Goal: Task Accomplishment & Management: Manage account settings

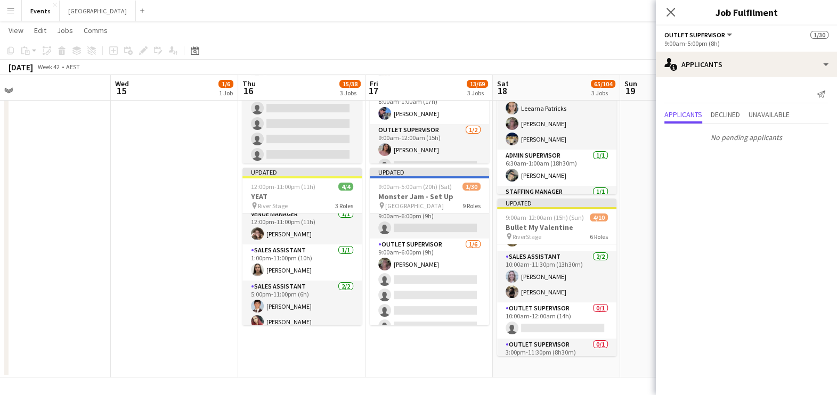
scroll to position [62, 0]
click at [12, 11] on app-icon "Menu" at bounding box center [10, 10] width 9 height 9
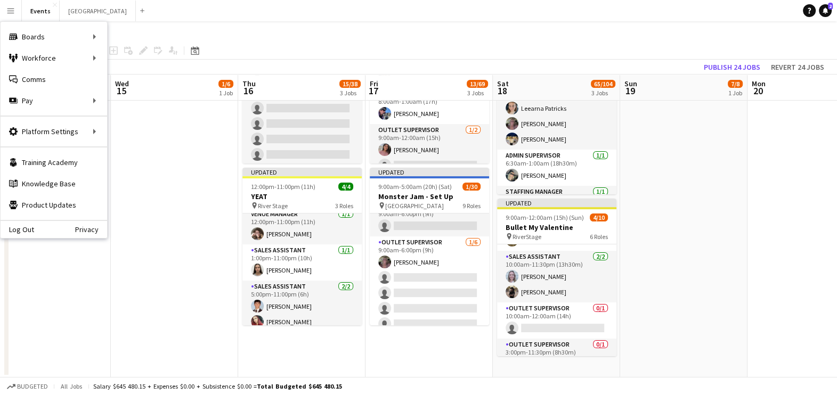
scroll to position [331, 0]
click at [55, 55] on div "Workforce Workforce" at bounding box center [54, 57] width 107 height 21
click at [143, 60] on link "My Workforce" at bounding box center [161, 57] width 107 height 21
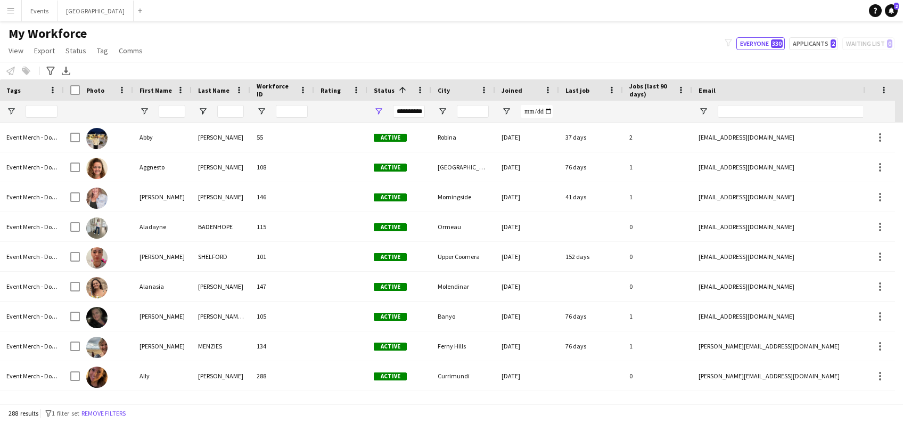
click at [335, 16] on app-navbar "Menu Boards Boards Boards All jobs Status Workforce Workforce My Workforce Recr…" at bounding box center [451, 10] width 903 height 21
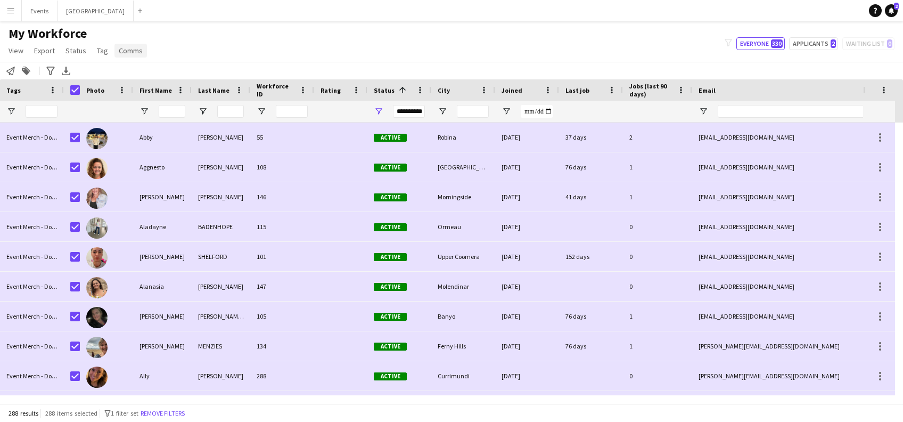
click at [136, 54] on span "Comms" at bounding box center [131, 51] width 24 height 10
click at [153, 67] on link "Send notification" at bounding box center [150, 73] width 75 height 22
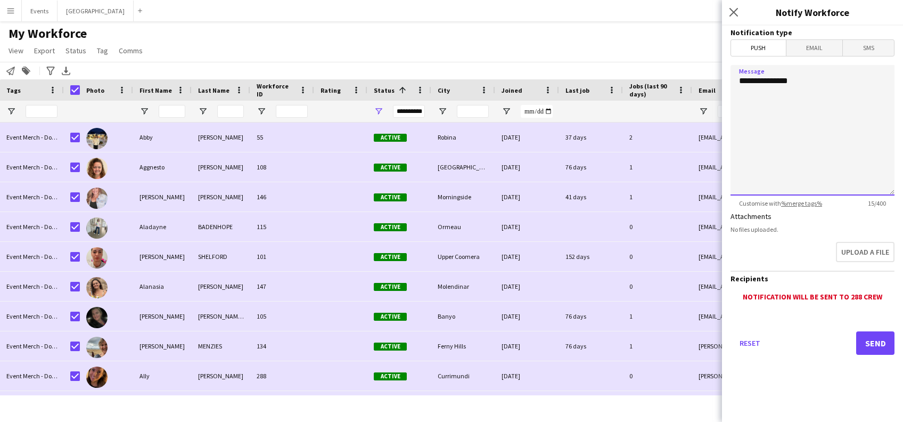
drag, startPoint x: 839, startPoint y: 81, endPoint x: 628, endPoint y: 92, distance: 211.1
click at [628, 92] on body "Menu Boards Boards Boards All jobs Status Workforce Workforce My Workforce Recr…" at bounding box center [451, 211] width 903 height 422
click at [777, 92] on textarea "Message" at bounding box center [813, 130] width 164 height 130
click at [807, 43] on span "Email" at bounding box center [815, 48] width 56 height 16
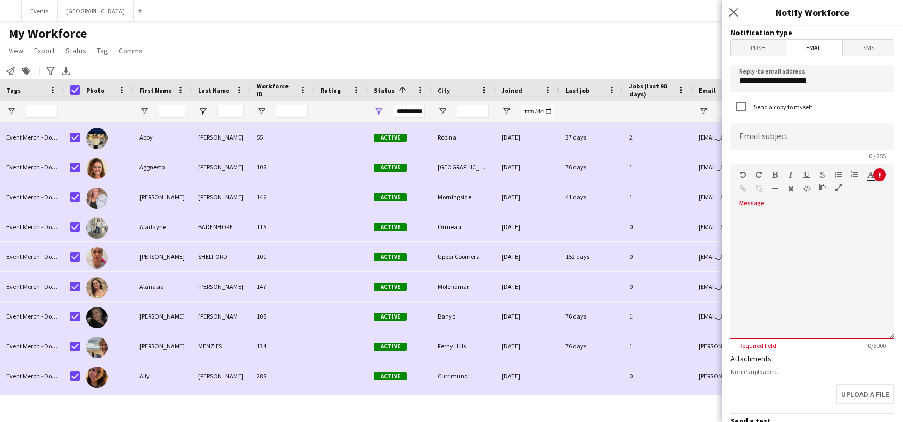
click at [764, 211] on div at bounding box center [813, 271] width 164 height 135
paste div
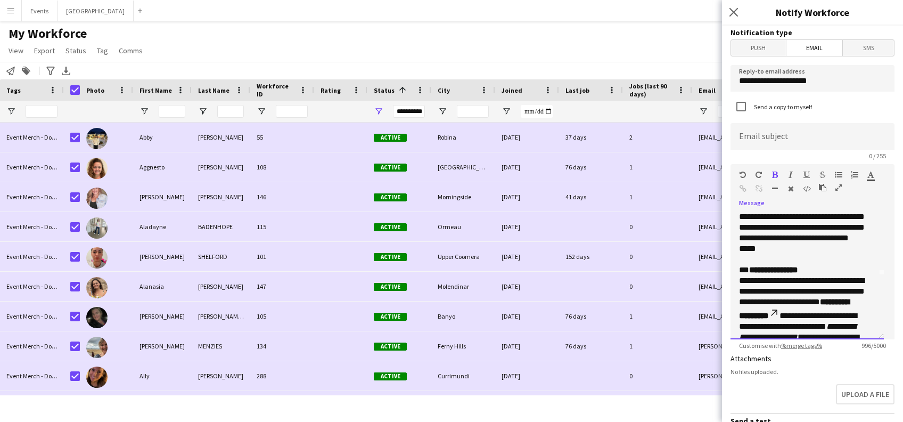
scroll to position [43, 0]
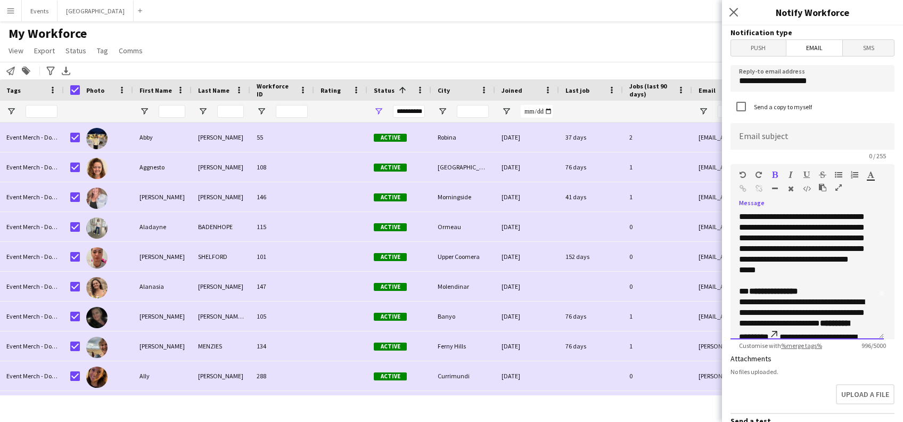
click at [814, 274] on p "**********" at bounding box center [801, 232] width 125 height 107
click at [811, 277] on p "**********" at bounding box center [801, 232] width 125 height 107
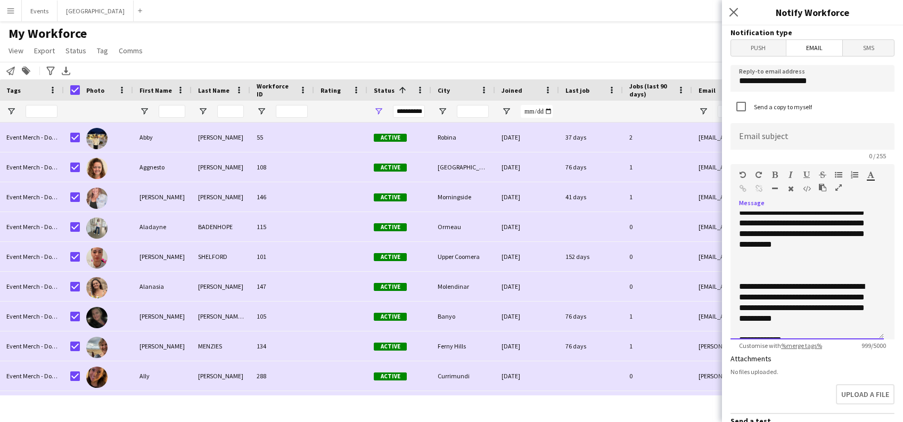
scroll to position [266, 0]
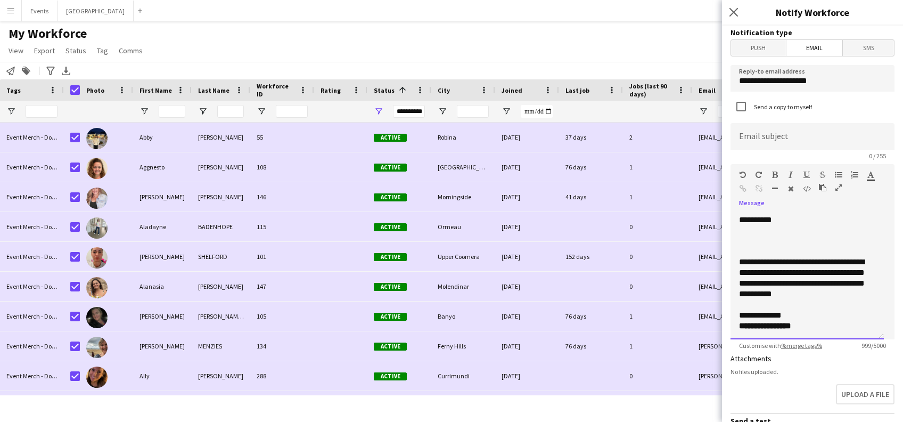
click at [800, 313] on p "**********" at bounding box center [801, 320] width 125 height 21
click at [791, 302] on p "**********" at bounding box center [801, 283] width 125 height 53
click at [832, 249] on p "**********" at bounding box center [801, 165] width 125 height 184
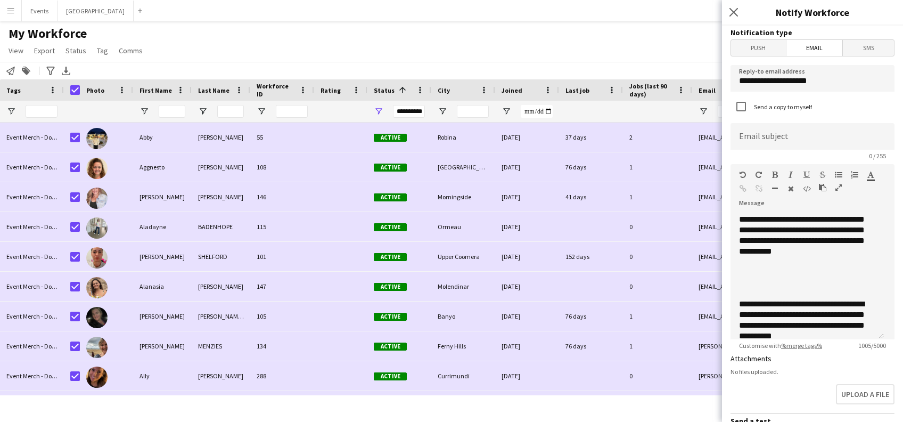
scroll to position [217, 0]
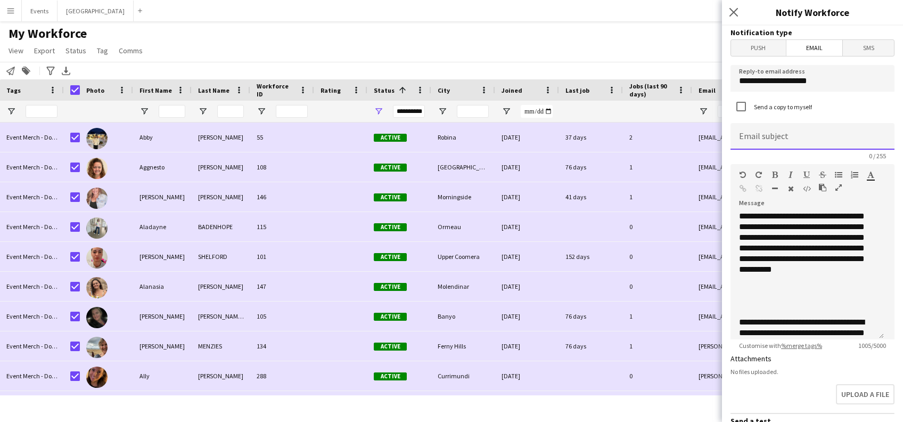
click at [774, 136] on input at bounding box center [813, 136] width 164 height 27
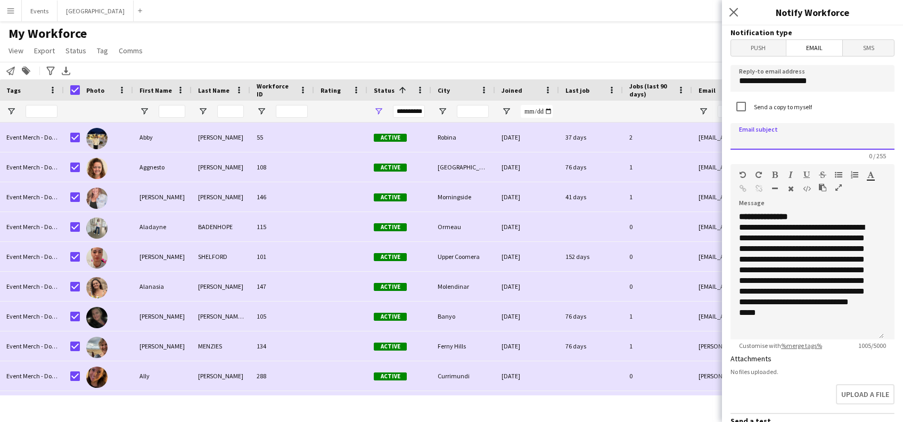
scroll to position [0, 0]
type input "*"
type input "**********"
drag, startPoint x: 828, startPoint y: 81, endPoint x: 705, endPoint y: 78, distance: 123.1
click at [705, 78] on body "Menu Boards Boards Boards All jobs Status Workforce Workforce My Workforce Recr…" at bounding box center [451, 211] width 903 height 422
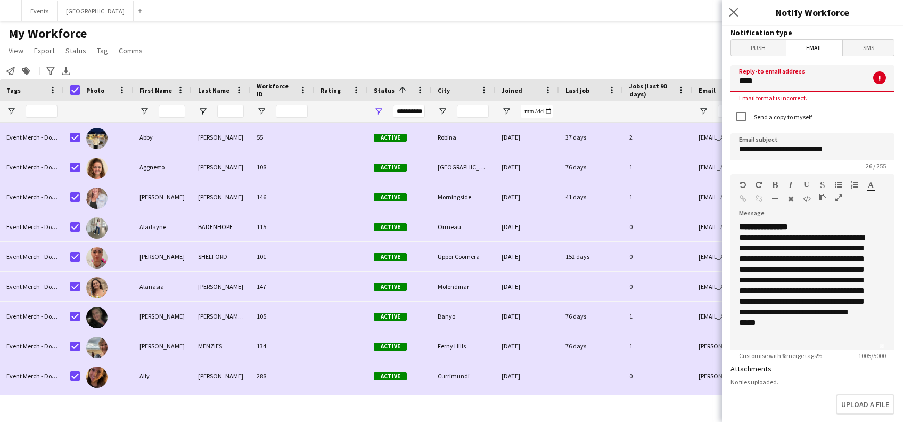
type input "**********"
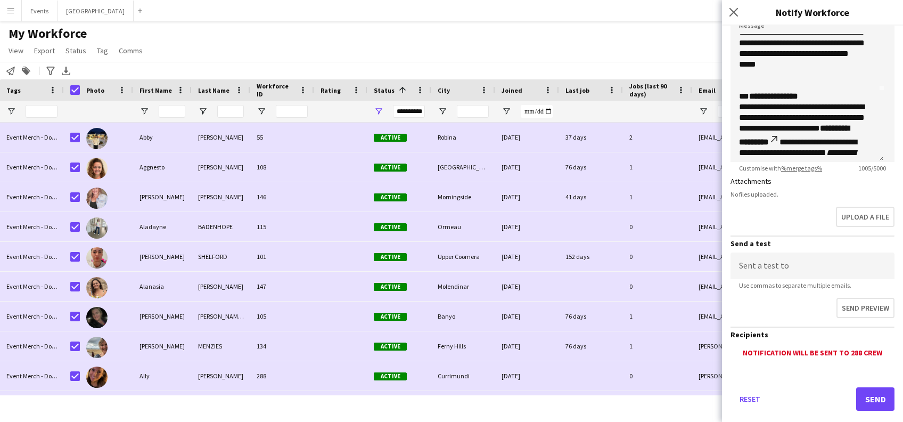
scroll to position [195, 0]
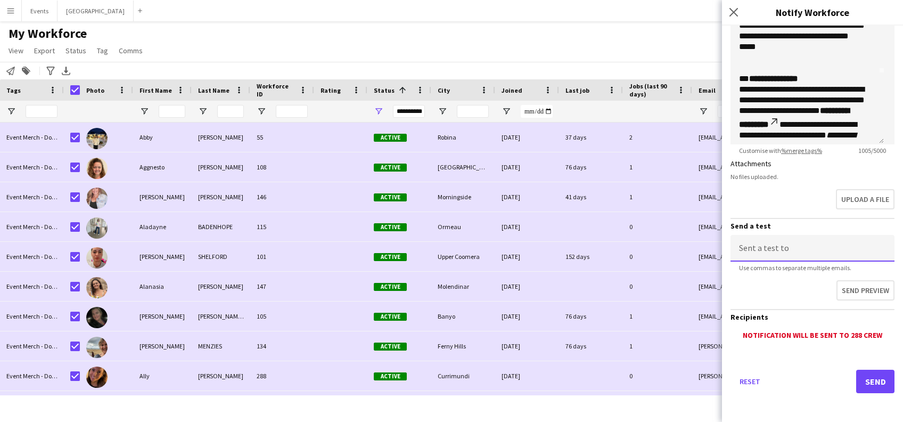
click at [777, 247] on input at bounding box center [813, 248] width 164 height 27
type input "**********"
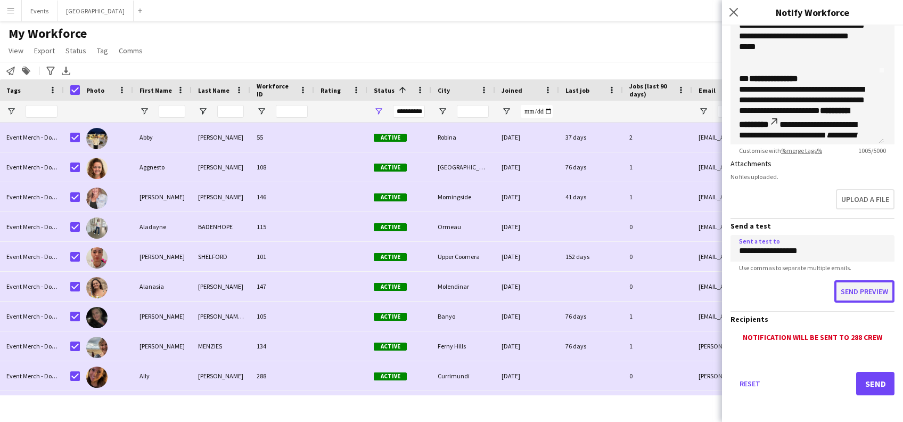
click at [836, 289] on button "Send preview" at bounding box center [864, 291] width 60 height 22
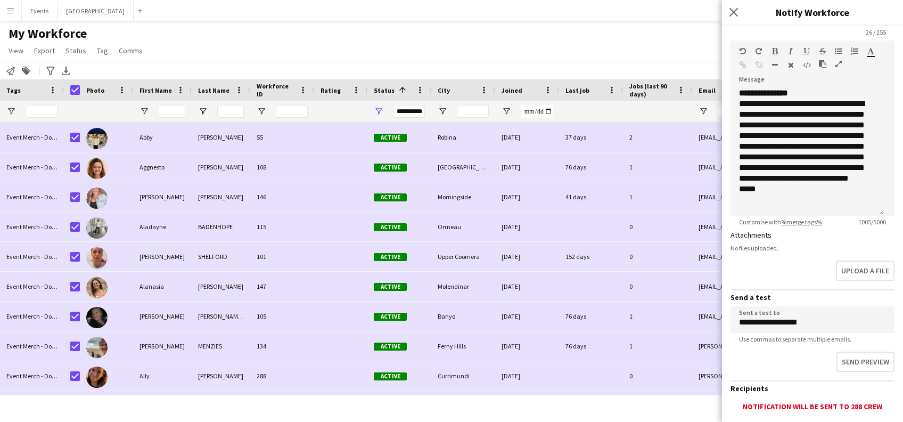
scroll to position [71, 0]
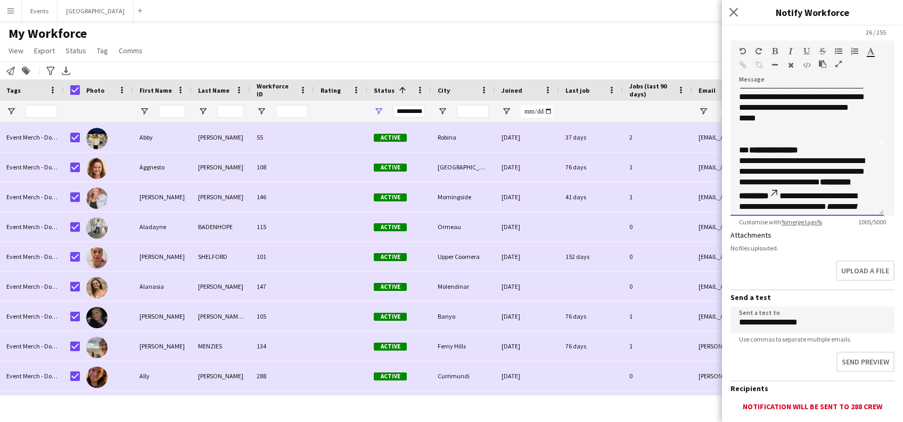
click at [816, 126] on p "**********" at bounding box center [801, 81] width 125 height 107
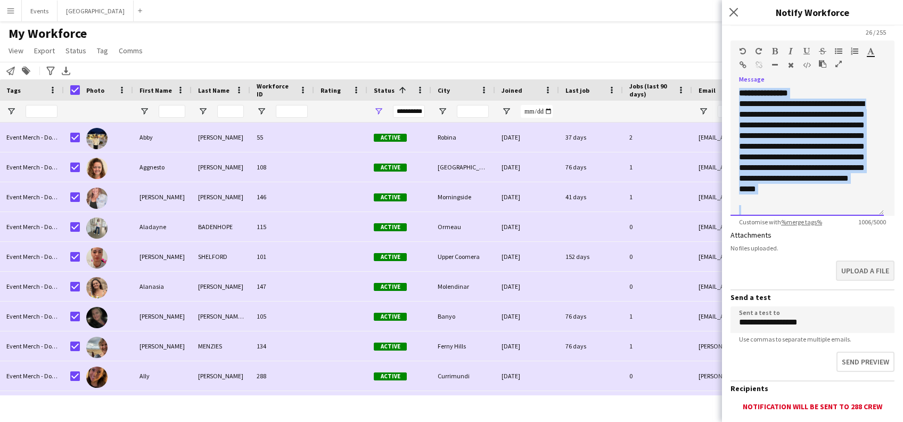
scroll to position [288, 0]
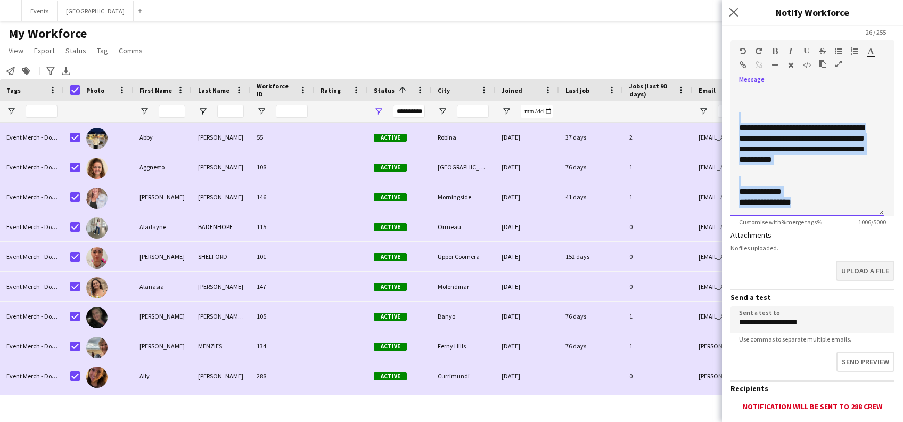
drag, startPoint x: 741, startPoint y: 93, endPoint x: 842, endPoint y: 277, distance: 209.7
click at [836, 277] on form "**********" at bounding box center [812, 198] width 181 height 592
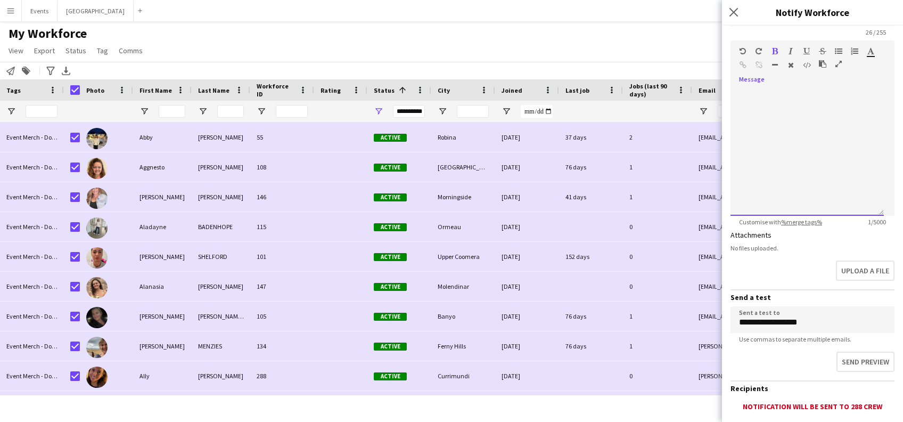
scroll to position [333, 0]
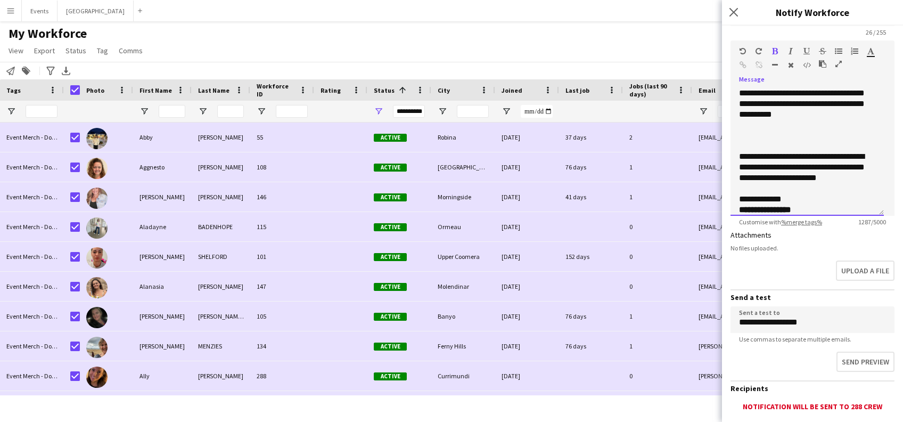
click at [740, 156] on p "**********" at bounding box center [801, 172] width 125 height 43
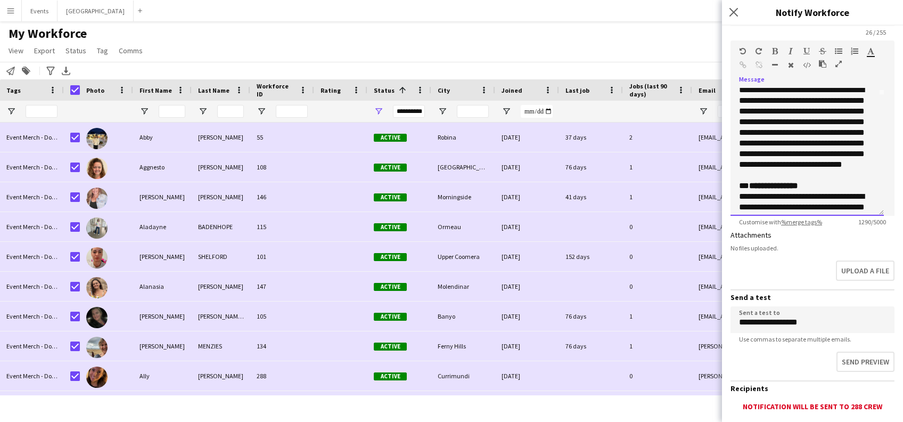
scroll to position [192, 0]
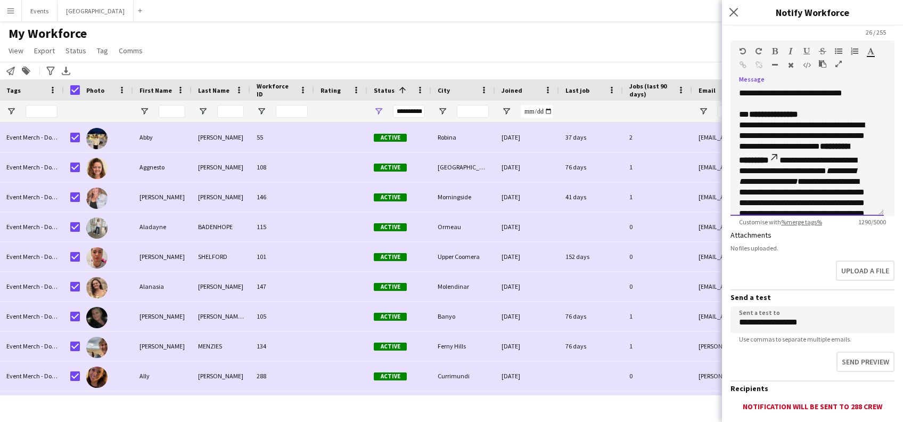
click at [740, 116] on p "**********" at bounding box center [801, 201] width 125 height 184
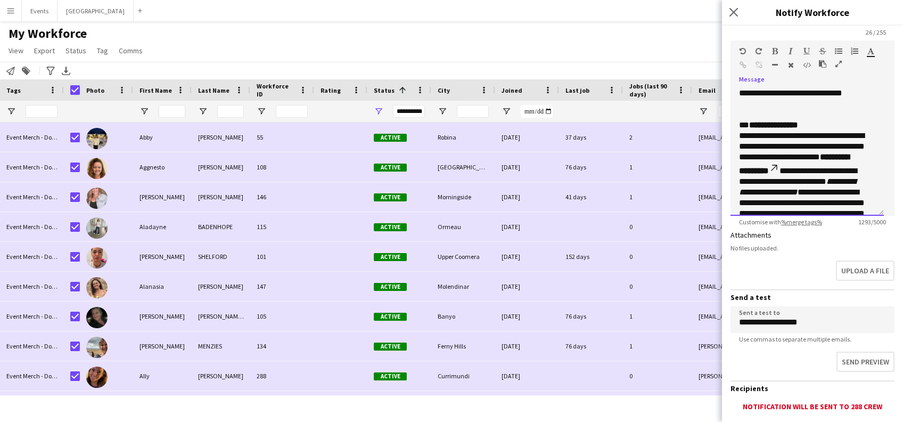
scroll to position [120, 0]
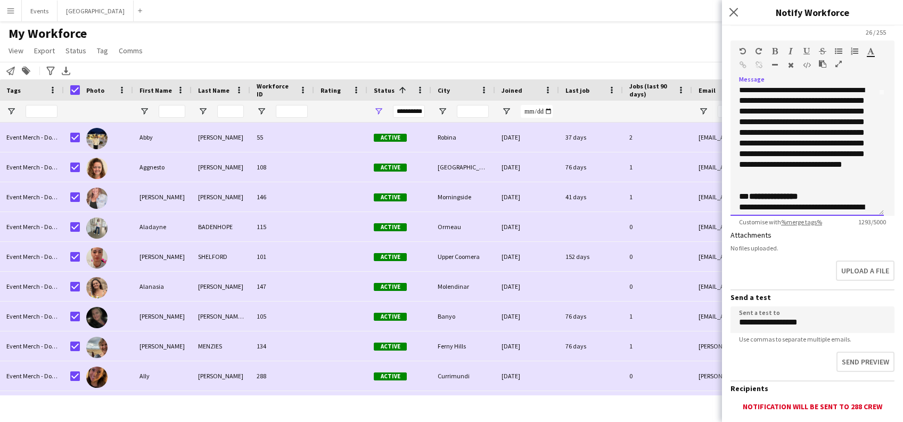
click at [739, 92] on p "**********" at bounding box center [801, 133] width 125 height 96
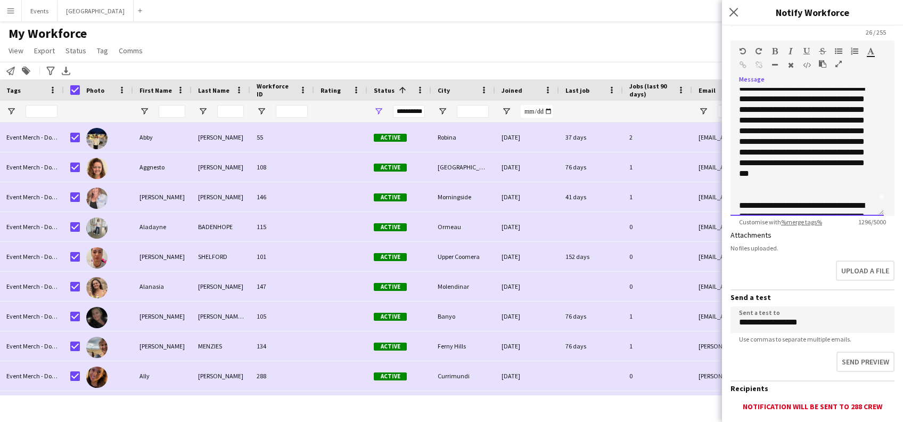
scroll to position [0, 0]
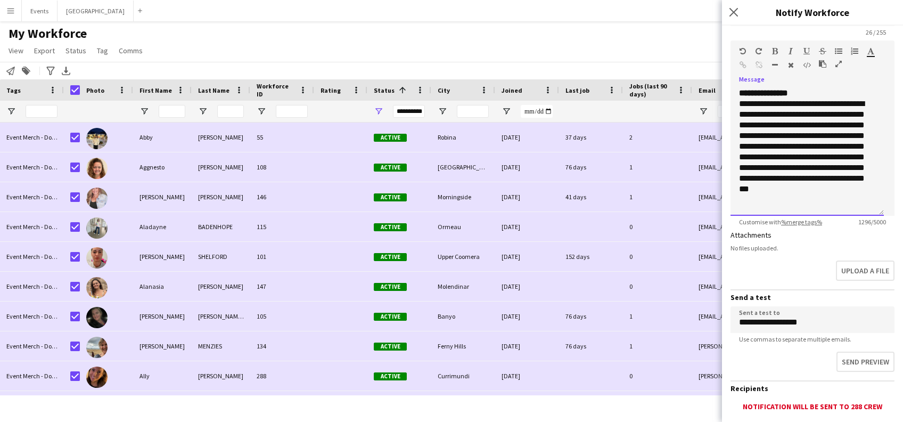
click at [734, 103] on div "**********" at bounding box center [807, 152] width 153 height 128
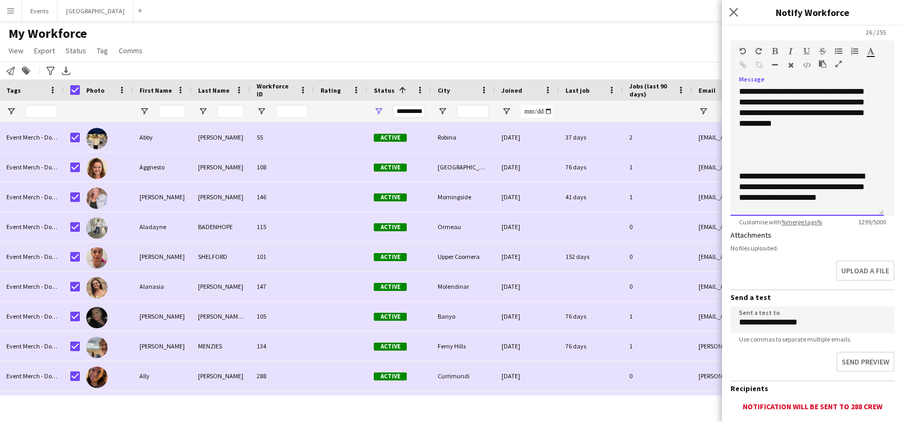
scroll to position [383, 0]
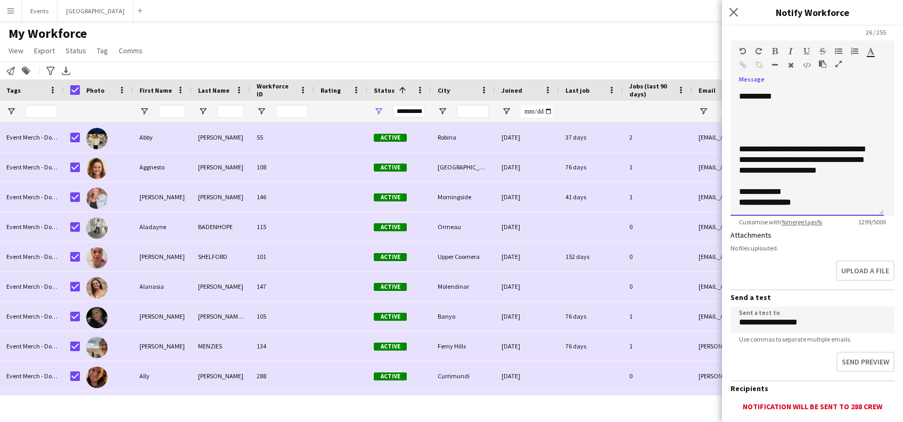
click at [739, 191] on div "**********" at bounding box center [807, 152] width 153 height 128
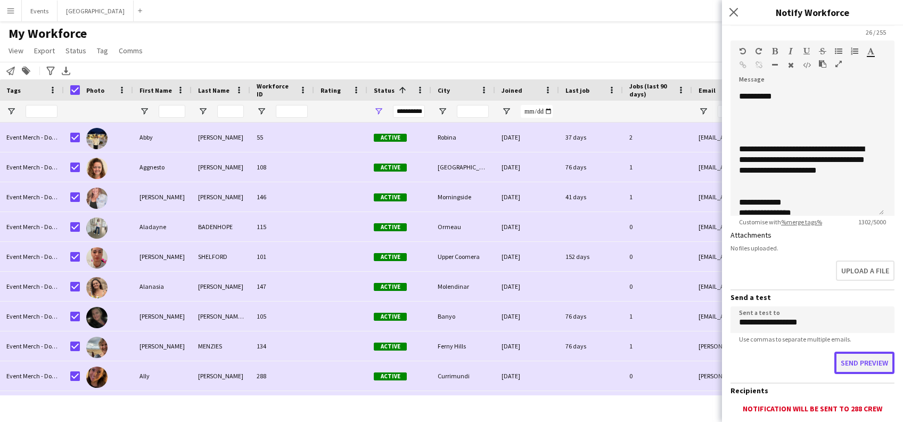
click at [836, 360] on button "Send preview" at bounding box center [864, 362] width 60 height 22
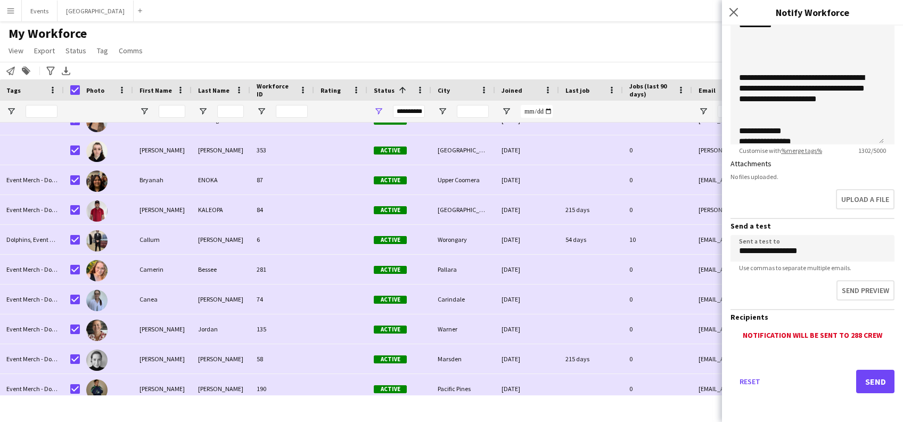
scroll to position [0, 0]
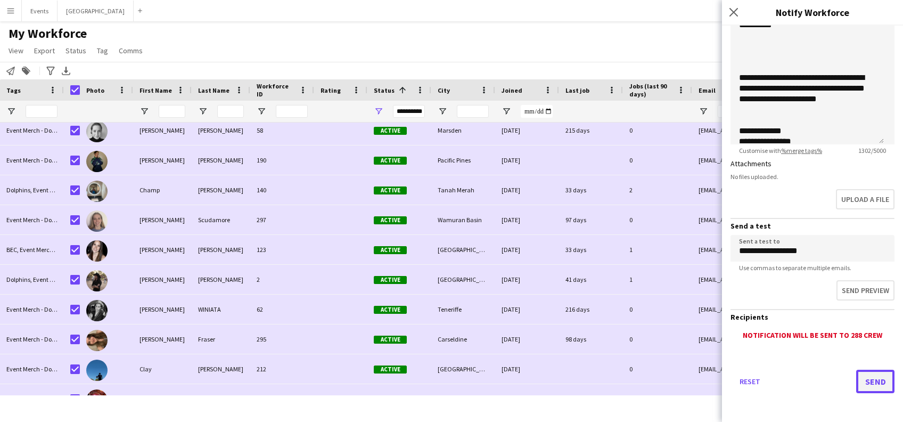
click at [836, 377] on button "Send" at bounding box center [875, 381] width 38 height 23
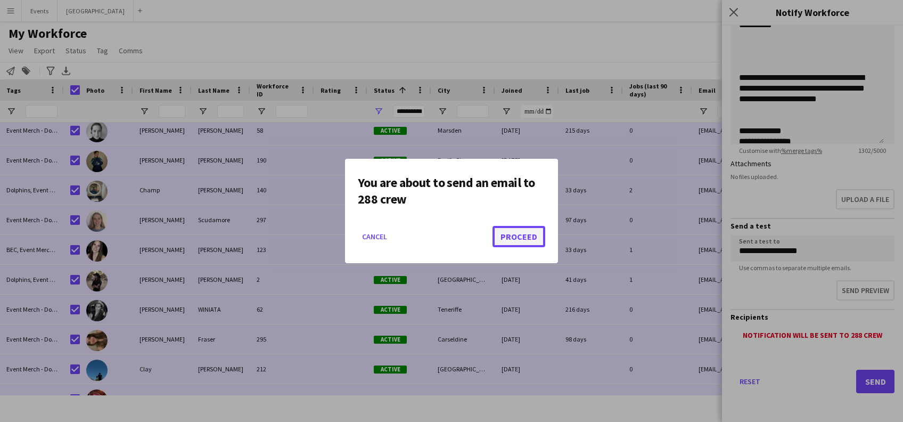
click at [527, 237] on button "Proceed" at bounding box center [519, 236] width 53 height 21
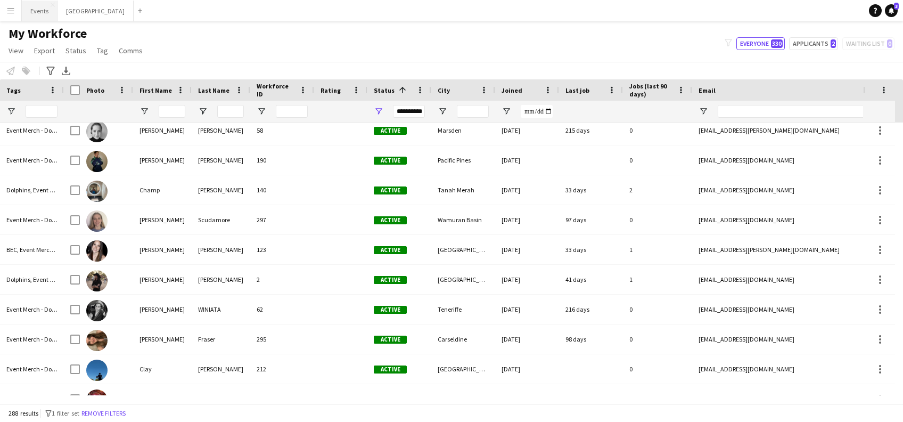
click at [48, 12] on button "Events Close" at bounding box center [40, 11] width 36 height 21
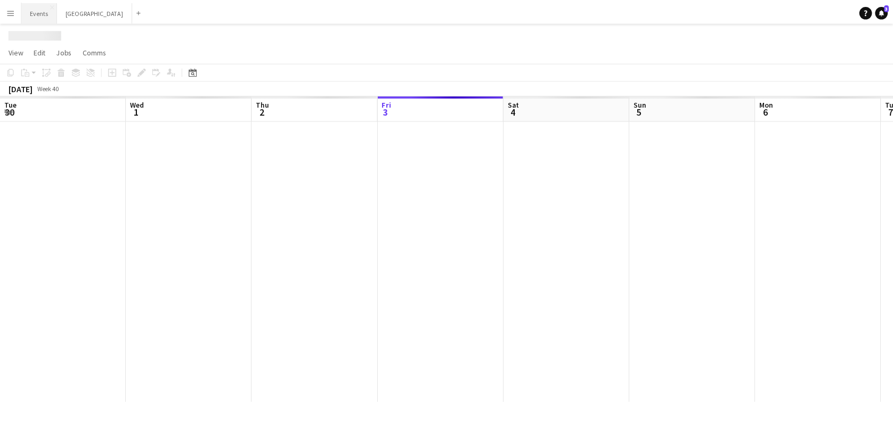
scroll to position [0, 255]
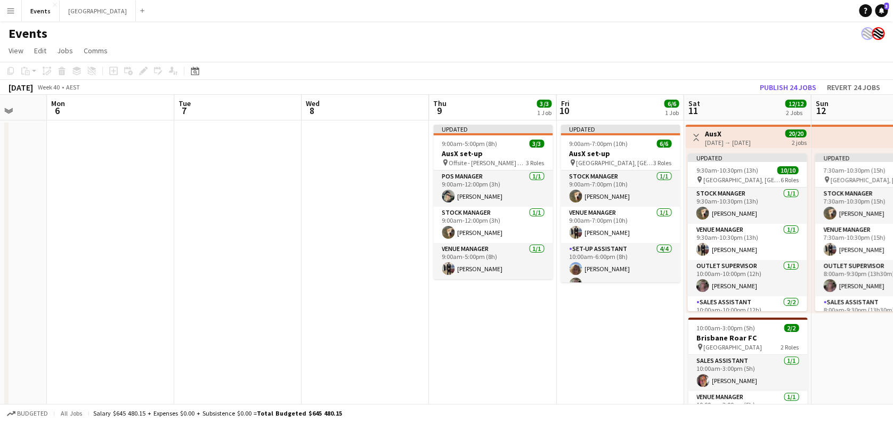
drag, startPoint x: 701, startPoint y: 198, endPoint x: 262, endPoint y: 202, distance: 438.8
click at [262, 202] on app-calendar-viewport "Thu 2 2/2 1 Job Fri 3 2/2 1 Job Sat 4 2/2 1 Job Sun 5 Mon 6 Tue 7 Wed 8 Thu 9 3…" at bounding box center [446, 272] width 893 height 355
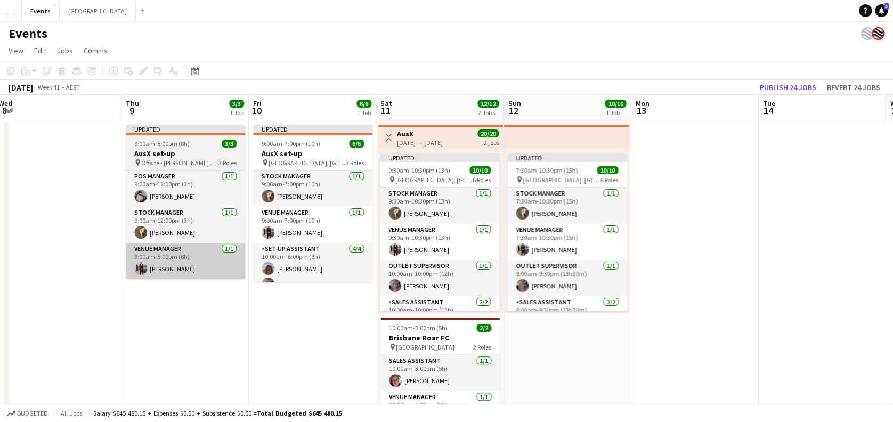
drag, startPoint x: 437, startPoint y: 277, endPoint x: 132, endPoint y: 255, distance: 305.5
click at [128, 256] on app-calendar-viewport "Sat 4 2/2 1 Job Sun 5 Mon 6 Tue 7 Wed 8 Thu 9 3/3 1 Job Fri 10 6/6 1 Job Sat 11…" at bounding box center [446, 272] width 893 height 355
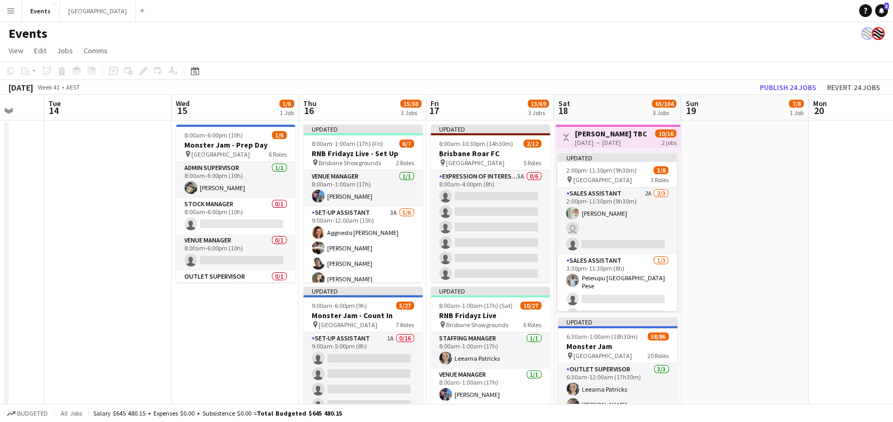
drag, startPoint x: 770, startPoint y: 250, endPoint x: 214, endPoint y: 219, distance: 557.3
click at [213, 219] on app-calendar-viewport "Fri 10 6/6 1 Job Sat 11 12/12 2 Jobs Sun 12 10/10 1 Job Mon 13 Tue 14 Wed 15 1/…" at bounding box center [446, 376] width 893 height 563
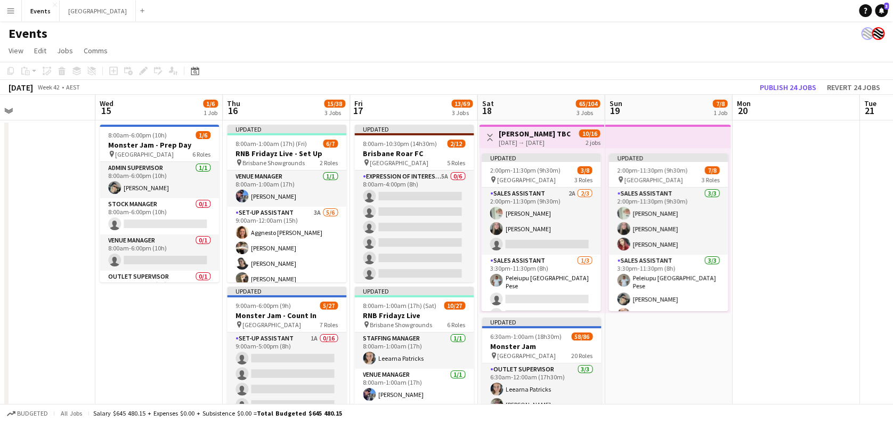
scroll to position [0, 308]
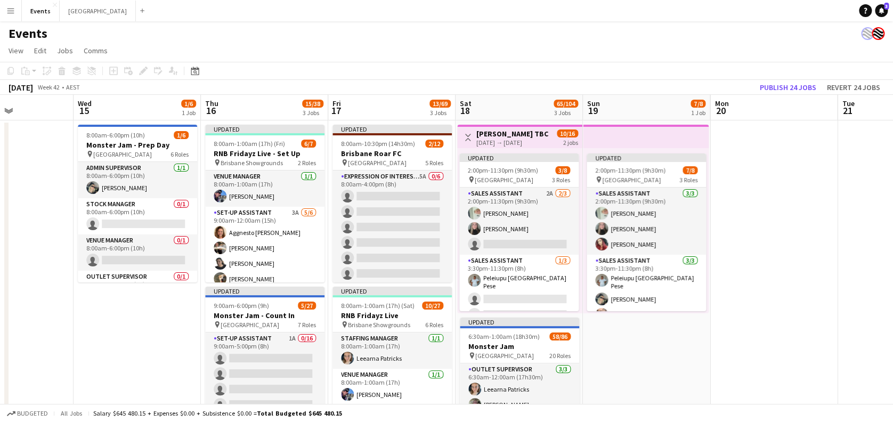
drag, startPoint x: 842, startPoint y: 351, endPoint x: 592, endPoint y: 294, distance: 257.3
click at [592, 294] on app-calendar-viewport "Sun 12 10/10 1 Job Mon 13 Tue 14 Wed 15 1/6 1 Job Thu 16 15/38 3 Jobs Fri 17 13…" at bounding box center [446, 376] width 893 height 563
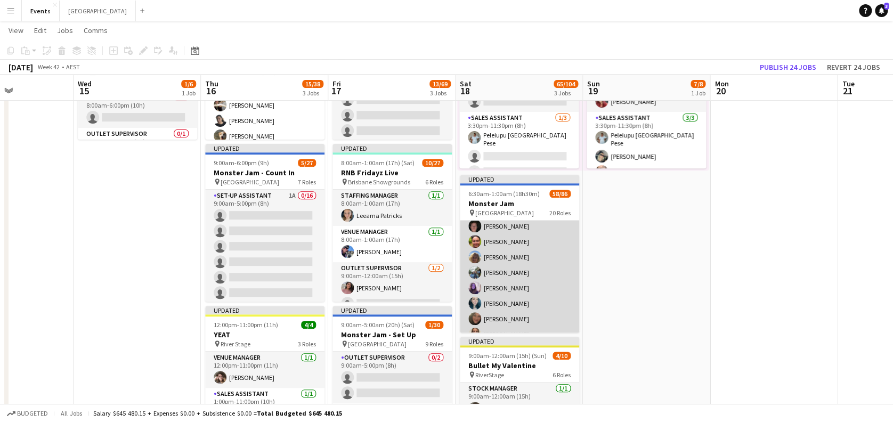
scroll to position [355, 0]
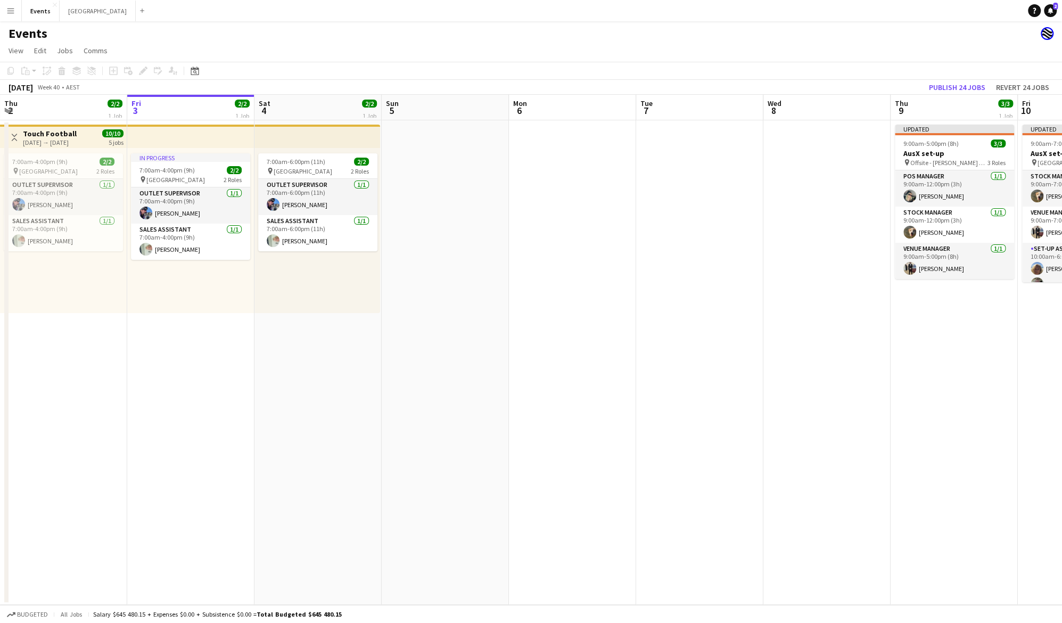
scroll to position [0, 255]
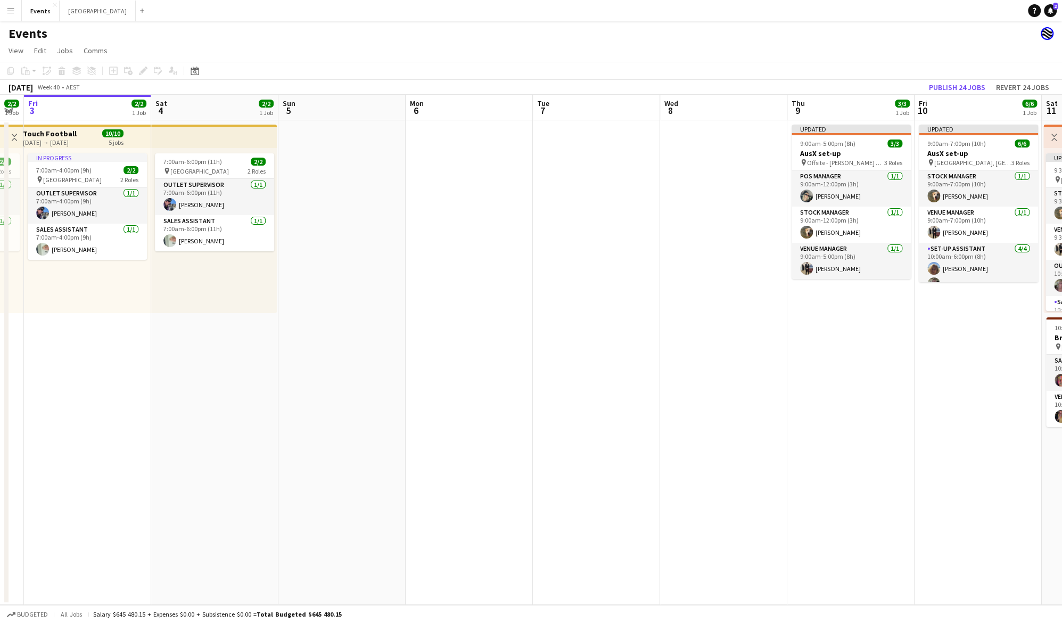
drag, startPoint x: 275, startPoint y: 466, endPoint x: 108, endPoint y: 469, distance: 166.7
click at [108, 469] on app-calendar-viewport "Tue 30 2/2 1 Job Wed 1 2/2 1 Job Thu 2 2/2 1 Job Fri 3 2/2 1 Job Sat 4 2/2 1 Jo…" at bounding box center [531, 350] width 1062 height 510
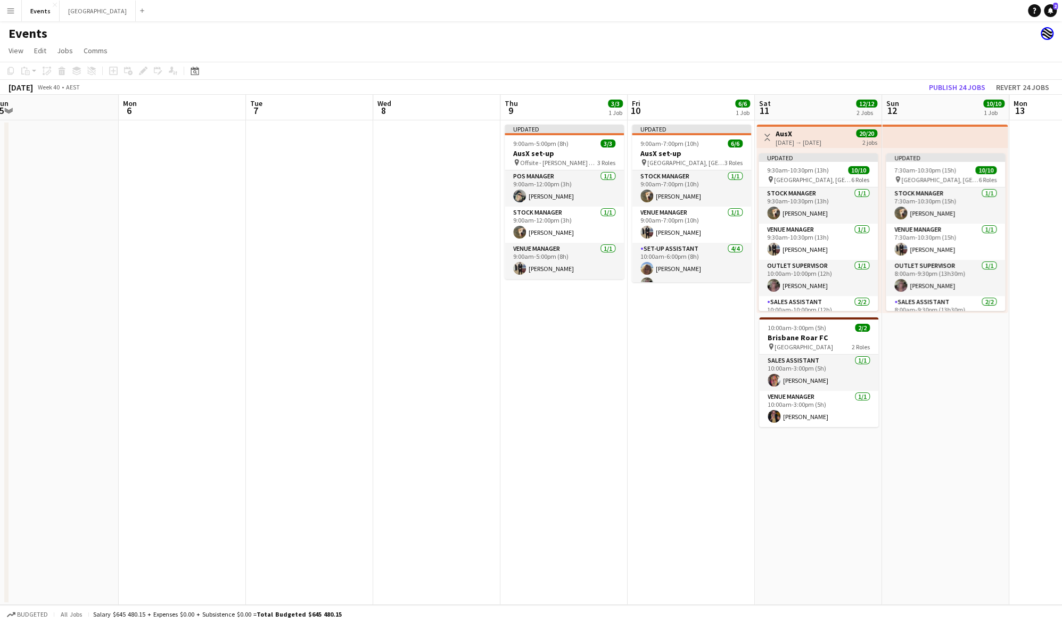
scroll to position [0, 395]
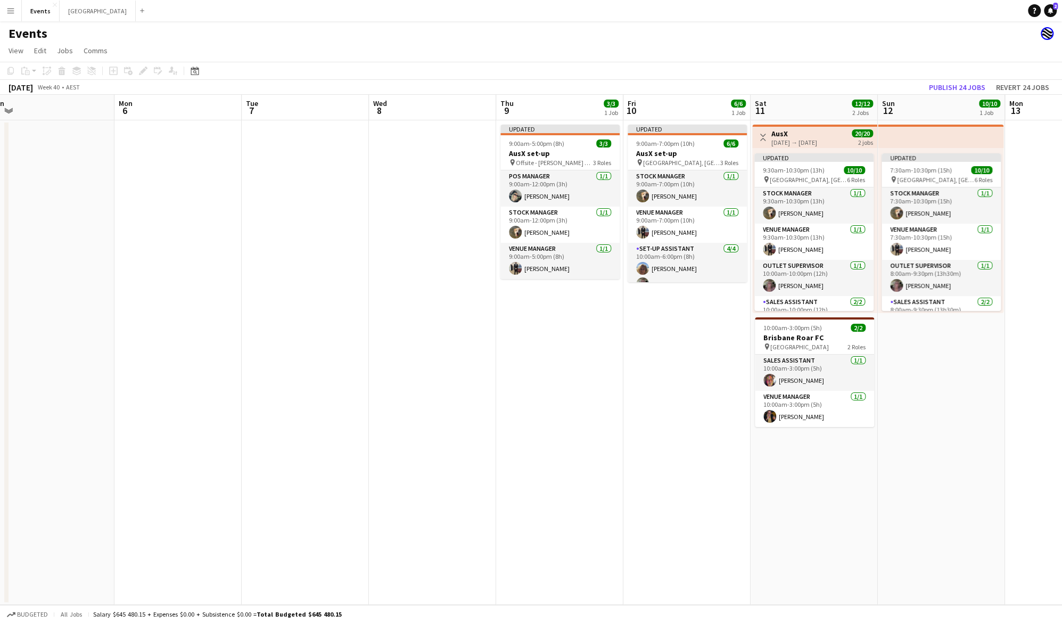
drag, startPoint x: 620, startPoint y: 428, endPoint x: 392, endPoint y: 448, distance: 228.8
click at [392, 448] on app-calendar-viewport "Thu 2 2/2 1 Job Fri 3 2/2 1 Job Sat 4 2/2 1 Job Sun 5 Mon 6 Tue 7 Wed 8 Thu 9 3…" at bounding box center [531, 350] width 1062 height 510
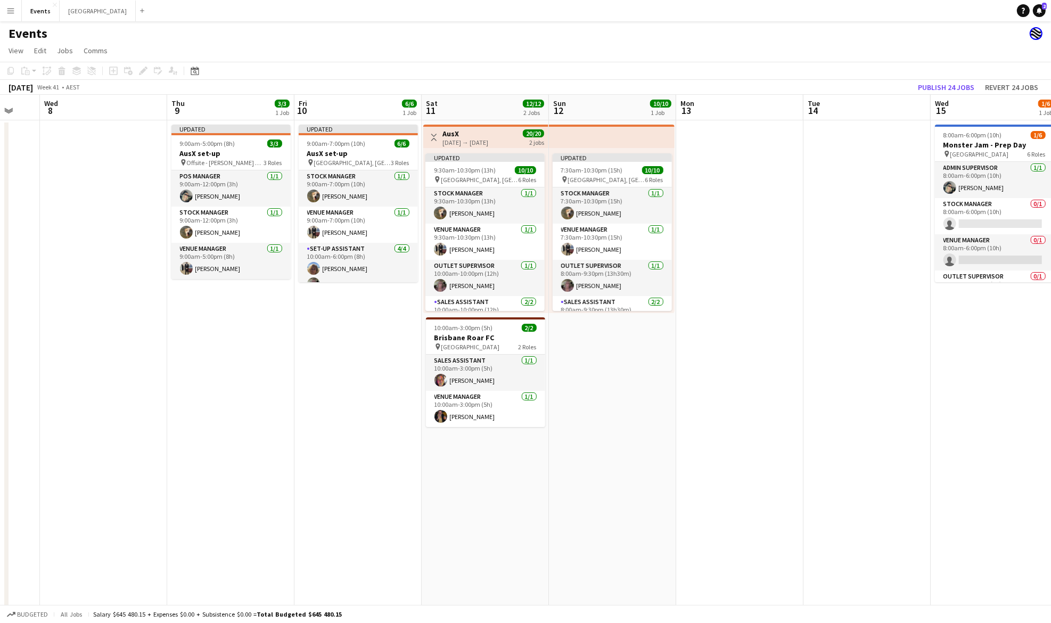
scroll to position [0, 470]
drag, startPoint x: 619, startPoint y: 364, endPoint x: 289, endPoint y: 382, distance: 330.7
click at [289, 382] on app-calendar-viewport "Sat 4 2/2 1 Job Sun 5 Mon 6 Tue 7 Wed 8 Thu 9 3/3 1 Job Fri 10 6/6 1 Job Sat 11…" at bounding box center [525, 361] width 1051 height 533
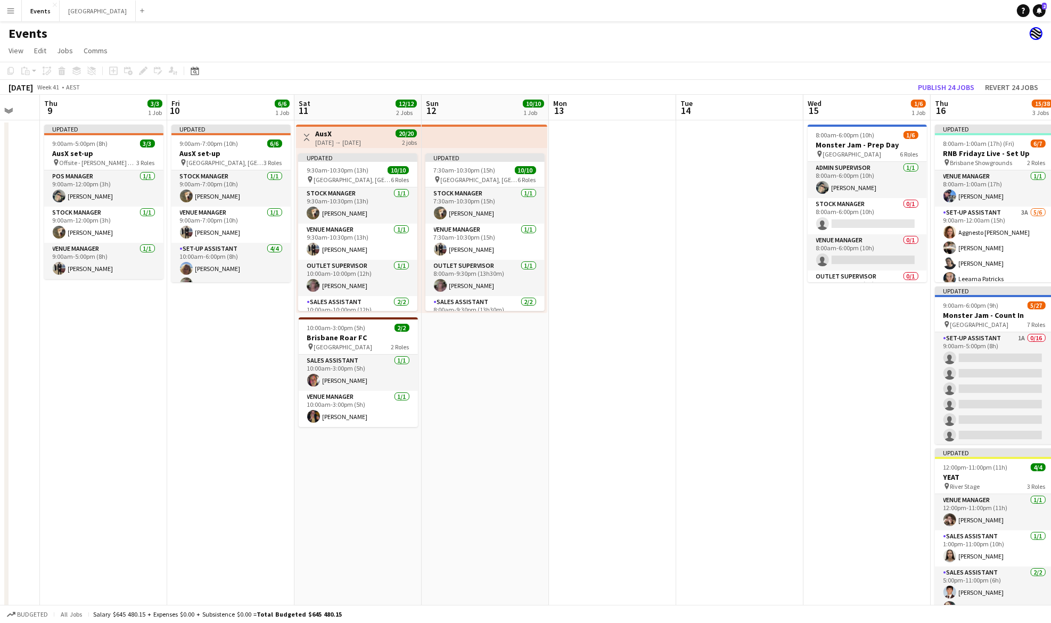
scroll to position [0, 312]
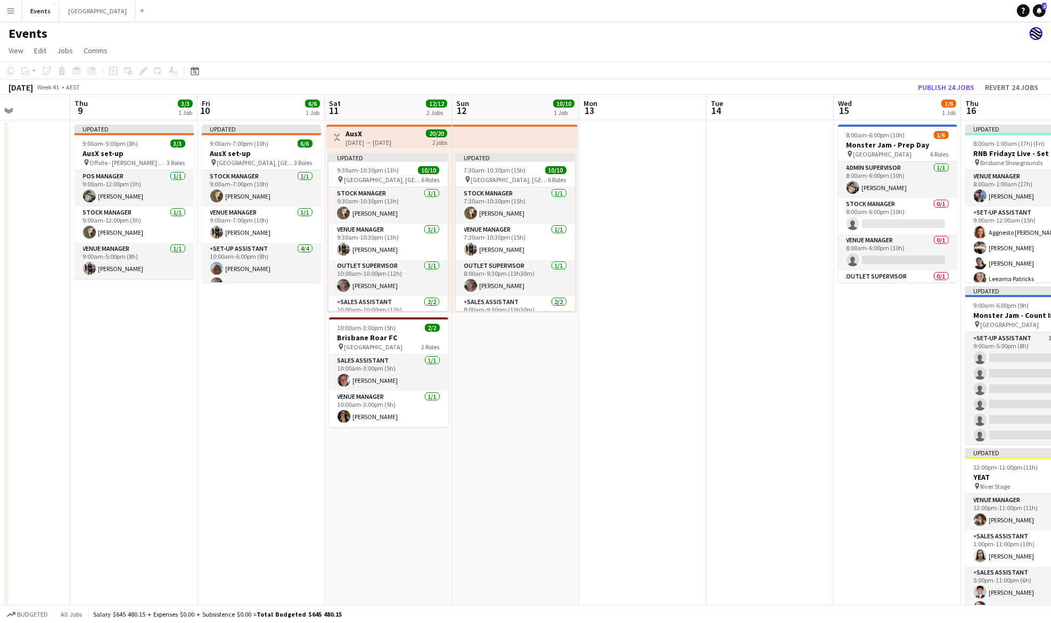
drag, startPoint x: 778, startPoint y: 334, endPoint x: 683, endPoint y: 337, distance: 95.4
click at [683, 337] on app-calendar-viewport "Mon 6 Tue 7 Wed 8 Thu 9 3/3 1 Job Fri 10 6/6 1 Job Sat 11 12/12 2 Jobs Sun 12 1…" at bounding box center [525, 361] width 1051 height 533
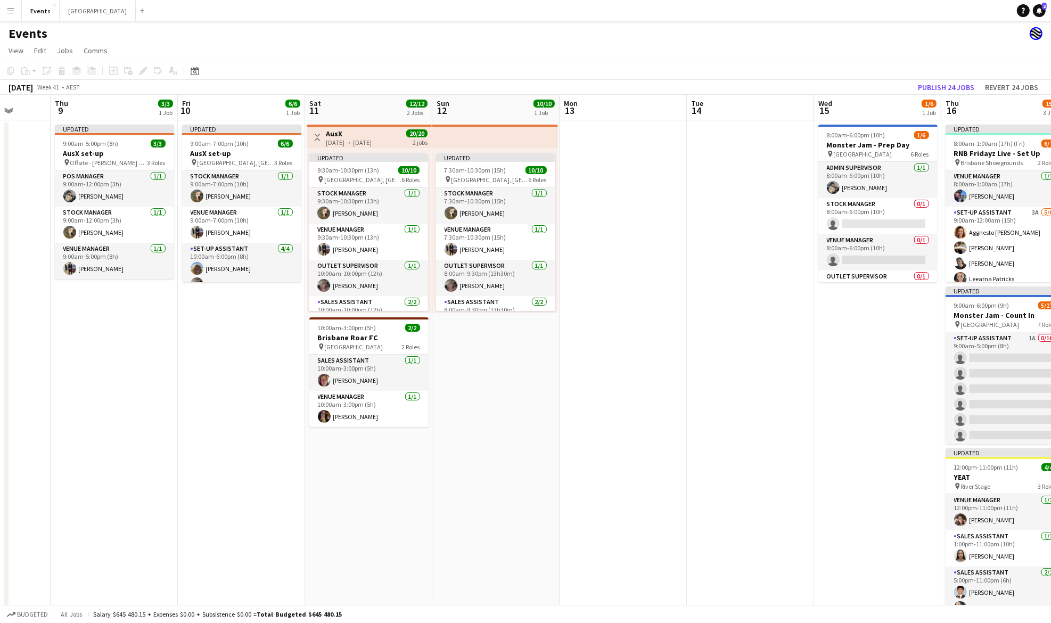
scroll to position [0, 337]
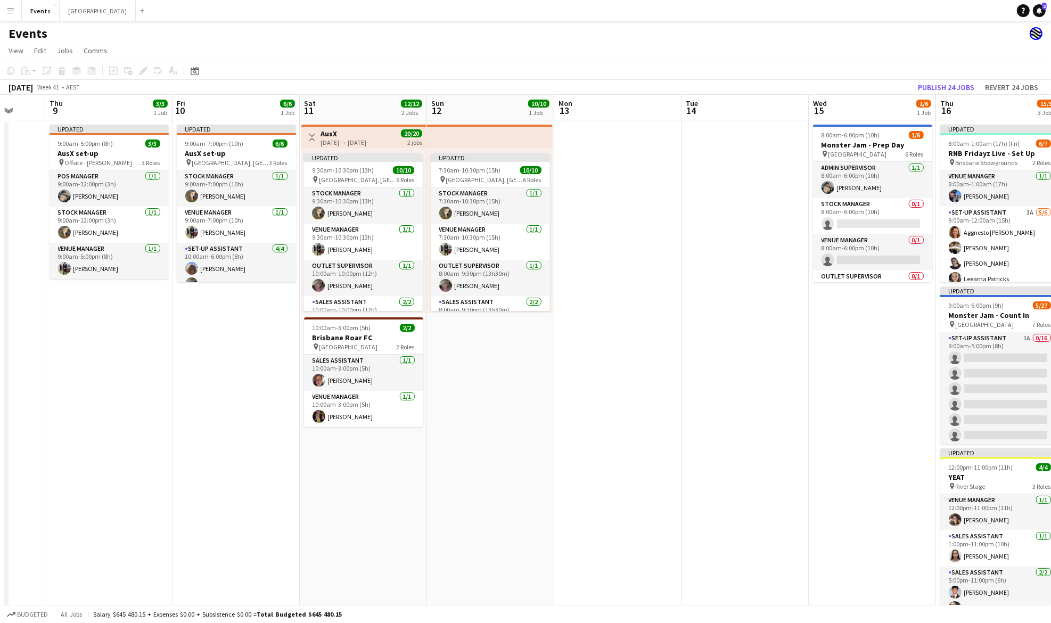
drag, startPoint x: 701, startPoint y: 307, endPoint x: 676, endPoint y: 314, distance: 25.5
click at [676, 314] on app-calendar-viewport "Mon 6 Tue 7 Wed 8 Thu 9 3/3 1 Job Fri 10 6/6 1 Job Sat 11 12/12 2 Jobs Sun 12 1…" at bounding box center [525, 376] width 1051 height 563
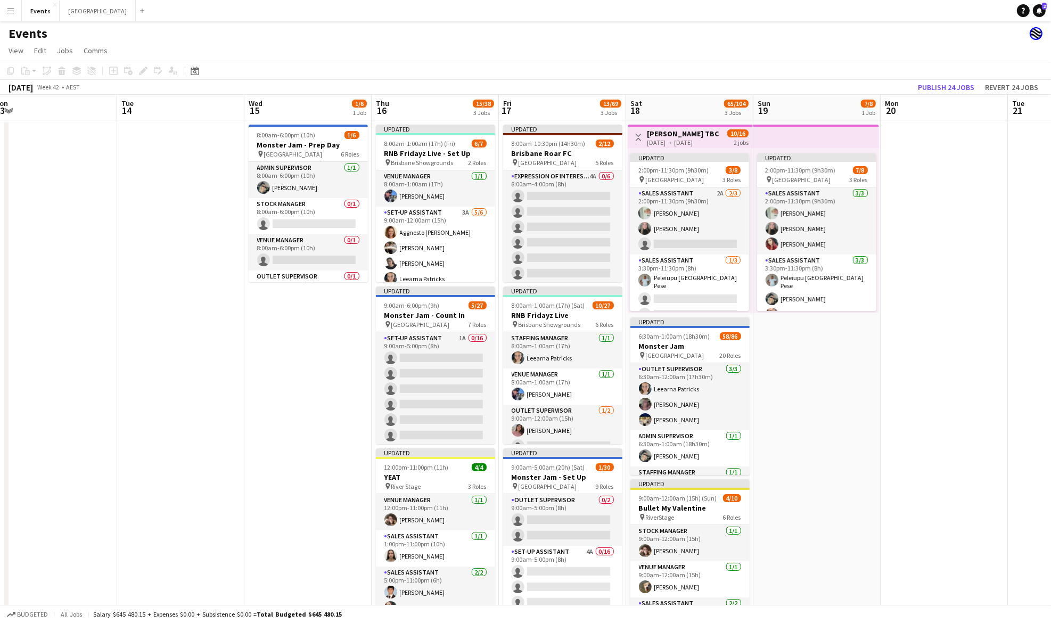
scroll to position [0, 400]
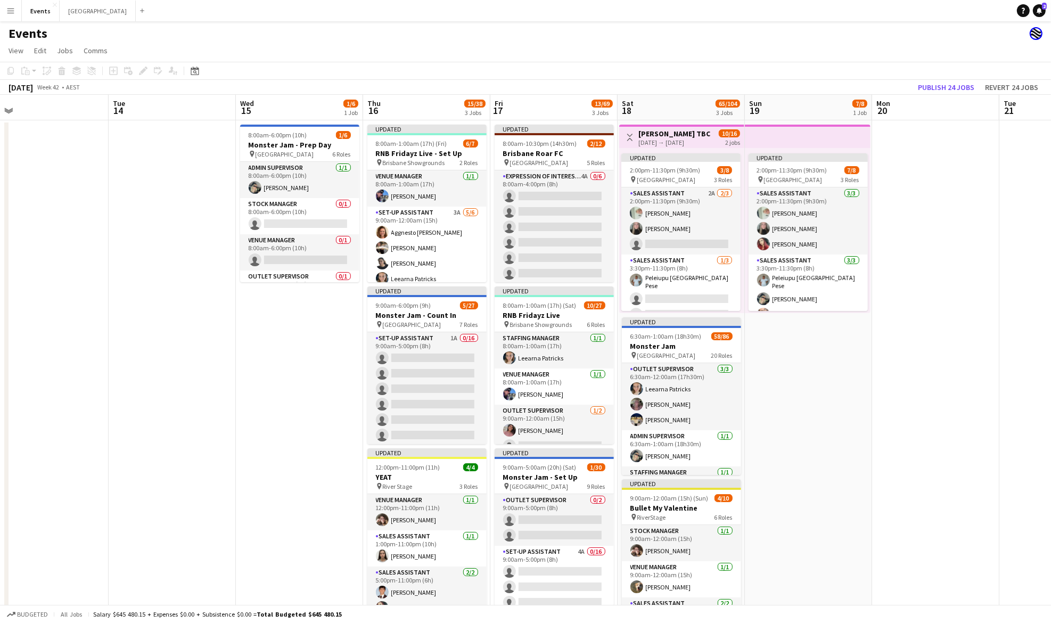
drag, startPoint x: 852, startPoint y: 359, endPoint x: 279, endPoint y: 394, distance: 574.0
click at [279, 394] on app-calendar-viewport "Fri 10 6/6 1 Job Sat 11 12/12 2 Jobs Sun 12 10/10 1 Job Mon 13 Tue 14 Wed 15 1/…" at bounding box center [525, 376] width 1051 height 563
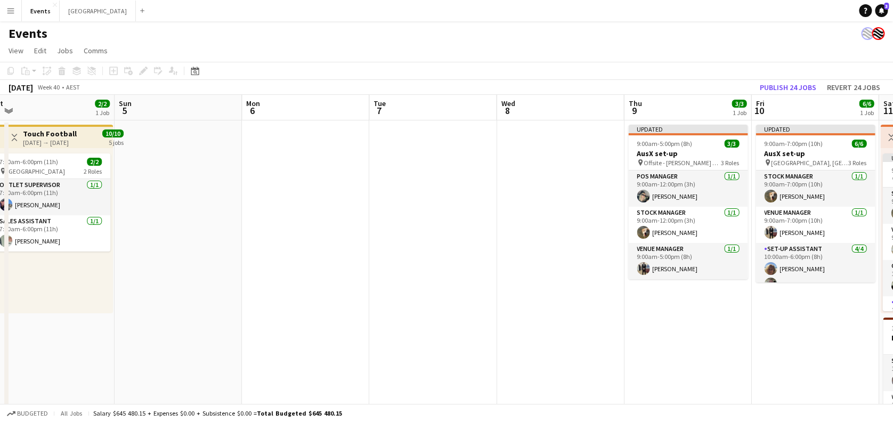
drag, startPoint x: 651, startPoint y: 247, endPoint x: 472, endPoint y: 249, distance: 178.4
click at [462, 247] on app-calendar-viewport "Tue 30 2/2 1 Job Wed 1 2/2 1 Job Thu 2 2/2 1 Job Fri 3 2/2 1 Job Sat 4 2/2 1 Jo…" at bounding box center [446, 272] width 893 height 355
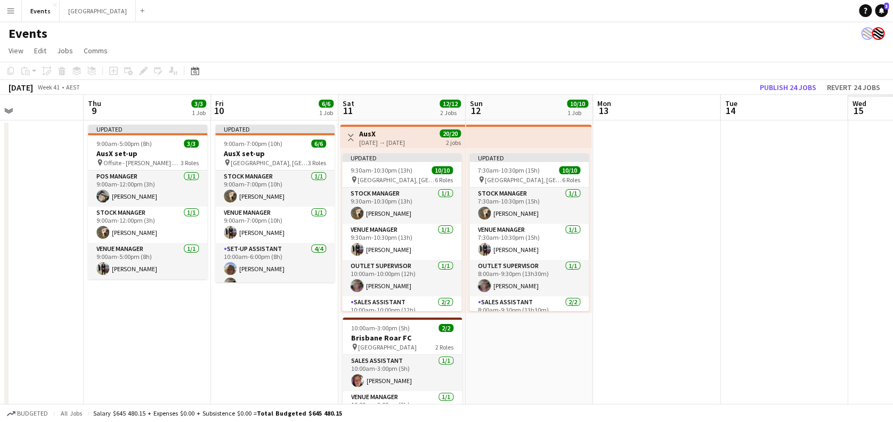
drag, startPoint x: 740, startPoint y: 344, endPoint x: 233, endPoint y: 276, distance: 511.5
click at [233, 276] on app-calendar-viewport "Mon 6 Tue 7 Wed 8 Thu 9 3/3 1 Job Fri 10 6/6 1 Job Sat 11 12/12 2 Jobs Sun 12 1…" at bounding box center [446, 272] width 893 height 355
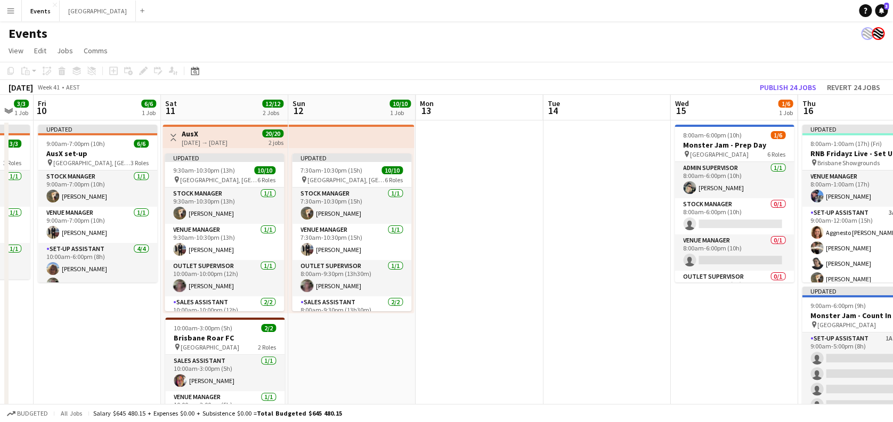
drag, startPoint x: 629, startPoint y: 259, endPoint x: 351, endPoint y: 258, distance: 277.4
click at [352, 258] on app-calendar-viewport "Mon 6 Tue 7 Wed 8 Thu 9 3/3 1 Job Fri 10 6/6 1 Job Sat 11 12/12 2 Jobs Sun 12 1…" at bounding box center [446, 376] width 893 height 563
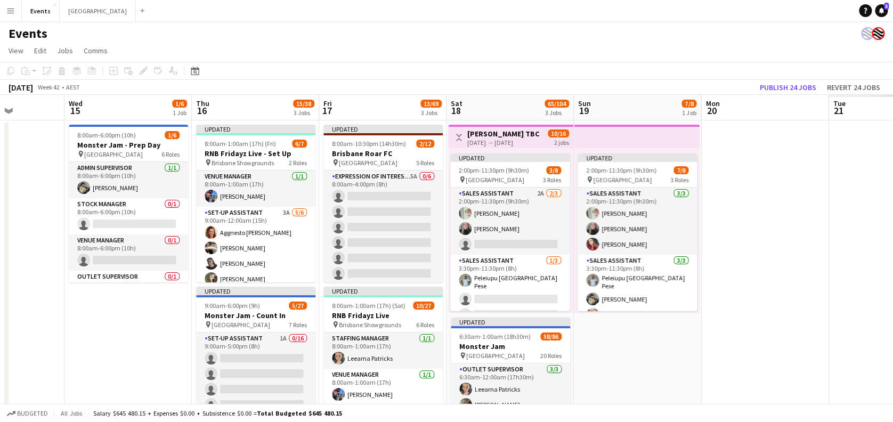
drag, startPoint x: 631, startPoint y: 289, endPoint x: 280, endPoint y: 276, distance: 351.2
click at [280, 276] on app-calendar-viewport "Sun 12 10/10 1 Job Mon 13 Tue 14 Wed 15 1/6 1 Job Thu 16 15/38 3 Jobs Fri 17 13…" at bounding box center [446, 376] width 893 height 563
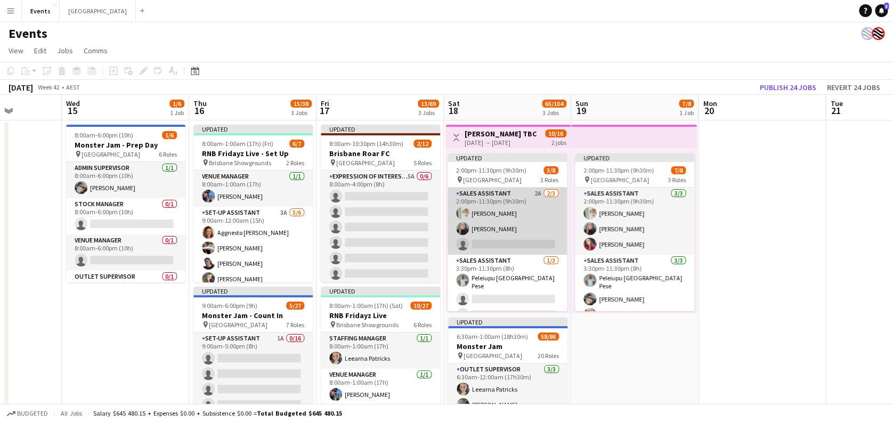
click at [507, 241] on app-card-role "Sales Assistant 2A [DATE] 2:00pm-11:30pm (9h30m) [PERSON_NAME] [PERSON_NAME] si…" at bounding box center [506, 220] width 119 height 67
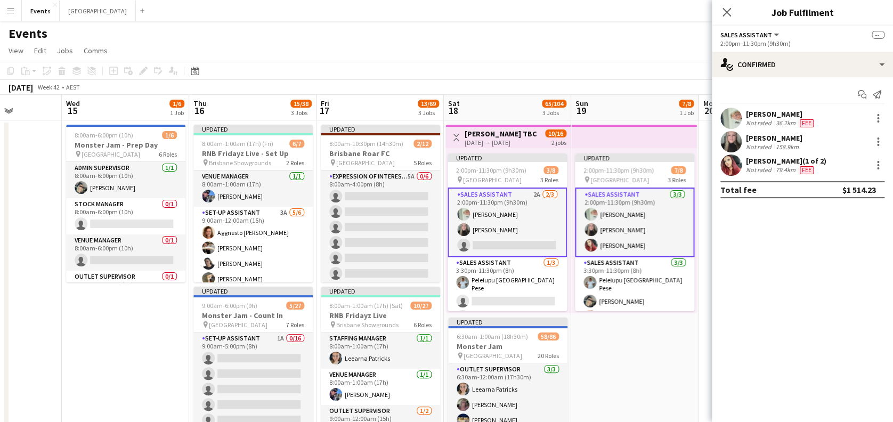
click at [526, 216] on app-card-role "Sales Assistant 2A [DATE] 2:00pm-11:30pm (9h30m) [PERSON_NAME] [PERSON_NAME] si…" at bounding box center [506, 221] width 119 height 69
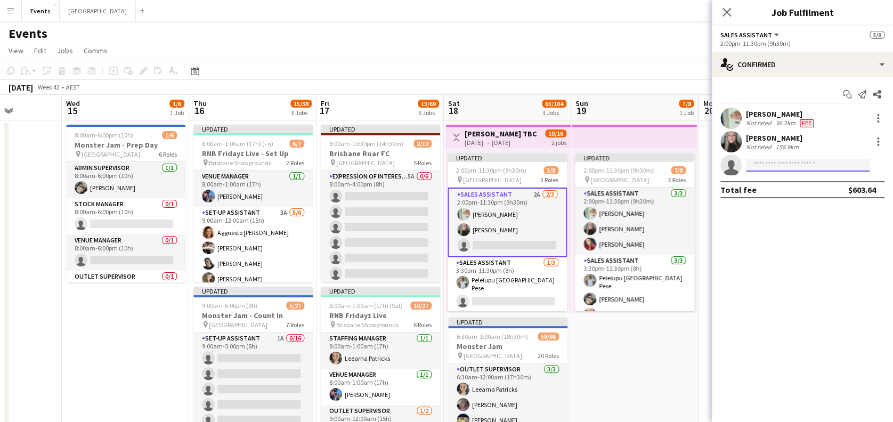
click at [758, 164] on input at bounding box center [808, 165] width 124 height 13
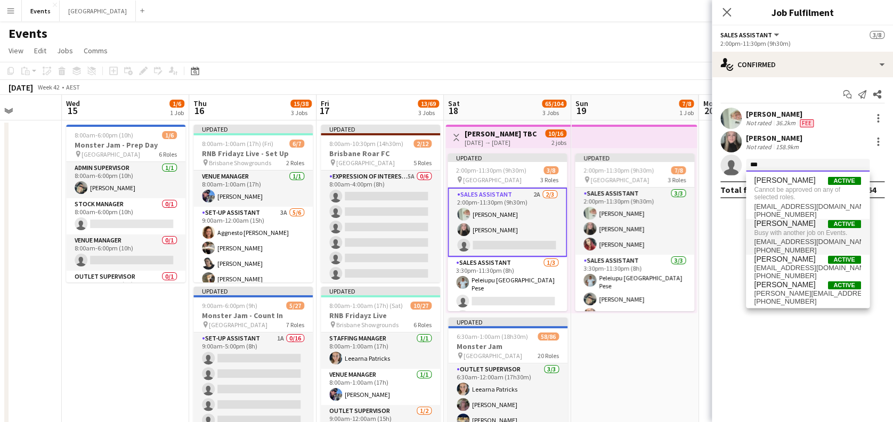
type input "***"
click at [784, 236] on span "Busy with another job on Events." at bounding box center [807, 233] width 107 height 10
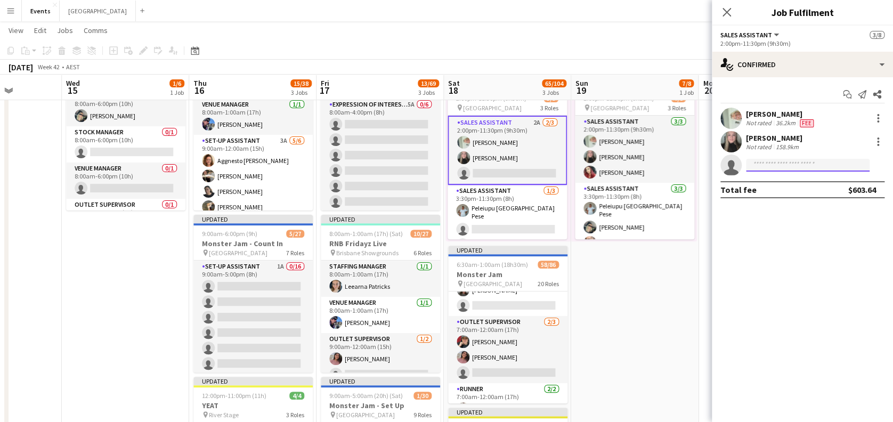
scroll to position [923, 0]
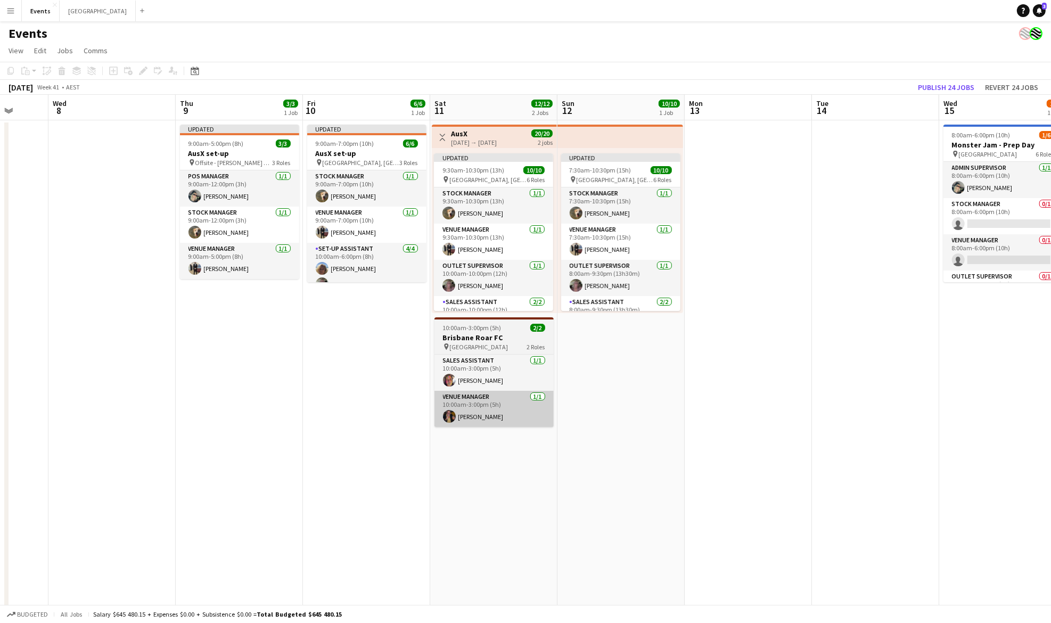
drag, startPoint x: 833, startPoint y: 348, endPoint x: 468, endPoint y: 406, distance: 369.9
click at [117, 400] on app-calendar-viewport "Sun 5 Mon 6 Tue 7 Wed 8 Thu 9 3/3 1 Job Fri 10 6/6 1 Job Sat 11 12/12 2 Jobs Su…" at bounding box center [525, 361] width 1051 height 533
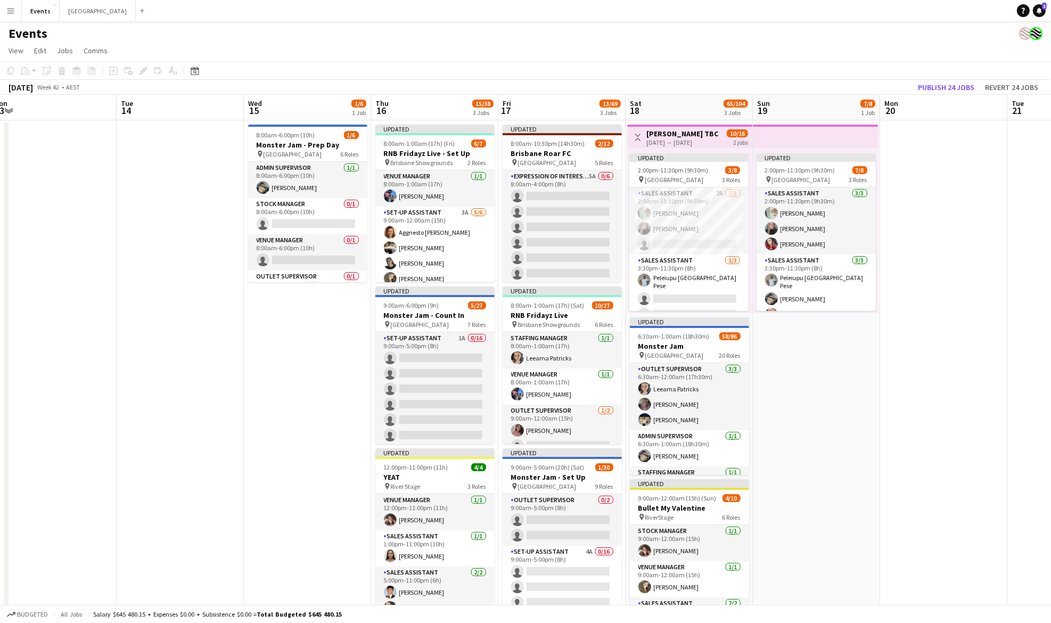
scroll to position [0, 395]
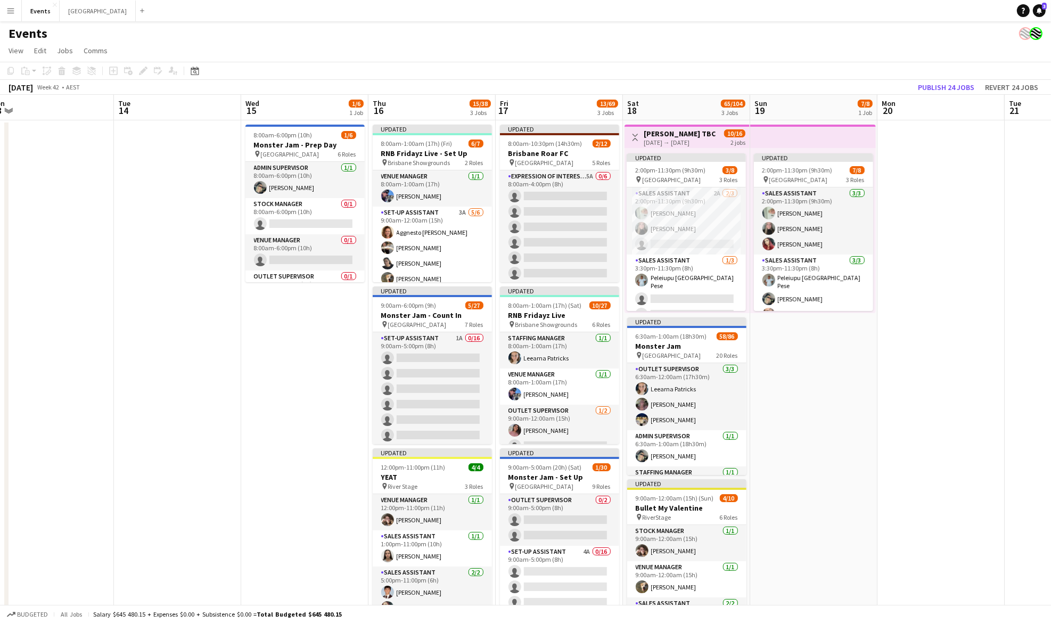
drag, startPoint x: 822, startPoint y: 406, endPoint x: 137, endPoint y: 405, distance: 685.4
click at [125, 408] on app-calendar-viewport "Fri 10 6/6 1 Job Sat 11 12/12 2 Jobs Sun 12 10/10 1 Job Mon 13 Tue 14 Wed 15 1/…" at bounding box center [525, 376] width 1051 height 563
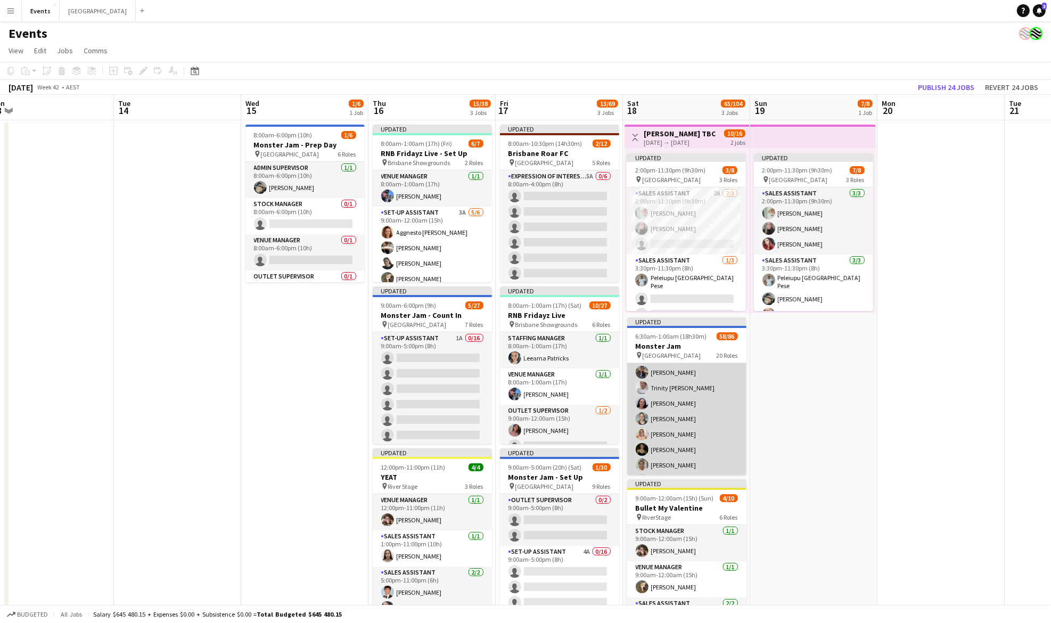
click at [687, 417] on app-card-role "Sales Assistant 9/16 10:30am-10:00pm (11h30m) Benjamin Hyland Sharn Iosefa Nath…" at bounding box center [686, 450] width 119 height 268
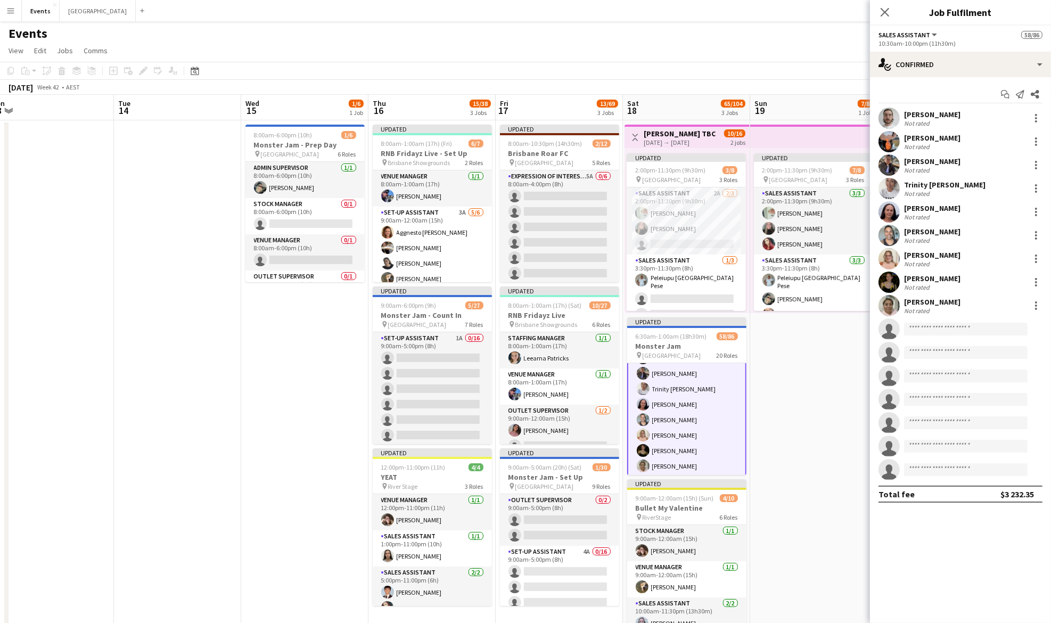
scroll to position [1421, 0]
click at [1033, 282] on div at bounding box center [1036, 282] width 13 height 13
click at [1012, 400] on span "Remove" at bounding box center [1002, 404] width 66 height 10
click at [804, 414] on app-date-cell "Updated 2:00pm-11:30pm (9h30m) 7/8 pin Brisbane Entertainment Centre 3 Roles Sa…" at bounding box center [813, 389] width 127 height 538
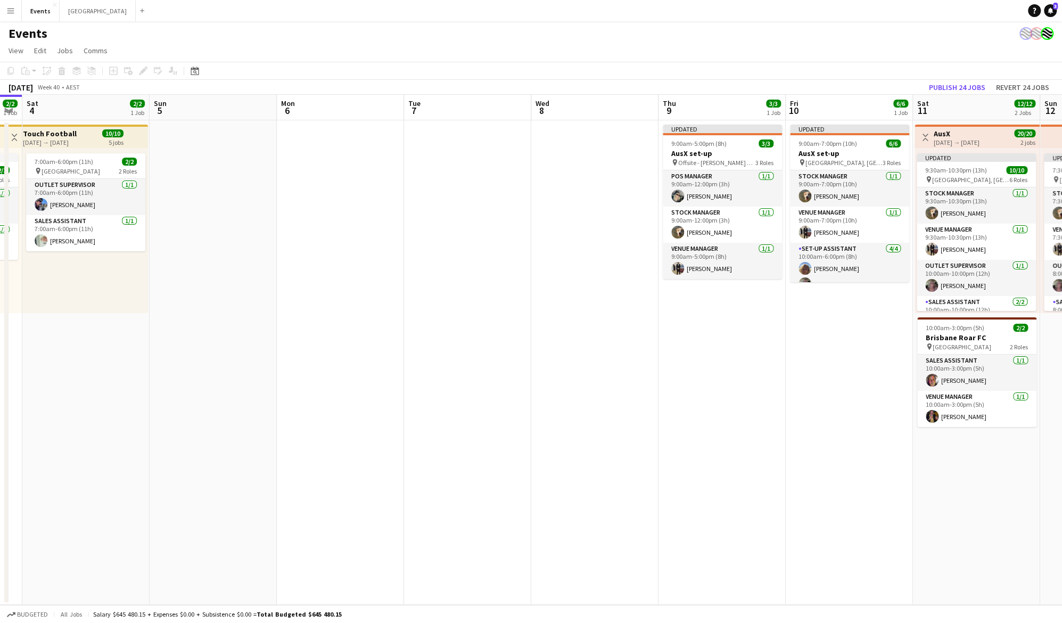
scroll to position [0, 387]
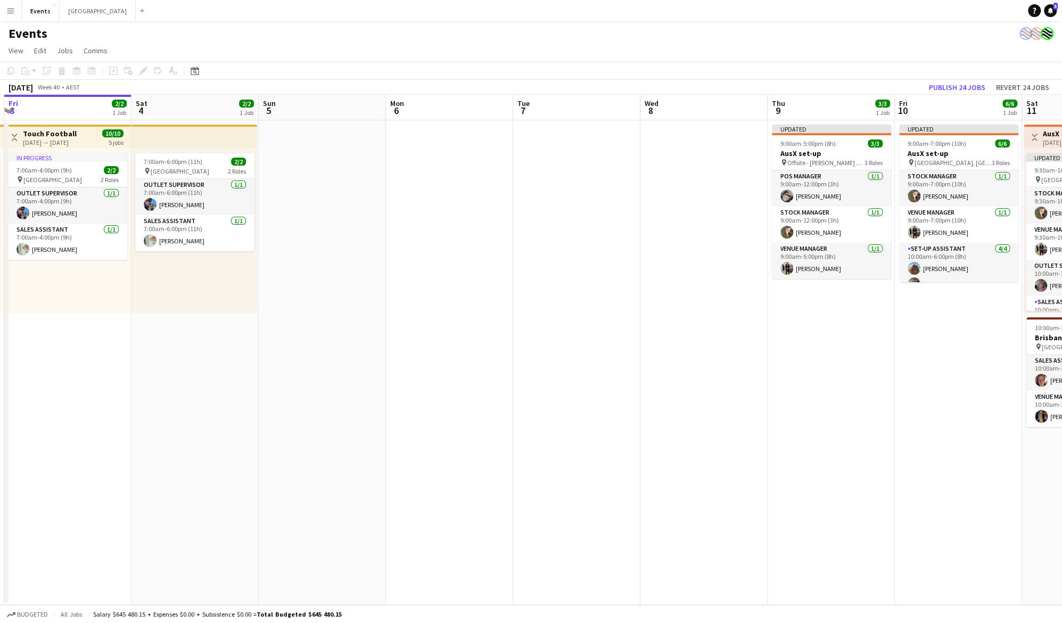
drag, startPoint x: 833, startPoint y: 296, endPoint x: 446, endPoint y: 296, distance: 386.6
click at [446, 296] on app-calendar-viewport "Tue 30 2/2 1 Job Wed 1 2/2 1 Job Thu 2 2/2 1 Job Fri 3 2/2 1 Job Sat 4 2/2 1 Jo…" at bounding box center [531, 350] width 1062 height 510
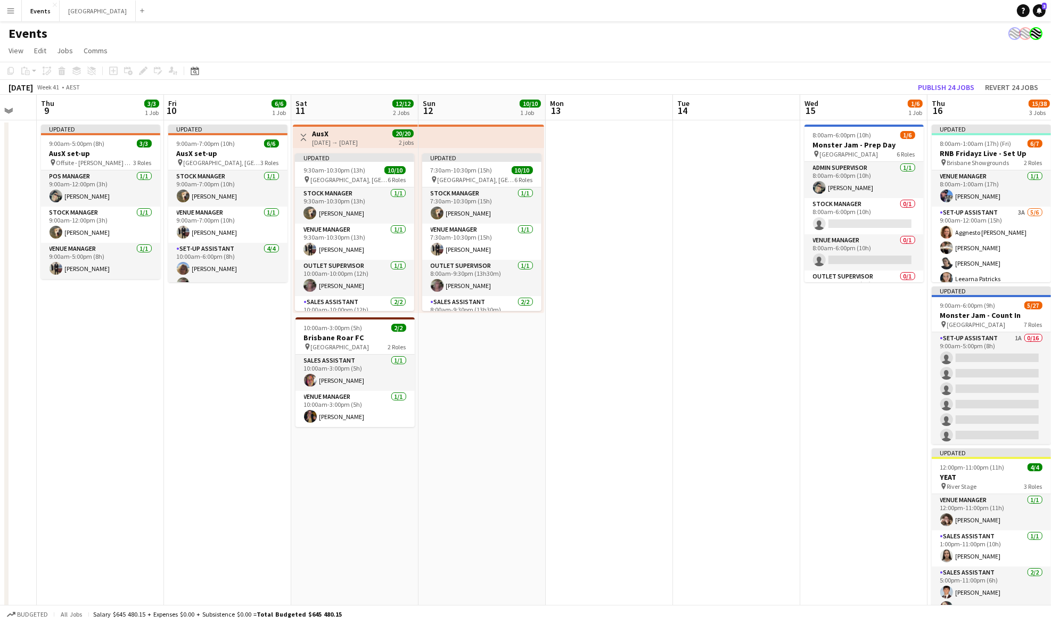
scroll to position [0, 372]
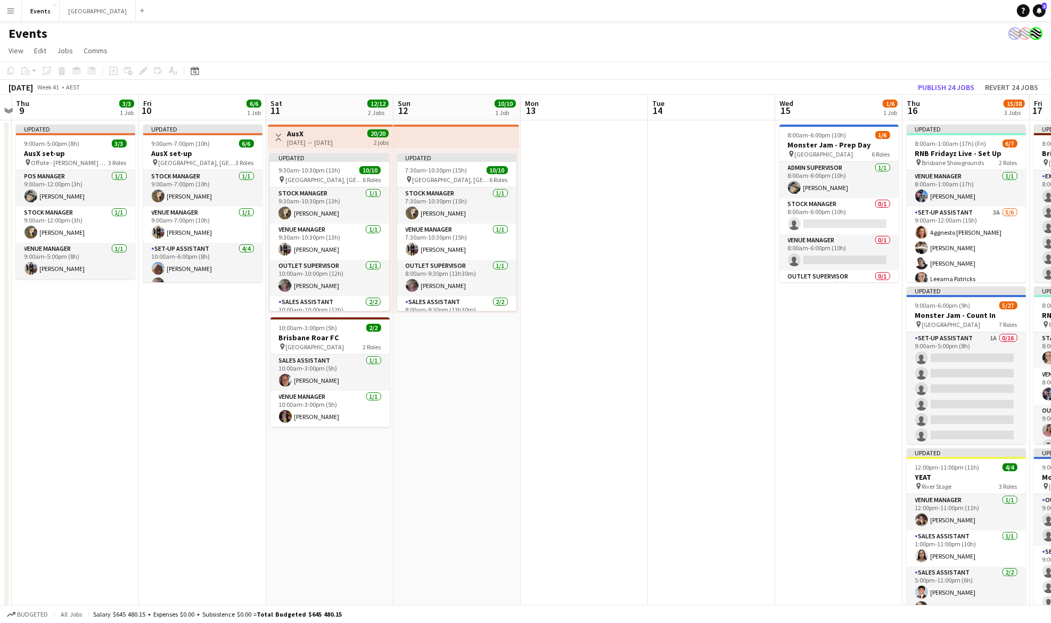
drag, startPoint x: 987, startPoint y: 399, endPoint x: 493, endPoint y: 395, distance: 494.2
click at [493, 395] on app-calendar-viewport "Mon 6 Tue 7 Wed 8 Thu 9 3/3 1 Job Fri 10 6/6 1 Job Sat 11 12/12 2 Jobs Sun 12 1…" at bounding box center [525, 361] width 1051 height 533
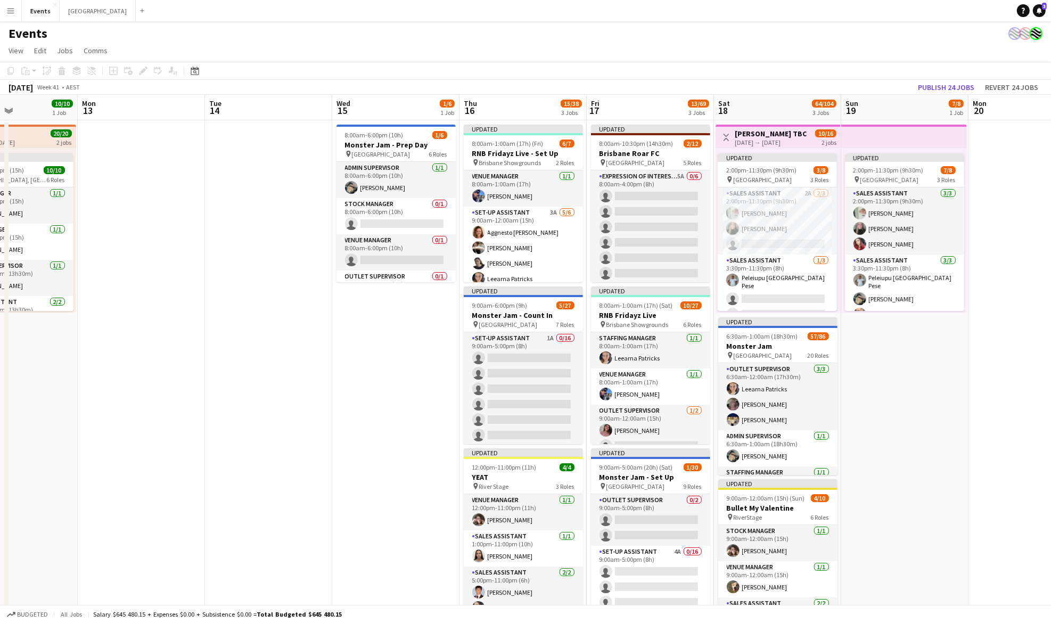
scroll to position [0, 320]
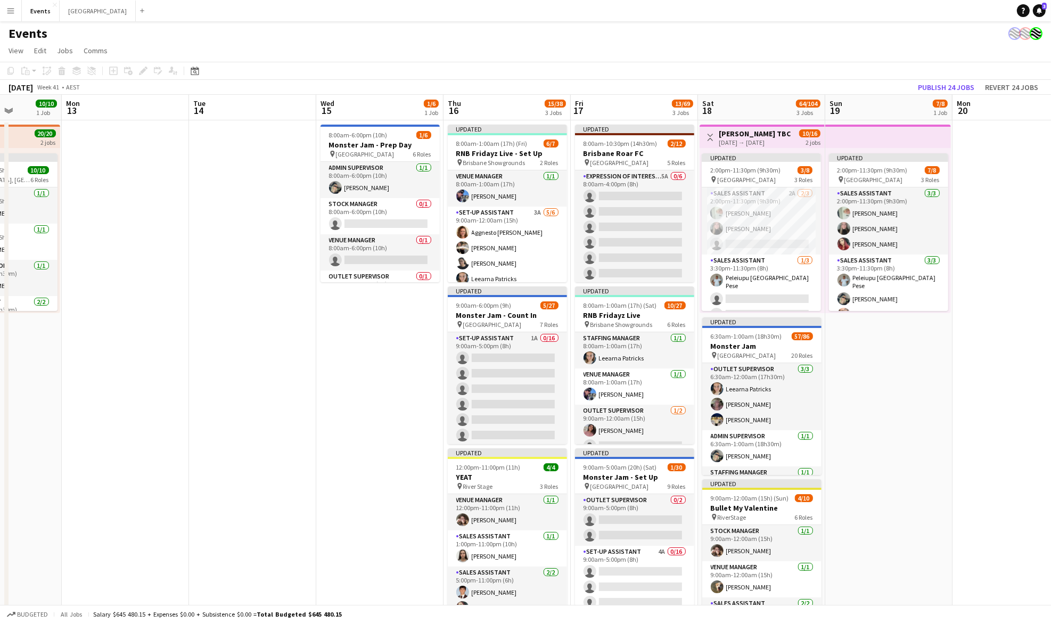
drag, startPoint x: 769, startPoint y: 408, endPoint x: 312, endPoint y: 384, distance: 458.0
click at [312, 384] on app-calendar-viewport "Fri 10 6/6 1 Job Sat 11 12/12 2 Jobs Sun 12 10/10 1 Job Mon 13 Tue 14 Wed 15 1/…" at bounding box center [525, 376] width 1051 height 563
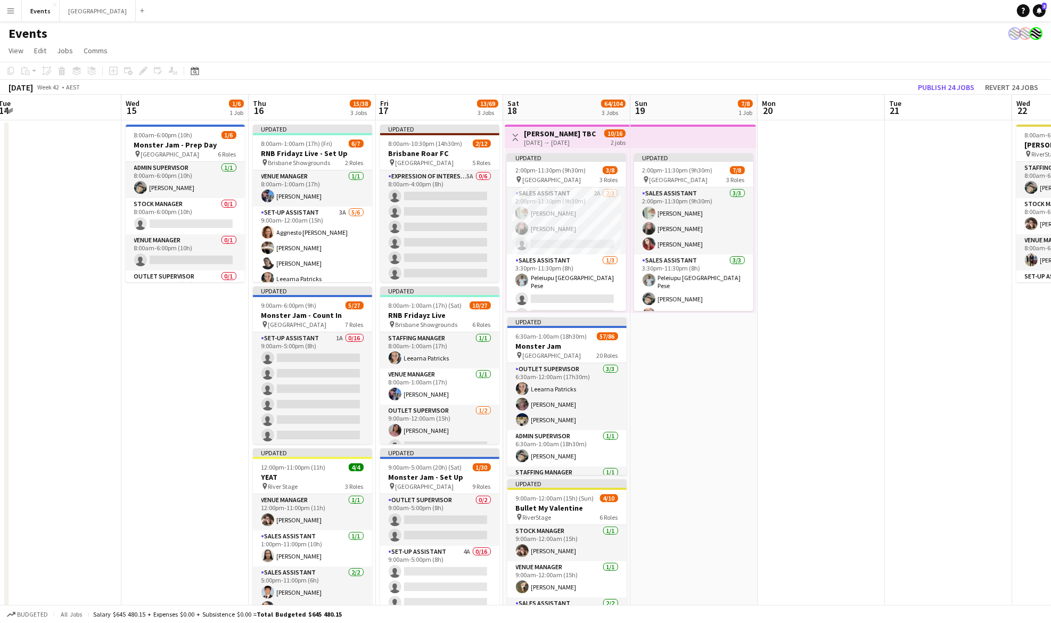
scroll to position [0, 388]
drag, startPoint x: 951, startPoint y: 394, endPoint x: 756, endPoint y: 395, distance: 194.9
click at [756, 395] on app-calendar-viewport "Sat 11 12/12 2 Jobs Sun 12 10/10 1 Job Mon 13 Tue 14 Wed 15 1/6 1 Job Thu 16 15…" at bounding box center [525, 376] width 1051 height 563
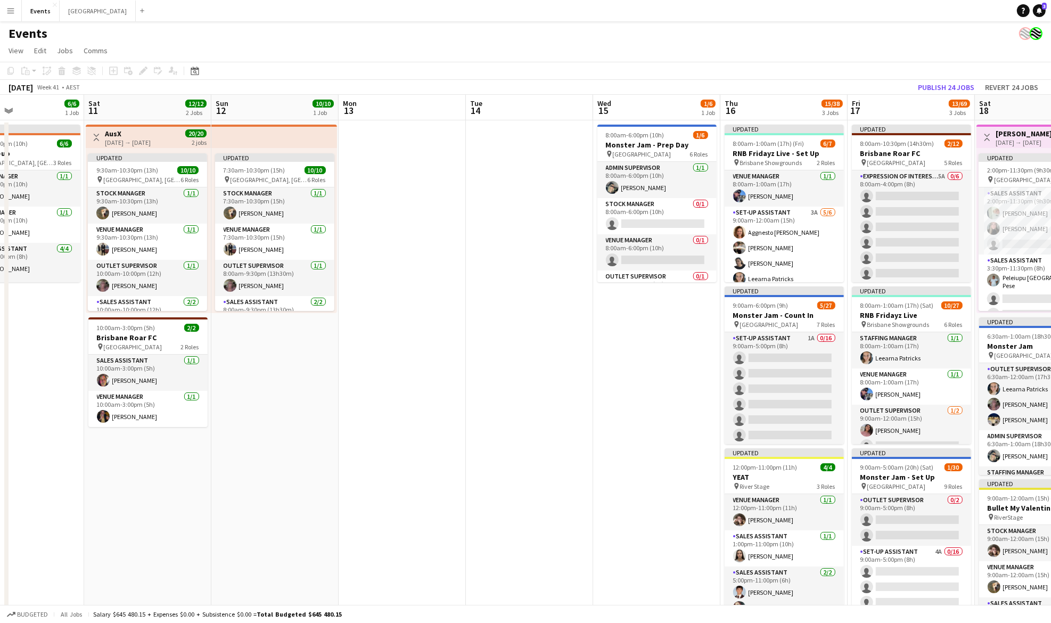
drag, startPoint x: 48, startPoint y: 376, endPoint x: 493, endPoint y: 369, distance: 445.3
click at [522, 376] on app-calendar-viewport "Wed 8 Thu 9 3/3 1 Job Fri 10 6/6 1 Job Sat 11 12/12 2 Jobs Sun 12 10/10 1 Job M…" at bounding box center [525, 376] width 1051 height 563
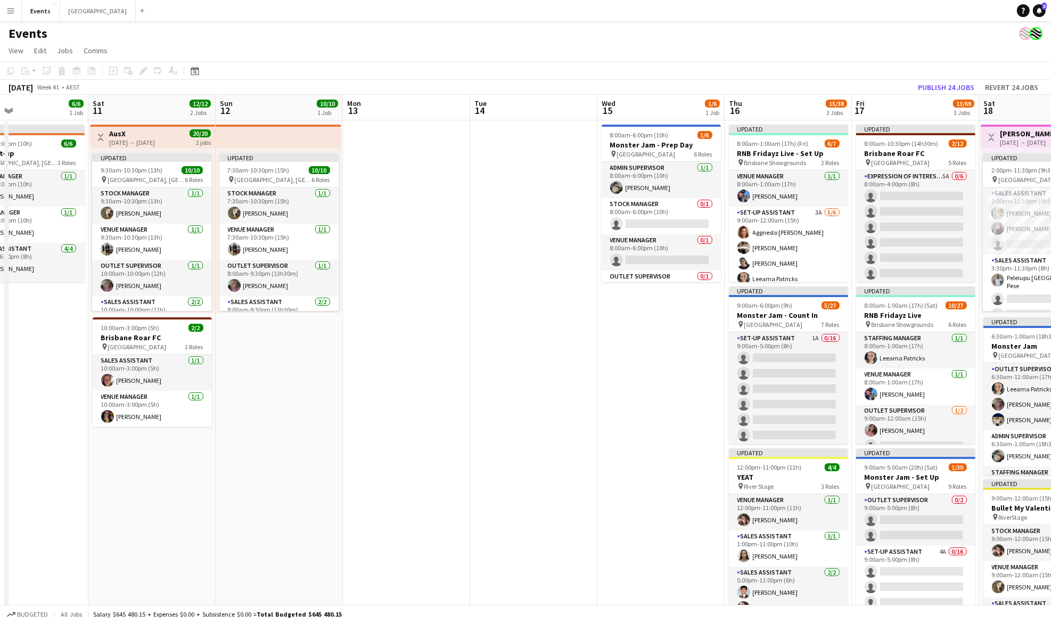
drag, startPoint x: 337, startPoint y: 358, endPoint x: 673, endPoint y: 362, distance: 336.6
click at [676, 362] on app-calendar-viewport "Wed 8 Thu 9 3/3 1 Job Fri 10 6/6 1 Job Sat 11 12/12 2 Jobs Sun 12 10/10 1 Job M…" at bounding box center [525, 376] width 1051 height 563
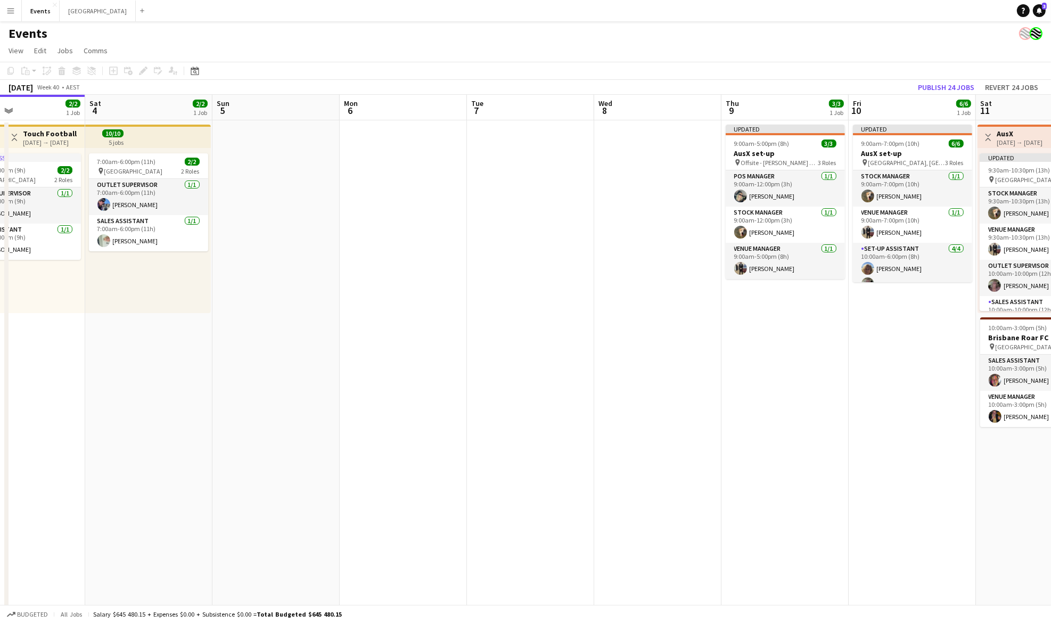
drag, startPoint x: 162, startPoint y: 361, endPoint x: 607, endPoint y: 356, distance: 444.7
click at [666, 362] on app-calendar-viewport "Wed 1 2/2 1 Job Thu 2 2/2 1 Job Fri 3 2/2 1 Job Sat 4 2/2 1 Job Sun 5 Mon 6 Tue…" at bounding box center [525, 376] width 1051 height 563
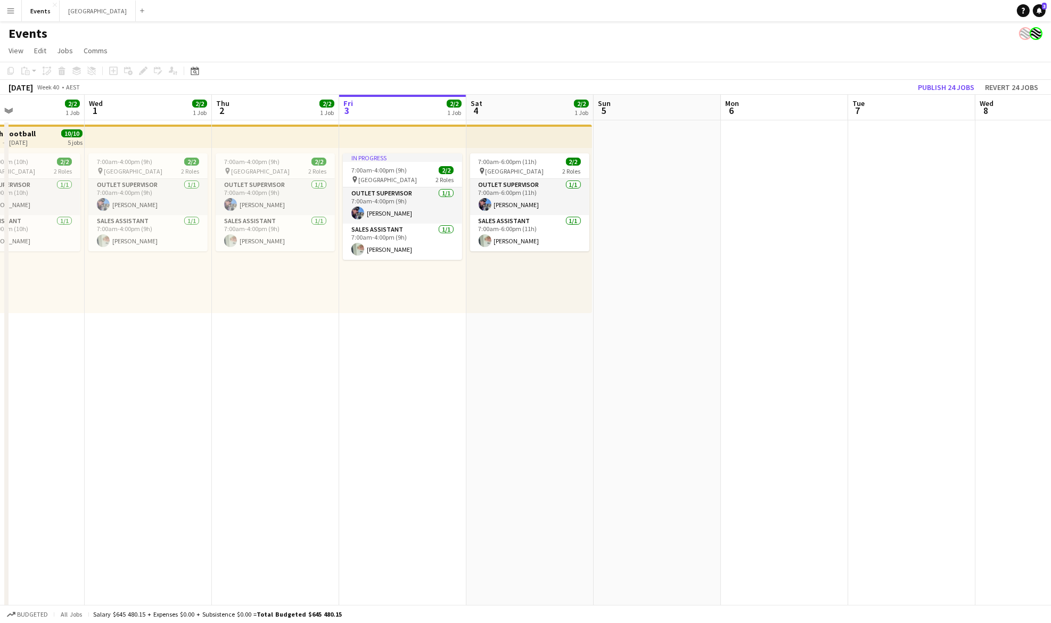
drag, startPoint x: 363, startPoint y: 356, endPoint x: 708, endPoint y: 369, distance: 345.8
click at [750, 369] on app-calendar-viewport "Sun 28 Mon 29 Tue 30 2/2 1 Job Wed 1 2/2 1 Job Thu 2 2/2 1 Job Fri 3 2/2 1 Job …" at bounding box center [525, 376] width 1051 height 563
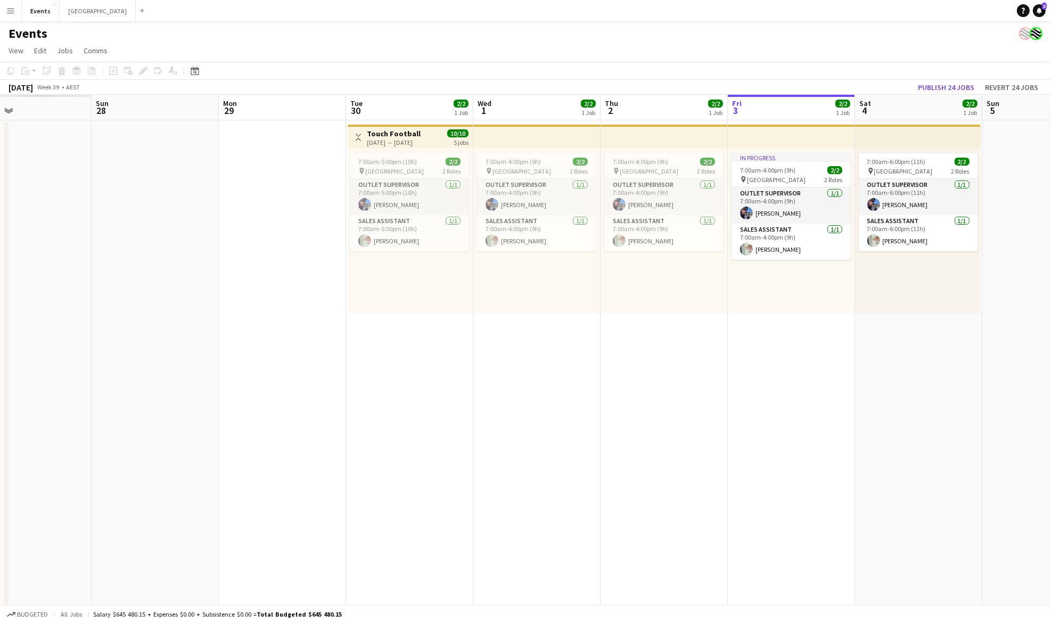
drag, startPoint x: 275, startPoint y: 372, endPoint x: 330, endPoint y: 376, distance: 55.5
click at [618, 377] on app-calendar-viewport "Thu 25 Fri 26 Sat 27 Sun 28 Mon 29 Tue 30 2/2 1 Job Wed 1 2/2 1 Job Thu 2 2/2 1…" at bounding box center [525, 376] width 1051 height 563
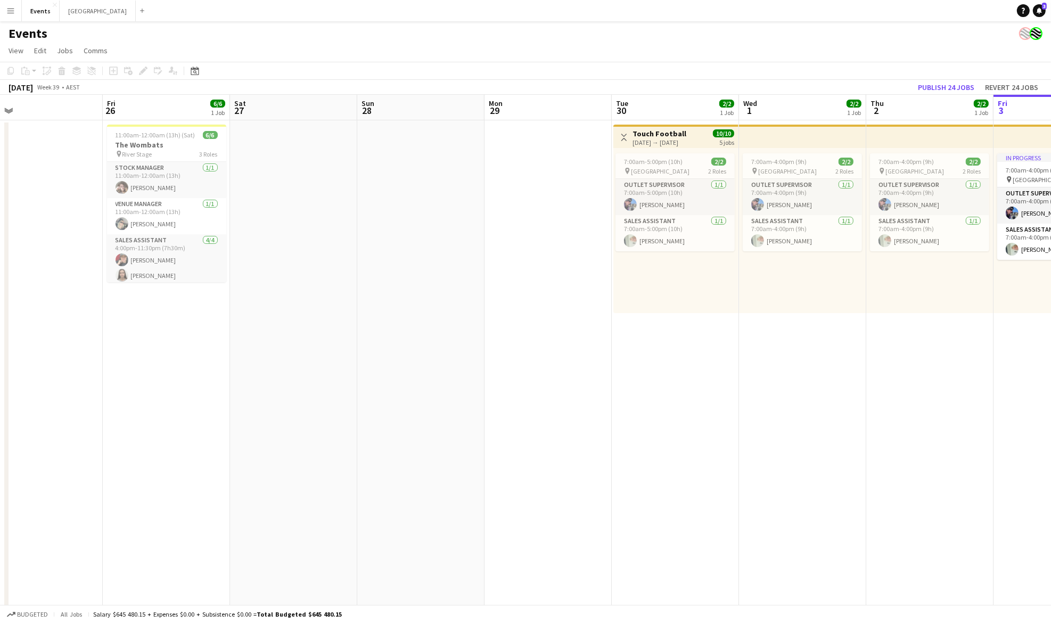
drag, startPoint x: 479, startPoint y: 376, endPoint x: 562, endPoint y: 387, distance: 83.2
click at [621, 387] on app-calendar-viewport "Tue 23 Wed 24 Thu 25 Fri 26 6/6 1 Job Sat 27 Sun 28 Mon 29 Tue 30 2/2 1 Job Wed…" at bounding box center [525, 376] width 1051 height 563
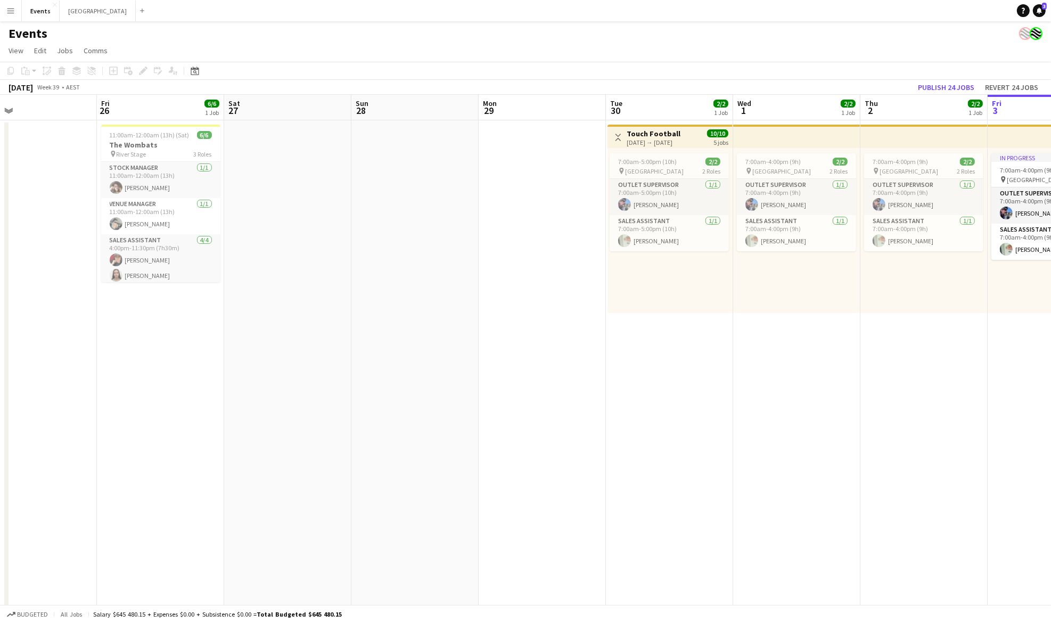
drag, startPoint x: 332, startPoint y: 382, endPoint x: 484, endPoint y: 383, distance: 151.8
click at [566, 383] on app-calendar-viewport "Tue 23 Wed 24 Thu 25 Fri 26 6/6 1 Job Sat 27 Sun 28 Mon 29 Tue 30 2/2 1 Job Wed…" at bounding box center [525, 376] width 1051 height 563
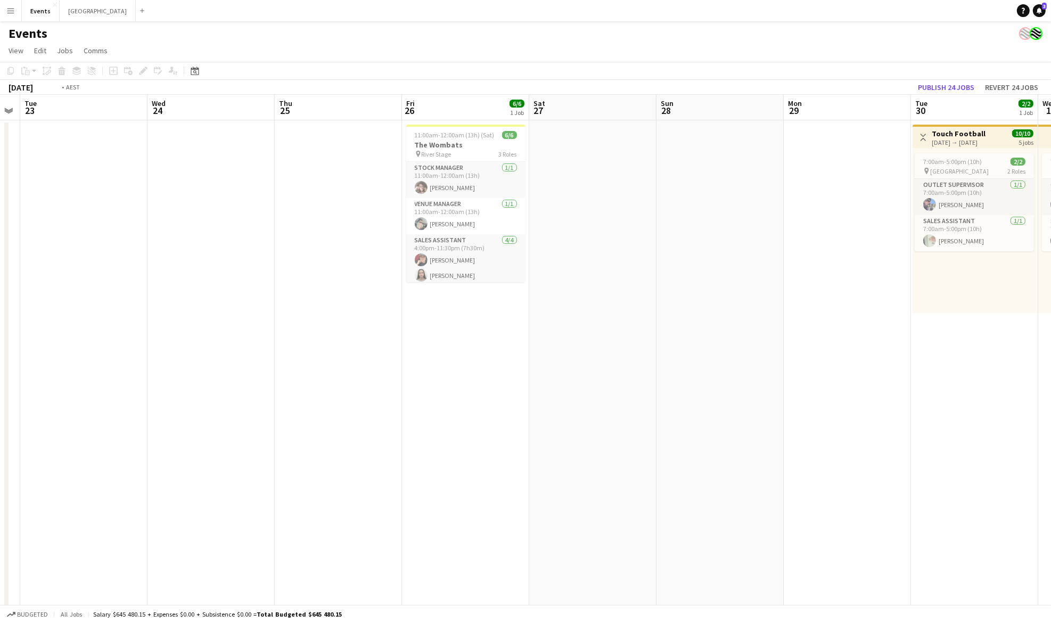
drag, startPoint x: 310, startPoint y: 383, endPoint x: 707, endPoint y: 383, distance: 397.3
click at [707, 383] on app-calendar-viewport "Sun 21 Mon 22 Tue 23 Wed 24 Thu 25 Fri 26 6/6 1 Job Sat 27 Sun 28 Mon 29 Tue 30…" at bounding box center [525, 376] width 1051 height 563
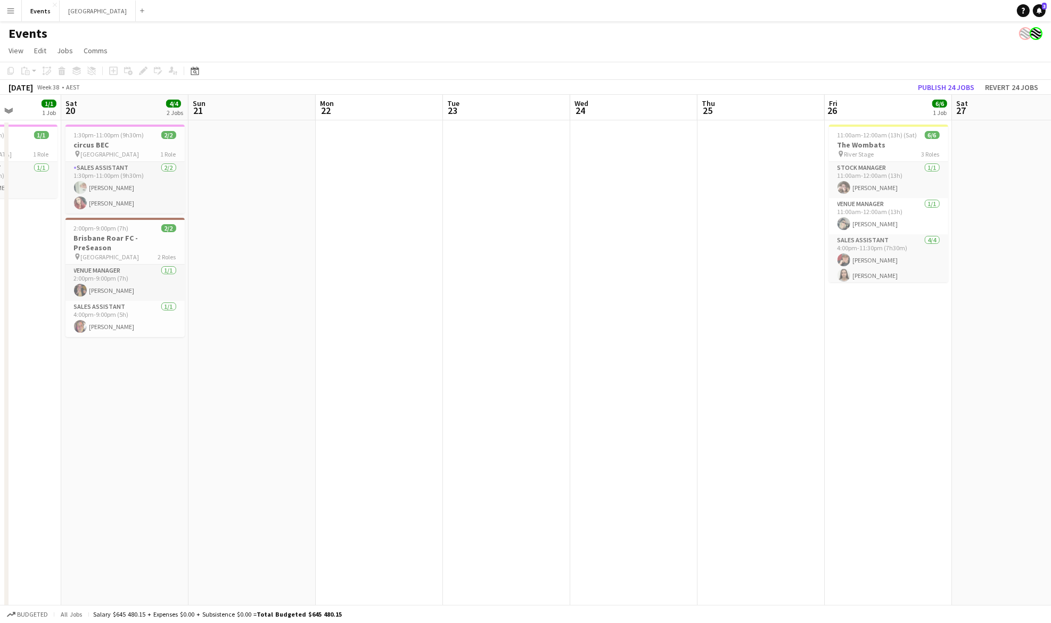
drag, startPoint x: 226, startPoint y: 374, endPoint x: 53, endPoint y: 370, distance: 173.1
click at [4, 370] on div "Mon 15 Tue 16 Wed 17 2/2 1 Job Thu 18 1/1 1 Job Fri 19 1/1 1 Job Sat 20 4/4 2 J…" at bounding box center [525, 376] width 1051 height 563
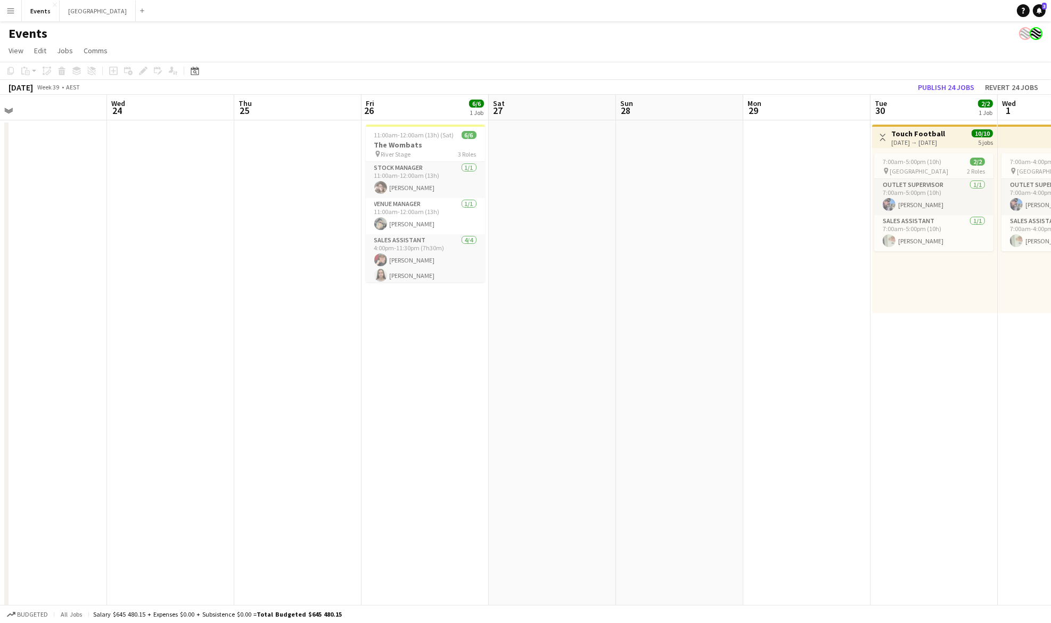
drag, startPoint x: 736, startPoint y: 379, endPoint x: 354, endPoint y: 379, distance: 381.8
click at [258, 379] on app-calendar-viewport "Sun 21 Mon 22 Tue 23 Wed 24 Thu 25 Fri 26 6/6 1 Job Sat 27 Sun 28 Mon 29 Tue 30…" at bounding box center [525, 376] width 1051 height 563
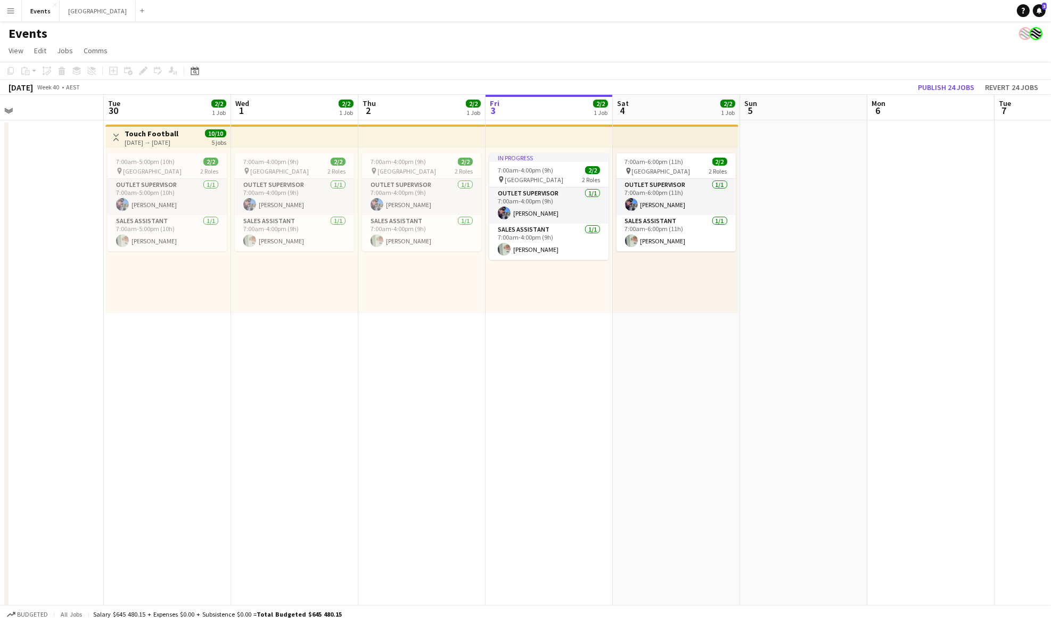
scroll to position [0, 294]
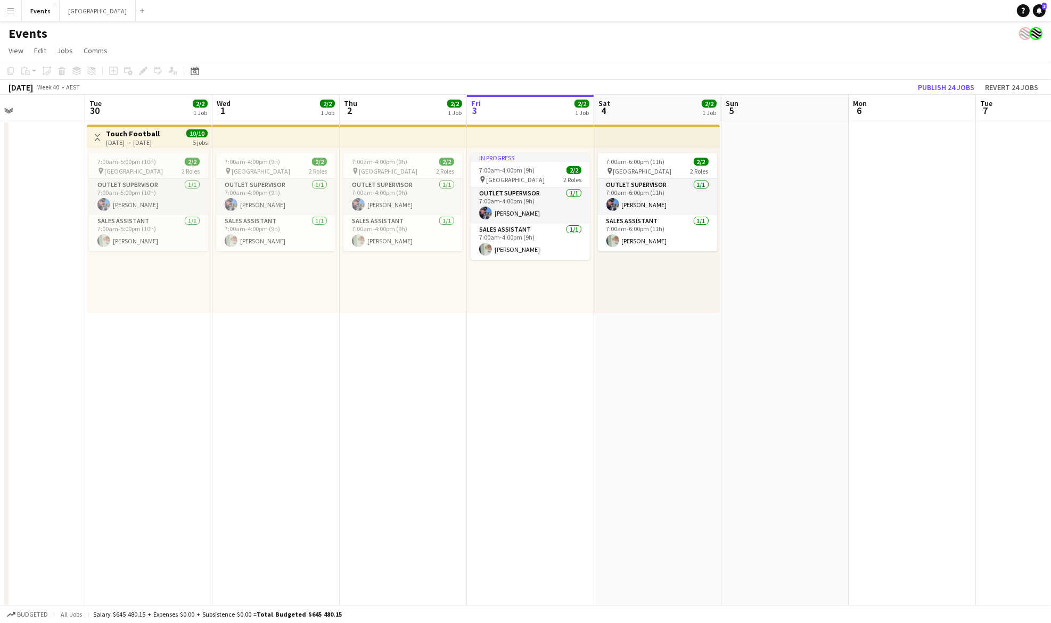
drag, startPoint x: 892, startPoint y: 383, endPoint x: 823, endPoint y: 395, distance: 70.1
click at [391, 382] on app-calendar-viewport "Sat 27 Sun 28 Mon 29 Tue 30 2/2 1 Job Wed 1 2/2 1 Job Thu 2 2/2 1 Job Fri 3 2/2…" at bounding box center [525, 376] width 1051 height 563
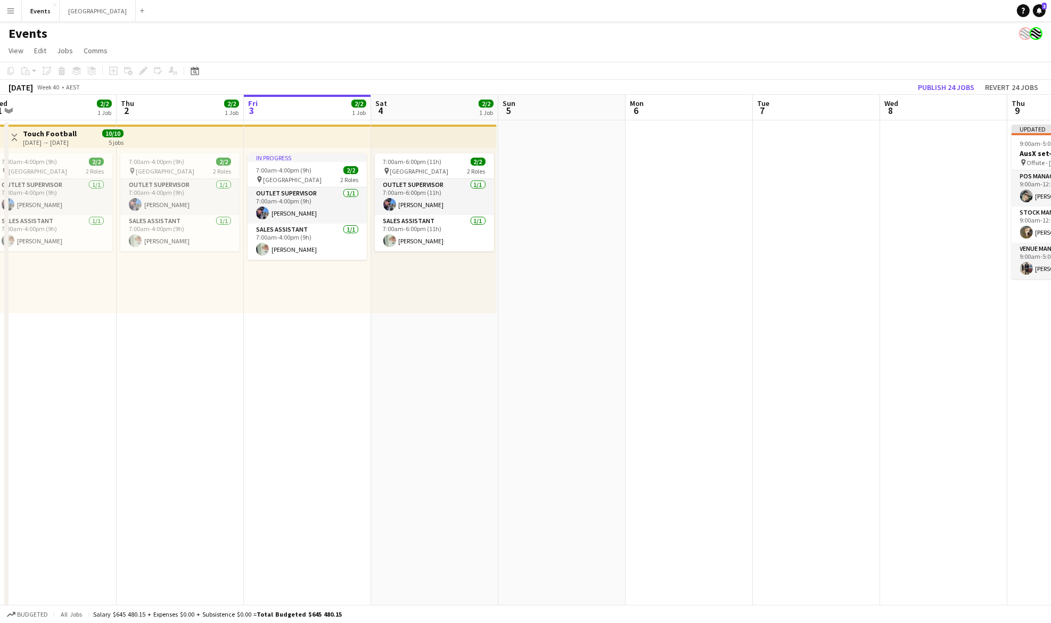
drag, startPoint x: 903, startPoint y: 198, endPoint x: 677, endPoint y: 213, distance: 226.3
click at [677, 213] on app-calendar-viewport "Sun 28 Mon 29 Tue 30 2/2 1 Job Wed 1 2/2 1 Job Thu 2 2/2 1 Job Fri 3 2/2 1 Job …" at bounding box center [525, 376] width 1051 height 563
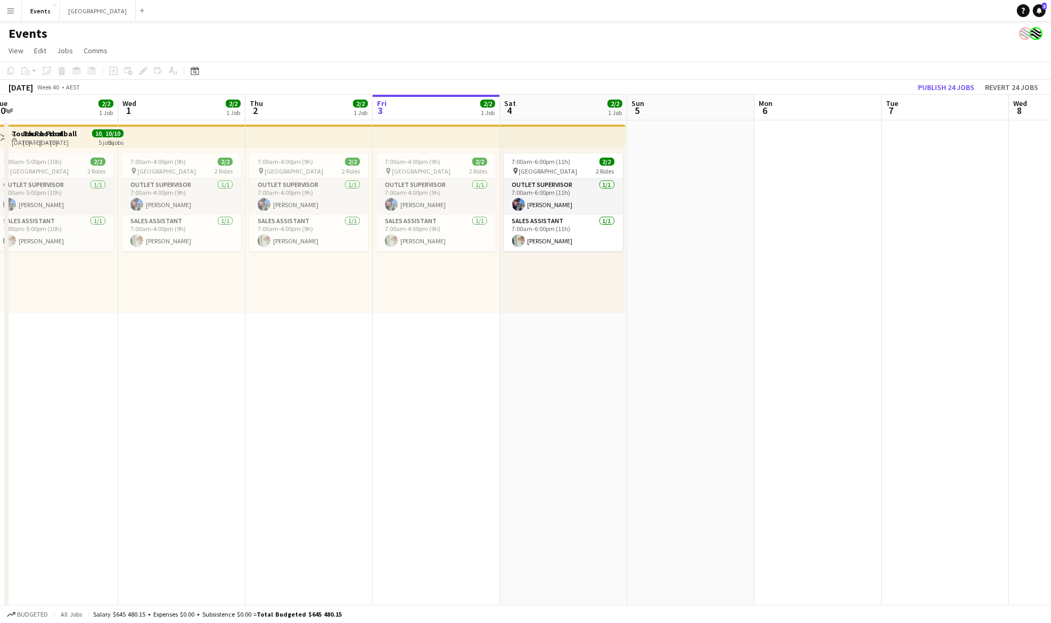
drag, startPoint x: 707, startPoint y: 334, endPoint x: 408, endPoint y: 366, distance: 300.4
click at [574, 366] on app-calendar-viewport "Sun 28 Mon 29 Tue 30 2/2 1 Job Wed 1 2/2 1 Job Thu 2 2/2 1 Job Fri 3 2/2 1 Job …" at bounding box center [525, 376] width 1051 height 563
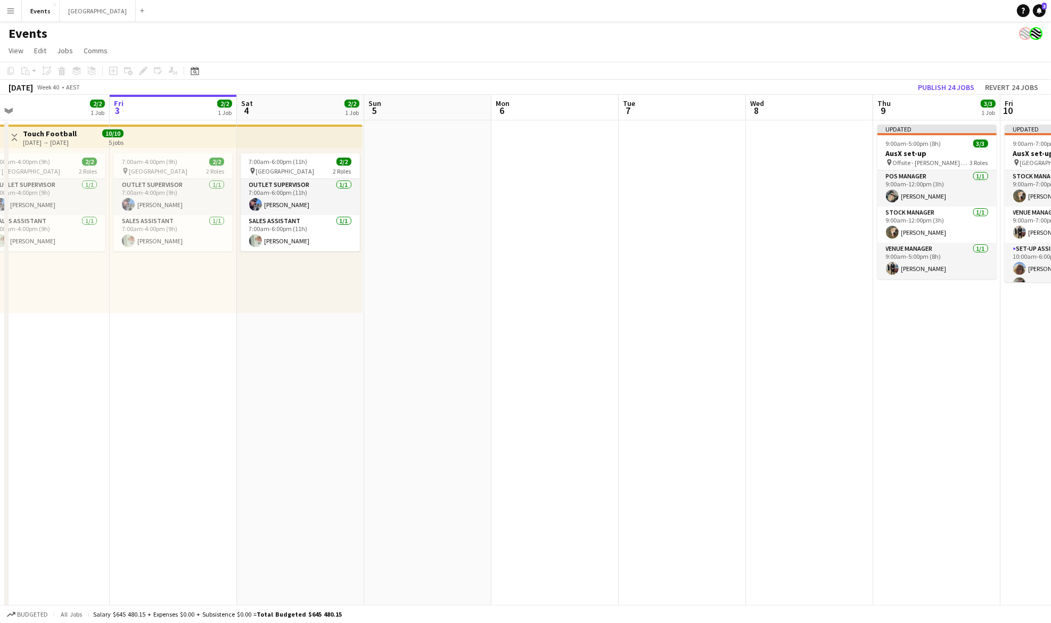
click at [251, 367] on app-date-cell "7:00am-6:00pm (11h) 2/2 pin Coffs Harbour 2 Roles Outlet Supervisor [DATE] 7:00…" at bounding box center [300, 389] width 127 height 538
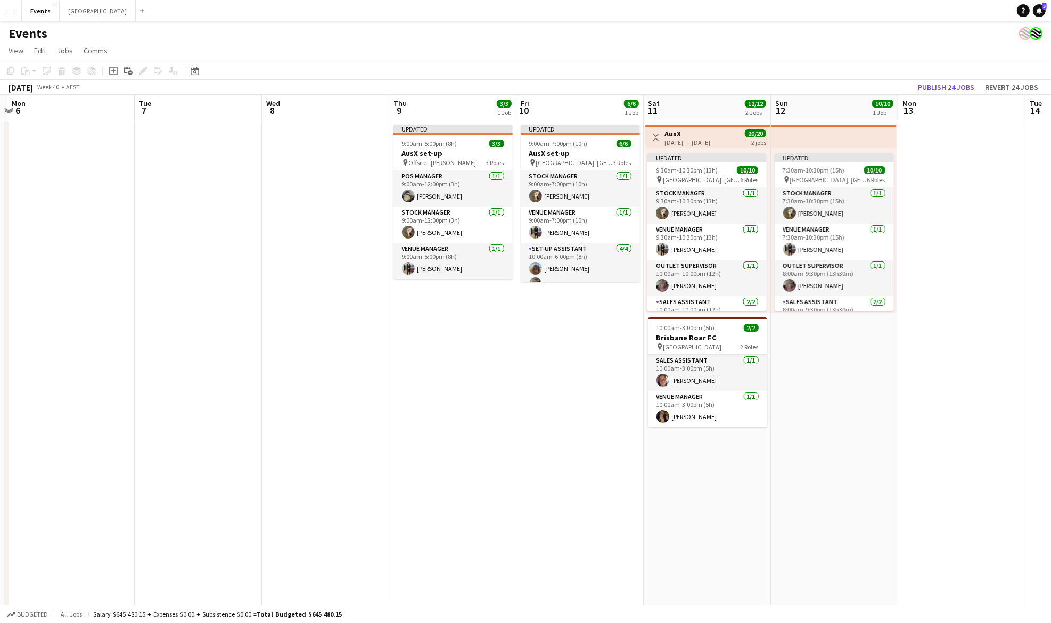
scroll to position [0, 284]
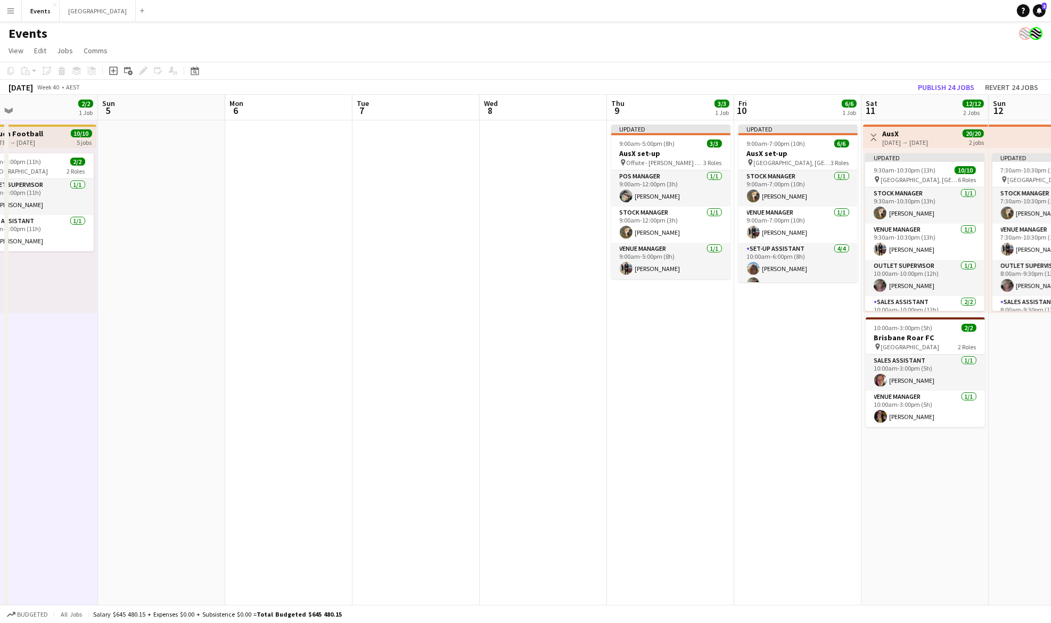
drag, startPoint x: 703, startPoint y: 369, endPoint x: 437, endPoint y: 390, distance: 267.1
click at [437, 390] on app-calendar-viewport "Thu 2 2/2 1 Job Fri 3 2/2 1 Job Sat 4 2/2 1 Job Sun 5 Mon 6 Tue 7 Wed 8 Thu 9 3…" at bounding box center [525, 376] width 1051 height 563
click at [911, 338] on h3 "Brisbane Roar FC" at bounding box center [925, 338] width 119 height 10
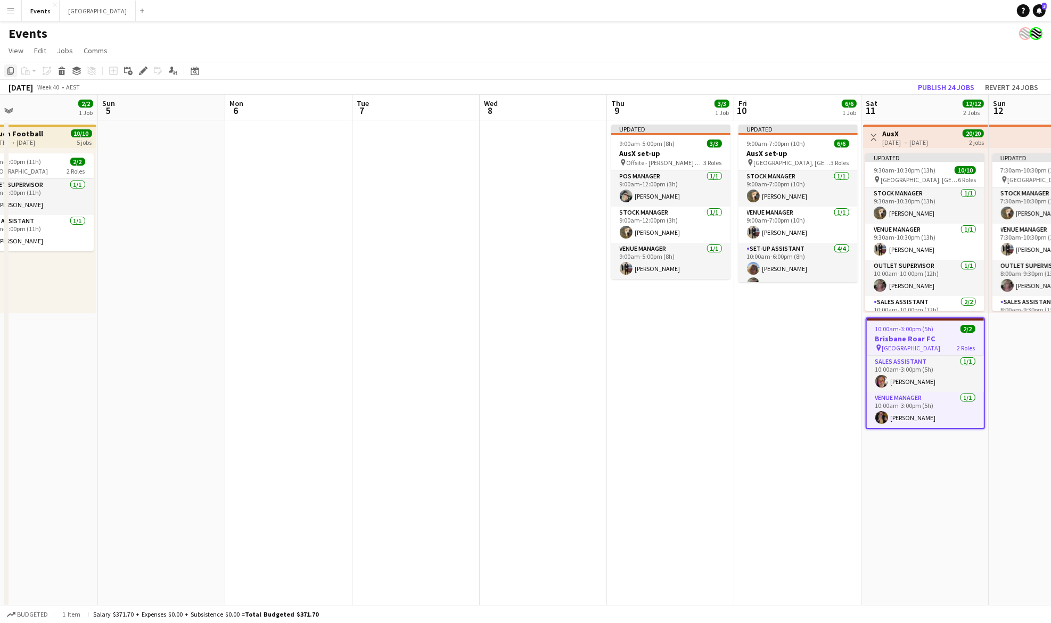
click at [10, 70] on icon "Copy" at bounding box center [10, 71] width 9 height 9
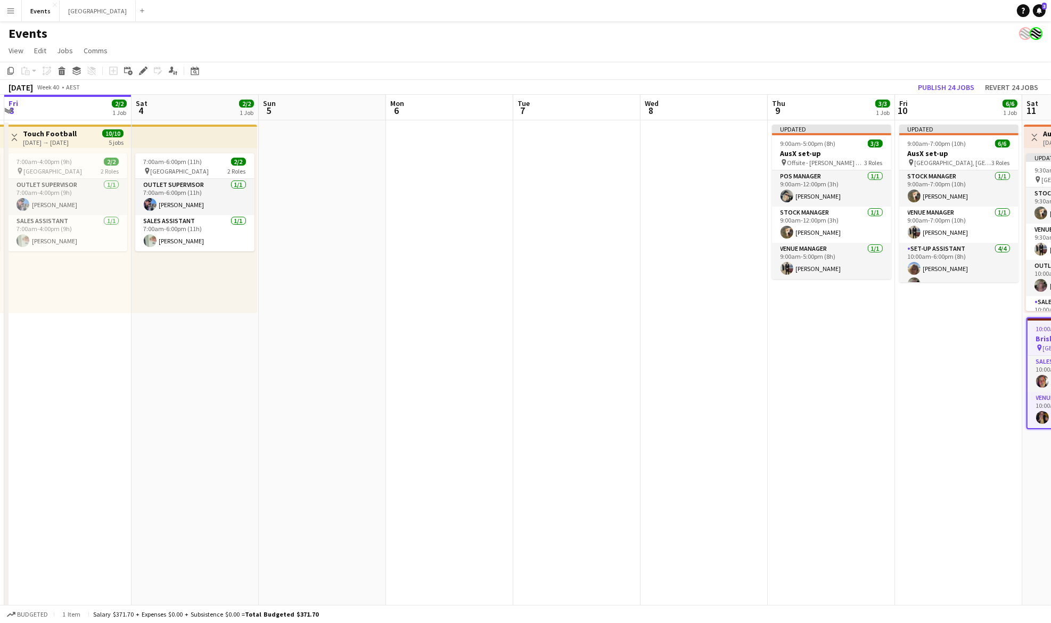
drag, startPoint x: 76, startPoint y: 391, endPoint x: 256, endPoint y: 403, distance: 179.8
click at [256, 403] on app-calendar-viewport "Wed 1 2/2 1 Job Thu 2 2/2 1 Job Fri 3 2/2 1 Job Sat 4 2/2 1 Job Sun 5 Mon 6 Tue…" at bounding box center [525, 376] width 1051 height 563
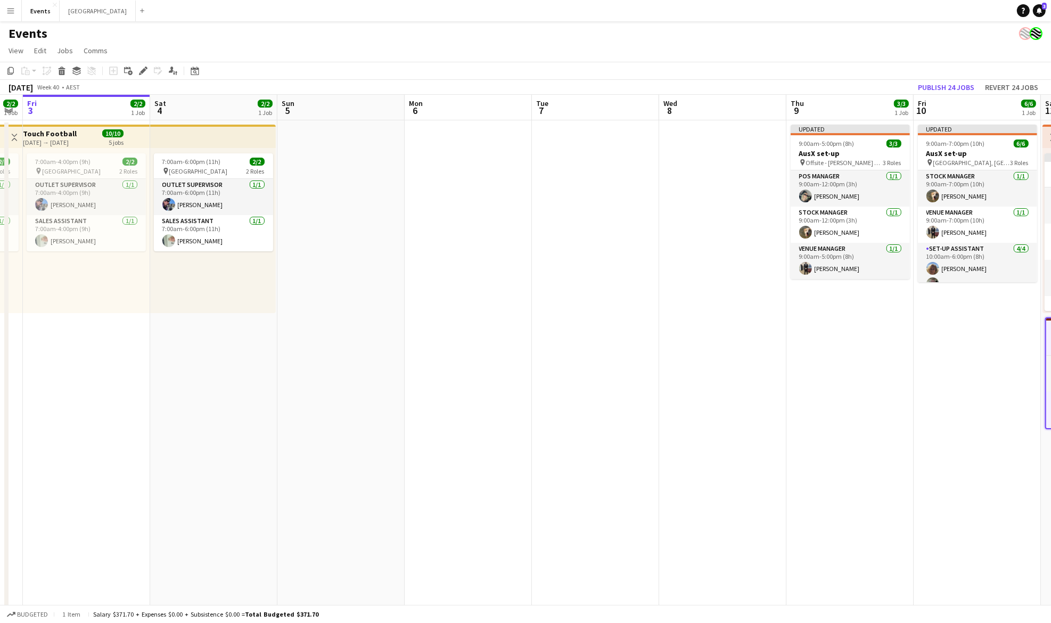
click at [230, 328] on app-date-cell "7:00am-6:00pm (11h) 2/2 pin Coffs Harbour 2 Roles Outlet Supervisor [DATE] 7:00…" at bounding box center [213, 389] width 127 height 538
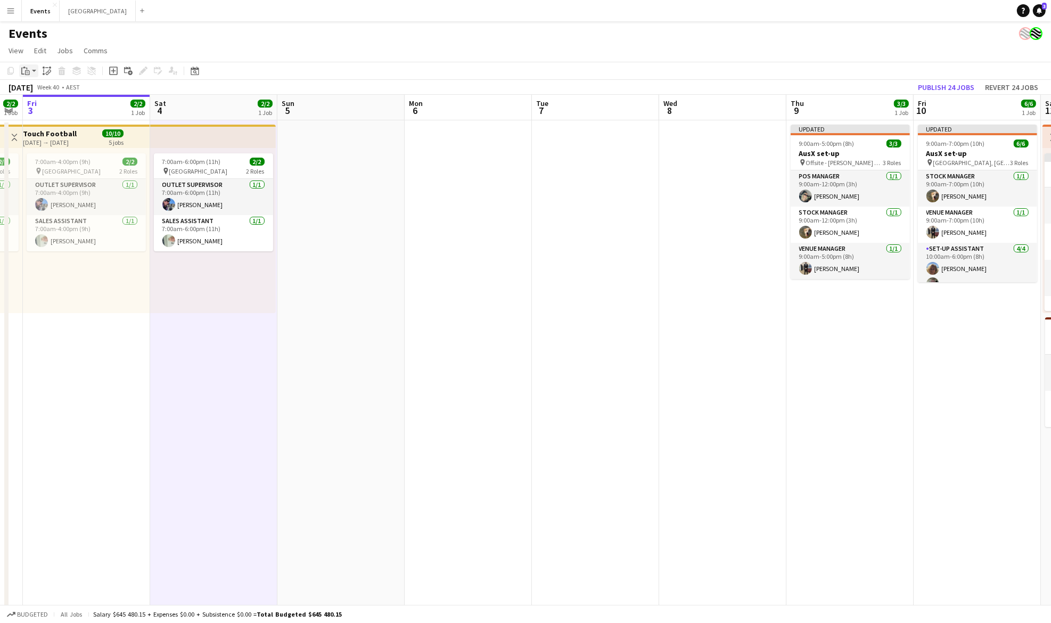
click at [32, 68] on app-action-btn "Paste" at bounding box center [28, 70] width 19 height 13
click at [64, 88] on link "Paste Ctrl+V" at bounding box center [78, 91] width 100 height 10
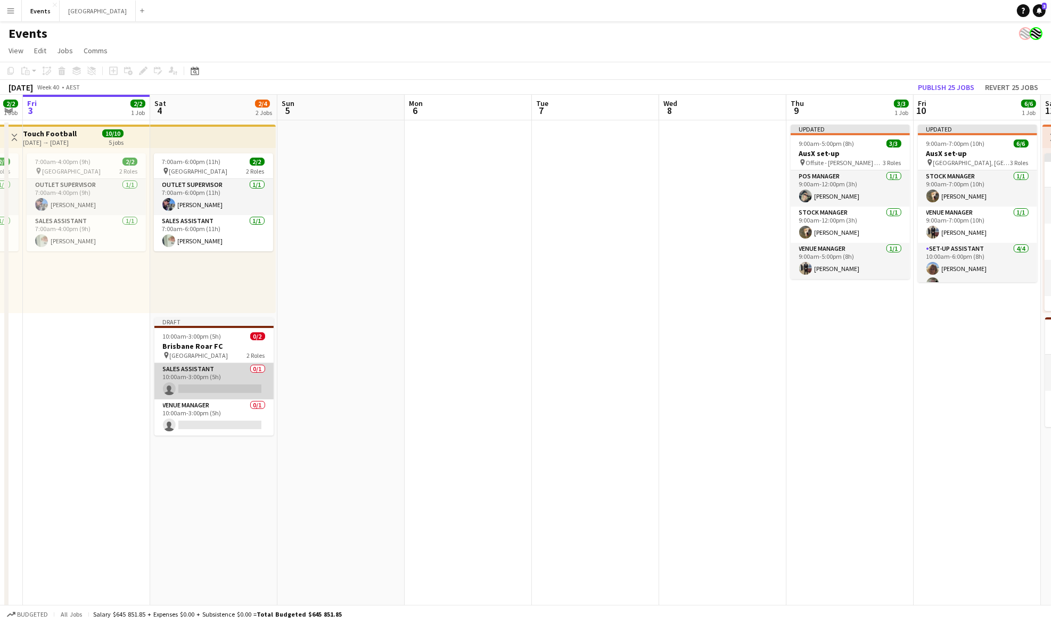
click at [228, 371] on app-card-role "Sales Assistant 0/1 10:00am-3:00pm (5h) single-neutral-actions" at bounding box center [213, 381] width 119 height 36
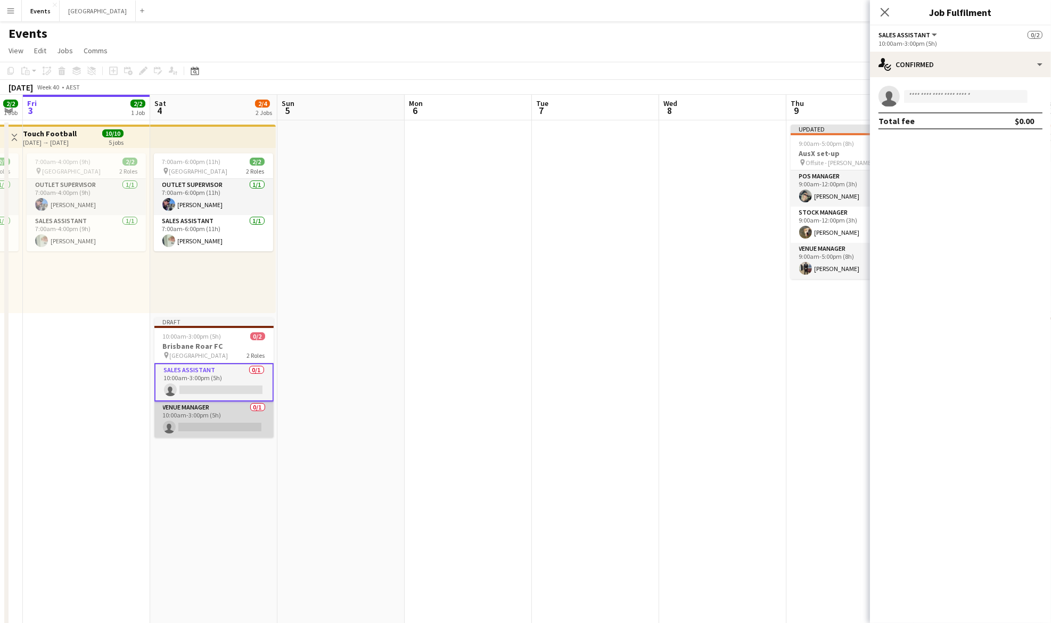
click at [234, 409] on app-card-role "Venue Manager 0/1 10:00am-3:00pm (5h) single-neutral-actions" at bounding box center [213, 420] width 119 height 36
click at [927, 94] on input at bounding box center [966, 96] width 124 height 13
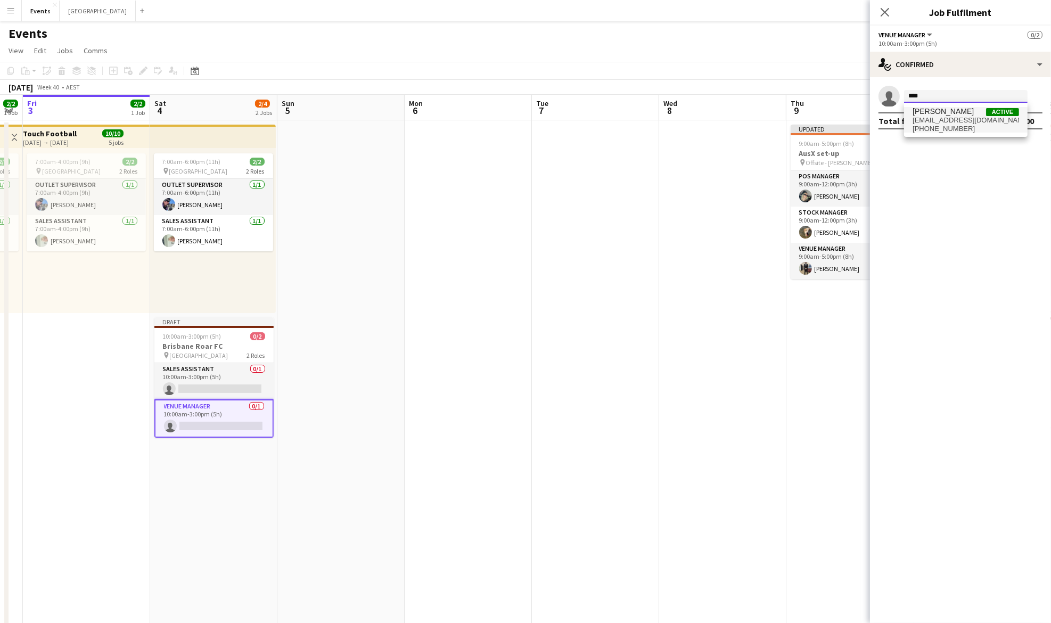
type input "****"
click at [948, 118] on span "[EMAIL_ADDRESS][DOMAIN_NAME]" at bounding box center [966, 120] width 107 height 9
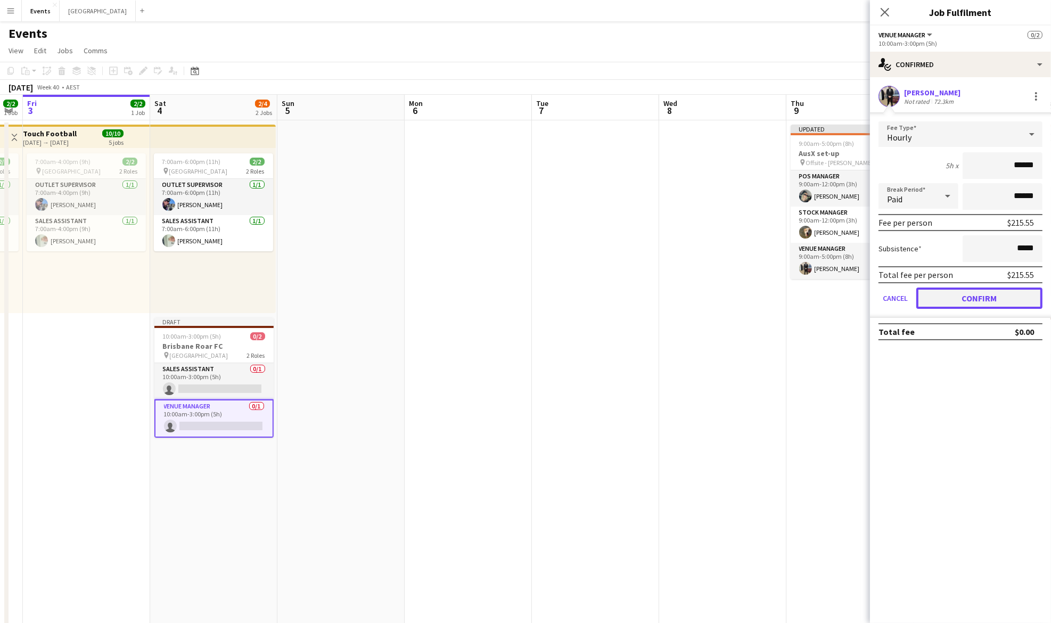
click at [990, 297] on button "Confirm" at bounding box center [979, 298] width 126 height 21
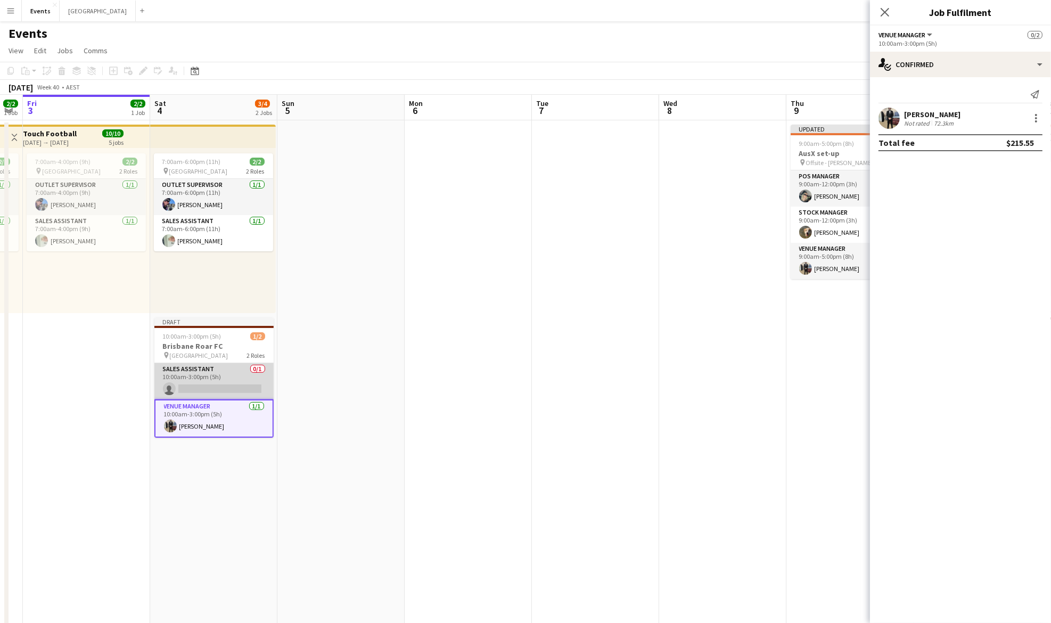
drag, startPoint x: 195, startPoint y: 381, endPoint x: 231, endPoint y: 362, distance: 40.5
click at [195, 381] on app-card-role "Sales Assistant 0/1 10:00am-3:00pm (5h) single-neutral-actions" at bounding box center [213, 381] width 119 height 36
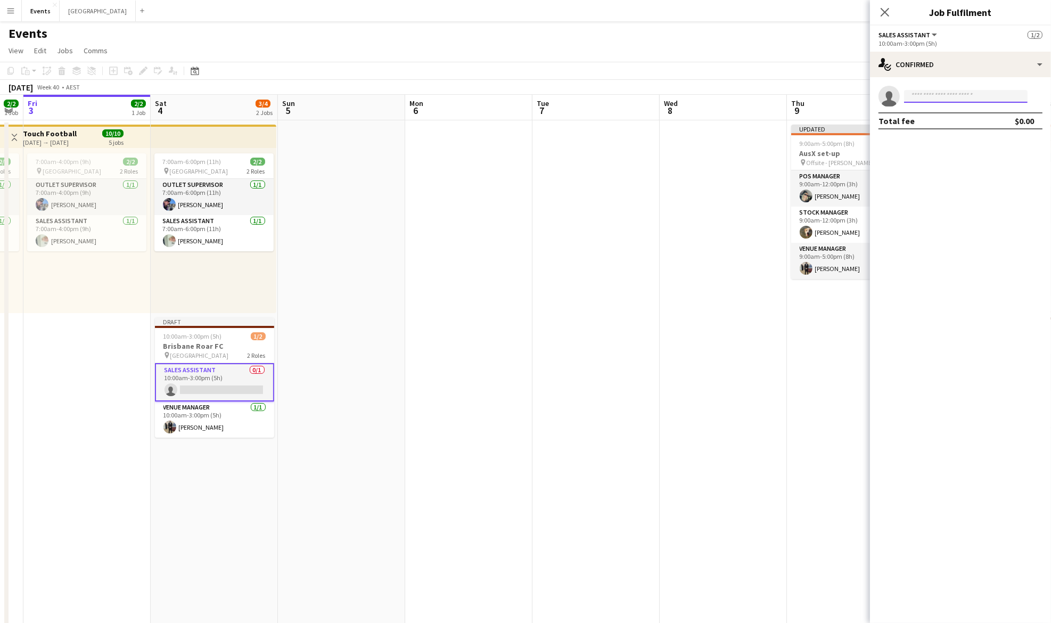
click at [935, 90] on input at bounding box center [966, 96] width 124 height 13
type input "*****"
click at [952, 113] on span "[PERSON_NAME]" at bounding box center [943, 111] width 61 height 9
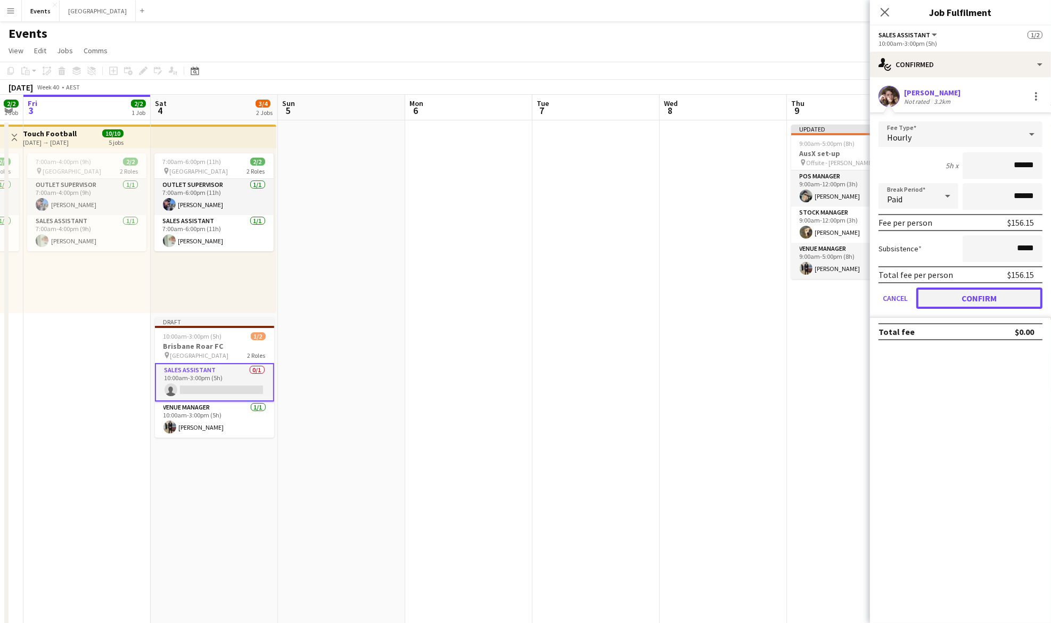
click at [966, 292] on button "Confirm" at bounding box center [979, 298] width 126 height 21
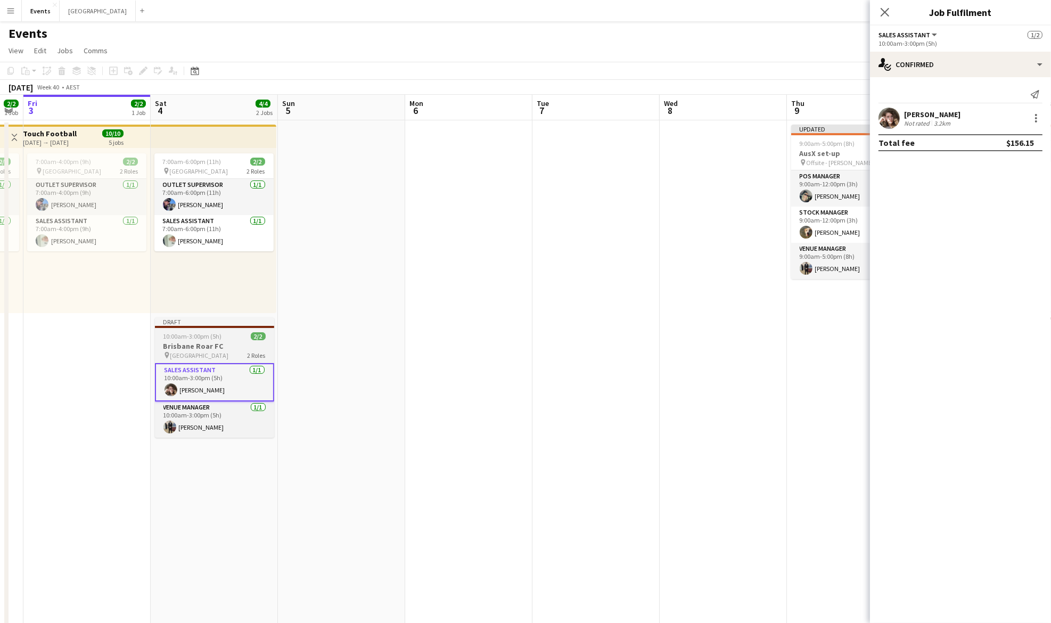
click at [204, 345] on h3 "Brisbane Roar FC" at bounding box center [214, 346] width 119 height 10
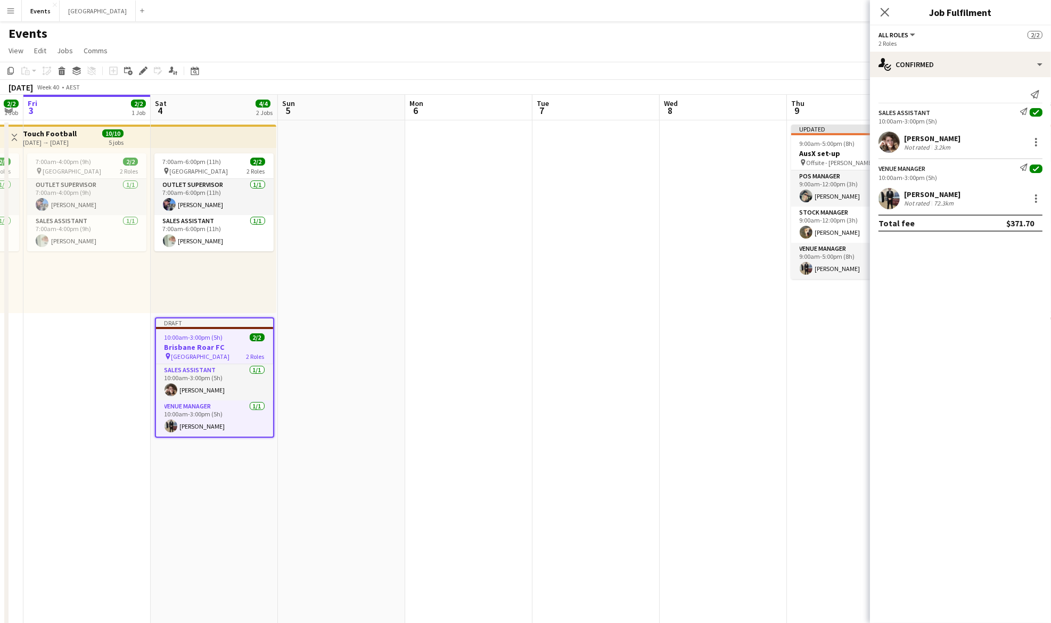
click at [948, 50] on app-options-switcher "All roles All roles Sales Assistant Venue Manager 2/2 2 Roles" at bounding box center [960, 39] width 181 height 26
click at [965, 66] on div "single-neutral-actions-check-2 Confirmed" at bounding box center [960, 65] width 181 height 26
click at [987, 112] on div "pen-write Job Details" at bounding box center [995, 110] width 105 height 21
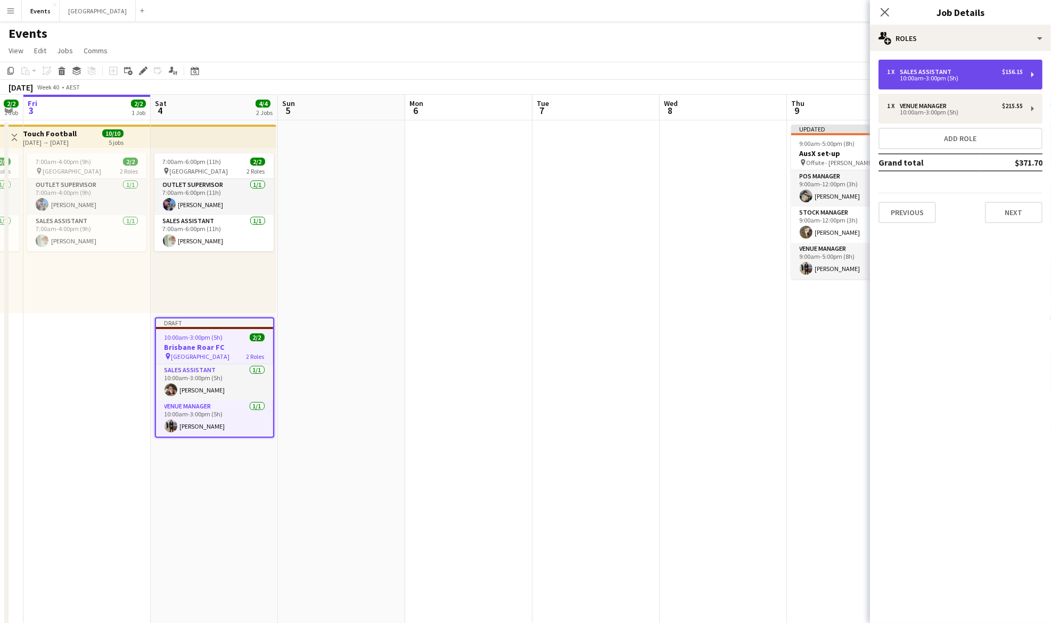
click at [936, 77] on div "10:00am-3:00pm (5h)" at bounding box center [955, 78] width 136 height 5
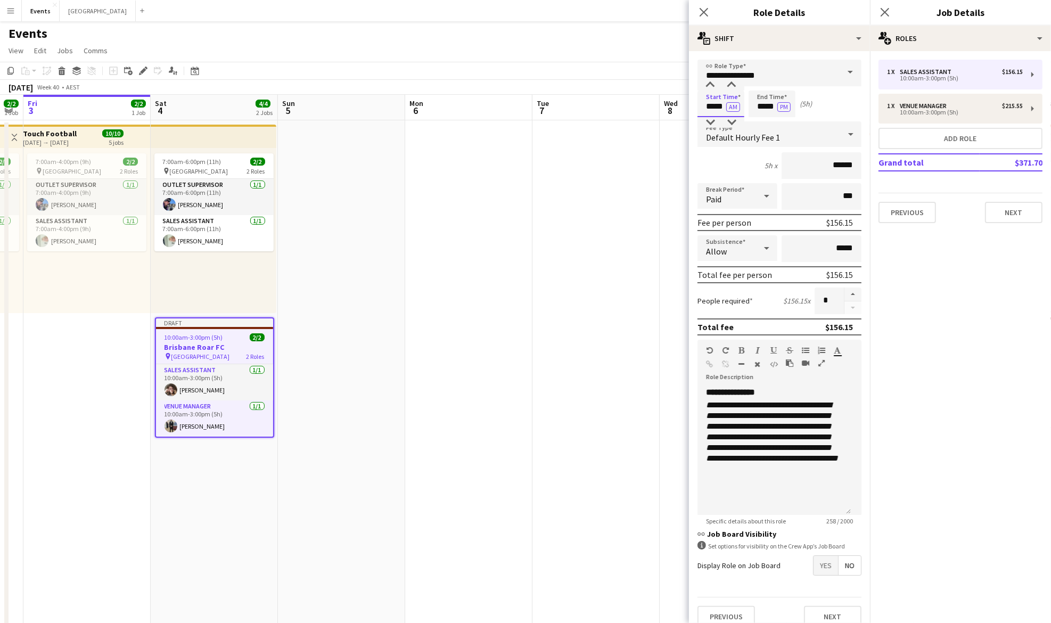
drag, startPoint x: 725, startPoint y: 107, endPoint x: 694, endPoint y: 110, distance: 30.5
click at [694, 110] on form "**********" at bounding box center [779, 348] width 181 height 576
type input "*****"
click at [726, 102] on button "AM" at bounding box center [733, 107] width 14 height 10
type input "*****"
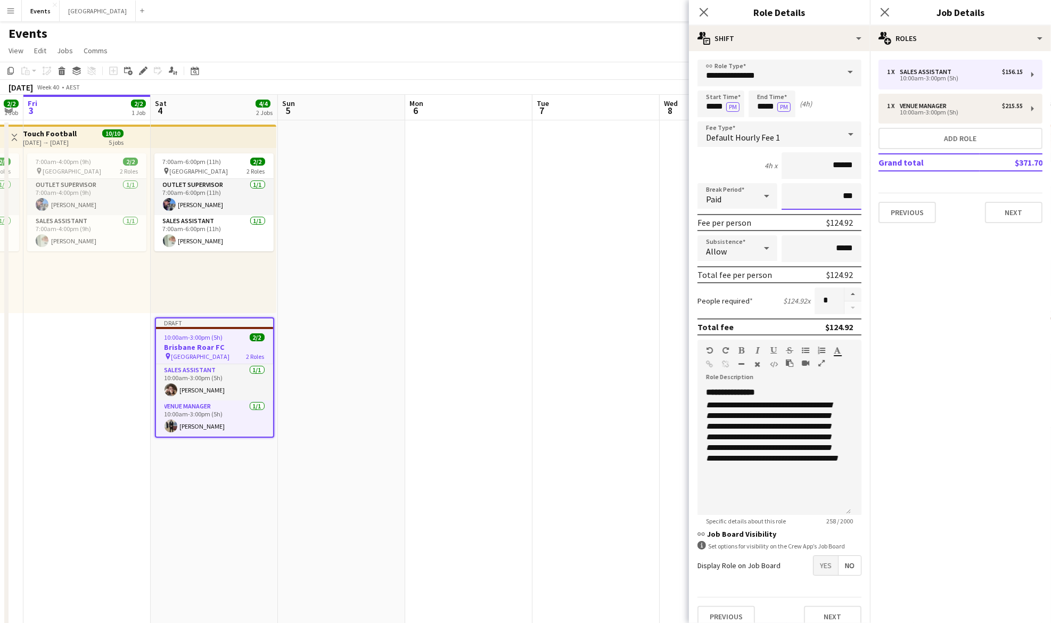
click at [827, 194] on input "***" at bounding box center [822, 196] width 80 height 27
type input "***"
click at [944, 110] on div "10:00am-3:00pm (5h)" at bounding box center [955, 112] width 136 height 5
type input "**********"
type input "*****"
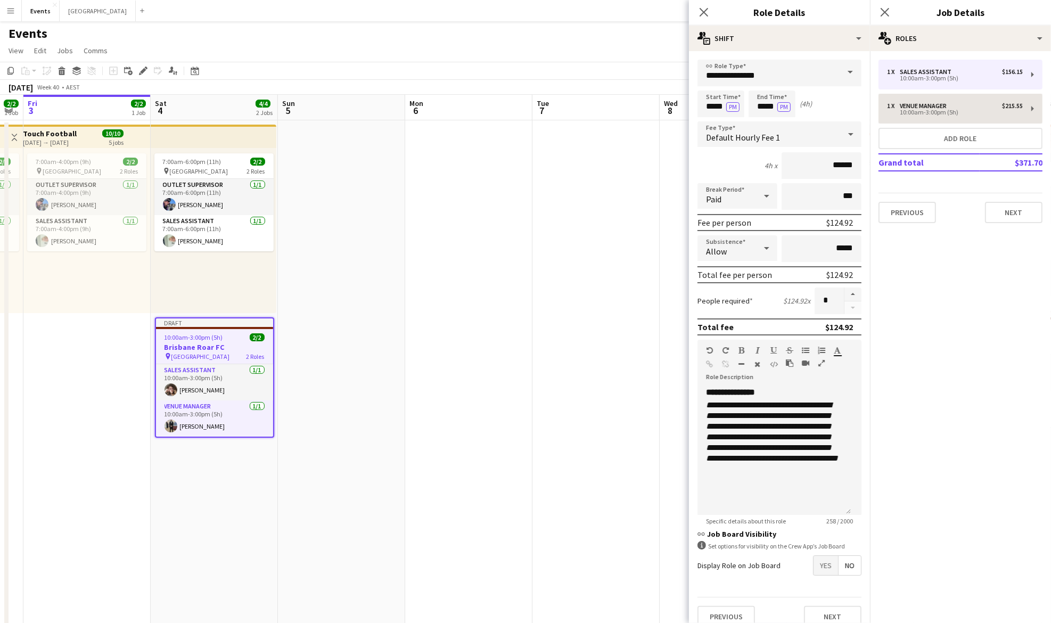
type input "*****"
type input "******"
click at [715, 107] on input "*****" at bounding box center [721, 104] width 47 height 27
type input "*****"
drag, startPoint x: 776, startPoint y: 106, endPoint x: 734, endPoint y: 99, distance: 43.2
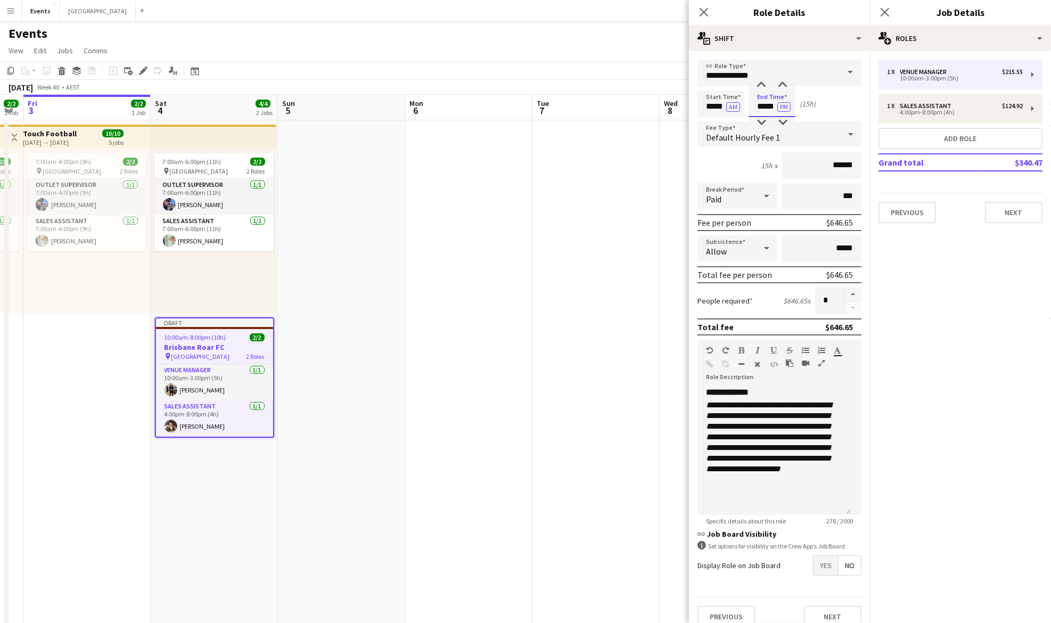
click at [734, 102] on div "Start Time ***** AM End Time ***** PM (15h)" at bounding box center [780, 104] width 164 height 27
type input "*****"
click at [733, 108] on button "AM" at bounding box center [733, 107] width 14 height 10
click at [821, 197] on input "***" at bounding box center [822, 196] width 80 height 27
type input "****"
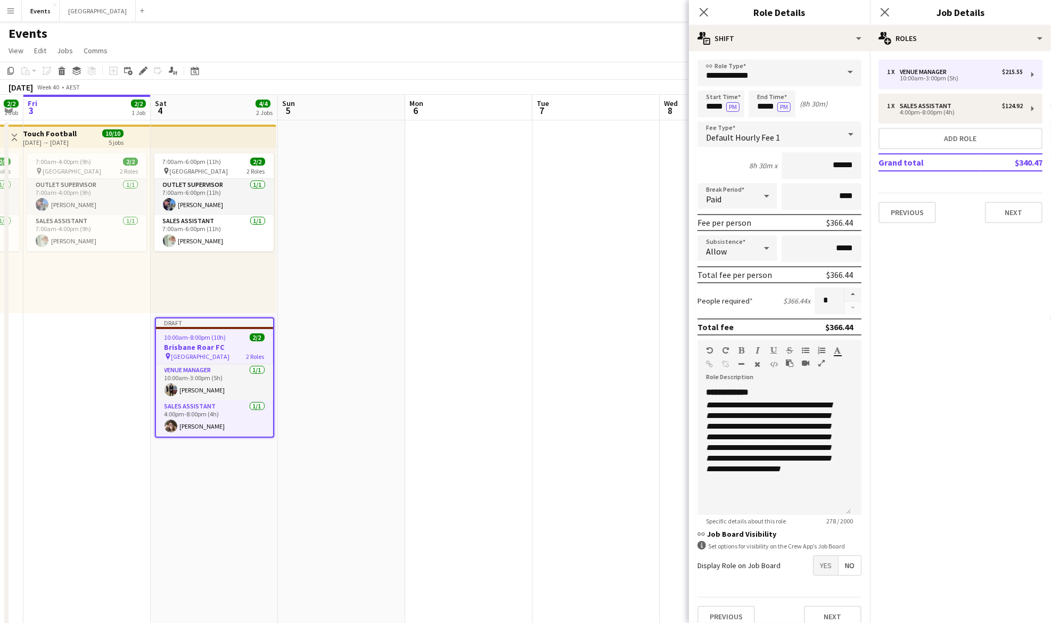
click at [528, 326] on app-date-cell at bounding box center [468, 389] width 127 height 538
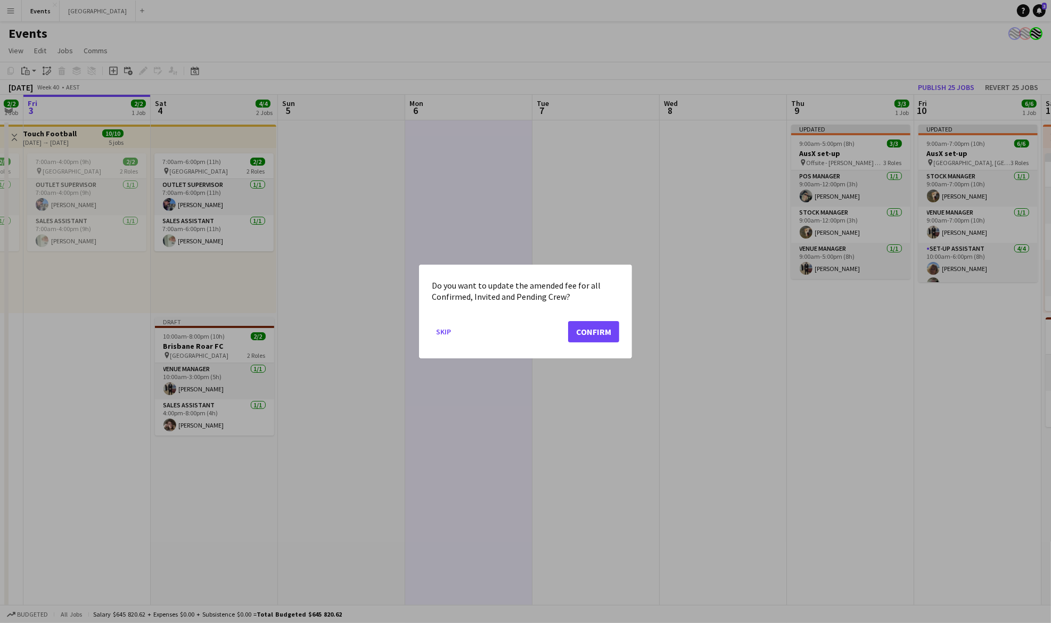
click at [390, 340] on div at bounding box center [525, 311] width 1051 height 623
click at [440, 332] on button "Skip" at bounding box center [443, 331] width 23 height 17
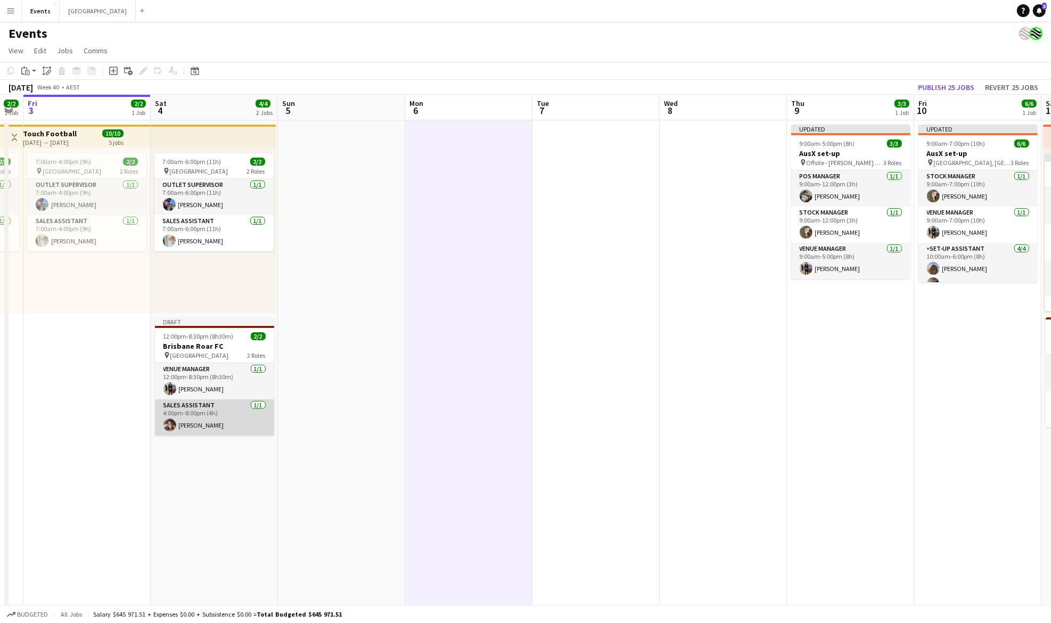
click at [233, 422] on app-card-role "Sales Assistant [DATE] 4:00pm-8:00pm (4h) [PERSON_NAME]" at bounding box center [214, 417] width 119 height 36
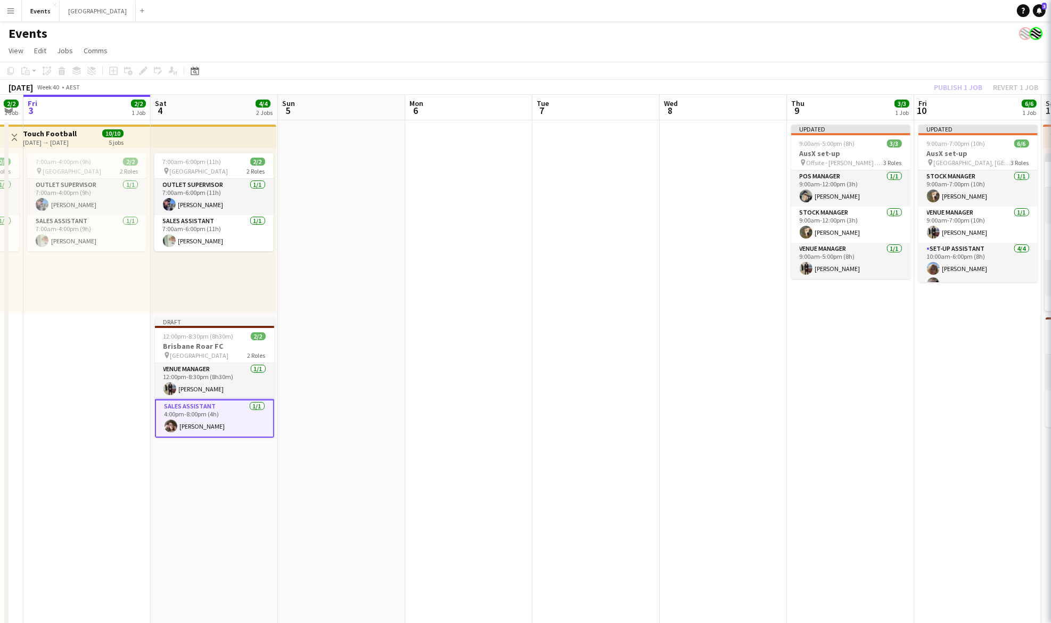
scroll to position [0, 230]
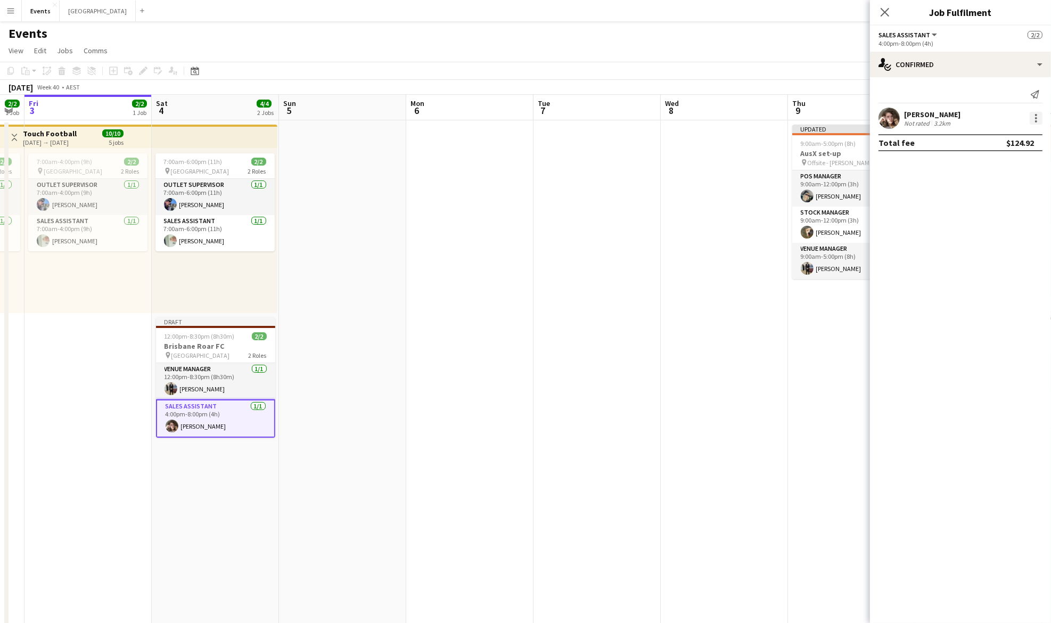
click at [1034, 118] on div at bounding box center [1036, 118] width 13 height 13
click at [992, 247] on button "Remove" at bounding box center [1001, 240] width 83 height 26
click at [515, 267] on app-date-cell at bounding box center [469, 389] width 127 height 538
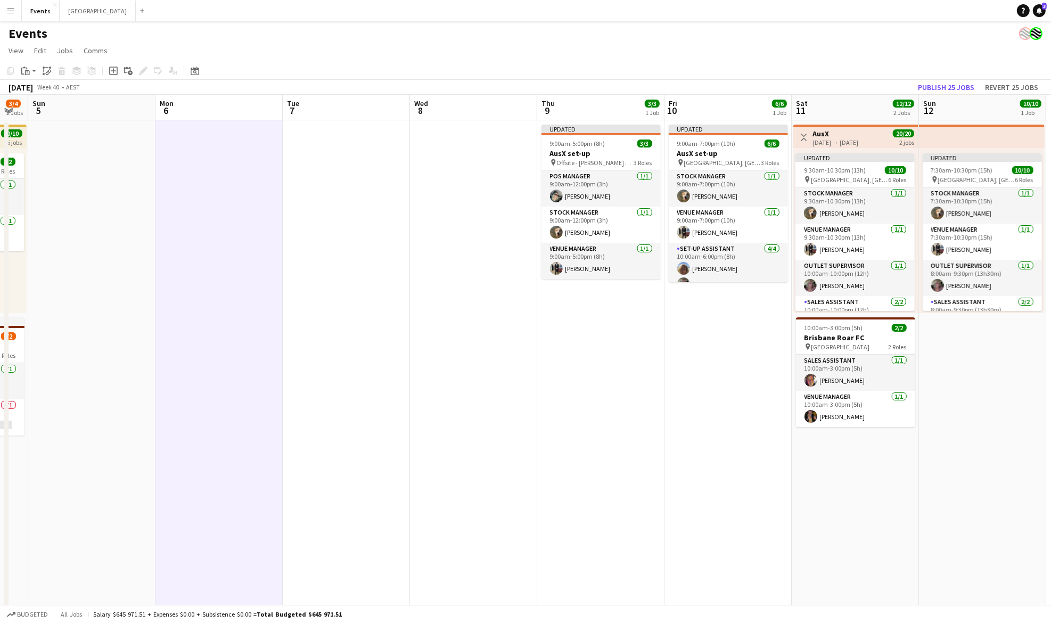
drag, startPoint x: 891, startPoint y: 364, endPoint x: 638, endPoint y: 373, distance: 253.1
click at [640, 375] on app-calendar-viewport "Wed 1 2/2 1 Job Thu 2 2/2 1 Job Fri 3 2/2 1 Job Sat 4 3/4 2 Jobs Sun 5 Mon 6 Tu…" at bounding box center [525, 376] width 1051 height 563
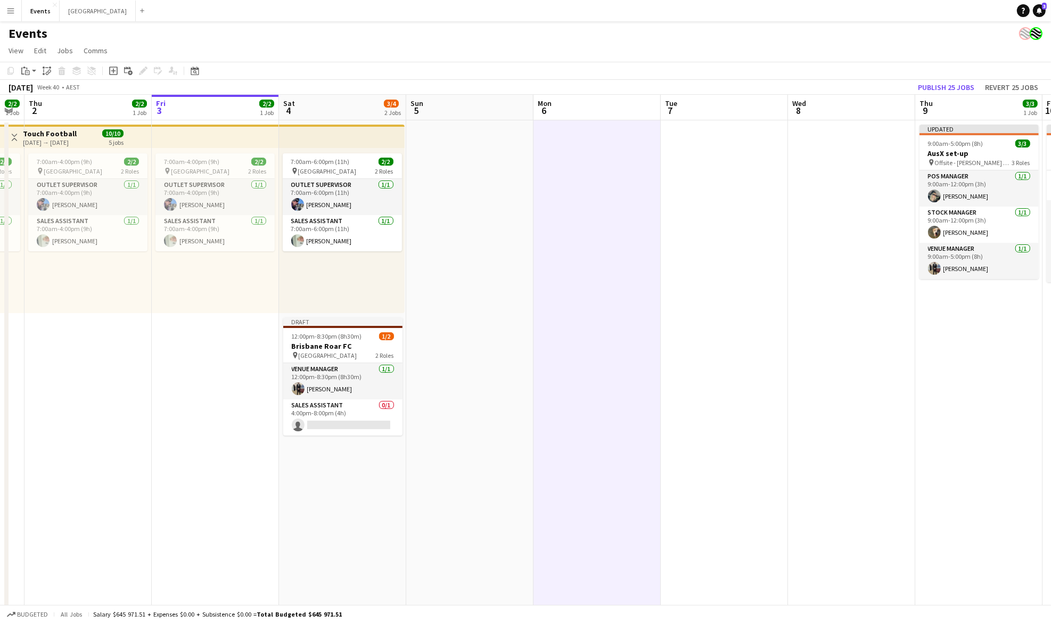
drag, startPoint x: 411, startPoint y: 376, endPoint x: 790, endPoint y: 386, distance: 378.7
click at [790, 386] on app-calendar-viewport "Tue 30 2/2 1 Job Wed 1 2/2 1 Job Thu 2 2/2 1 Job Fri 3 2/2 1 Job Sat 4 3/4 2 Jo…" at bounding box center [525, 376] width 1051 height 563
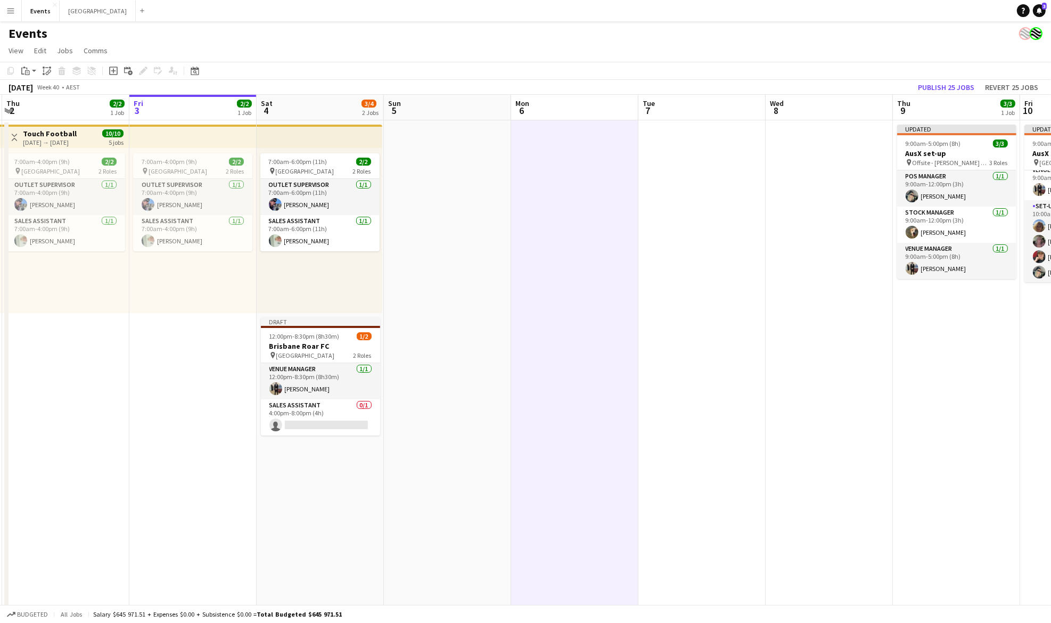
scroll to position [0, 256]
drag, startPoint x: 954, startPoint y: 403, endPoint x: 779, endPoint y: 310, distance: 198.7
click at [929, 406] on app-calendar-viewport "Tue 30 2/2 1 Job Wed 1 2/2 1 Job Thu 2 2/2 1 Job Fri 3 2/2 1 Job Sat 4 3/4 2 Jo…" at bounding box center [525, 376] width 1051 height 563
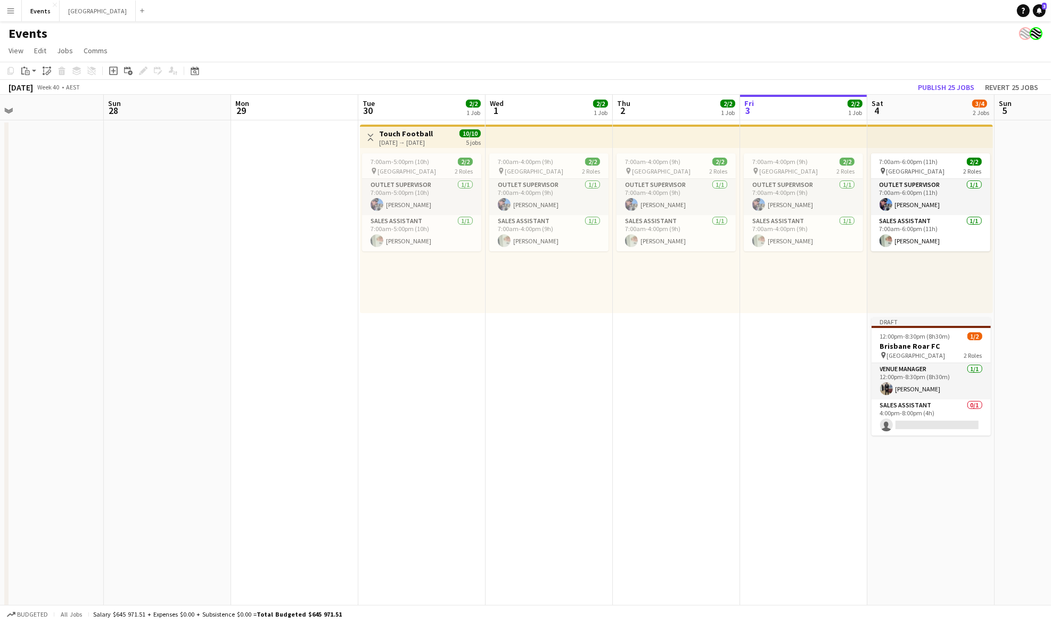
drag, startPoint x: 83, startPoint y: 369, endPoint x: 486, endPoint y: 421, distance: 406.5
click at [681, 414] on app-calendar-viewport "Thu 25 Fri 26 6/6 1 Job Sat 27 Sun 28 Mon 29 Tue 30 2/2 1 Job Wed 1 2/2 1 Job T…" at bounding box center [525, 376] width 1051 height 563
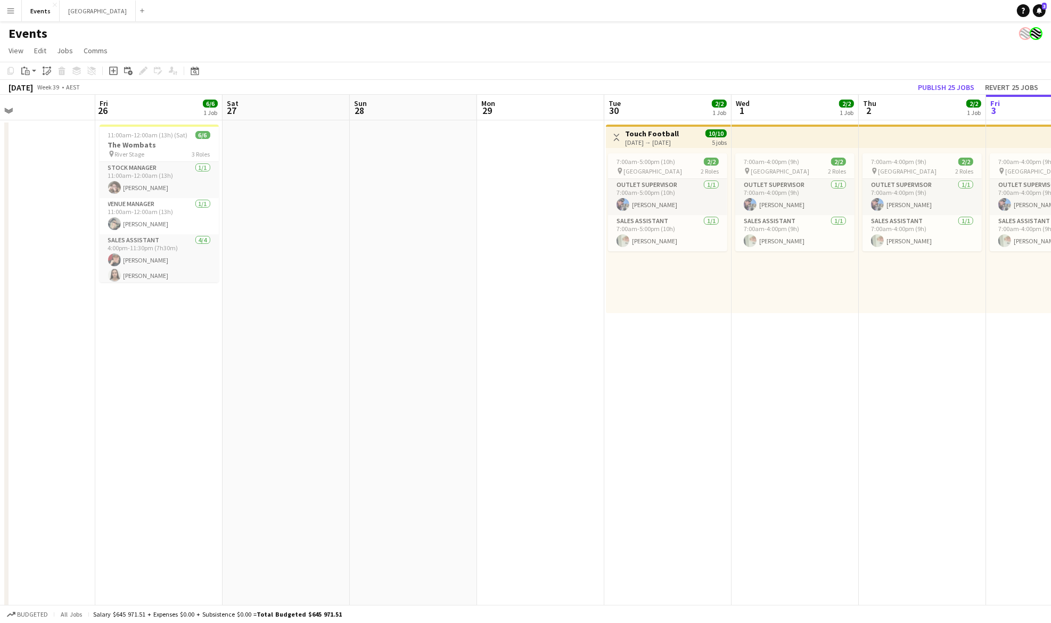
drag, startPoint x: 481, startPoint y: 403, endPoint x: 476, endPoint y: 436, distance: 34.0
click at [744, 437] on app-calendar-viewport "Tue 23 Wed 24 Thu 25 Fri 26 6/6 1 Job Sat 27 Sun 28 Mon 29 Tue 30 2/2 1 Job Wed…" at bounding box center [525, 376] width 1051 height 563
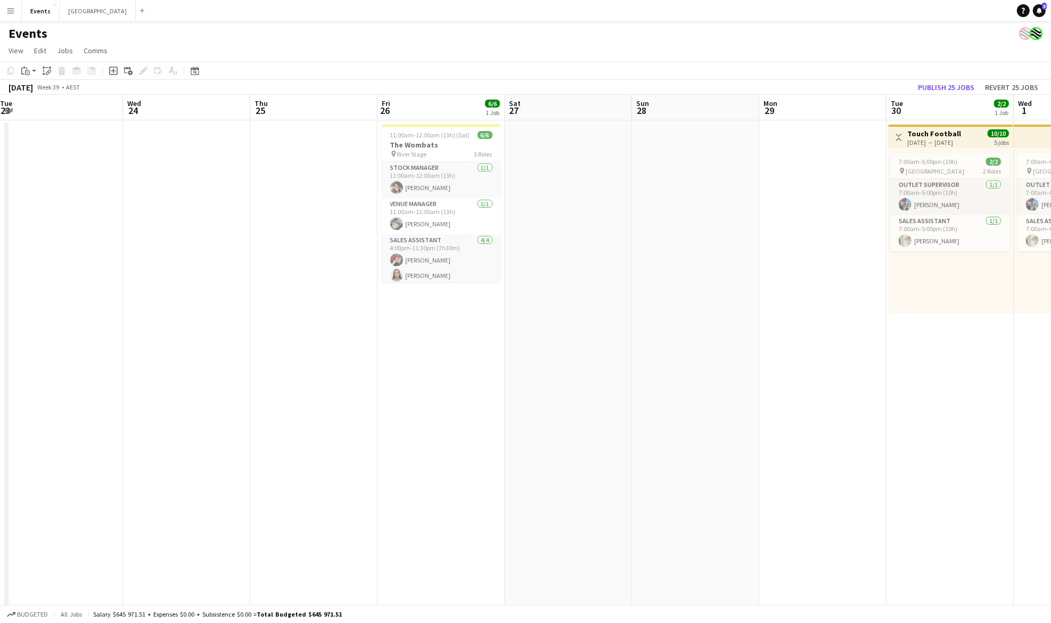
drag, startPoint x: 624, startPoint y: 337, endPoint x: 756, endPoint y: 352, distance: 133.5
click at [912, 312] on app-calendar-viewport "Sun 21 Mon 22 Tue 23 Wed 24 Thu 25 Fri 26 6/6 1 Job Sat 27 Sun 28 Mon 29 Tue 30…" at bounding box center [525, 376] width 1051 height 563
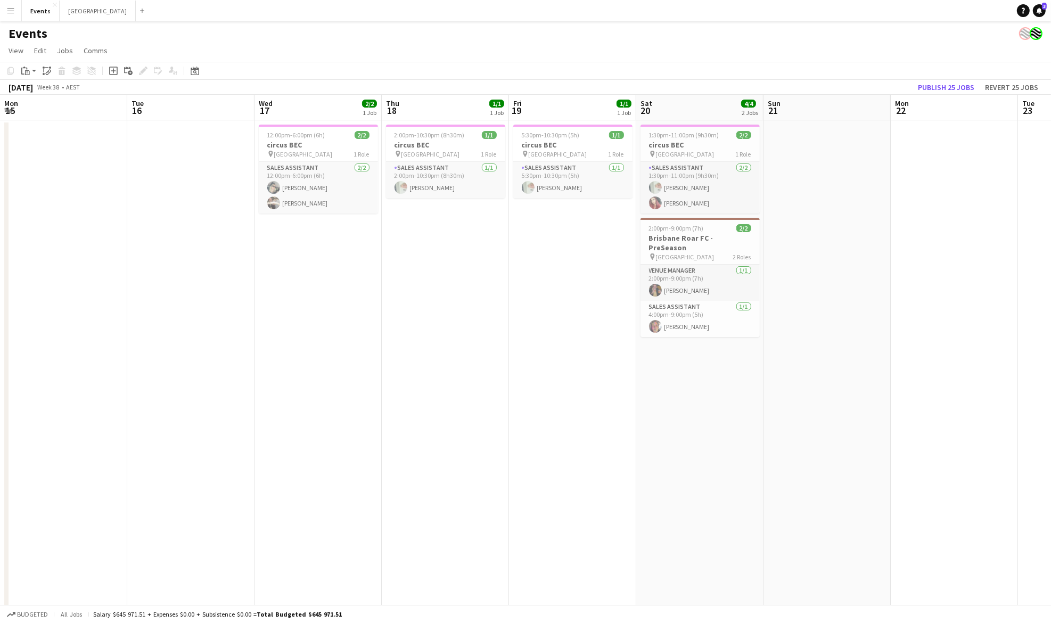
drag, startPoint x: 950, startPoint y: 398, endPoint x: 439, endPoint y: 428, distance: 512.1
click at [937, 402] on app-calendar-viewport "Sat 13 Sun 14 Mon 15 Tue 16 Wed 17 2/2 1 Job Thu 18 1/1 1 Job Fri 19 1/1 1 Job …" at bounding box center [525, 376] width 1051 height 563
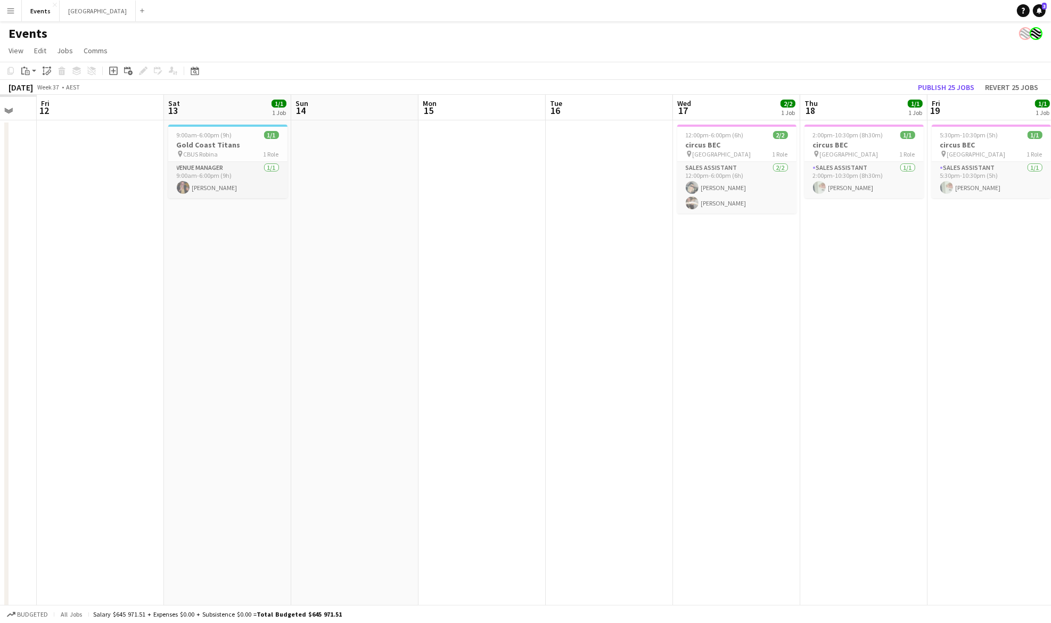
drag, startPoint x: 372, startPoint y: 425, endPoint x: 635, endPoint y: 421, distance: 263.1
click at [1033, 419] on app-calendar-viewport "Wed 10 Thu 11 Fri 12 Sat 13 1/1 1 Job Sun 14 Mon 15 Tue 16 Wed 17 2/2 1 Job Thu…" at bounding box center [525, 376] width 1051 height 563
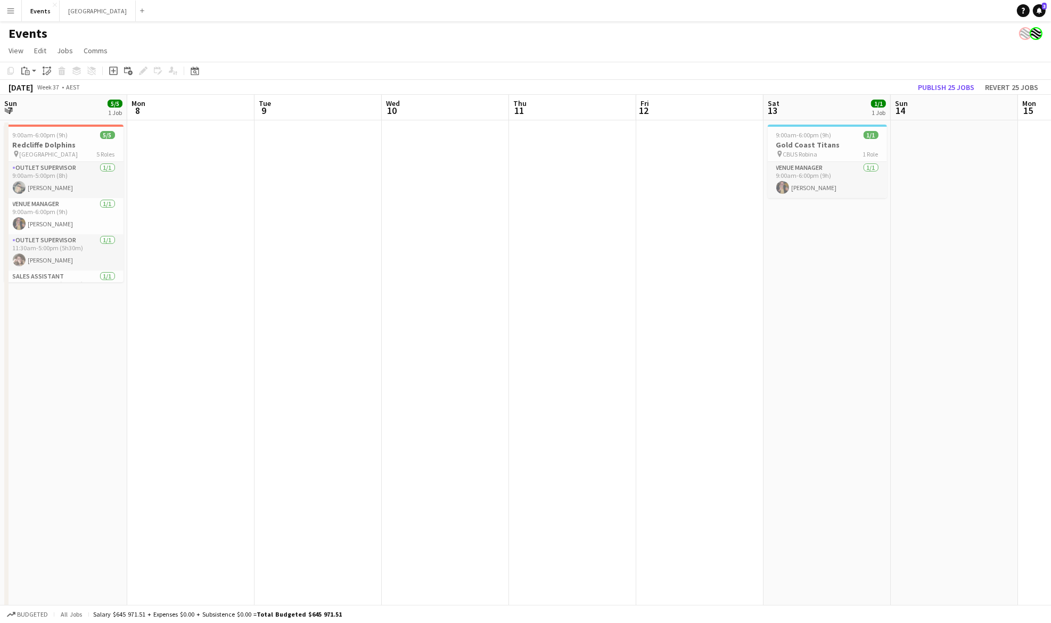
drag, startPoint x: 848, startPoint y: 431, endPoint x: 1030, endPoint y: 424, distance: 181.7
click at [1035, 423] on app-calendar-viewport "Fri 5 Sat 6 9/9 1 Job Sun 7 5/5 1 Job Mon 8 Tue 9 Wed 10 Thu 11 Fri 12 Sat 13 1…" at bounding box center [525, 376] width 1051 height 563
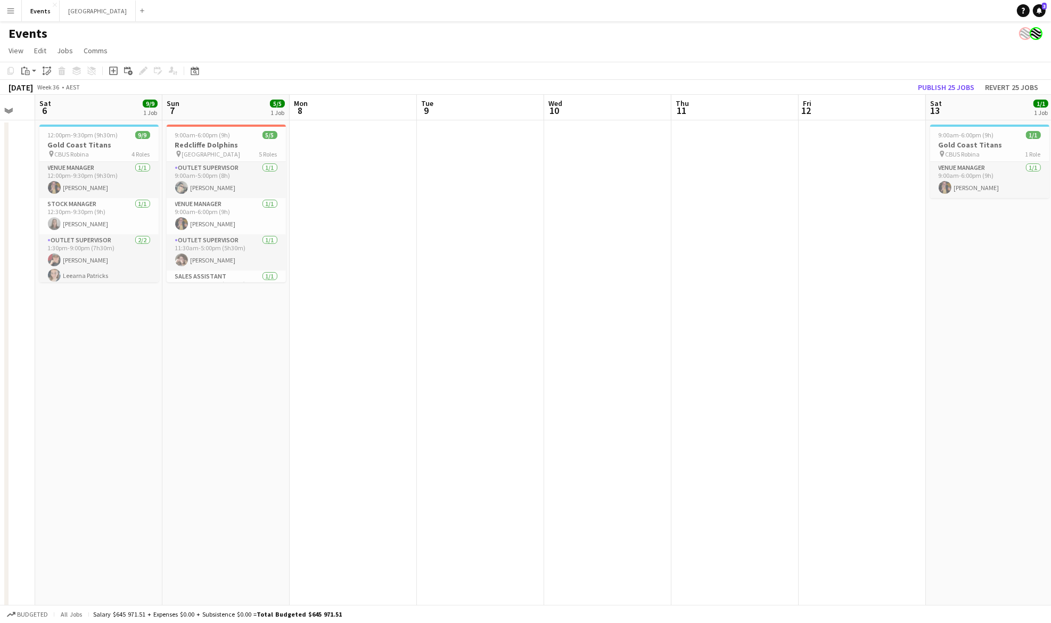
drag, startPoint x: 427, startPoint y: 427, endPoint x: 623, endPoint y: 460, distance: 198.7
click at [895, 432] on app-calendar-viewport "Thu 4 Fri 5 Sat 6 9/9 1 Job Sun 7 5/5 1 Job Mon 8 Tue 9 Wed 10 Thu 11 Fri 12 Sa…" at bounding box center [525, 376] width 1051 height 563
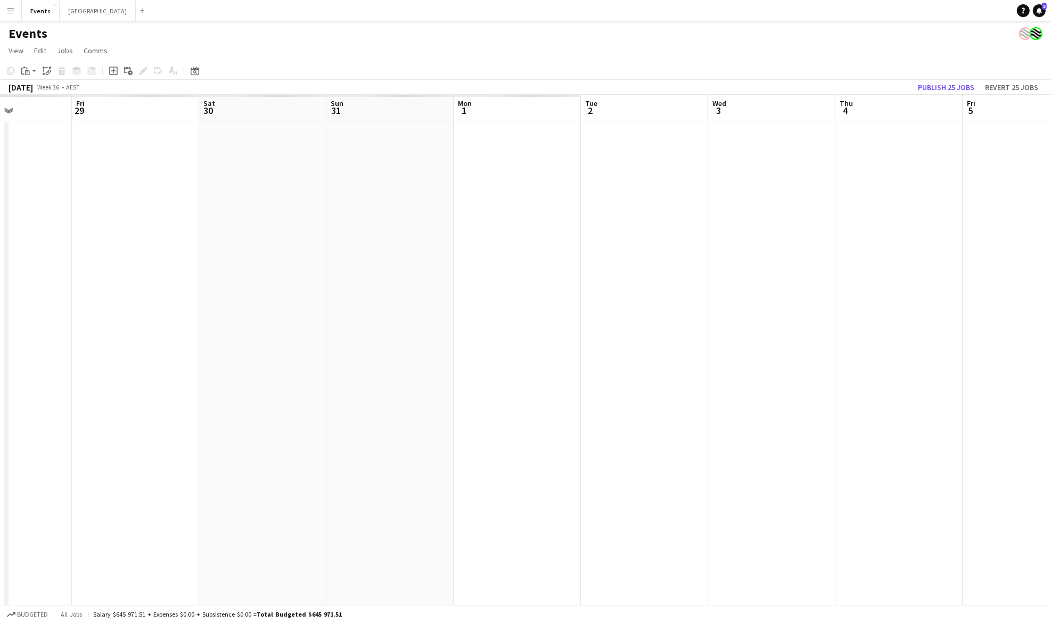
scroll to position [0, 354]
drag, startPoint x: 611, startPoint y: 457, endPoint x: 1154, endPoint y: 458, distance: 542.6
click at [1051, 458] on html "Menu Boards Boards Boards All jobs Status Workforce Workforce My Workforce Recr…" at bounding box center [525, 338] width 1051 height 676
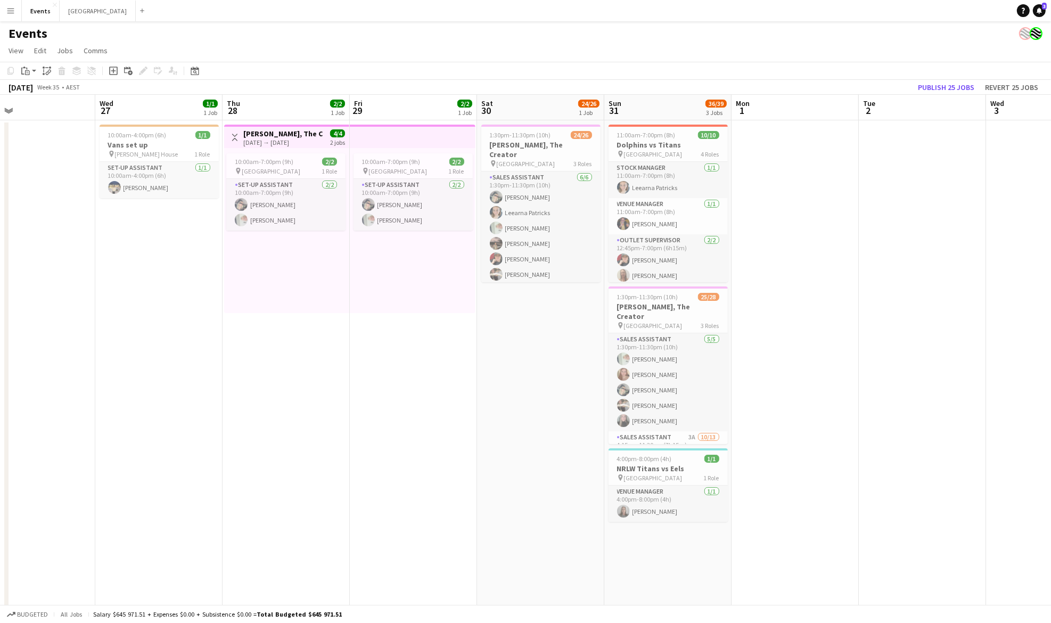
drag, startPoint x: 300, startPoint y: 385, endPoint x: 858, endPoint y: 388, distance: 558.1
click at [868, 386] on app-calendar-viewport "Sun 24 2/2 2 Jobs Mon 25 Tue 26 Wed 27 1/1 1 Job Thu 28 2/2 1 Job Fri 29 2/2 1 …" at bounding box center [525, 376] width 1051 height 563
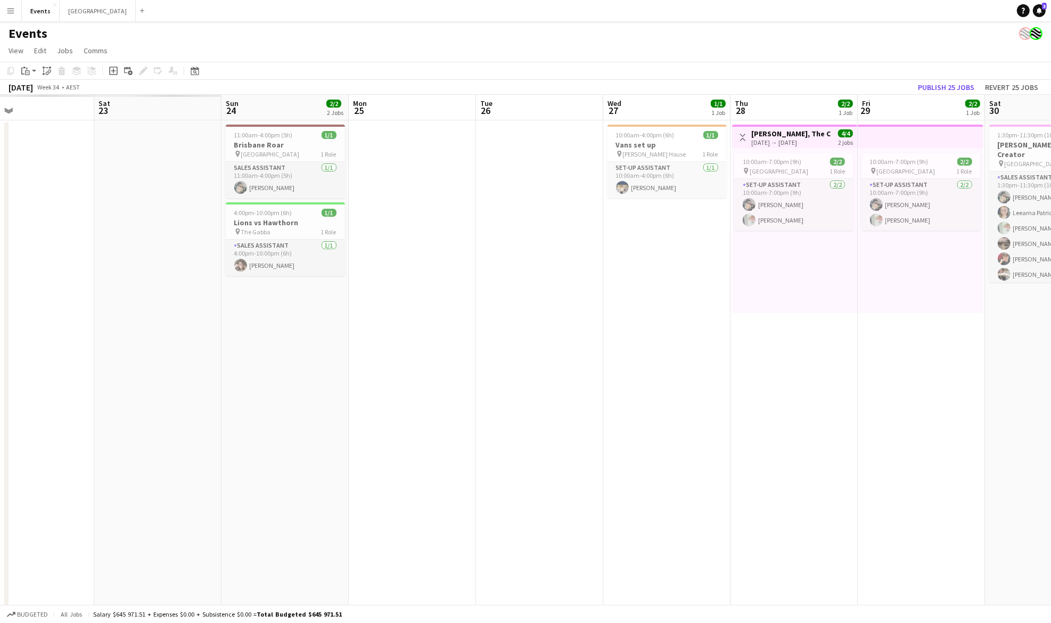
drag, startPoint x: 321, startPoint y: 388, endPoint x: 835, endPoint y: 388, distance: 513.9
click at [841, 388] on app-calendar-viewport "Wed 20 Thu 21 Fri 22 Sat 23 Sun 24 2/2 2 Jobs Mon 25 Tue 26 Wed 27 1/1 1 Job Th…" at bounding box center [525, 376] width 1051 height 563
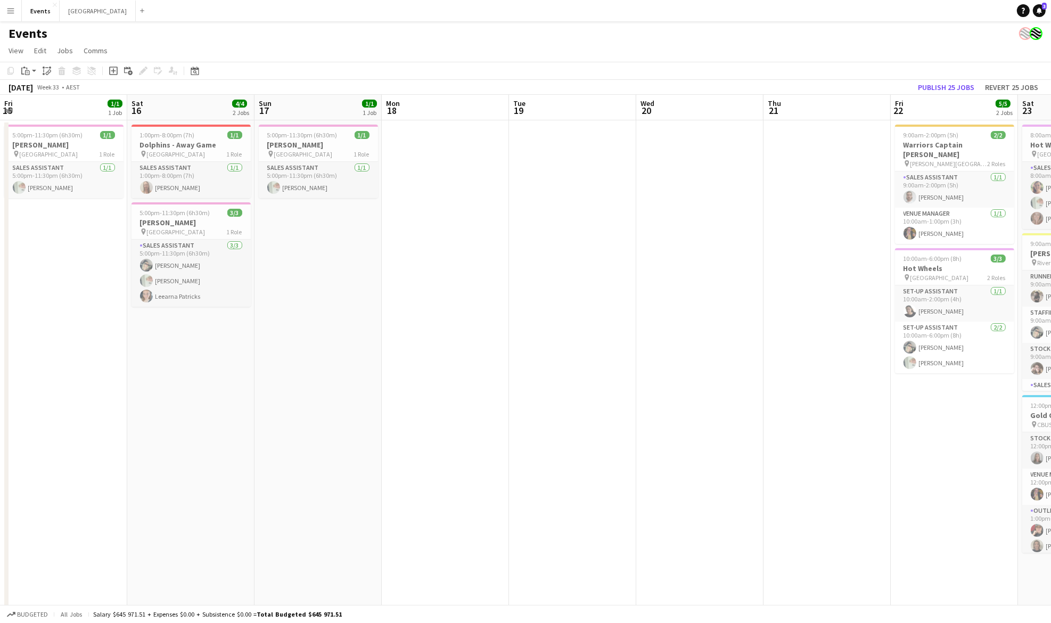
drag, startPoint x: 302, startPoint y: 388, endPoint x: 727, endPoint y: 478, distance: 433.9
click at [893, 435] on app-calendar-viewport "Thu 14 Fri 15 1/1 1 Job Sat 16 4/4 2 Jobs Sun 17 1/1 1 Job Mon 18 Tue 19 Wed 20…" at bounding box center [525, 376] width 1051 height 563
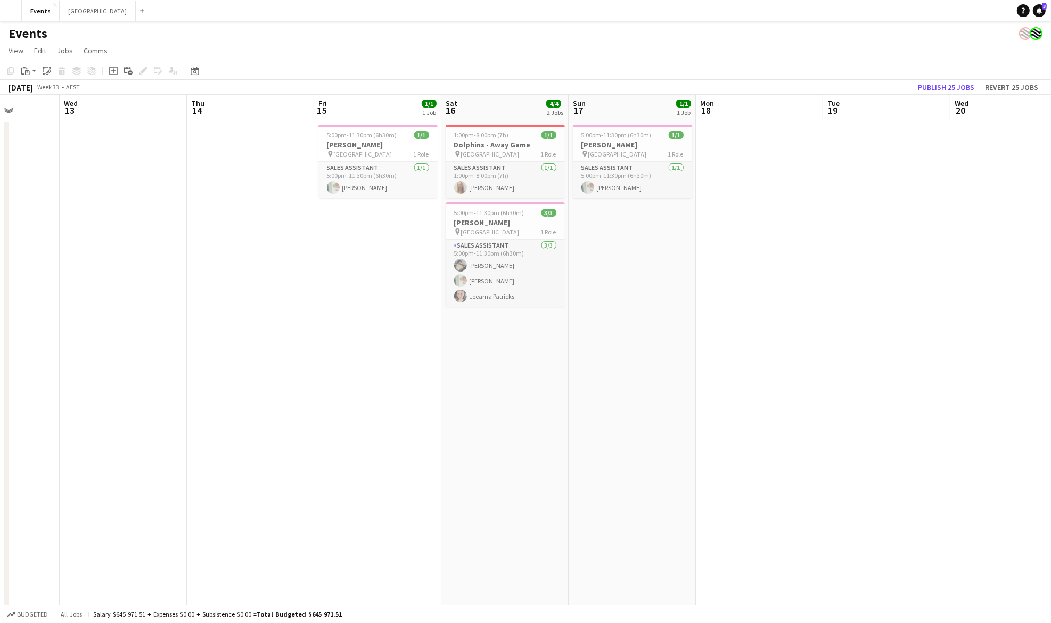
scroll to position [0, 338]
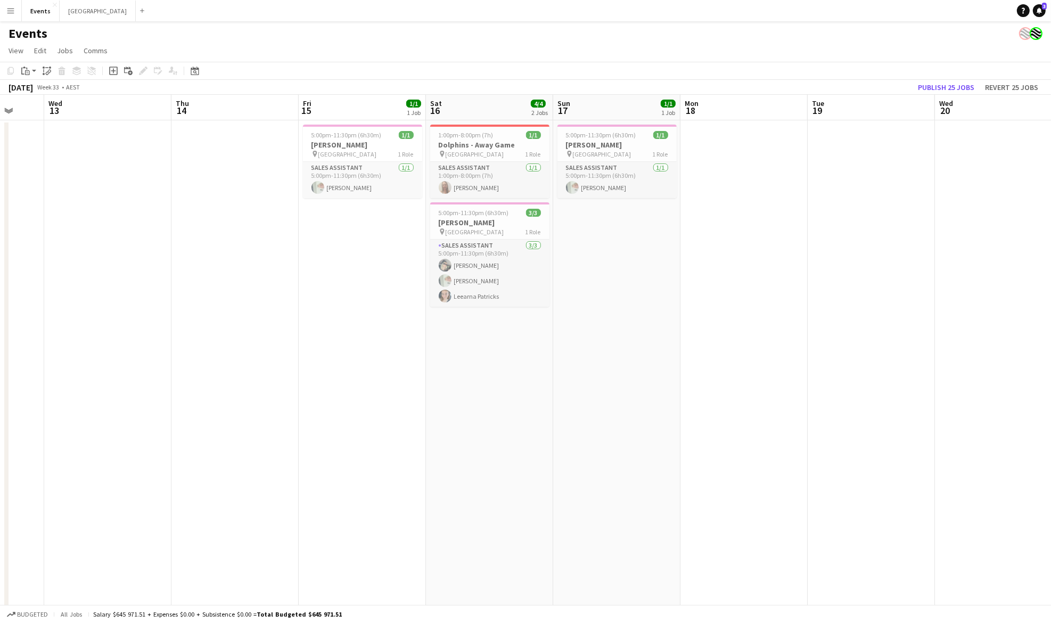
drag, startPoint x: 351, startPoint y: 482, endPoint x: 677, endPoint y: 465, distance: 326.4
click at [677, 465] on app-calendar-viewport "Sun 10 Mon 11 Tue 12 Wed 13 Thu 14 Fri 15 1/1 1 Job Sat 16 4/4 2 Jobs Sun 17 1/…" at bounding box center [525, 376] width 1051 height 563
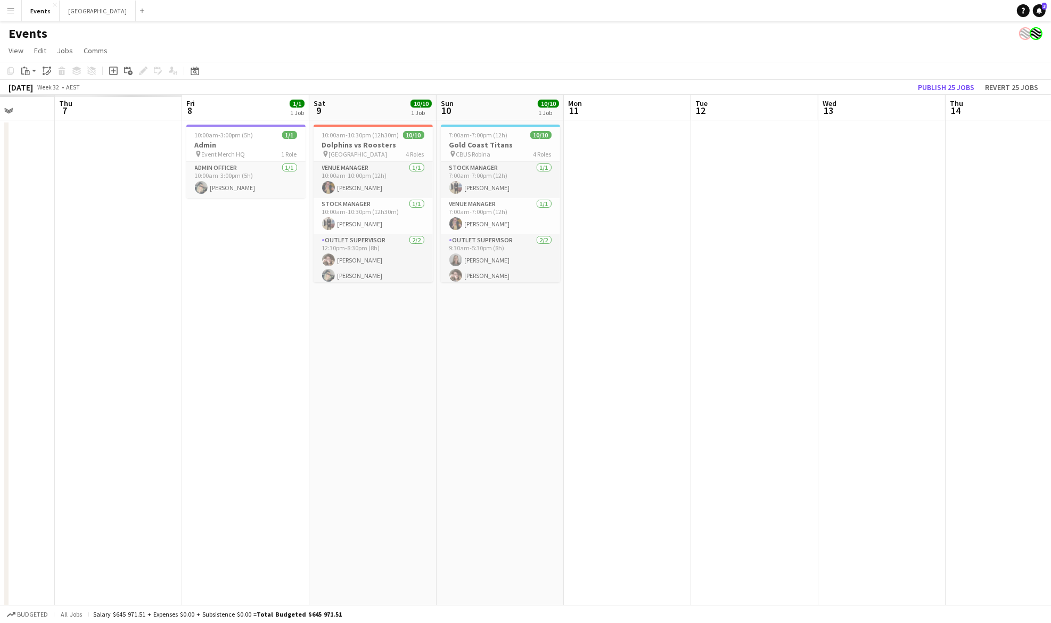
drag, startPoint x: 324, startPoint y: 456, endPoint x: 429, endPoint y: 508, distance: 117.2
click at [831, 511] on app-calendar-viewport "Mon 4 Tue 5 Wed 6 Thu 7 Fri 8 1/1 1 Job Sat 9 10/10 1 Job Sun 10 10/10 1 Job Mo…" at bounding box center [525, 376] width 1051 height 563
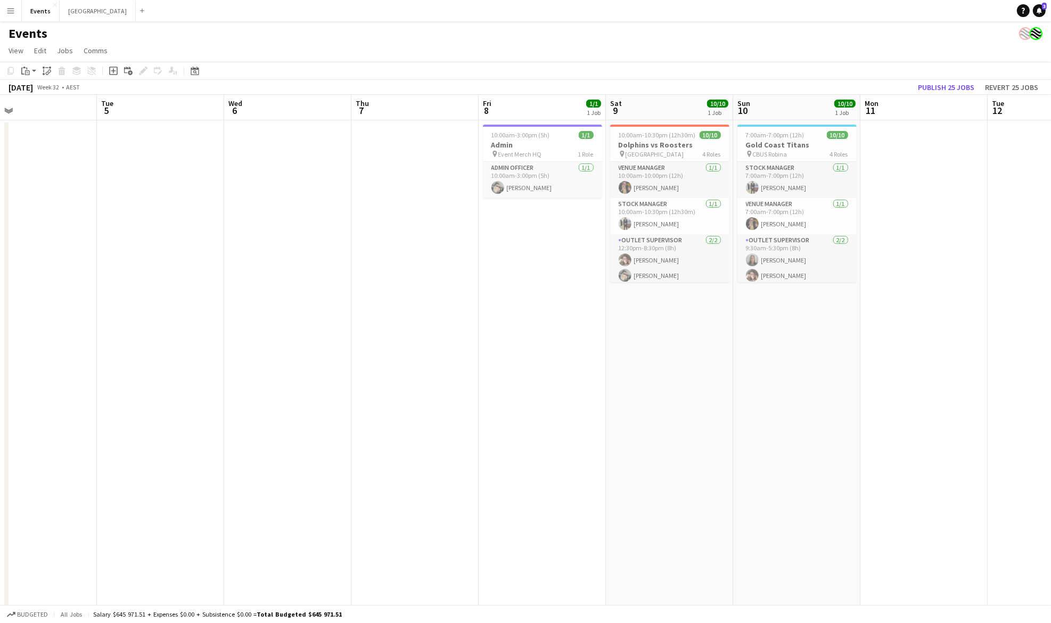
drag, startPoint x: 548, startPoint y: 482, endPoint x: 630, endPoint y: 486, distance: 82.1
click at [642, 484] on app-calendar-viewport "Sat 2 Sun 3 Mon 4 Tue 5 Wed 6 Thu 7 Fri 8 1/1 1 Job Sat 9 10/10 1 Job Sun 10 10…" at bounding box center [525, 376] width 1051 height 563
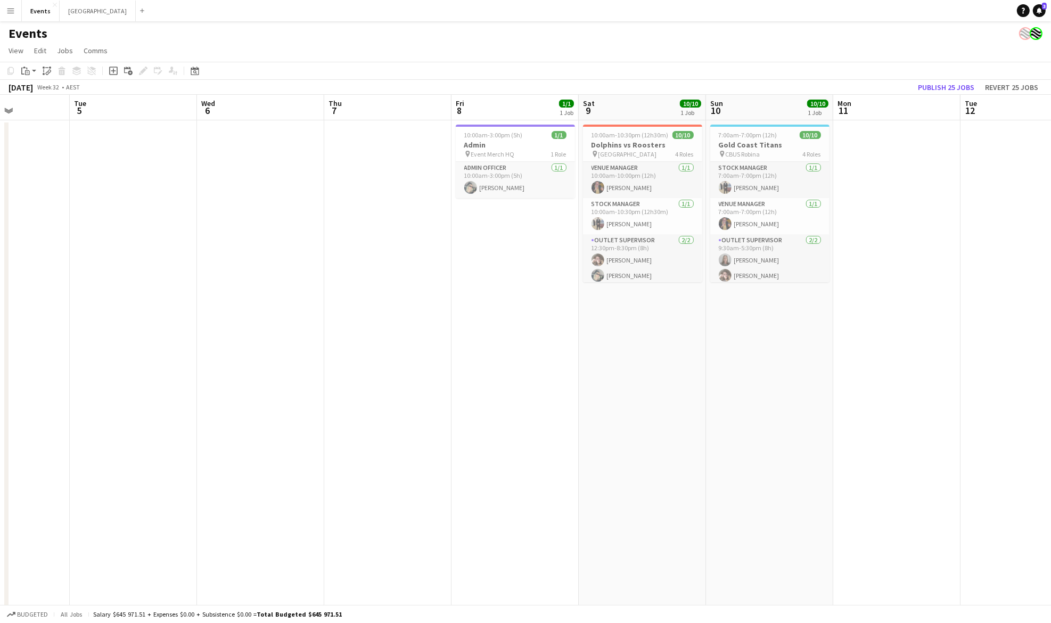
drag, startPoint x: 542, startPoint y: 476, endPoint x: 550, endPoint y: 474, distance: 7.5
click at [551, 474] on app-calendar-viewport "Sat 2 Sun 3 Mon 4 Tue 5 Wed 6 Thu 7 Fri 8 1/1 1 Job Sat 9 10/10 1 Job Sun 10 10…" at bounding box center [525, 376] width 1051 height 563
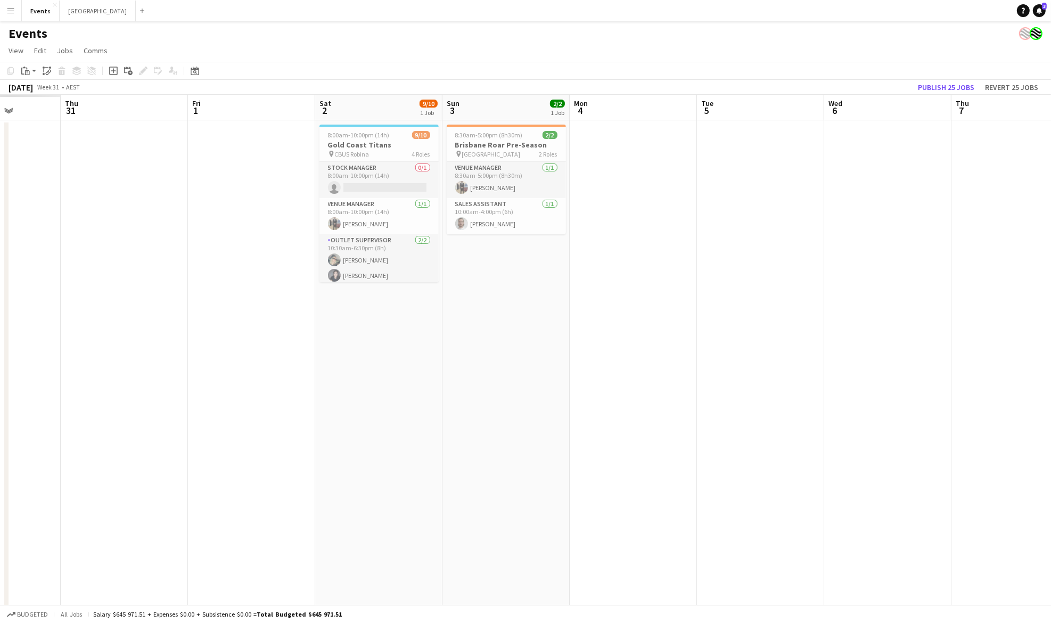
scroll to position [0, 329]
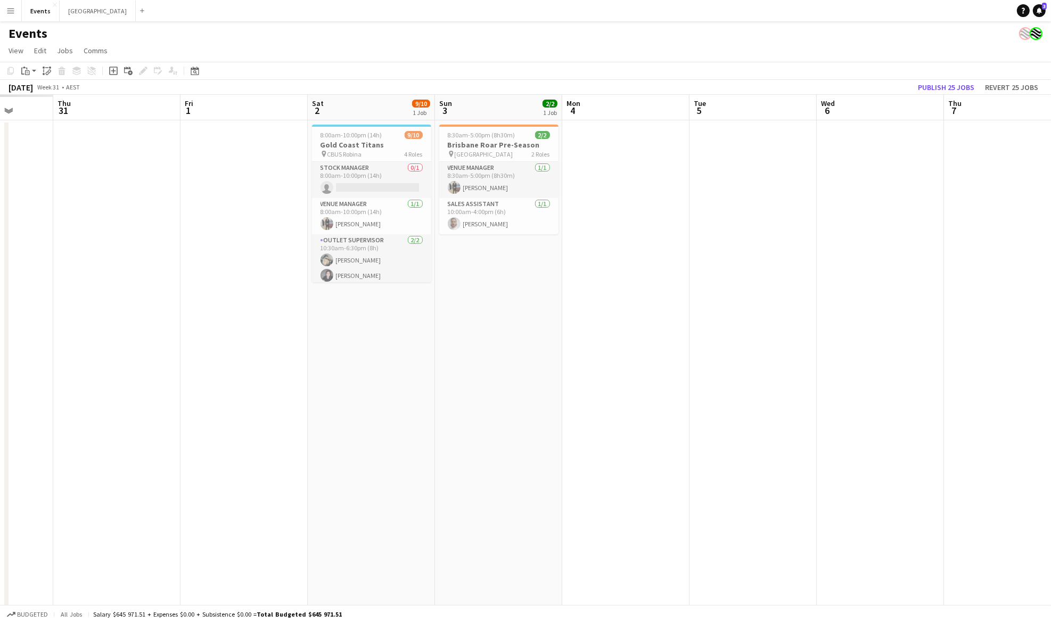
drag, startPoint x: 299, startPoint y: 473, endPoint x: 592, endPoint y: 473, distance: 292.9
click at [592, 473] on app-calendar-viewport "Mon 28 Tue 29 Wed 30 Thu 31 Fri 1 Sat 2 9/10 1 Job Sun 3 2/2 1 Job Mon 4 Tue 5 …" at bounding box center [525, 376] width 1051 height 563
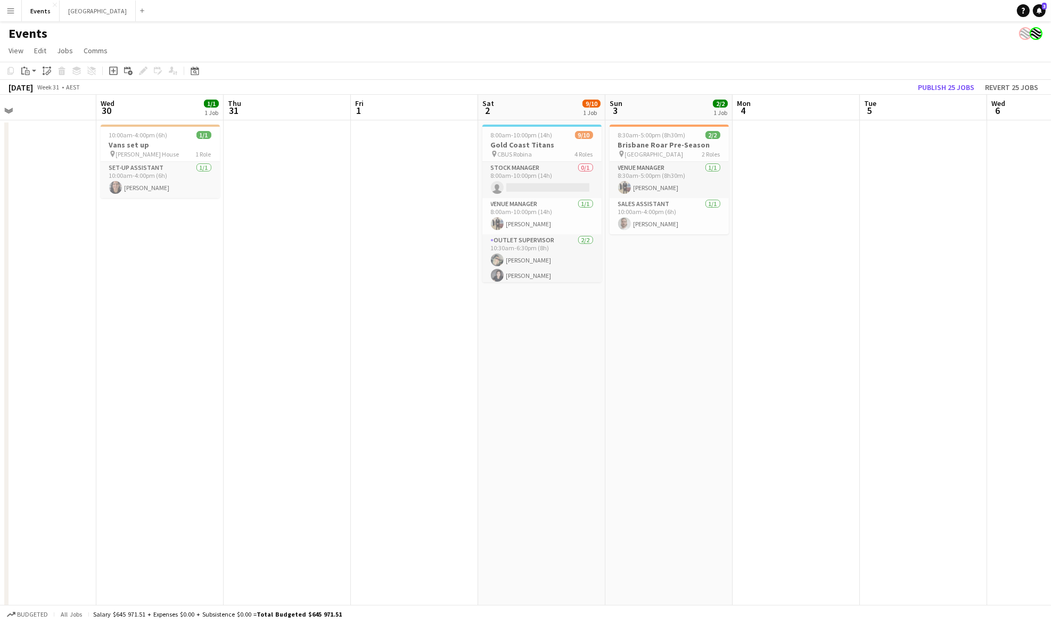
scroll to position [0, 268]
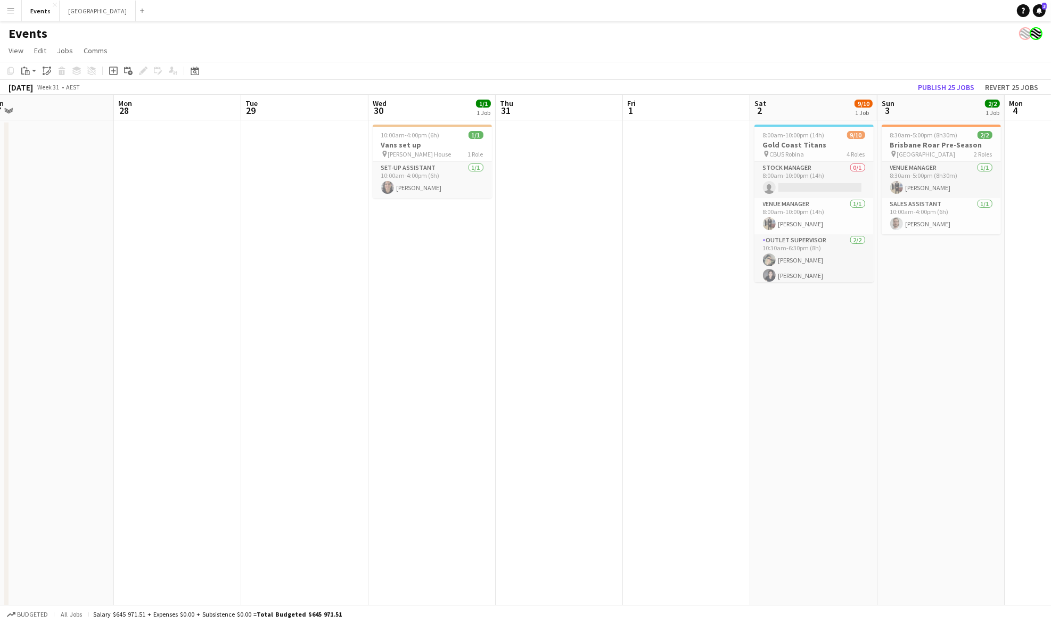
drag, startPoint x: 209, startPoint y: 404, endPoint x: 412, endPoint y: 404, distance: 202.9
click at [412, 404] on app-calendar-viewport "Fri 25 Sat 26 Sun 27 Mon 28 Tue 29 Wed 30 1/1 1 Job Thu 31 Fri 1 Sat 2 9/10 1 J…" at bounding box center [525, 376] width 1051 height 563
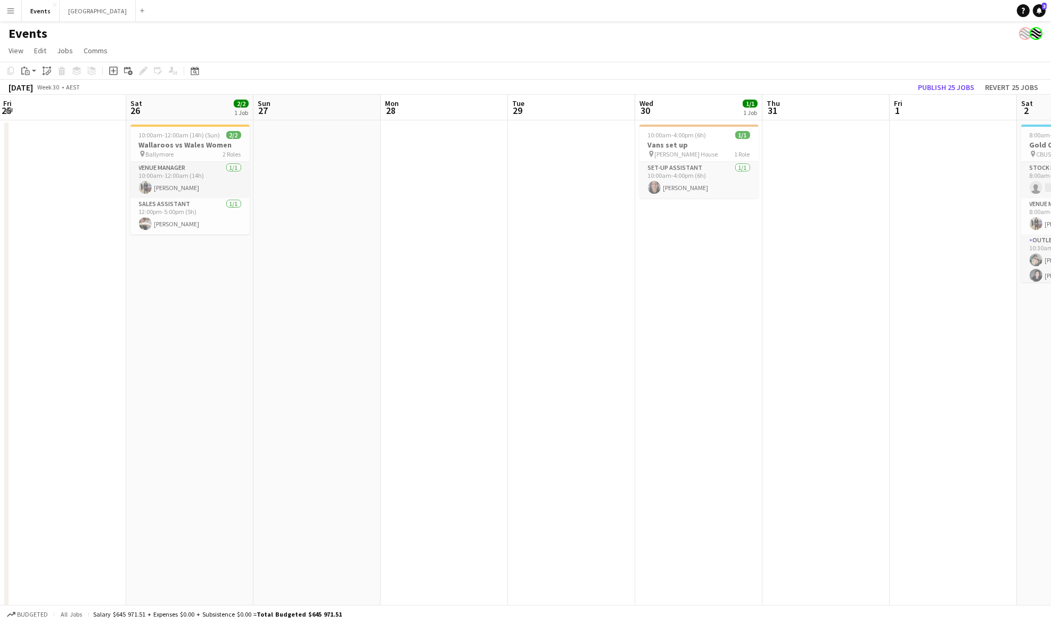
drag, startPoint x: 190, startPoint y: 407, endPoint x: 584, endPoint y: 409, distance: 393.5
click at [584, 409] on app-calendar-viewport "Wed 23 Thu 24 Fri 25 Sat 26 2/2 1 Job Sun 27 Mon 28 Tue 29 Wed 30 1/1 1 Job Thu…" at bounding box center [525, 376] width 1051 height 563
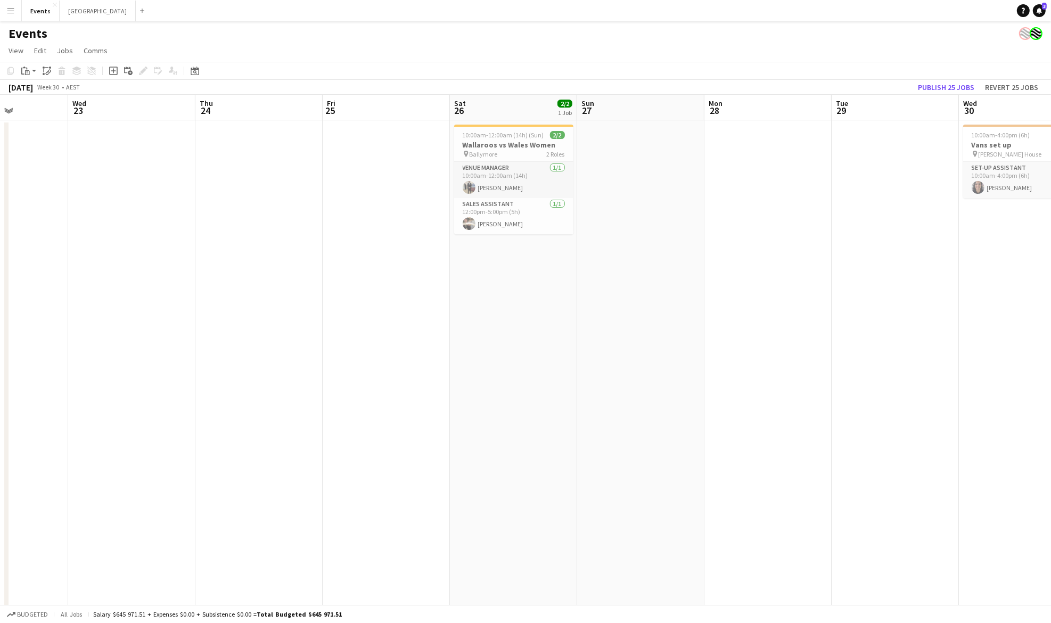
drag, startPoint x: 223, startPoint y: 385, endPoint x: 675, endPoint y: 379, distance: 451.6
click at [675, 379] on app-calendar-viewport "Sun 20 Mon 21 Tue 22 Wed 23 Thu 24 Fri 25 Sat 26 2/2 1 Job Sun 27 Mon 28 Tue 29…" at bounding box center [525, 376] width 1051 height 563
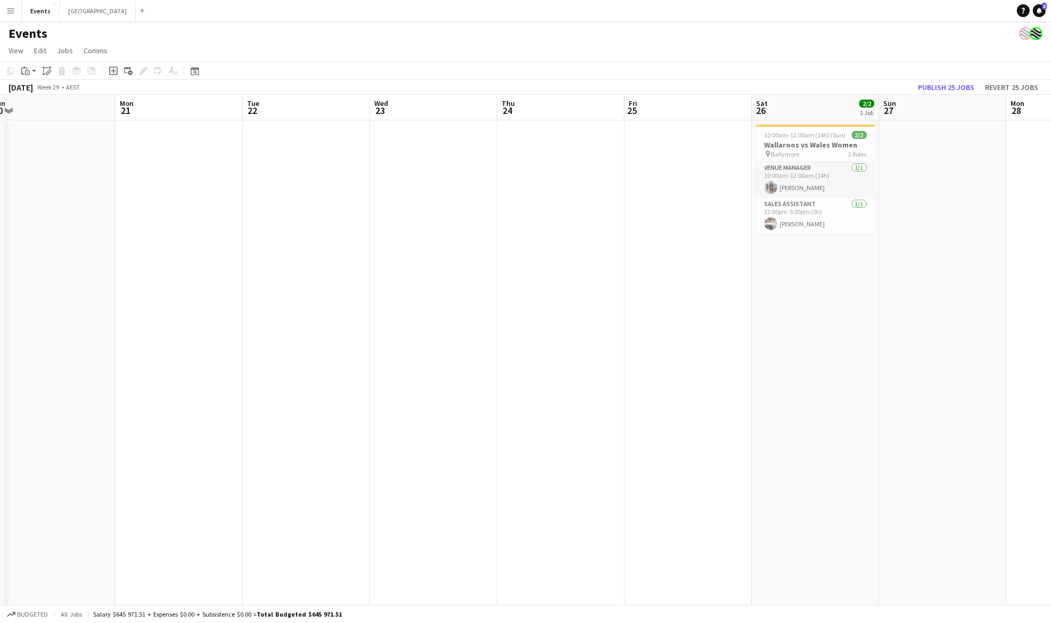
drag, startPoint x: 266, startPoint y: 389, endPoint x: 711, endPoint y: 381, distance: 445.3
click at [711, 381] on app-calendar-viewport "Fri 18 Sat 19 Sun 20 Mon 21 Tue 22 Wed 23 Thu 24 Fri 25 Sat 26 2/2 1 Job Sun 27…" at bounding box center [525, 376] width 1051 height 563
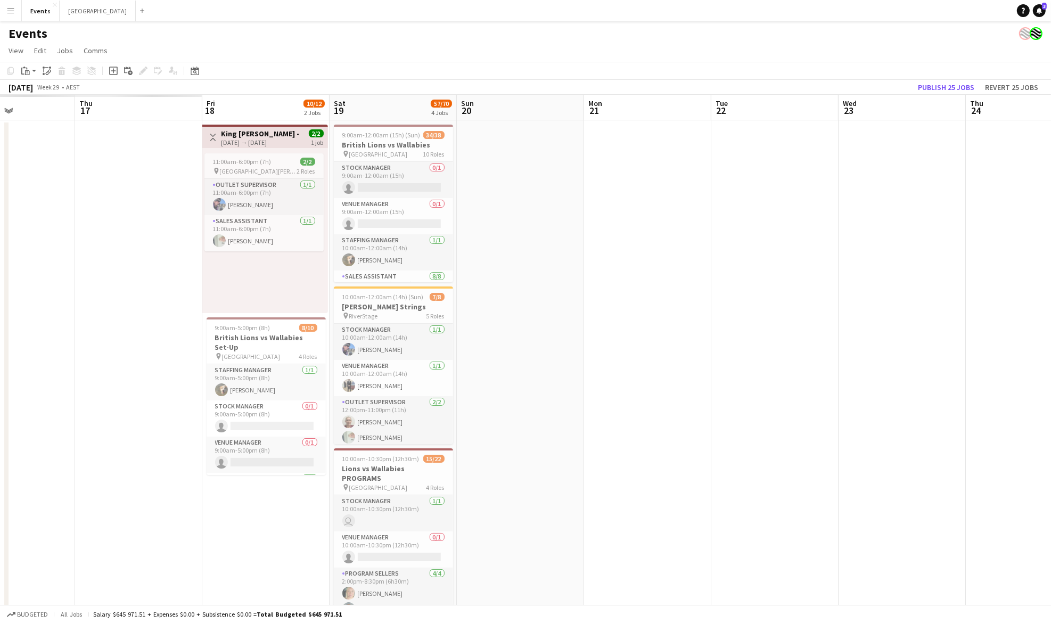
scroll to position [0, 244]
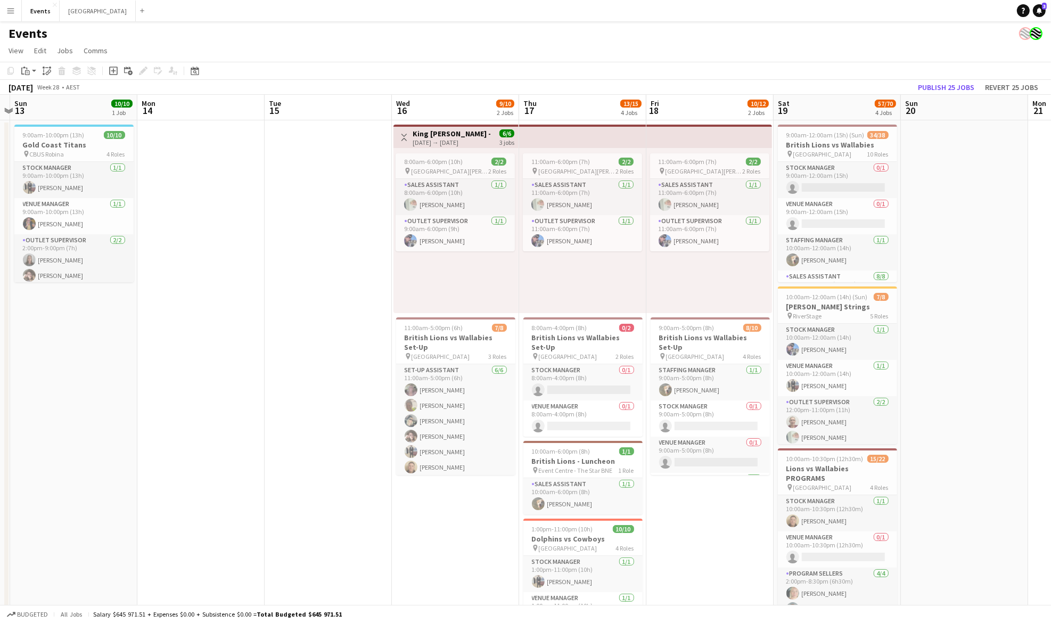
click at [755, 376] on app-calendar-viewport "Fri 11 Sat 12 Sun 13 10/10 1 Job Mon 14 Tue 15 Wed 16 9/10 2 Jobs Thu 17 13/15 …" at bounding box center [525, 413] width 1051 height 636
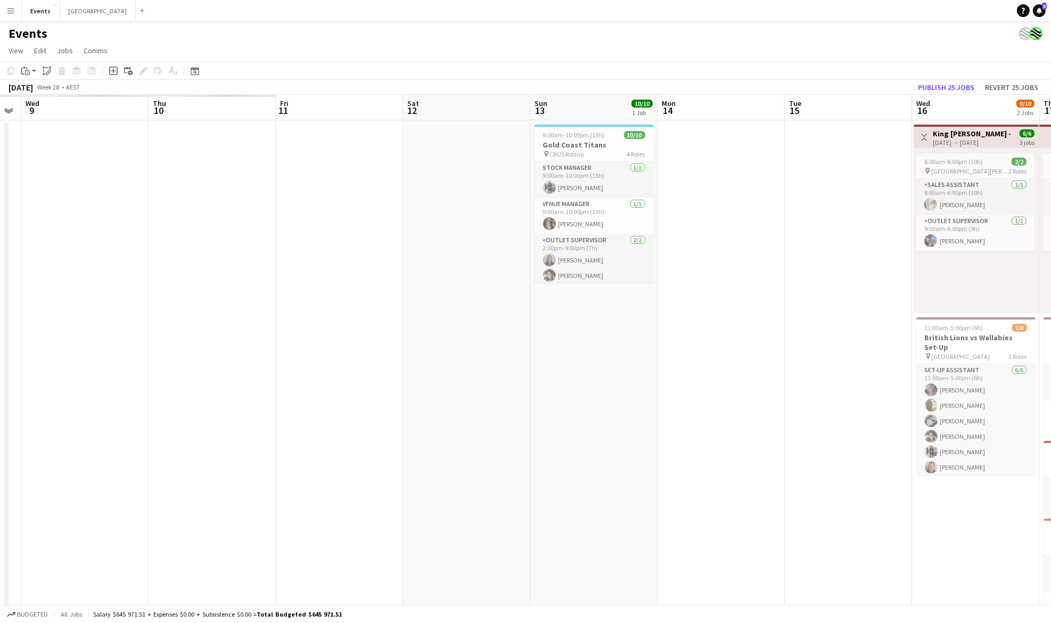
drag, startPoint x: 113, startPoint y: 375, endPoint x: 648, endPoint y: 366, distance: 534.7
click at [649, 365] on app-calendar-viewport "Mon 7 Tue 8 Wed 9 Thu 10 Fri 11 Sat 12 Sun 13 10/10 1 Job Mon 14 Tue 15 Wed 16 …" at bounding box center [525, 413] width 1051 height 636
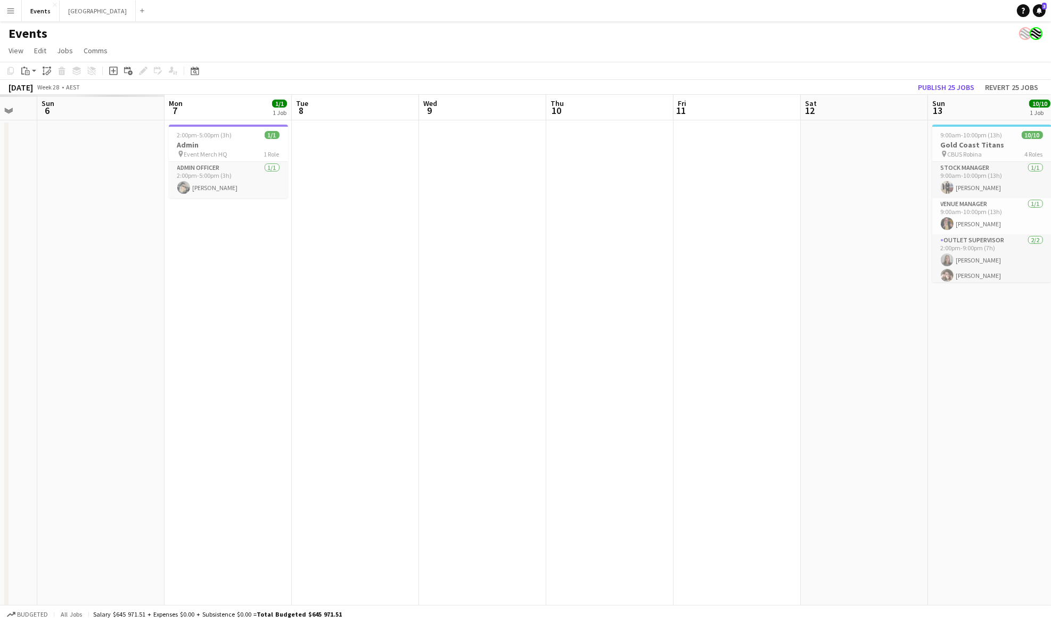
drag, startPoint x: 181, startPoint y: 366, endPoint x: 643, endPoint y: 368, distance: 462.2
click at [682, 364] on app-calendar-viewport "Fri 4 Sat 5 Sun 6 Mon 7 1/1 1 Job Tue 8 Wed 9 Thu 10 Fri 11 Sat 12 Sun 13 10/10…" at bounding box center [525, 413] width 1051 height 636
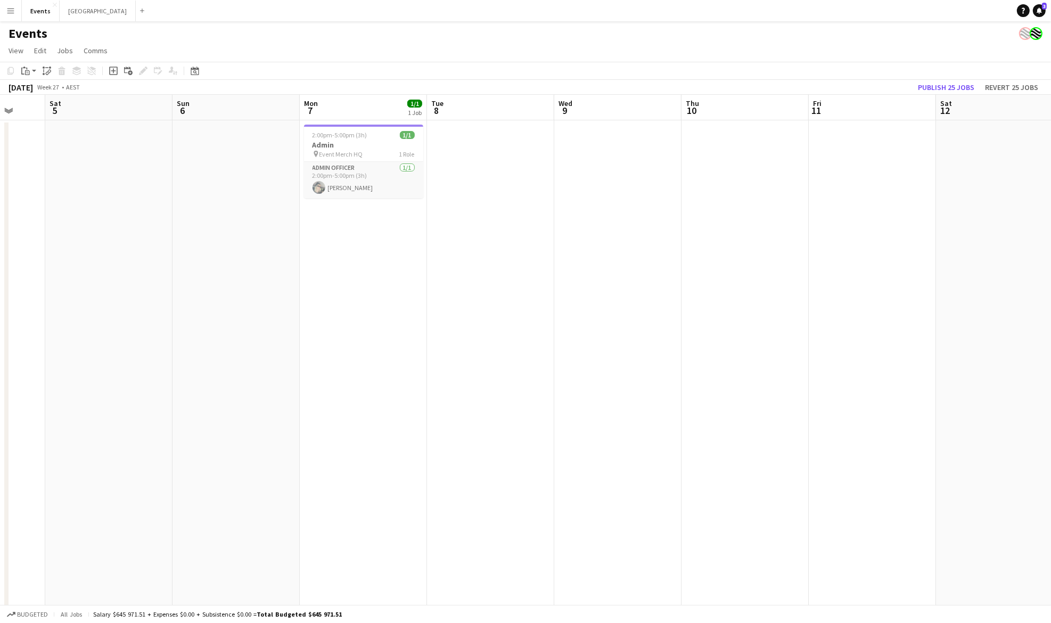
drag, startPoint x: 343, startPoint y: 370, endPoint x: 782, endPoint y: 369, distance: 438.8
click at [786, 369] on app-calendar-viewport "Wed 2 Thu 3 Fri 4 Sat 5 Sun 6 Mon 7 1/1 1 Job Tue 8 Wed 9 Thu 10 Fri 11 Sat 12 …" at bounding box center [525, 413] width 1051 height 636
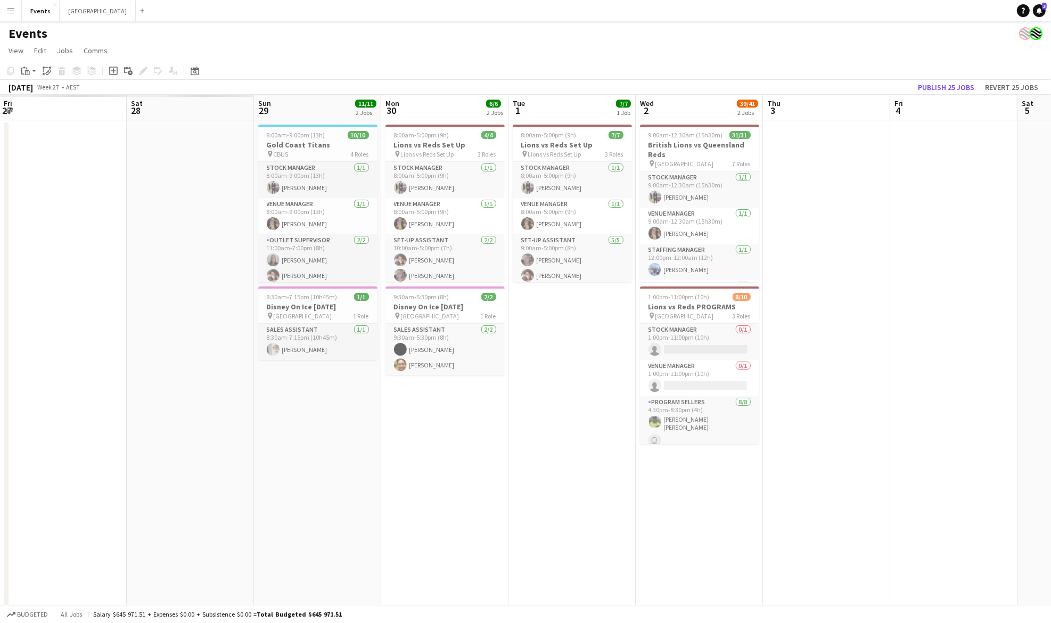
scroll to position [0, 270]
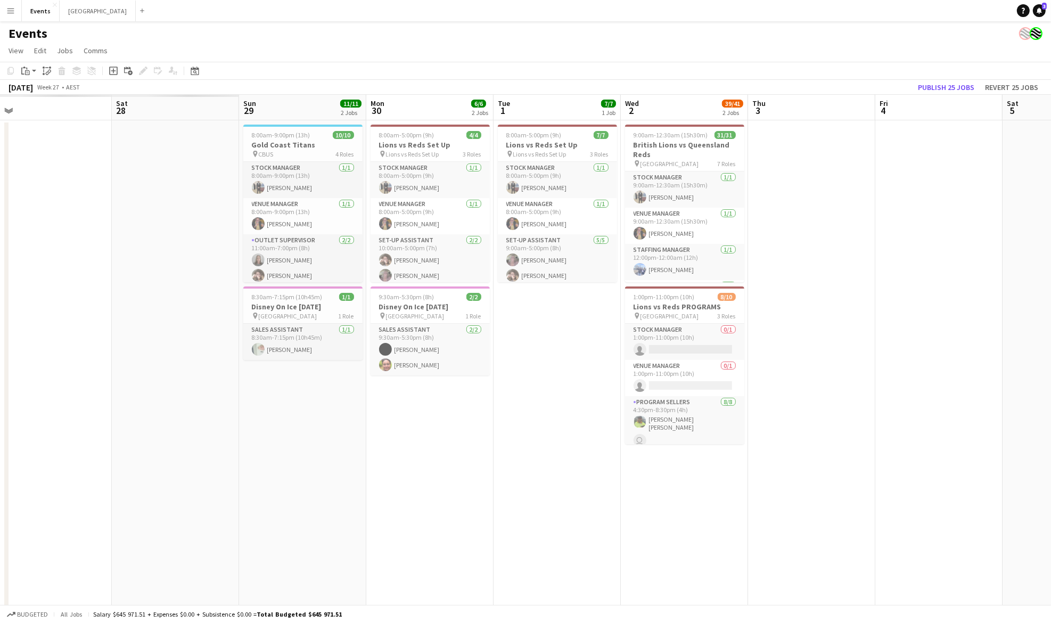
click at [660, 376] on app-calendar-viewport "Wed 25 Thu 26 Fri 27 Sat 28 Sun 29 11/11 2 Jobs Mon 30 6/6 2 Jobs Tue 1 7/7 1 J…" at bounding box center [525, 413] width 1051 height 636
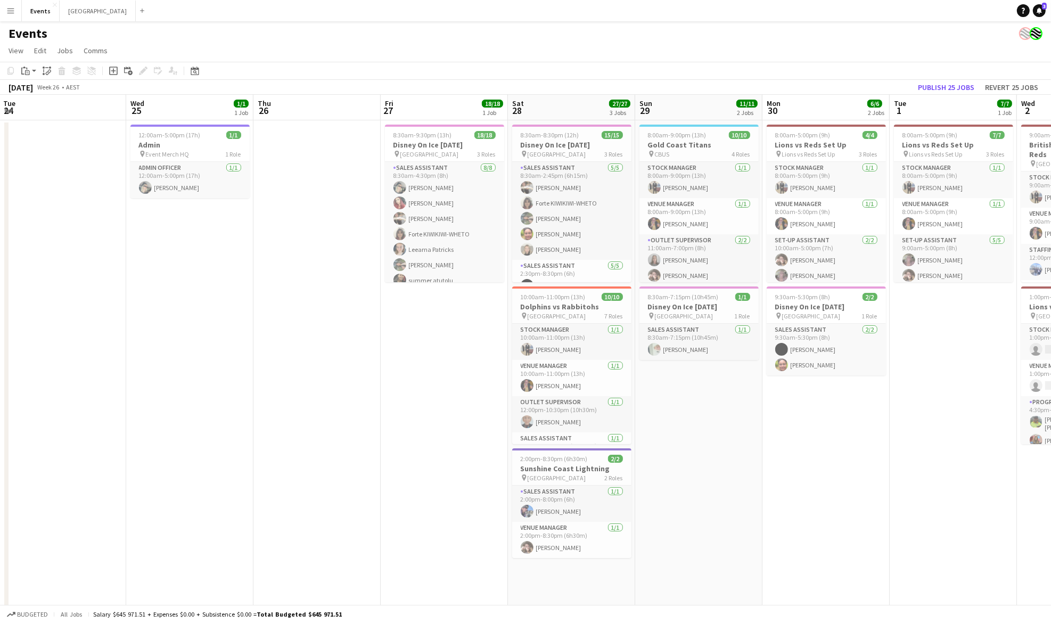
drag, startPoint x: 303, startPoint y: 440, endPoint x: 414, endPoint y: 437, distance: 111.3
click at [669, 433] on app-calendar-viewport "Sun 22 Mon 23 Tue 24 Wed 25 1/1 1 Job Thu 26 Fri 27 18/18 1 Job Sat 28 27/27 3 …" at bounding box center [525, 413] width 1051 height 636
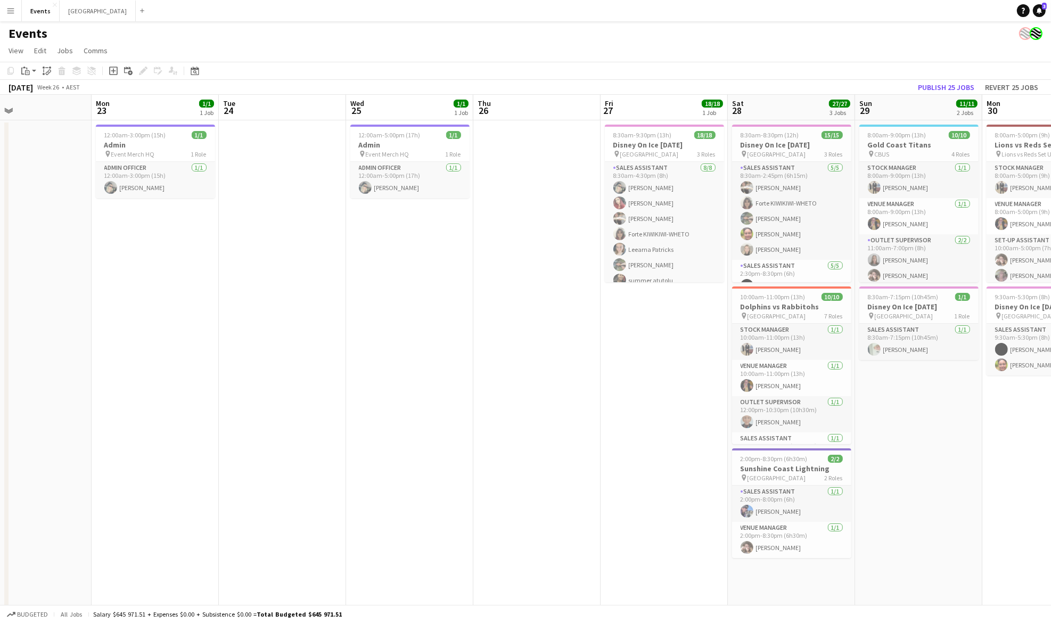
drag, startPoint x: 306, startPoint y: 443, endPoint x: 684, endPoint y: 439, distance: 378.1
click at [694, 439] on app-calendar-viewport "Fri 20 Sat 21 Sun 22 Mon 23 1/1 1 Job Tue 24 Wed 25 1/1 1 Job Thu 26 Fri 27 18/…" at bounding box center [525, 413] width 1051 height 636
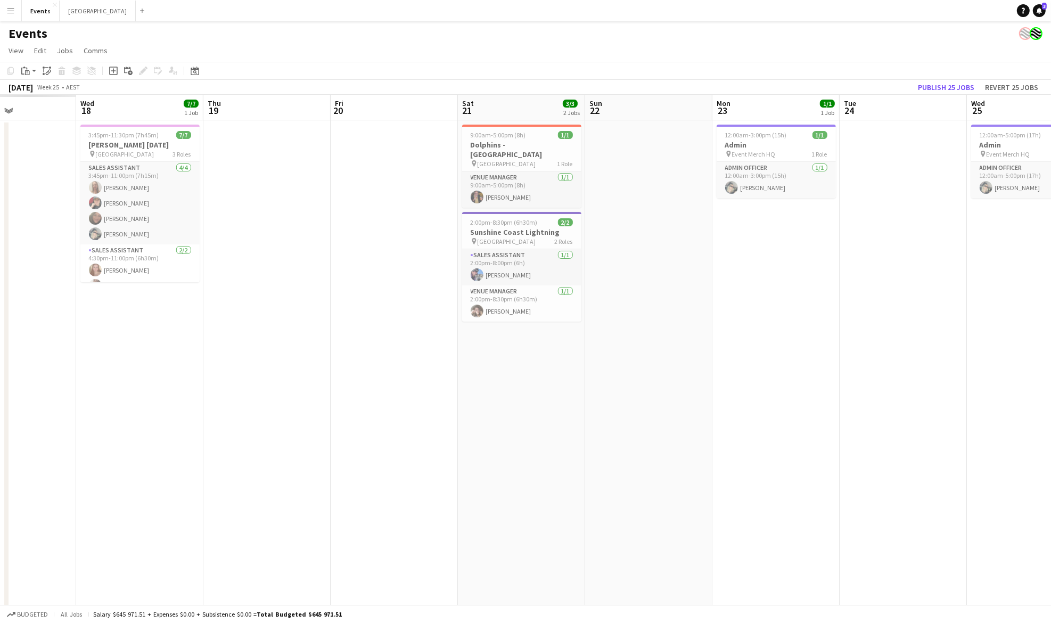
drag, startPoint x: 353, startPoint y: 445, endPoint x: 721, endPoint y: 439, distance: 368.6
click at [721, 439] on app-calendar-viewport "Sun 15 Mon 16 Tue 17 Wed 18 7/7 1 Job Thu 19 Fri 20 Sat 21 3/3 2 Jobs Sun 22 Mo…" at bounding box center [525, 413] width 1051 height 636
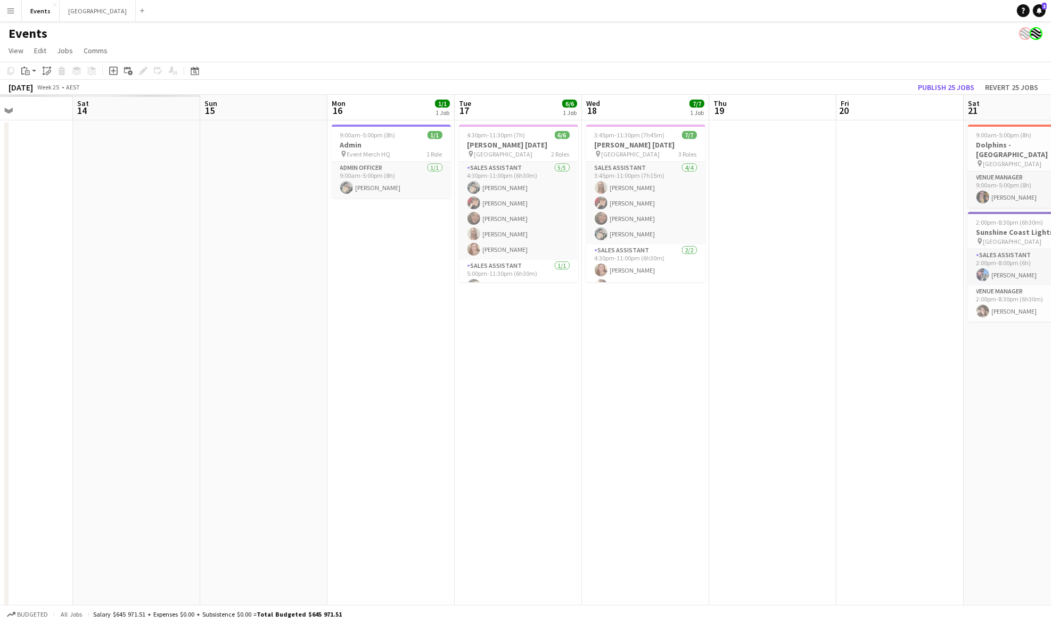
drag, startPoint x: 219, startPoint y: 439, endPoint x: 726, endPoint y: 427, distance: 507.1
click at [726, 427] on app-calendar-viewport "Wed 11 Thu 12 Fri 13 Sat 14 Sun 15 Mon 16 1/1 1 Job Tue 17 6/6 1 Job Wed 18 7/7…" at bounding box center [525, 413] width 1051 height 636
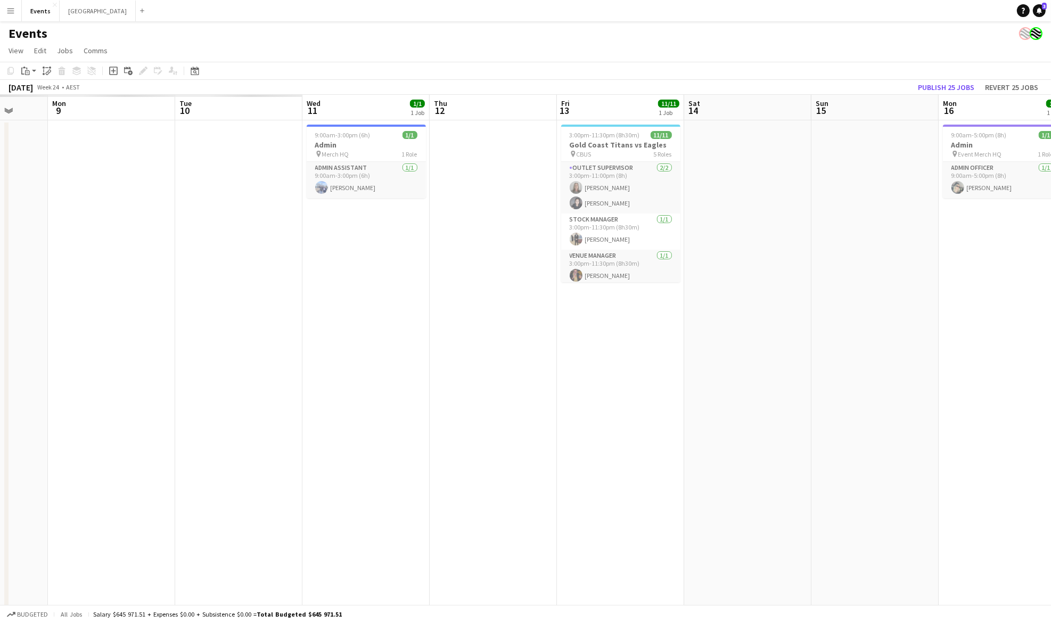
drag, startPoint x: 191, startPoint y: 427, endPoint x: 801, endPoint y: 425, distance: 610.3
click at [801, 425] on app-calendar-viewport "Fri 6 Sat 7 Sun 8 Mon 9 Tue 10 Wed 11 1/1 1 Job Thu 12 Fri 13 11/11 1 Job Sat 1…" at bounding box center [525, 413] width 1051 height 636
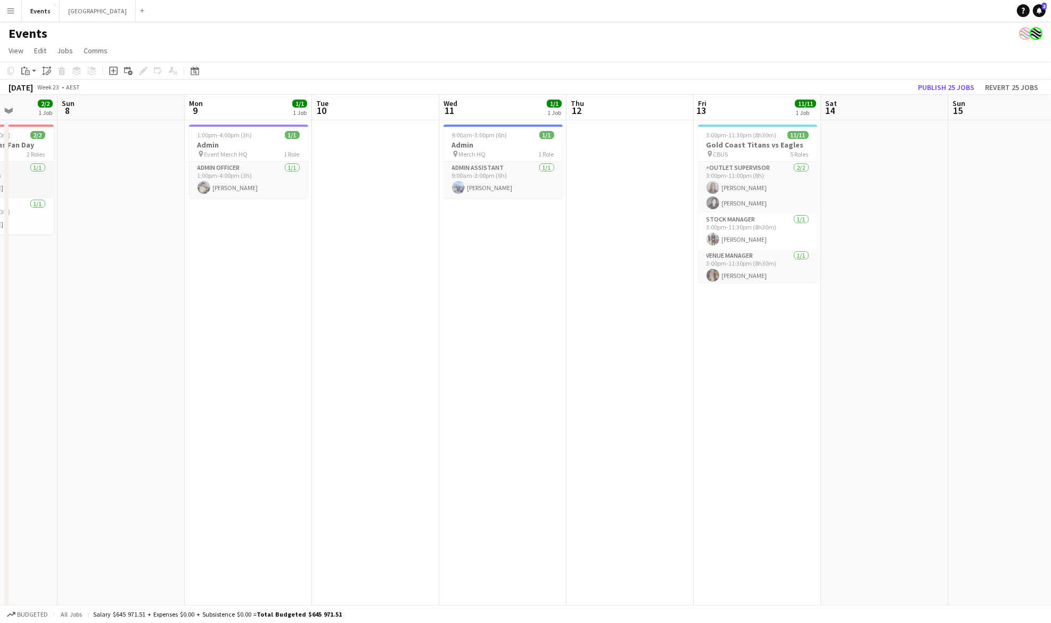
drag, startPoint x: 263, startPoint y: 427, endPoint x: 746, endPoint y: 416, distance: 482.6
click at [782, 416] on app-calendar-viewport "Thu 5 Fri 6 10/10 1 Job Sat 7 2/2 1 Job Sun 8 Mon 9 1/1 1 Job Tue 10 Wed 11 1/1…" at bounding box center [525, 413] width 1051 height 636
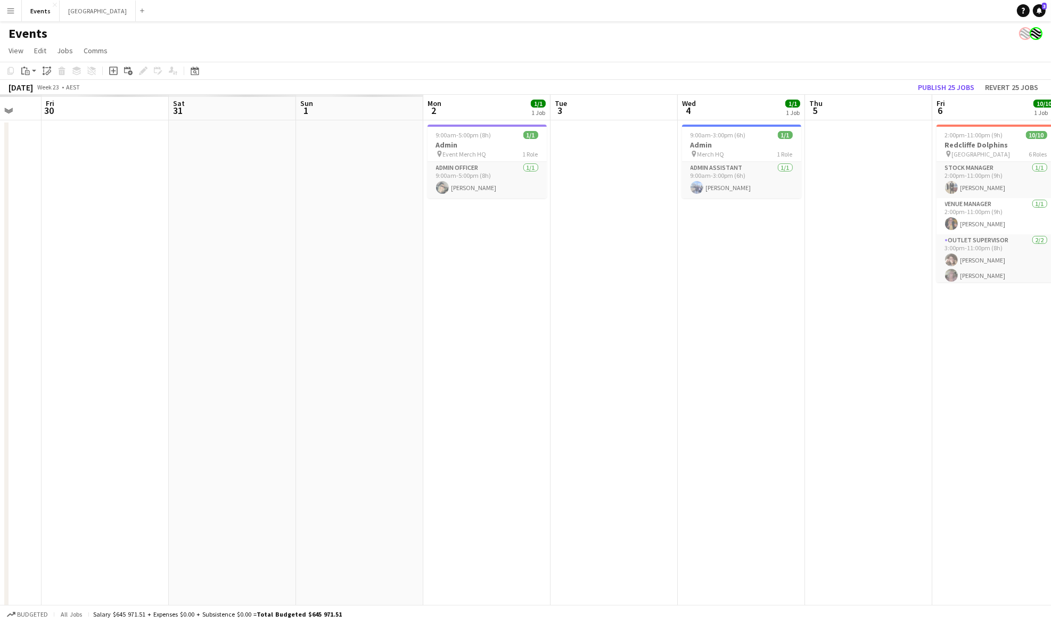
drag, startPoint x: 273, startPoint y: 416, endPoint x: 777, endPoint y: 415, distance: 504.3
click at [777, 415] on app-calendar-viewport "Wed 28 Thu 29 Fri 30 Sat 31 Sun 1 Mon 2 1/1 1 Job Tue 3 Wed 4 1/1 1 Job Thu 5 F…" at bounding box center [525, 413] width 1051 height 636
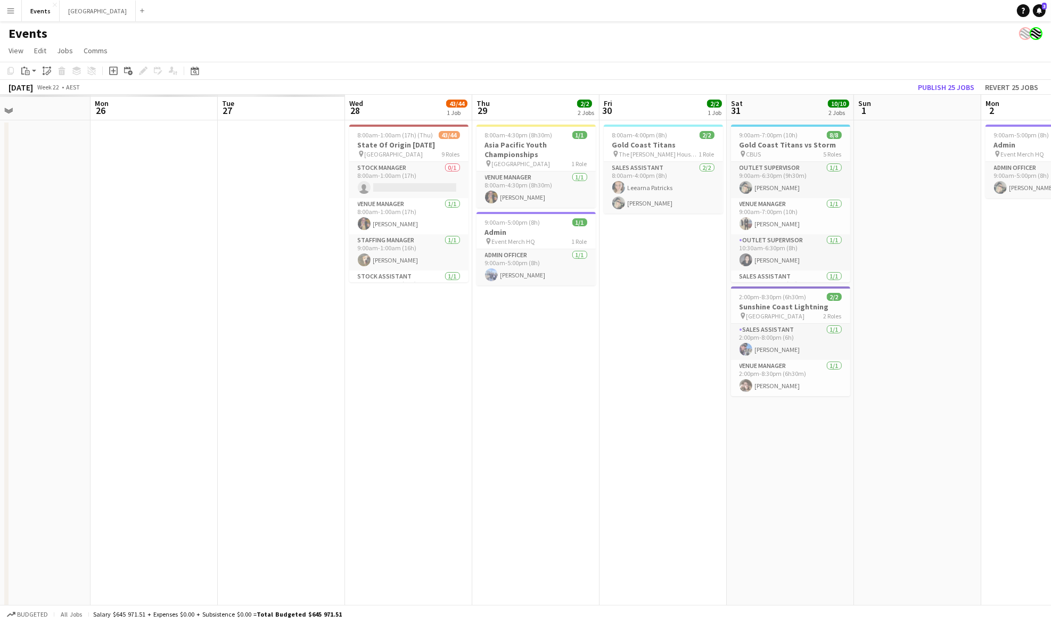
drag
click at [855, 421] on app-calendar-viewport "Fri 23 Sat 24 Sun 25 Mon 26 Tue 27 Wed 28 43/44 1 Job Thu 29 2/2 2 Jobs Fri 30 …" at bounding box center [525, 413] width 1051 height 636
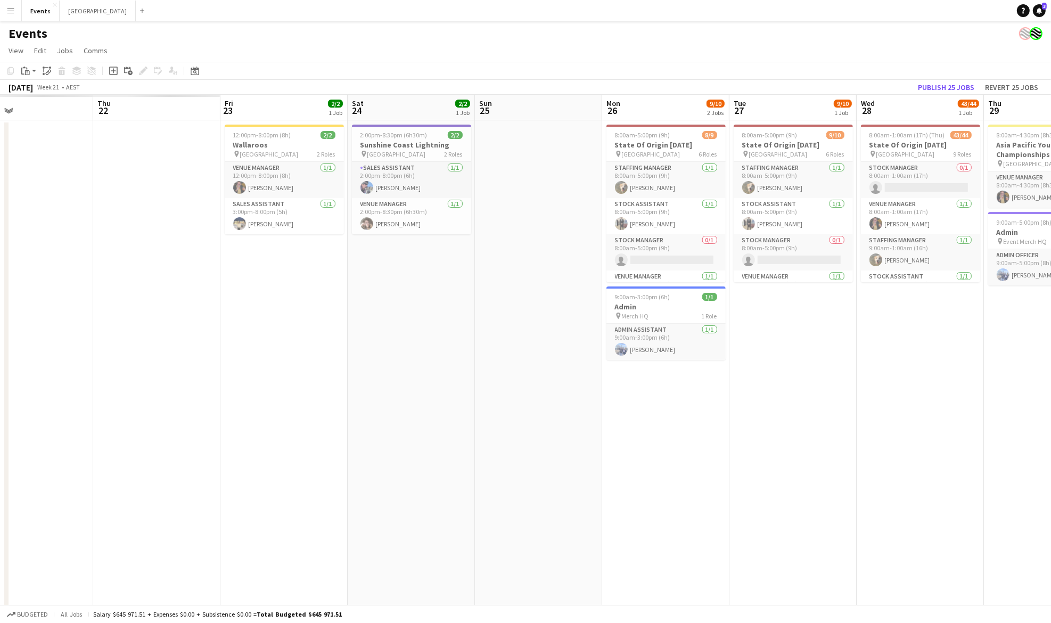
scroll to position [0, 279]
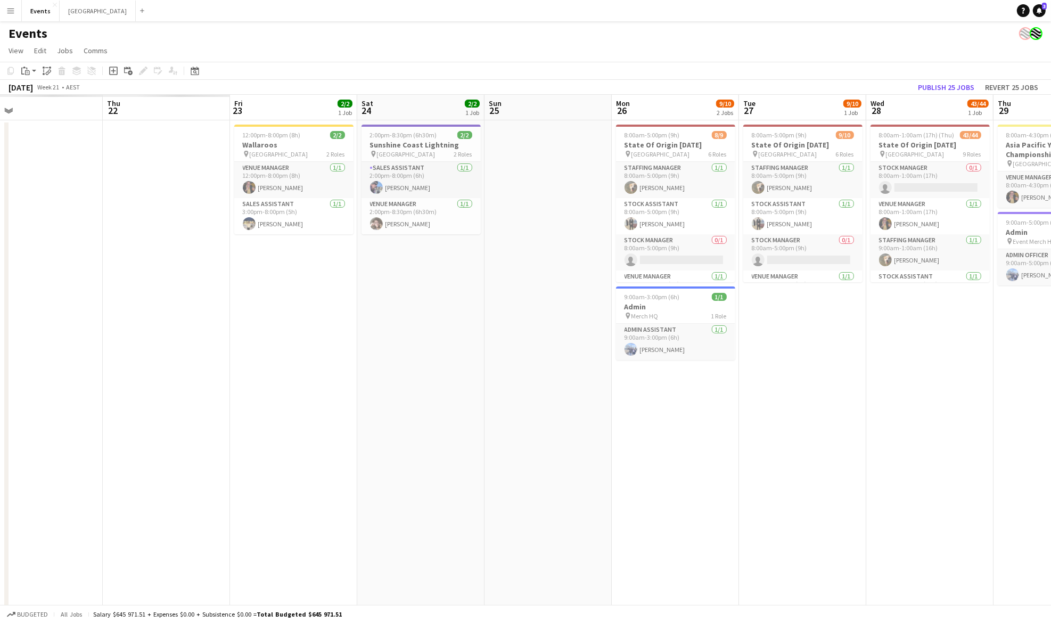
click at [734, 421] on app-calendar-viewport "Mon 19 Tue 20 Wed 21 Thu 22 Fri 23 2/2 1 Job Sat 24 2/2 1 Job Sun 25 Mon 26 9/1…" at bounding box center [525, 413] width 1051 height 636
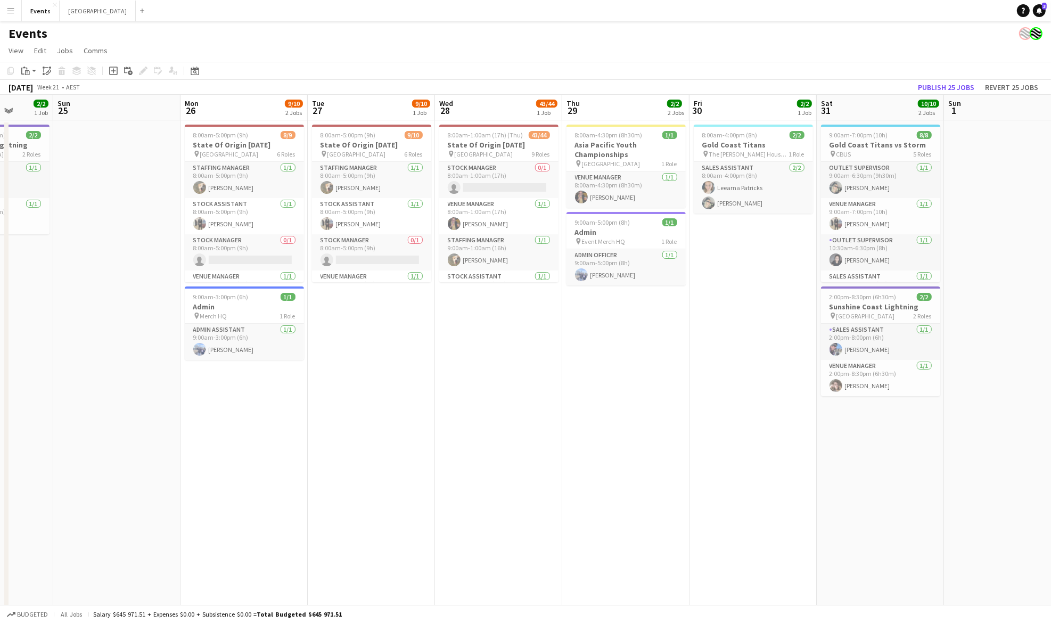
drag, startPoint x: 536, startPoint y: 443, endPoint x: 428, endPoint y: 459, distance: 109.3
click at [428, 459] on app-calendar-viewport "Wed 21 1/1 1 Job Thu 22 0/1 1 Job Fri 23 2/2 1 Job Sat 24 2/2 1 Job Sun 25 Mon …" at bounding box center [525, 413] width 1051 height 636
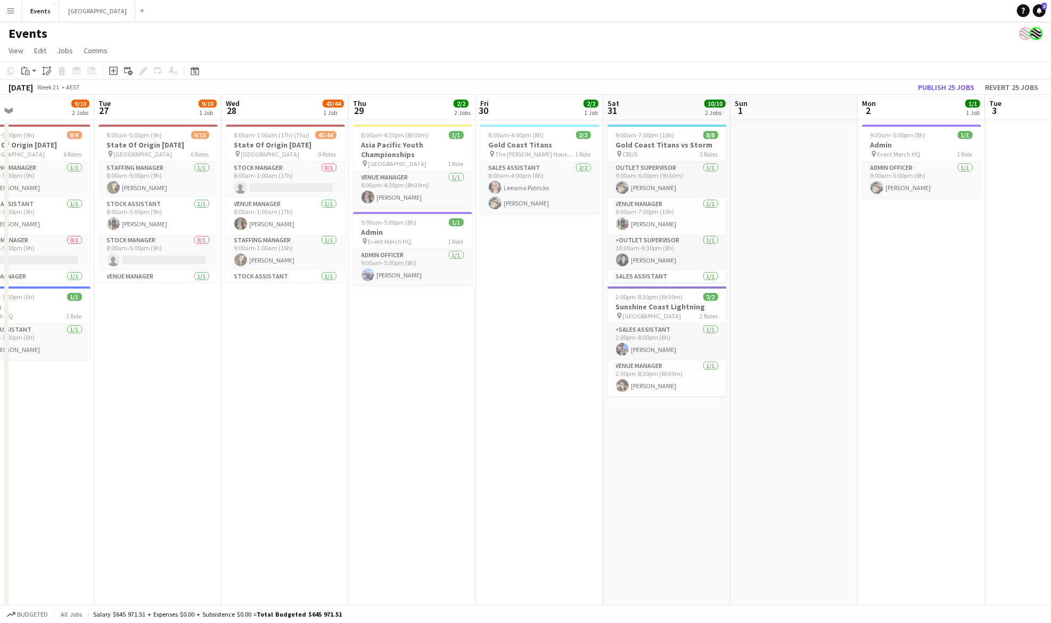
drag, startPoint x: 849, startPoint y: 459, endPoint x: 302, endPoint y: 473, distance: 547.1
click at [295, 477] on app-calendar-viewport "Fri 23 2/2 1 Job Sat 24 2/2 1 Job Sun 25 Mon 26 9/10 2 Jobs Tue 27 9/10 1 Job W…" at bounding box center [525, 413] width 1051 height 636
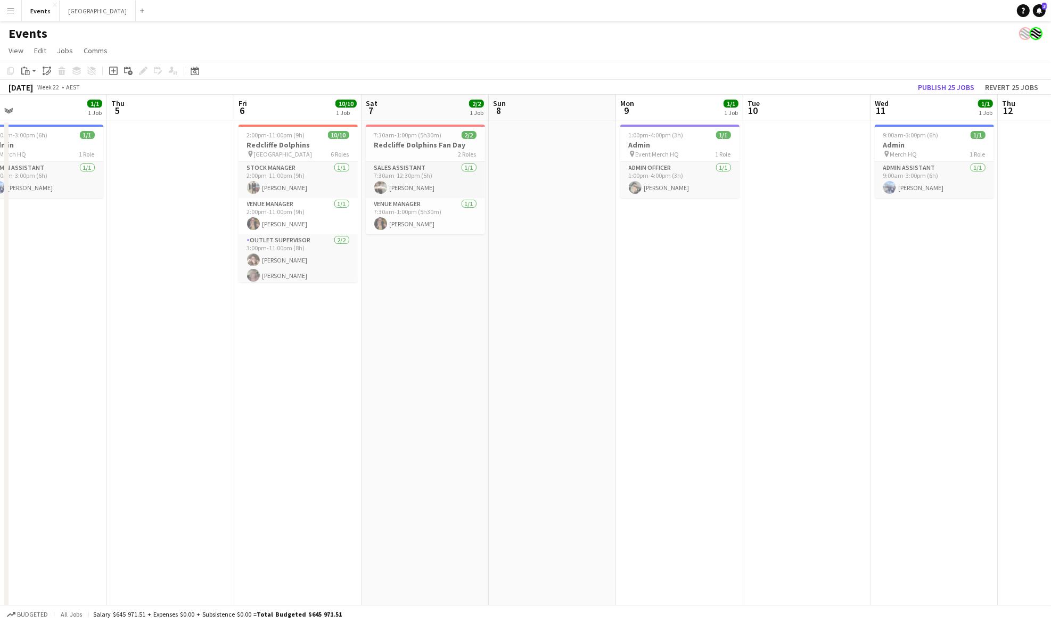
drag, startPoint x: 691, startPoint y: 443, endPoint x: 64, endPoint y: 453, distance: 627.4
click at [64, 453] on app-calendar-viewport "Sun 1 Mon 2 1/1 1 Job Tue 3 Wed 4 1/1 1 Job Thu 5 Fri 6 10/10 1 Job Sat 7 2/2 1…" at bounding box center [525, 413] width 1051 height 636
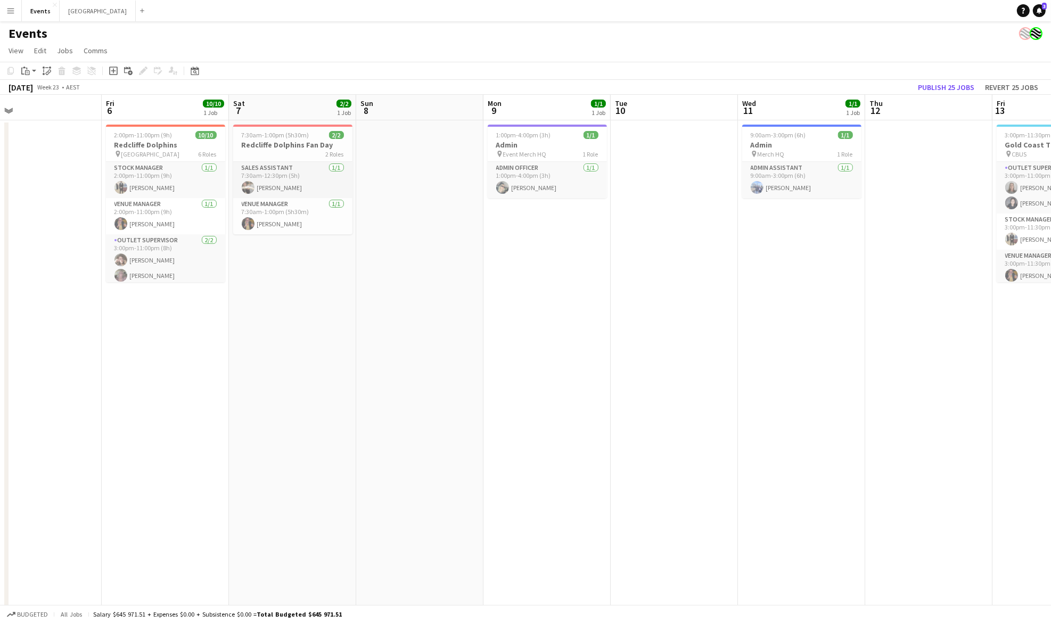
drag, startPoint x: 921, startPoint y: 404, endPoint x: 89, endPoint y: 411, distance: 831.8
click at [89, 411] on app-calendar-viewport "Tue 3 Wed 4 1/1 1 Job Thu 5 Fri 6 10/10 1 Job Sat 7 2/2 1 Job Sun 8 Mon 9 1/1 1…" at bounding box center [525, 413] width 1051 height 636
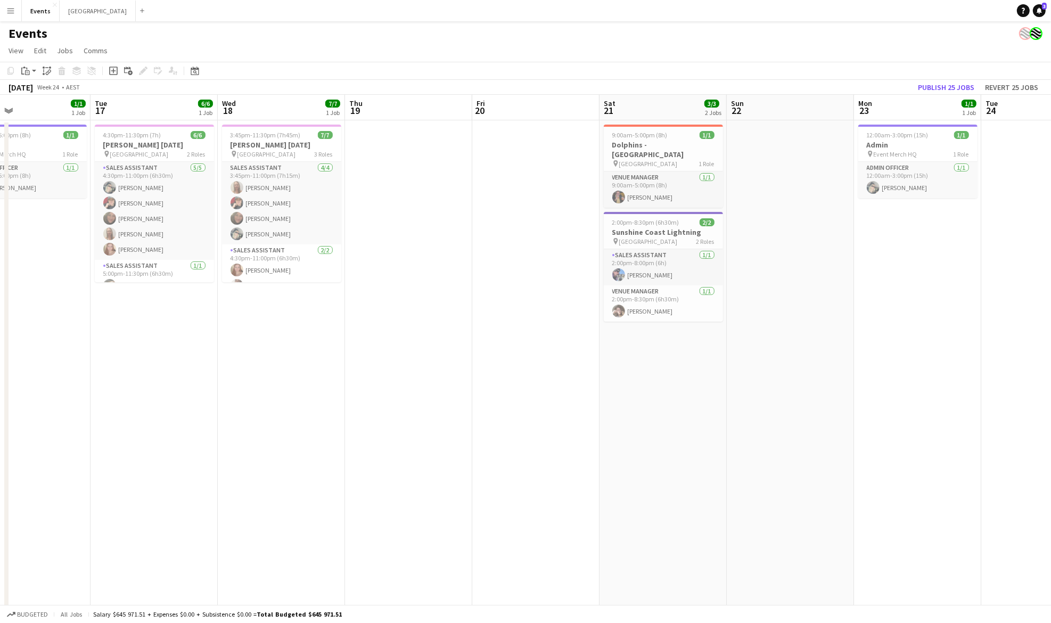
drag, startPoint x: 957, startPoint y: 378, endPoint x: 308, endPoint y: 419, distance: 650.4
click at [308, 419] on app-calendar-viewport "Fri 13 11/11 1 Job Sat 14 Sun 15 Mon 16 1/1 1 Job Tue 17 6/6 1 Job Wed 18 7/7 1…" at bounding box center [525, 413] width 1051 height 636
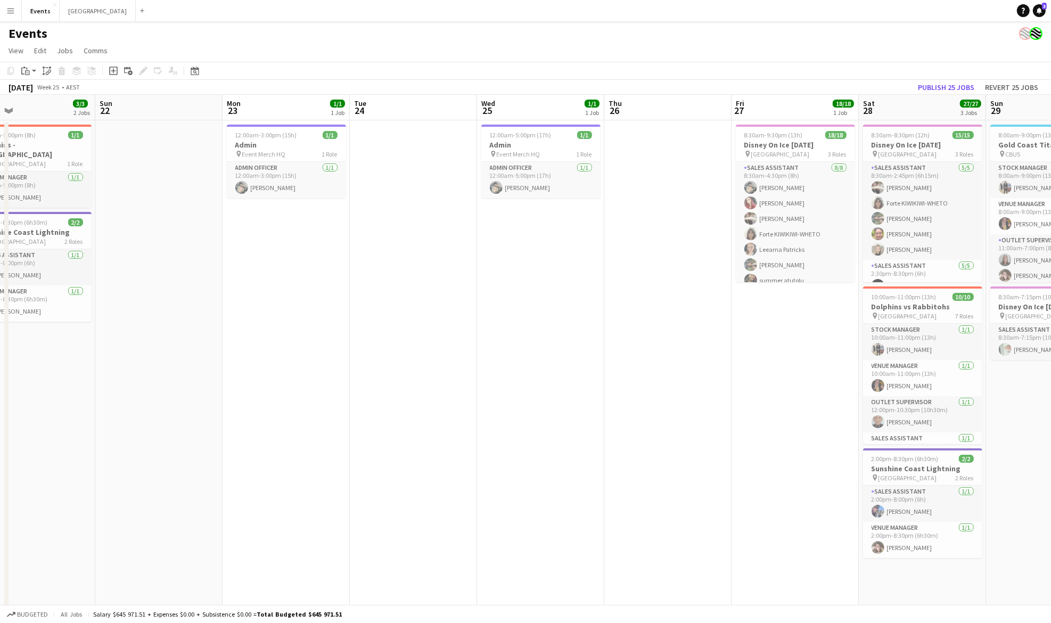
drag, startPoint x: 904, startPoint y: 394, endPoint x: 274, endPoint y: 456, distance: 633.0
click at [274, 456] on app-calendar-viewport "Thu 19 Fri 20 Sat 21 3/3 2 Jobs Sun 22 Mon 23 1/1 1 Job Tue 24 Wed 25 1/1 1 Job…" at bounding box center [525, 413] width 1051 height 636
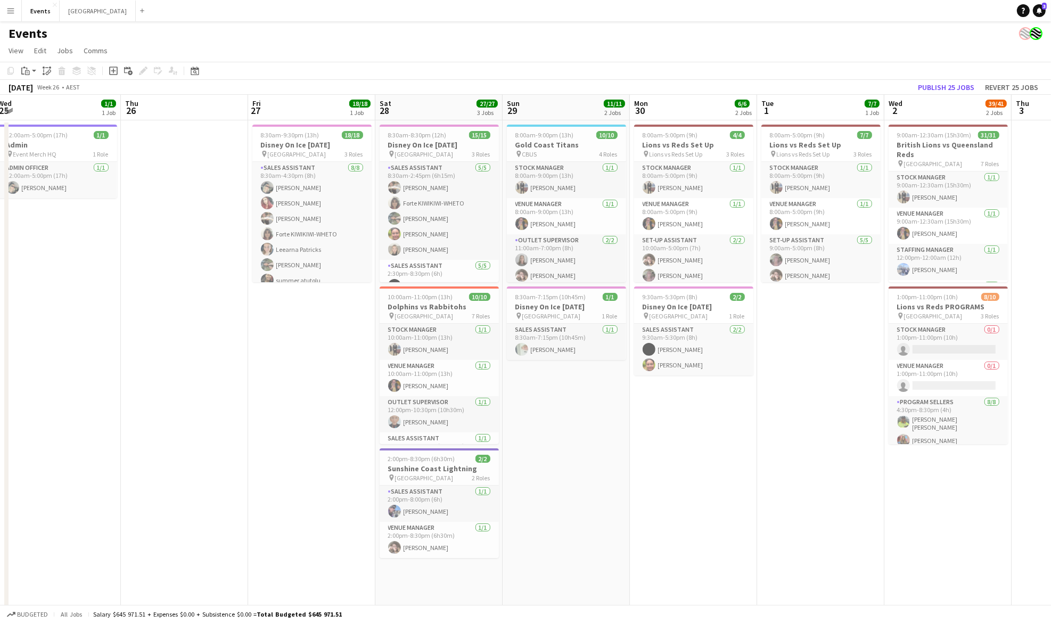
scroll to position [0, 292]
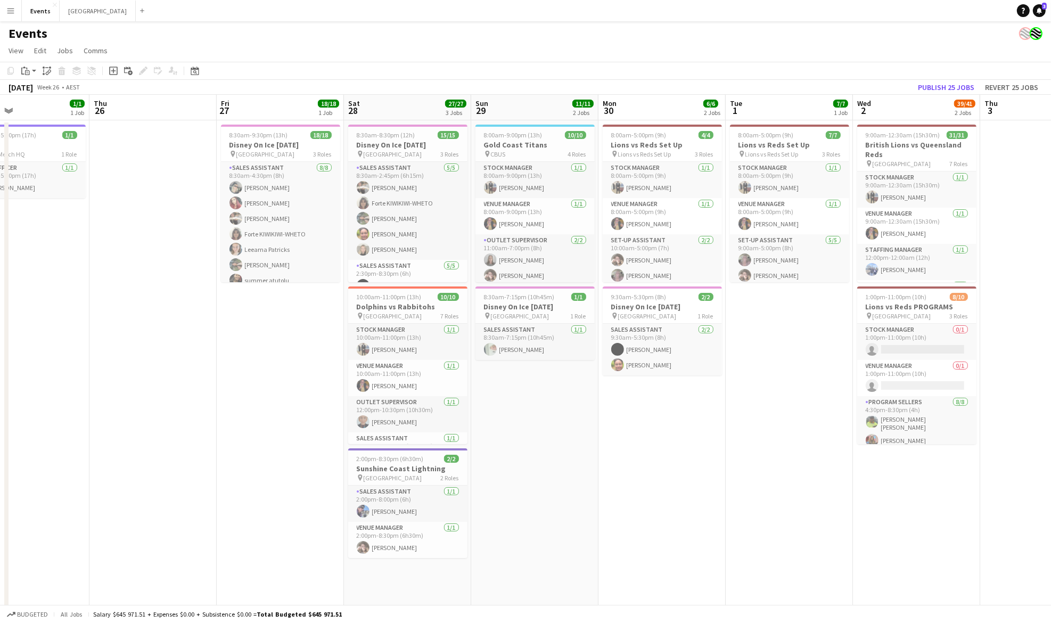
drag, startPoint x: 738, startPoint y: 405, endPoint x: 223, endPoint y: 423, distance: 515.3
click at [223, 423] on app-calendar-viewport "Mon 23 1/1 1 Job Tue 24 Wed 25 1/1 1 Job Thu 26 Fri 27 18/18 1 Job Sat 28 27/27…" at bounding box center [525, 413] width 1051 height 636
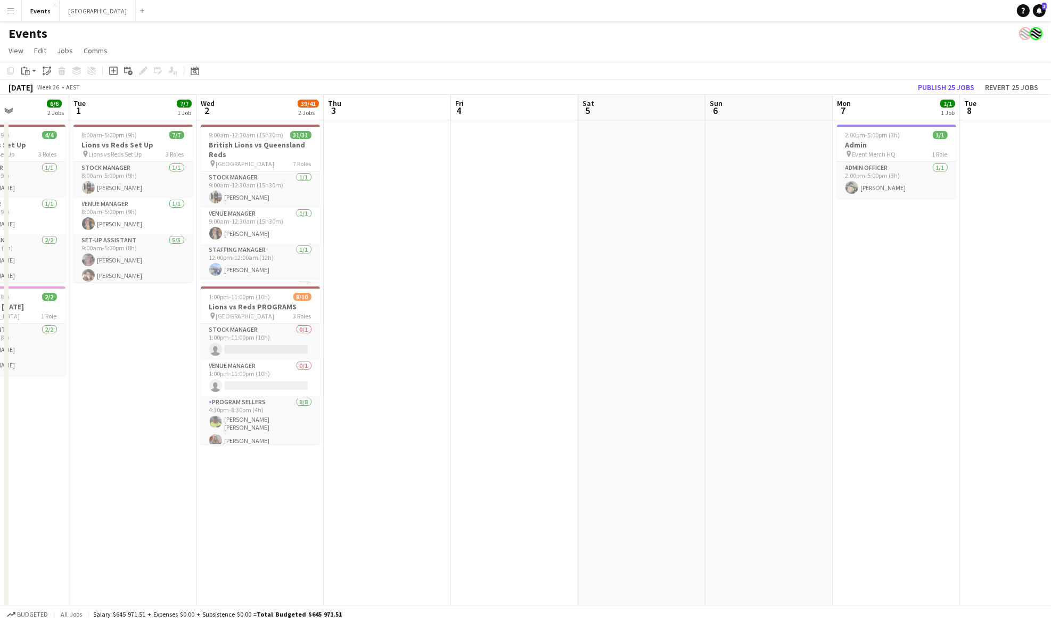
drag, startPoint x: 1031, startPoint y: 417, endPoint x: 300, endPoint y: 419, distance: 731.2
click at [300, 419] on app-calendar-viewport "Fri 27 18/18 1 Job Sat 28 27/27 3 Jobs Sun 29 11/11 2 Jobs Mon 30 6/6 2 Jobs Tu…" at bounding box center [525, 413] width 1051 height 636
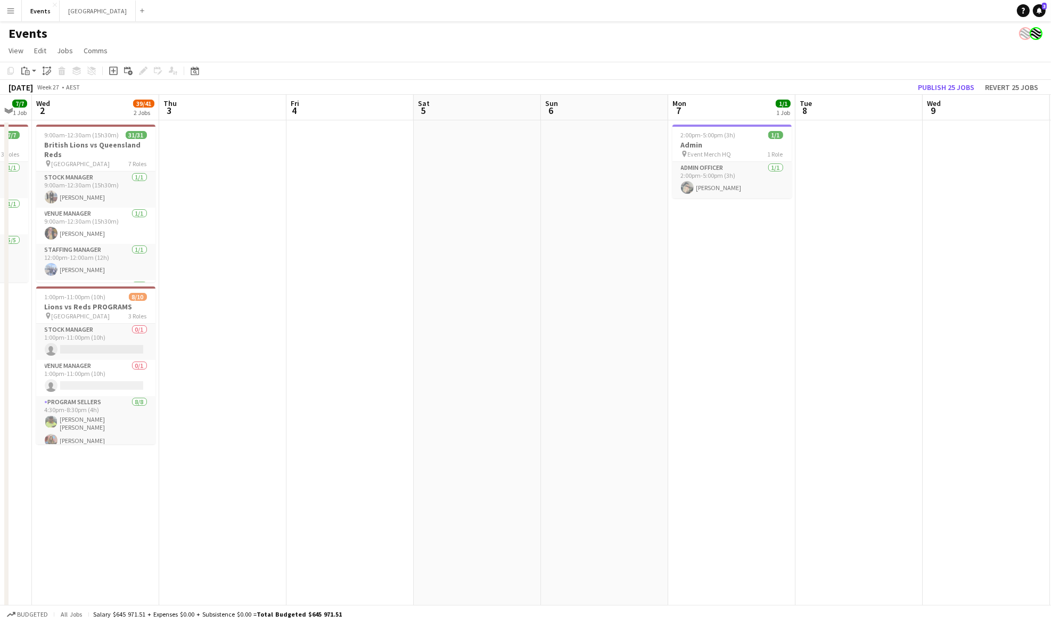
drag, startPoint x: 869, startPoint y: 400, endPoint x: 304, endPoint y: 404, distance: 565.0
click at [304, 404] on app-calendar-viewport "Sun 29 11/11 2 Jobs Mon 30 6/6 2 Jobs Tue 1 7/7 1 Job Wed 2 39/41 2 Jobs Thu 3 …" at bounding box center [525, 413] width 1051 height 636
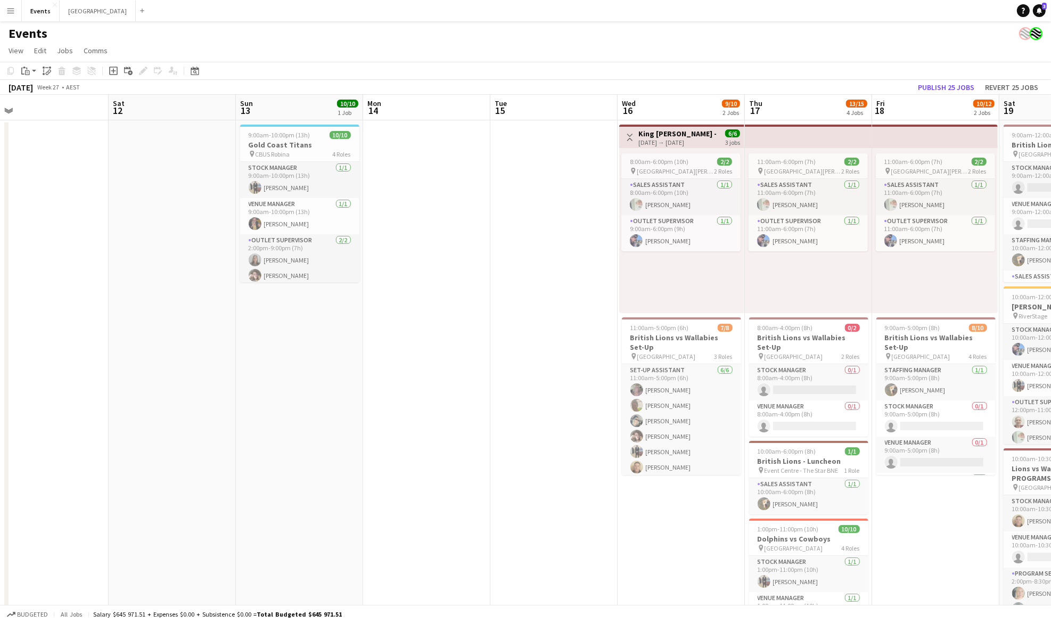
drag, startPoint x: 880, startPoint y: 391, endPoint x: 329, endPoint y: 416, distance: 552.2
click at [324, 416] on app-calendar-viewport "Mon 7 1/1 1 Job Tue 8 Wed 9 Thu 10 Fri 11 Sat 12 Sun 13 10/10 1 Job Mon 14 Tue …" at bounding box center [525, 413] width 1051 height 636
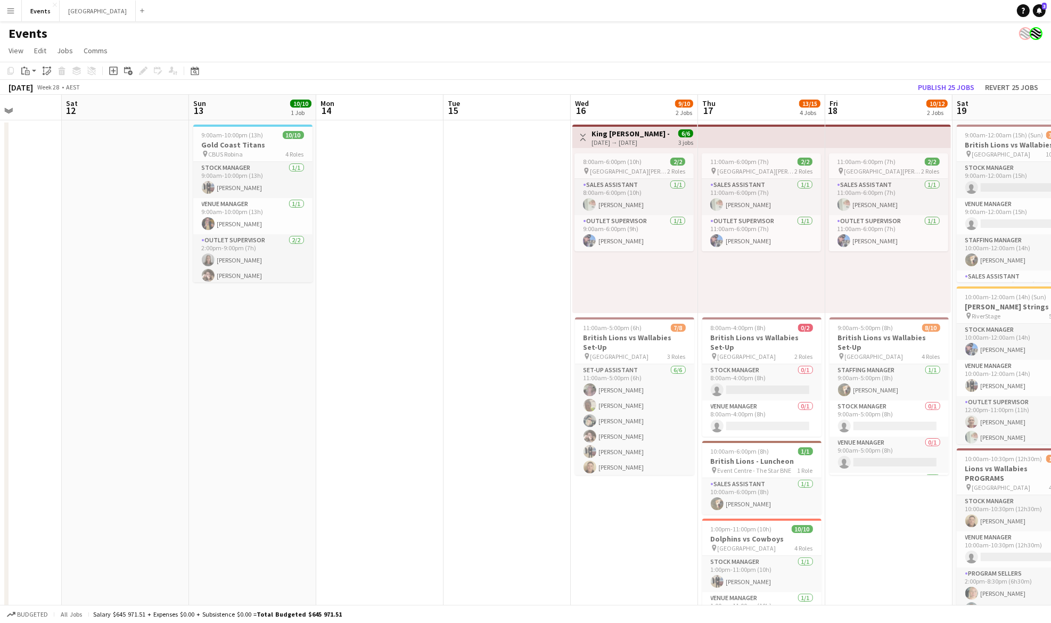
drag, startPoint x: 611, startPoint y: 412, endPoint x: 190, endPoint y: 416, distance: 420.7
click at [190, 416] on app-calendar-viewport "Wed 9 Thu 10 Fri 11 Sat 12 Sun 13 10/10 1 Job Mon 14 Tue 15 Wed 16 9/10 2 Jobs …" at bounding box center [525, 413] width 1051 height 636
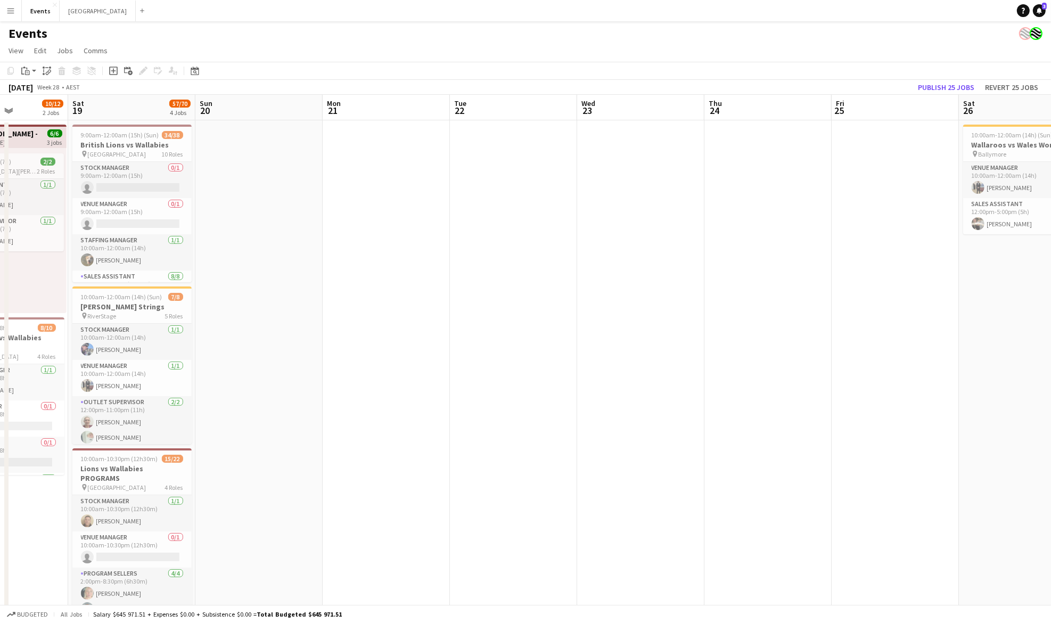
drag, startPoint x: 969, startPoint y: 355, endPoint x: 260, endPoint y: 357, distance: 708.8
click at [260, 357] on app-calendar-viewport "Tue 15 Wed 16 9/10 2 Jobs Thu 17 13/15 4 Jobs Fri 18 10/12 2 Jobs Sat 19 57/70 …" at bounding box center [525, 413] width 1051 height 636
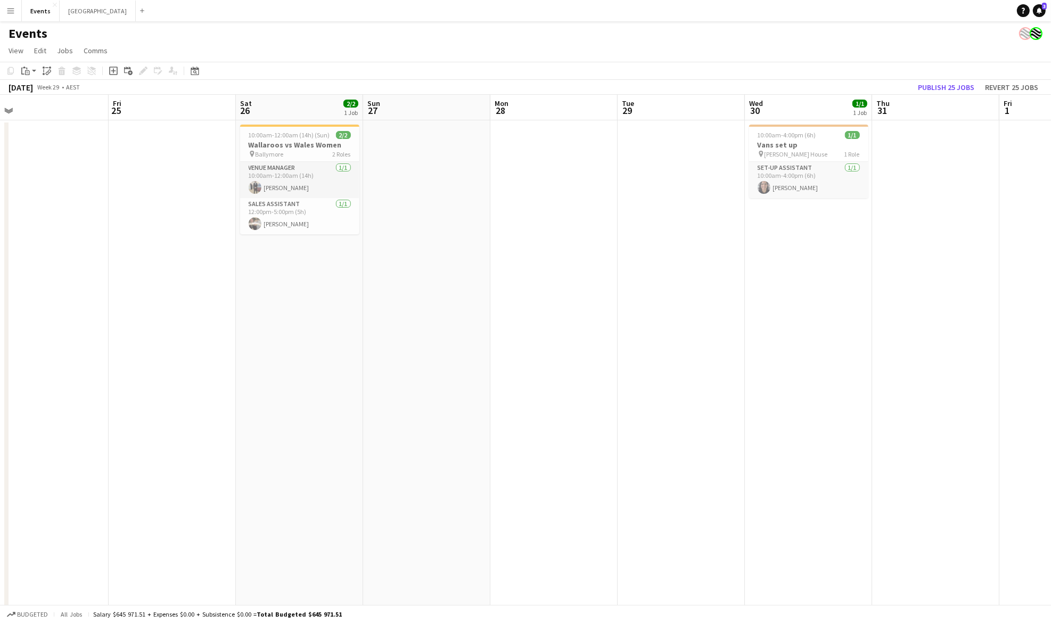
drag, startPoint x: 956, startPoint y: 357, endPoint x: 261, endPoint y: 380, distance: 695.3
click at [261, 380] on app-calendar-viewport "Mon 21 Tue 22 Wed 23 Thu 24 Fri 25 Sat 26 2/2 1 Job Sun 27 Mon 28 Tue 29 Wed 30…" at bounding box center [525, 413] width 1051 height 636
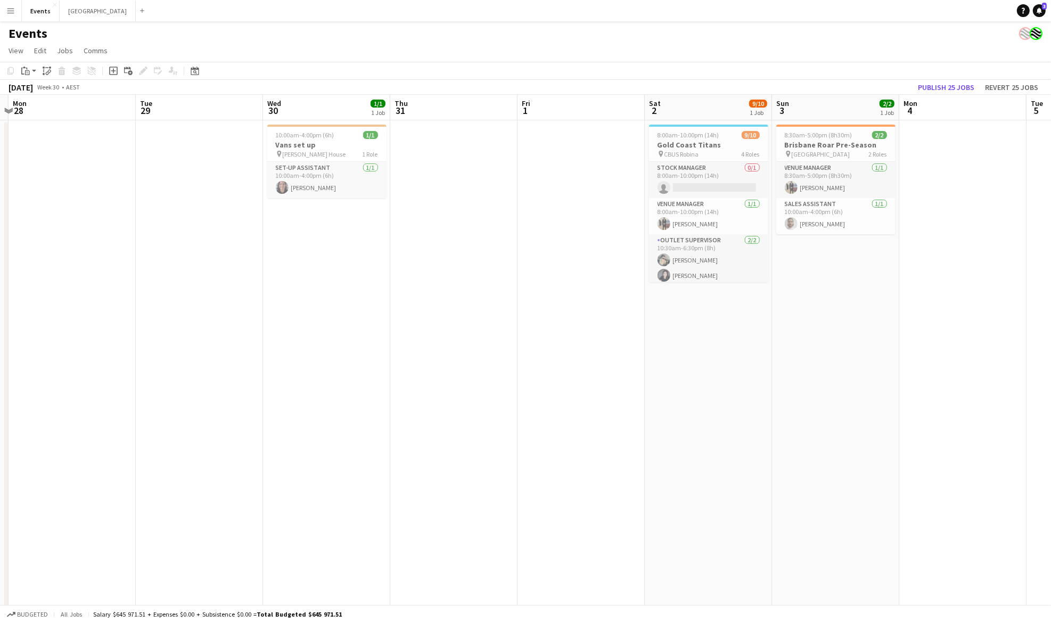
drag, startPoint x: 431, startPoint y: 368, endPoint x: 170, endPoint y: 369, distance: 261.5
click at [170, 369] on app-calendar-viewport "Thu 24 Fri 25 Sat 26 2/2 1 Job Sun 27 Mon 28 Tue 29 Wed 30 1/1 1 Job Thu 31 Fri…" at bounding box center [525, 413] width 1051 height 636
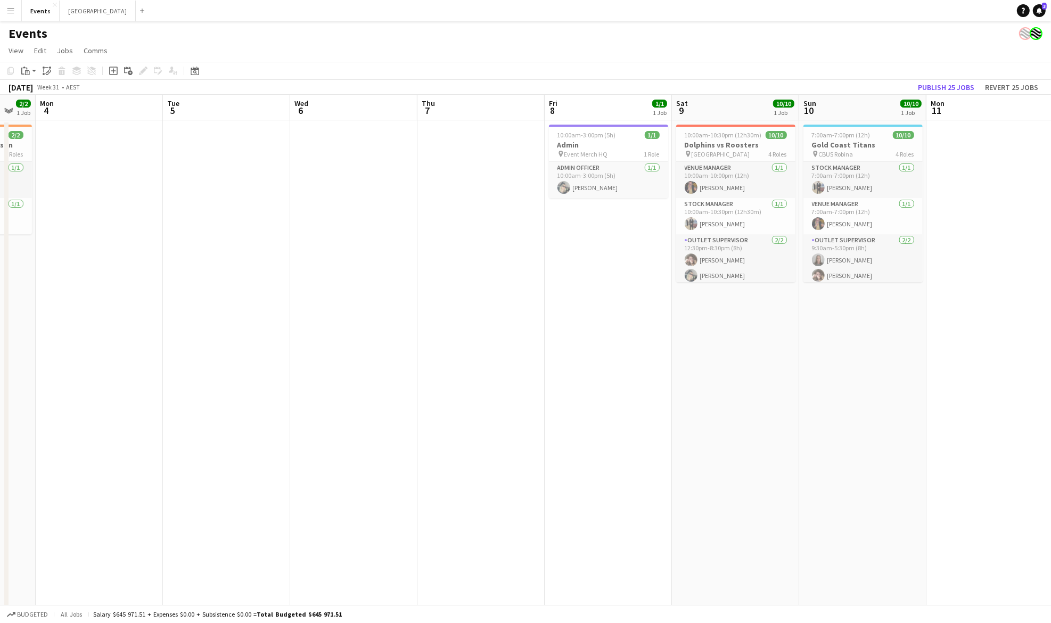
drag, startPoint x: 485, startPoint y: 368, endPoint x: 280, endPoint y: 373, distance: 205.1
click at [275, 374] on app-calendar-viewport "Fri 1 Sat 2 9/10 1 Job Sun 3 2/2 1 Job Mon 4 Tue 5 Wed 6 Thu 7 Fri 8 1/1 1 Job …" at bounding box center [525, 413] width 1051 height 636
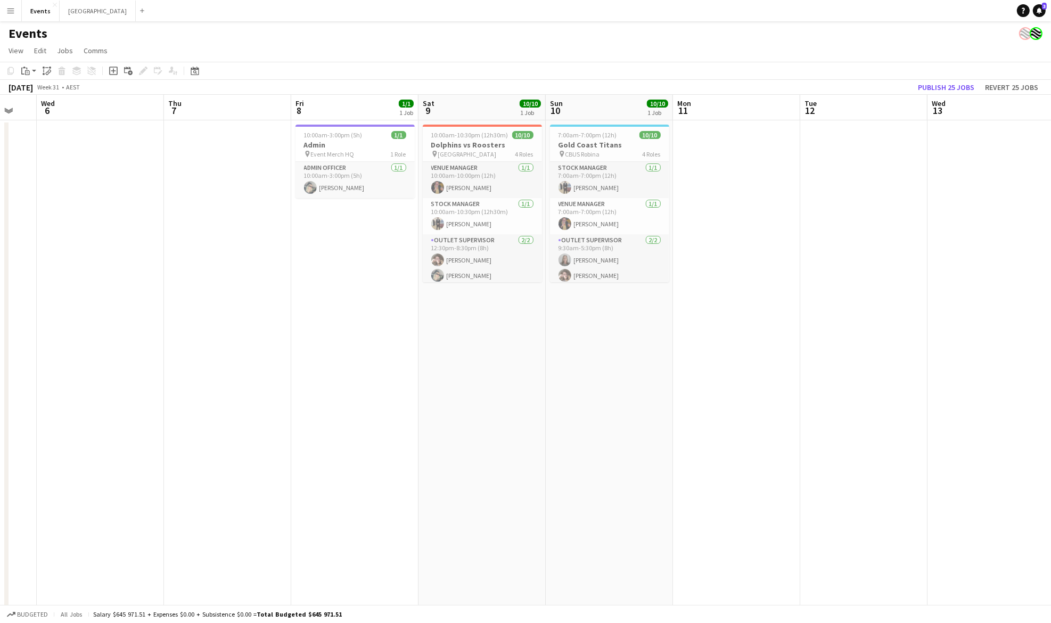
drag, startPoint x: 937, startPoint y: 391, endPoint x: 438, endPoint y: 399, distance: 499.0
click at [438, 399] on app-calendar-viewport "Sun 3 2/2 1 Job Mon 4 Tue 5 Wed 6 Thu 7 Fri 8 1/1 1 Job Sat 9 10/10 1 Job Sun 1…" at bounding box center [525, 413] width 1051 height 636
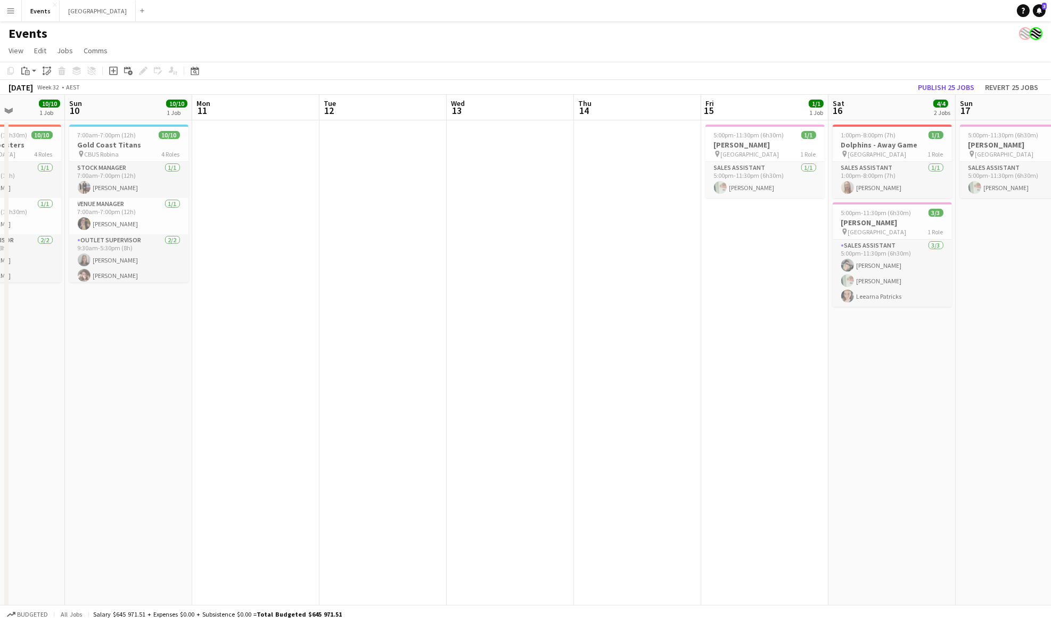
scroll to position [0, 417]
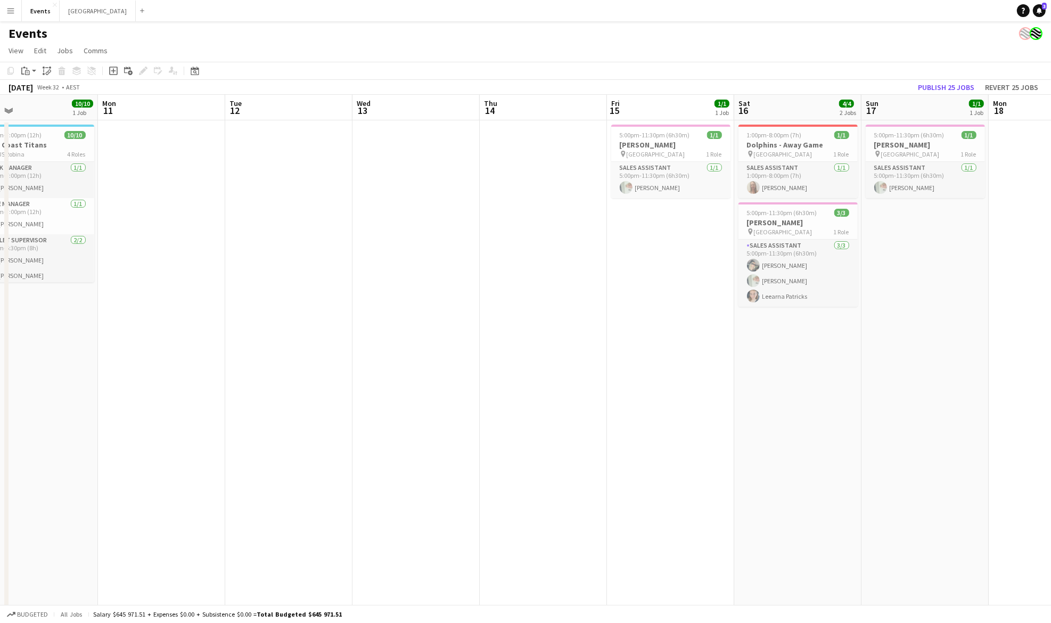
drag, startPoint x: 857, startPoint y: 394, endPoint x: 304, endPoint y: 430, distance: 554.5
click at [298, 432] on app-calendar-viewport "Thu 7 Fri 8 1/1 1 Job Sat 9 10/10 1 Job Sun 10 10/10 1 Job Mon 11 Tue 12 Wed 13…" at bounding box center [525, 413] width 1051 height 636
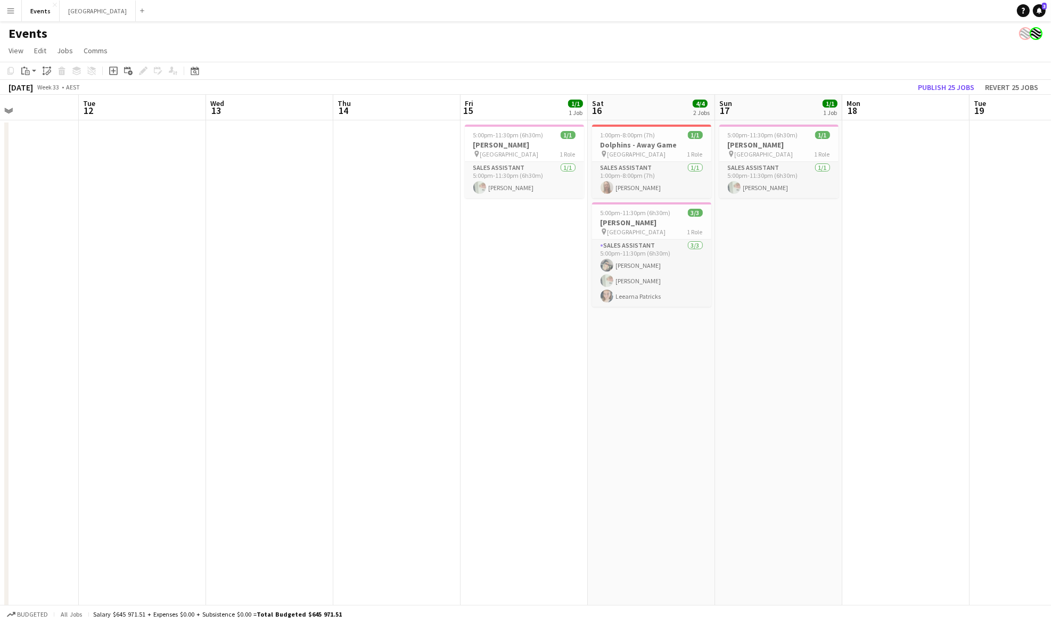
drag, startPoint x: 826, startPoint y: 277, endPoint x: 646, endPoint y: 272, distance: 180.1
click at [733, 281] on app-calendar-viewport "Sat 9 10/10 1 Job Sun 10 10/10 1 Job Mon 11 Tue 12 Wed 13 Thu 14 Fri 15 1/1 1 J…" at bounding box center [525, 413] width 1051 height 636
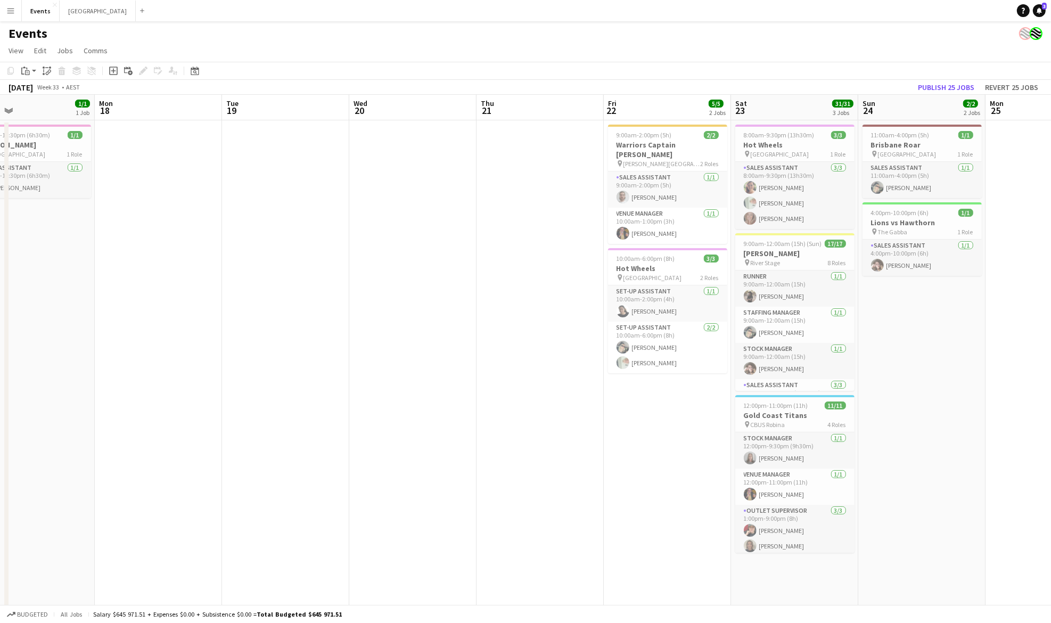
drag, startPoint x: 831, startPoint y: 254, endPoint x: 323, endPoint y: 327, distance: 513.8
click at [333, 346] on app-calendar-viewport "Fri 15 1/1 1 Job Sat 16 4/4 2 Jobs Sun 17 1/1 1 Job Mon 18 Tue 19 Wed 20 Thu 21…" at bounding box center [525, 413] width 1051 height 636
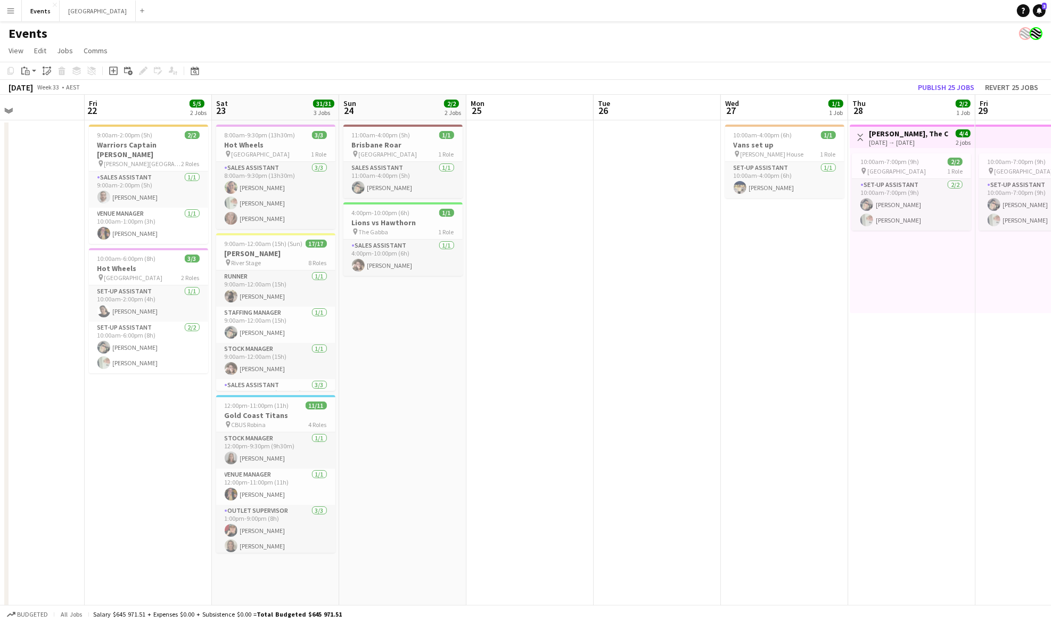
drag, startPoint x: 895, startPoint y: 349, endPoint x: 178, endPoint y: 388, distance: 717.8
click at [158, 395] on app-calendar-viewport "Sun 17 1/1 1 Job Mon 18 Tue 19 Wed 20 Thu 21 Fri 22 5/5 2 Jobs Sat 23 31/31 3 J…" at bounding box center [525, 413] width 1051 height 636
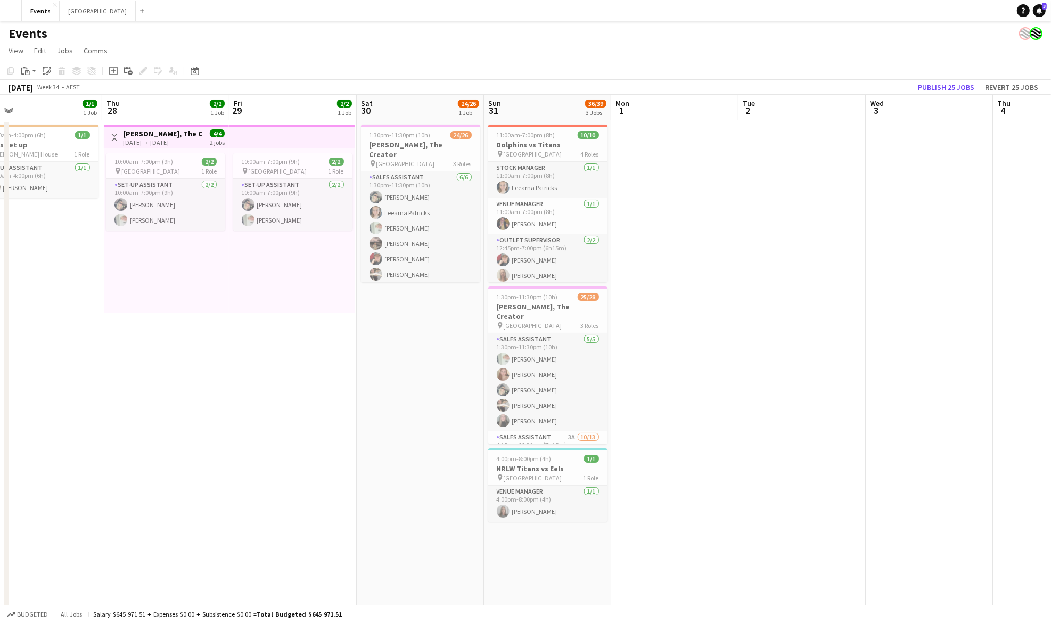
drag, startPoint x: 763, startPoint y: 374, endPoint x: 176, endPoint y: 383, distance: 586.9
click at [175, 383] on app-calendar-viewport "Sun 24 2/2 2 Jobs Mon 25 Tue 26 Wed 27 1/1 1 Job Thu 28 2/2 1 Job Fri 29 2/2 1 …" at bounding box center [525, 413] width 1051 height 636
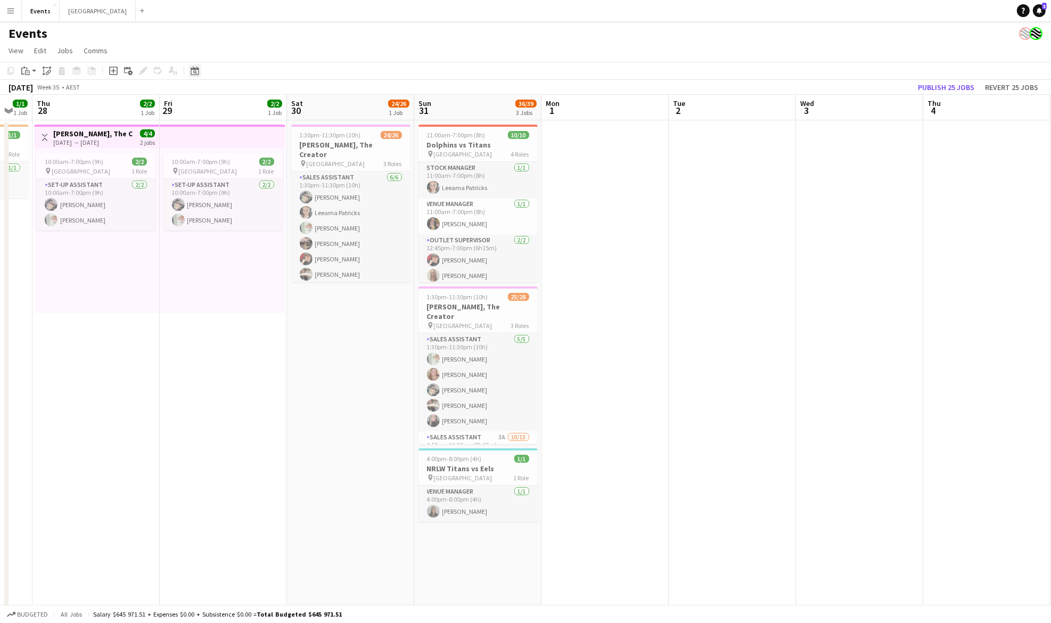
click at [195, 67] on icon "Date picker" at bounding box center [195, 71] width 9 height 9
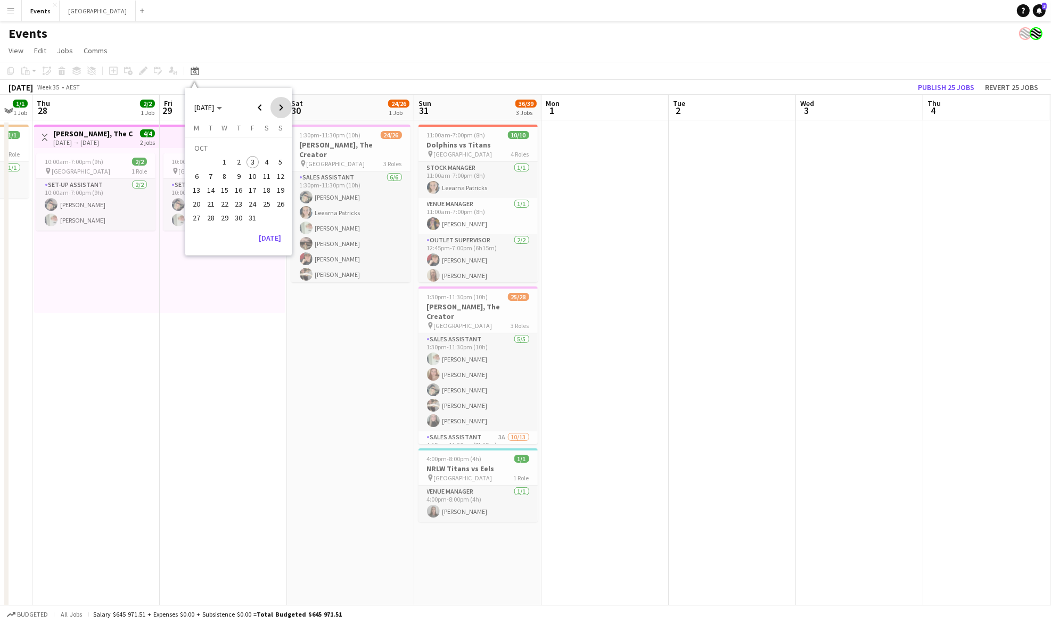
click at [280, 104] on span "Next month" at bounding box center [281, 107] width 21 height 21
click at [264, 103] on span "Previous month" at bounding box center [259, 107] width 21 height 21
click at [255, 175] on span "10" at bounding box center [253, 176] width 13 height 13
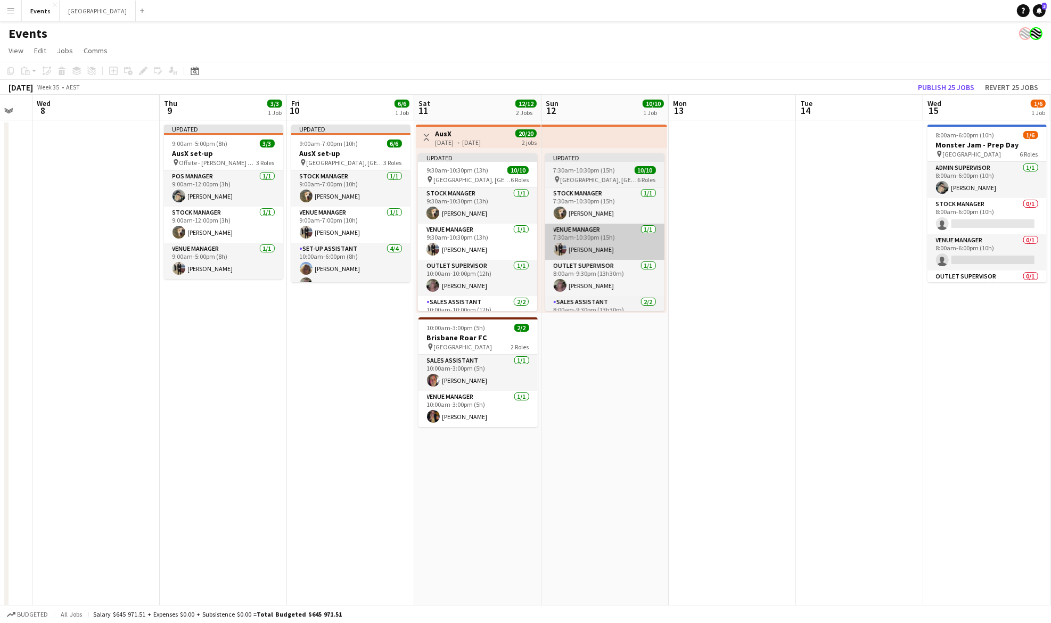
scroll to position [0, 366]
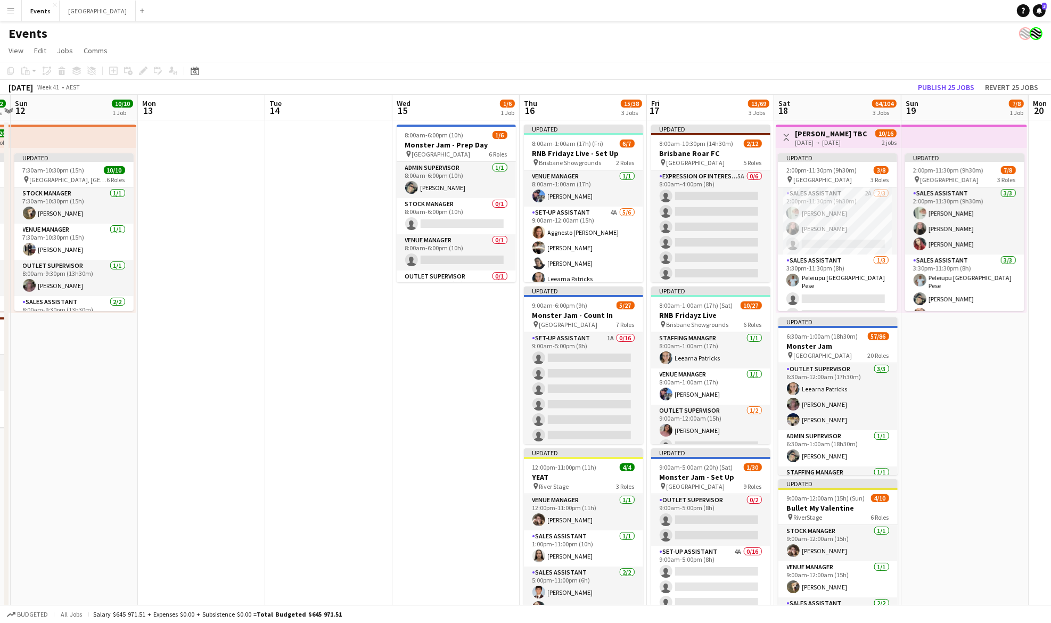
drag, startPoint x: 939, startPoint y: 251, endPoint x: 297, endPoint y: 265, distance: 641.8
click at [297, 265] on app-calendar-viewport "Thu 9 3/3 1 Job Fri 10 6/6 1 Job Sat 11 12/12 2 Jobs Sun 12 10/10 1 Job Mon 13 …" at bounding box center [525, 413] width 1051 height 636
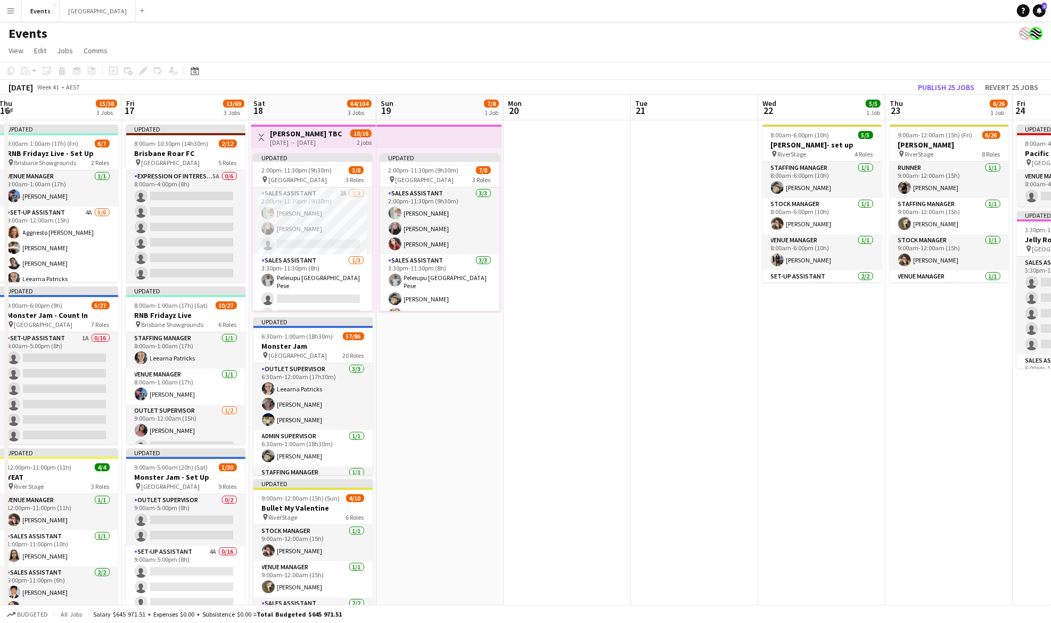
drag, startPoint x: 990, startPoint y: 370, endPoint x: 464, endPoint y: 372, distance: 525.6
click at [464, 372] on app-calendar-viewport "Mon 13 Tue 14 Wed 15 1/6 1 Job Thu 16 15/38 3 Jobs Fri 17 13/69 3 Jobs Sat 18 6…" at bounding box center [525, 413] width 1051 height 636
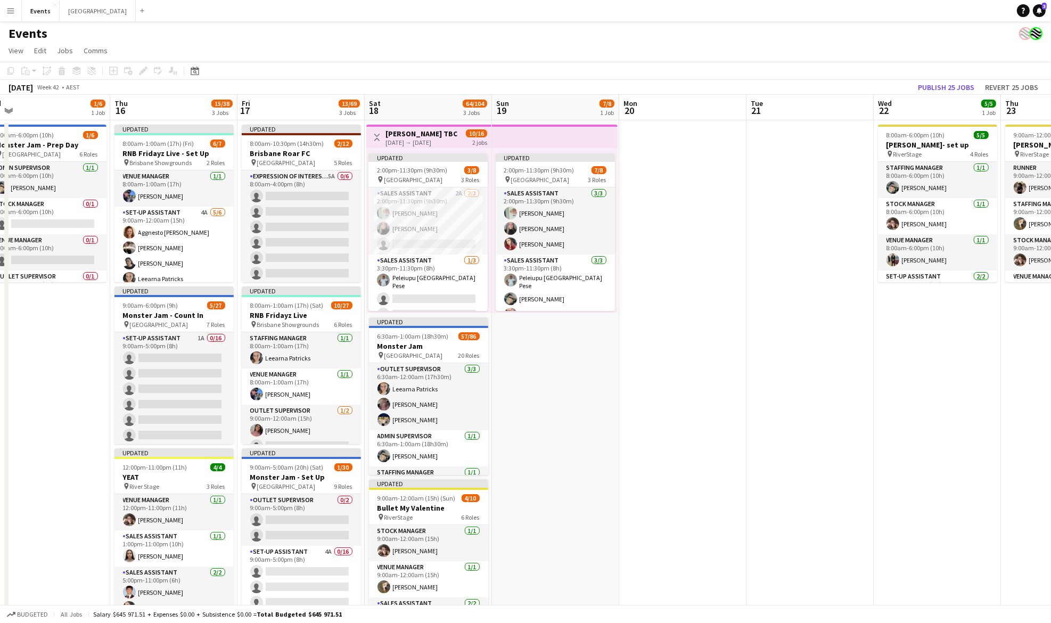
scroll to position [0, 259]
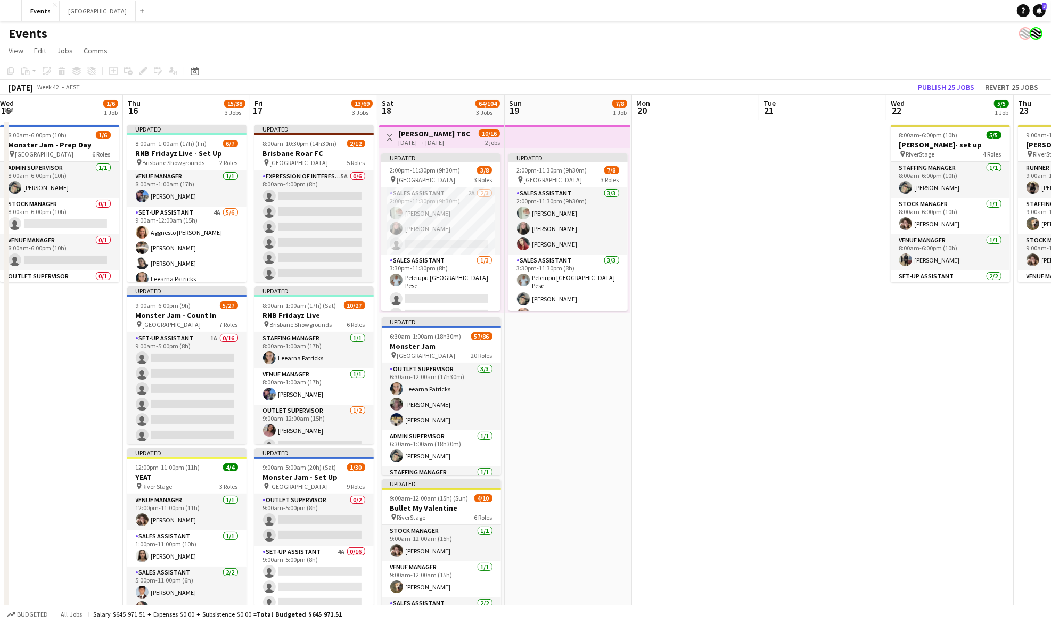
drag, startPoint x: 467, startPoint y: 379, endPoint x: 596, endPoint y: 369, distance: 129.8
click at [596, 369] on app-calendar-viewport "Mon 13 Tue 14 Wed 15 1/6 1 Job Thu 16 15/38 3 Jobs Fri 17 13/69 3 Jobs Sat 18 6…" at bounding box center [525, 413] width 1051 height 636
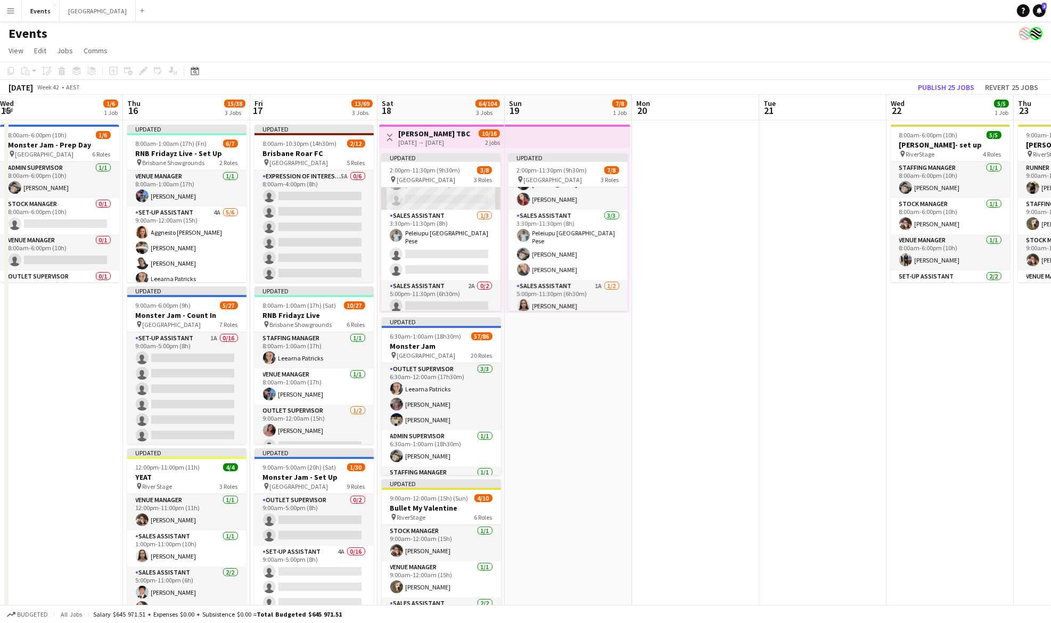
scroll to position [62, 0]
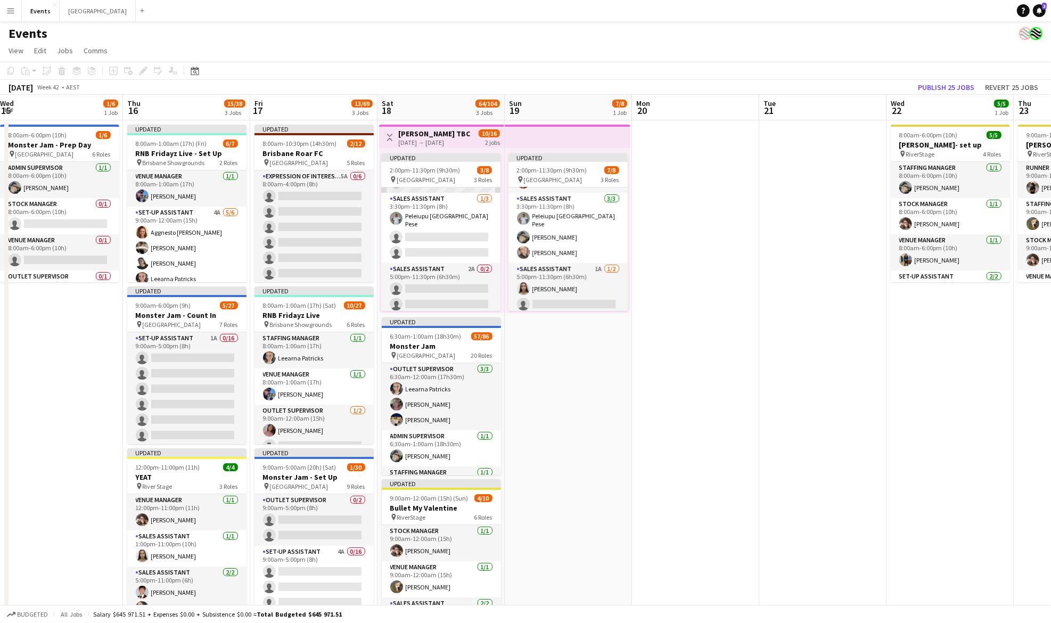
click at [433, 215] on app-card-role "Sales Assistant [DATE] 3:30pm-11:30pm (8h) [GEOGRAPHIC_DATA] [GEOGRAPHIC_DATA] …" at bounding box center [440, 228] width 119 height 70
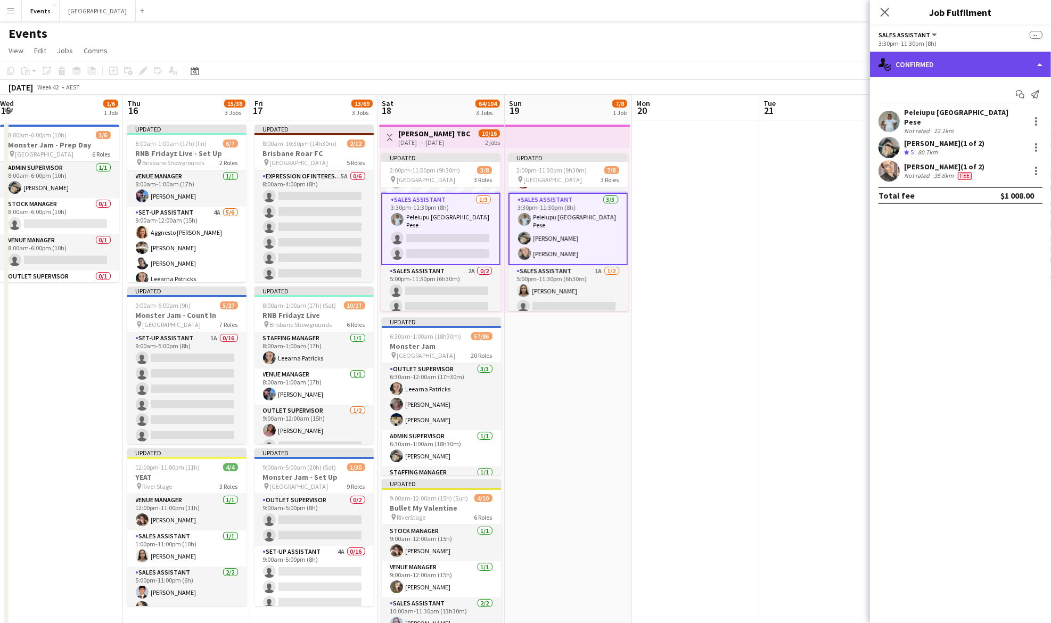
click at [959, 57] on div "single-neutral-actions-check-2 Confirmed" at bounding box center [960, 65] width 181 height 26
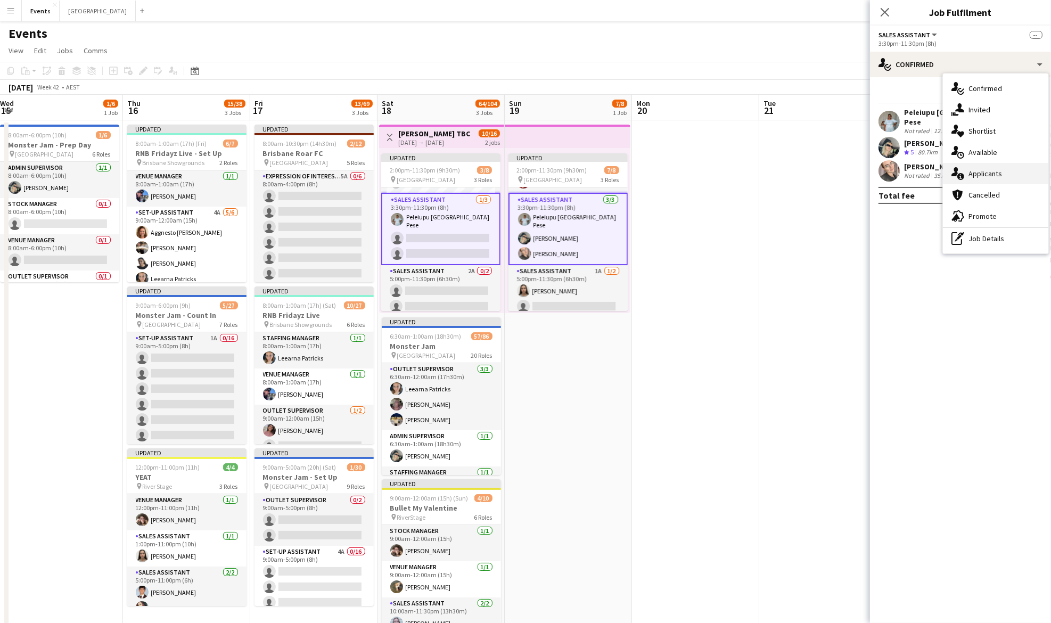
click at [1006, 173] on div "single-neutral-actions-information Applicants" at bounding box center [995, 173] width 105 height 21
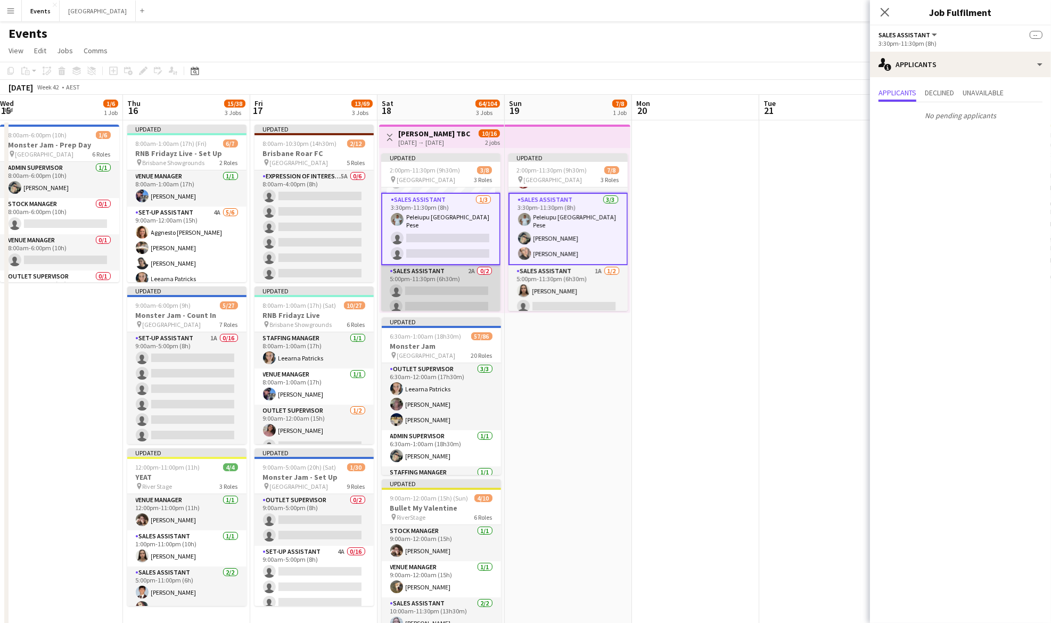
click at [440, 286] on app-card-role "Sales Assistant 2A 0/2 5:00pm-11:30pm (6h30m) single-neutral-actions single-neu…" at bounding box center [440, 291] width 119 height 52
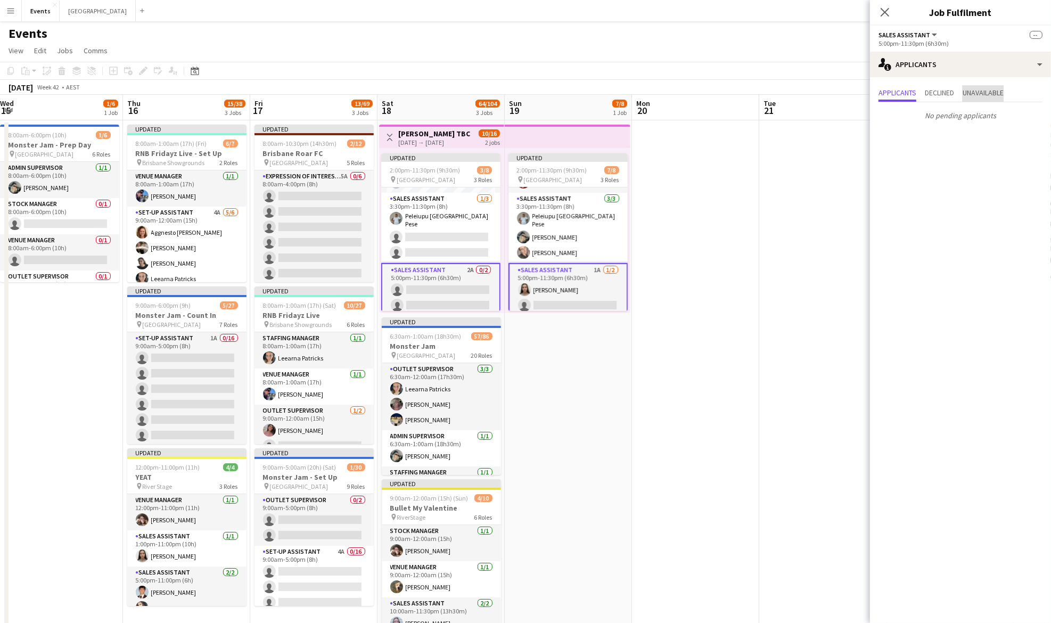
click at [986, 89] on span "Unavailable" at bounding box center [983, 92] width 41 height 7
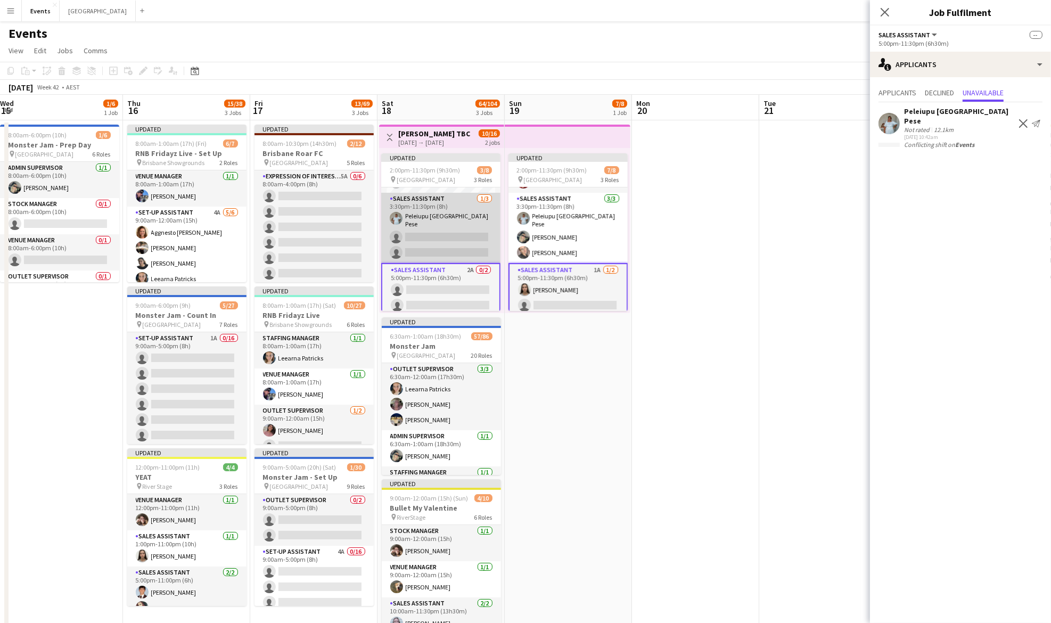
click at [474, 225] on app-card-role "Sales Assistant [DATE] 3:30pm-11:30pm (8h) [GEOGRAPHIC_DATA] [GEOGRAPHIC_DATA] …" at bounding box center [440, 228] width 119 height 70
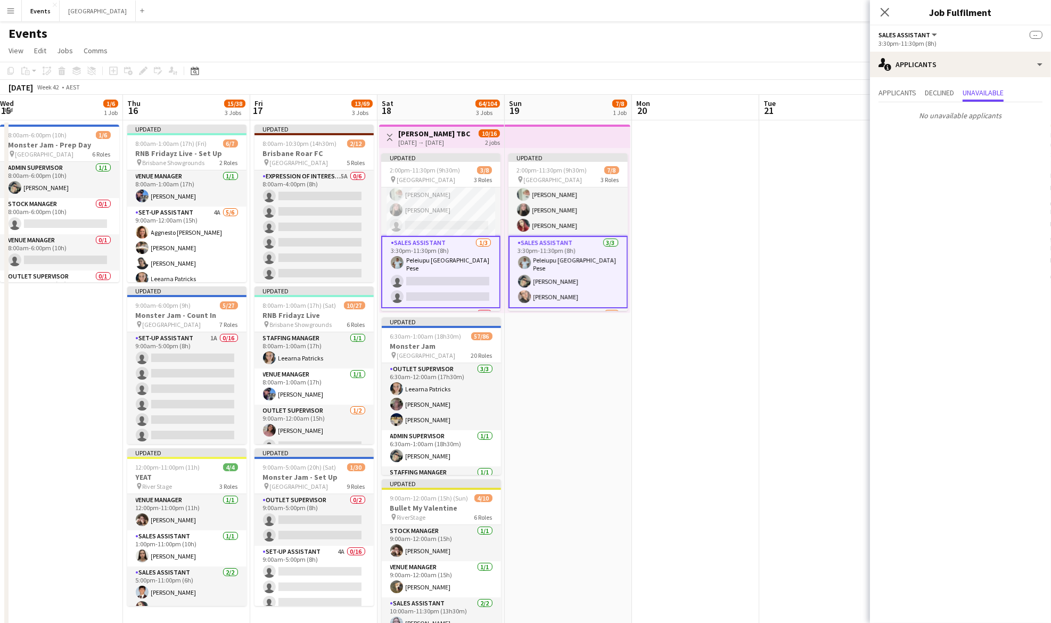
scroll to position [0, 0]
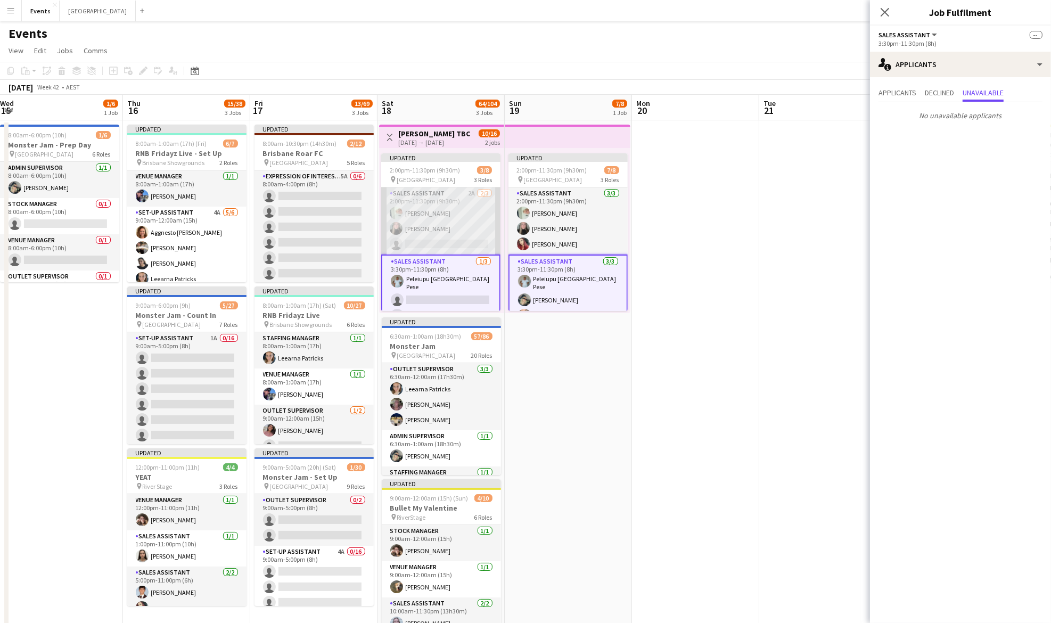
click at [473, 212] on app-card-role "Sales Assistant 2A [DATE] 2:00pm-11:30pm (9h30m) [PERSON_NAME] [PERSON_NAME] si…" at bounding box center [440, 220] width 119 height 67
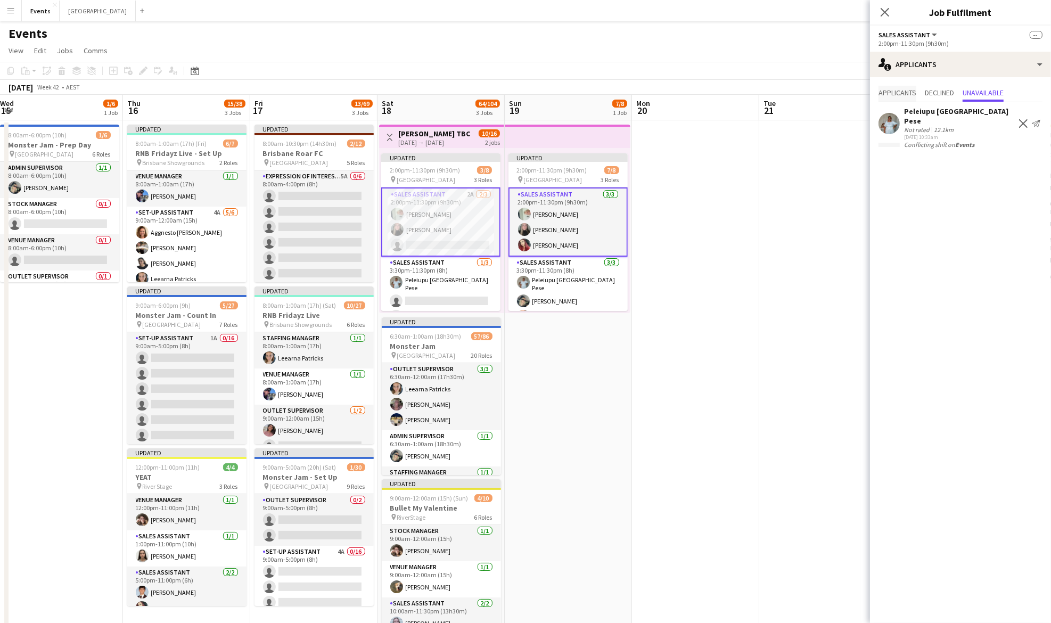
click at [912, 96] on span "Applicants" at bounding box center [898, 92] width 38 height 7
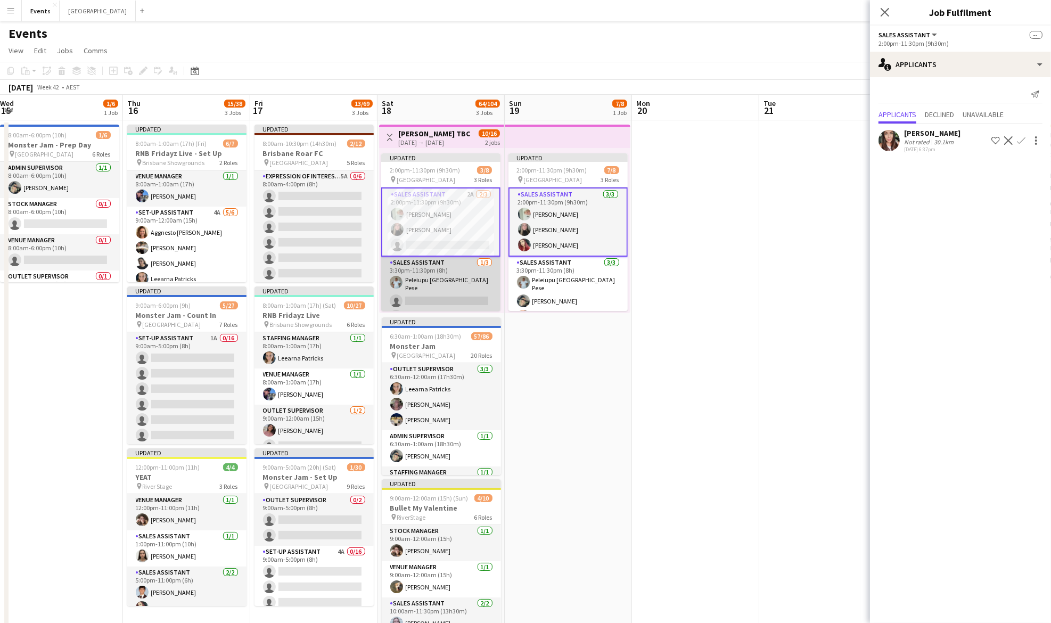
click at [456, 288] on app-card-role "Sales Assistant [DATE] 3:30pm-11:30pm (8h) [GEOGRAPHIC_DATA] [GEOGRAPHIC_DATA] …" at bounding box center [440, 292] width 119 height 70
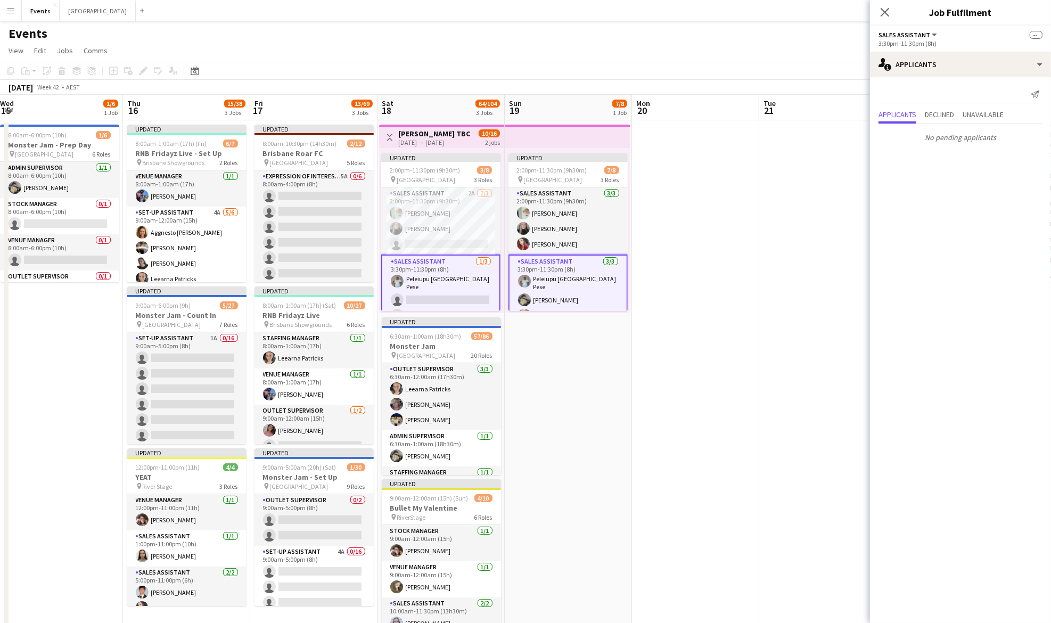
click at [423, 282] on app-card-role "Sales Assistant [DATE] 3:30pm-11:30pm (8h) [GEOGRAPHIC_DATA] [GEOGRAPHIC_DATA] …" at bounding box center [440, 291] width 119 height 72
click at [448, 281] on app-card-role "Sales Assistant [DATE] 3:30pm-11:30pm (8h) [GEOGRAPHIC_DATA] [GEOGRAPHIC_DATA] …" at bounding box center [440, 291] width 119 height 72
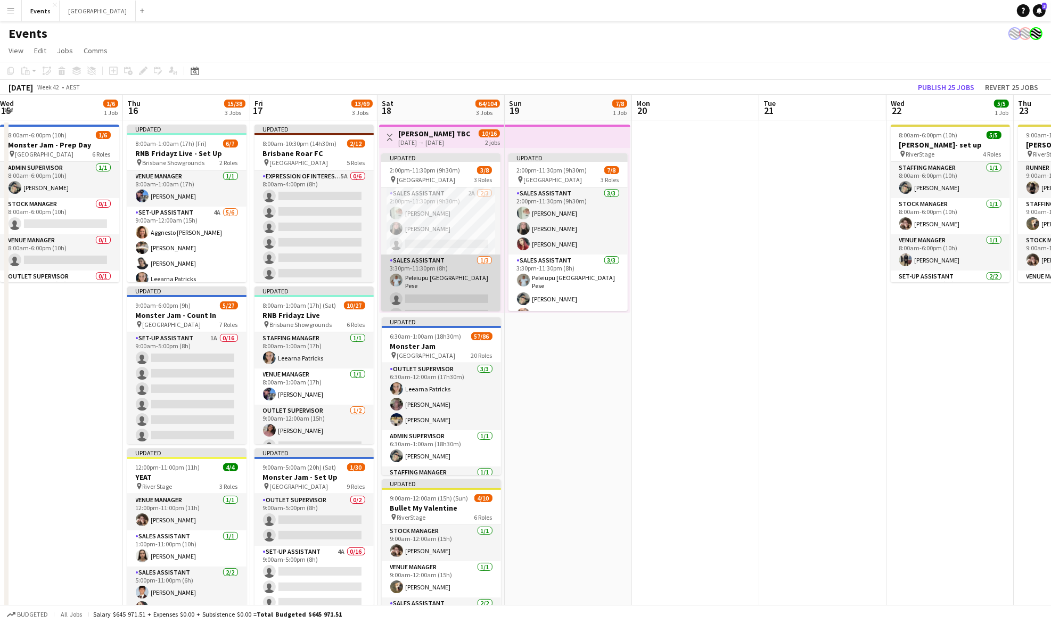
click at [448, 281] on app-card-role "Sales Assistant [DATE] 3:30pm-11:30pm (8h) [GEOGRAPHIC_DATA] [GEOGRAPHIC_DATA] …" at bounding box center [440, 290] width 119 height 70
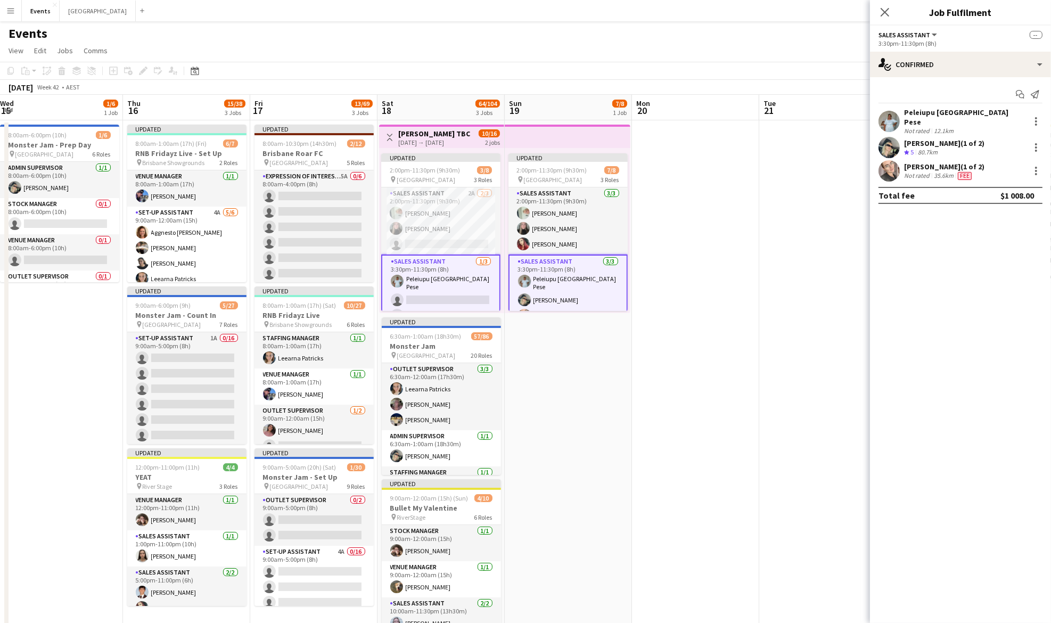
click at [429, 288] on app-card-role "Sales Assistant [DATE] 3:30pm-11:30pm (8h) [GEOGRAPHIC_DATA] [GEOGRAPHIC_DATA] …" at bounding box center [440, 291] width 119 height 72
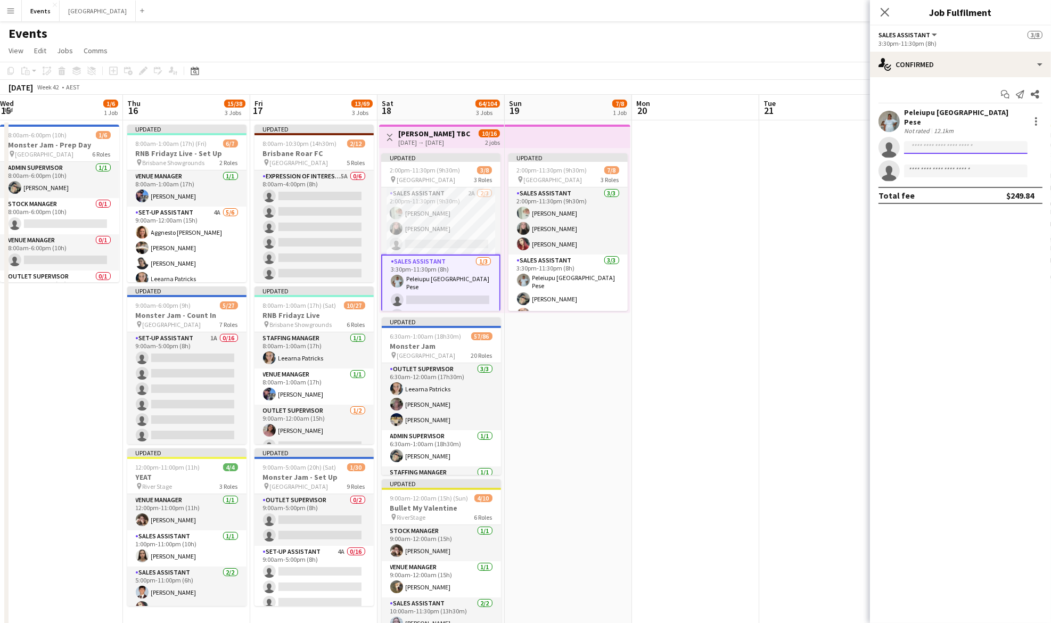
click at [928, 144] on input at bounding box center [966, 147] width 124 height 13
type input "****"
click at [952, 165] on span "[EMAIL_ADDRESS][DOMAIN_NAME]" at bounding box center [966, 165] width 107 height 9
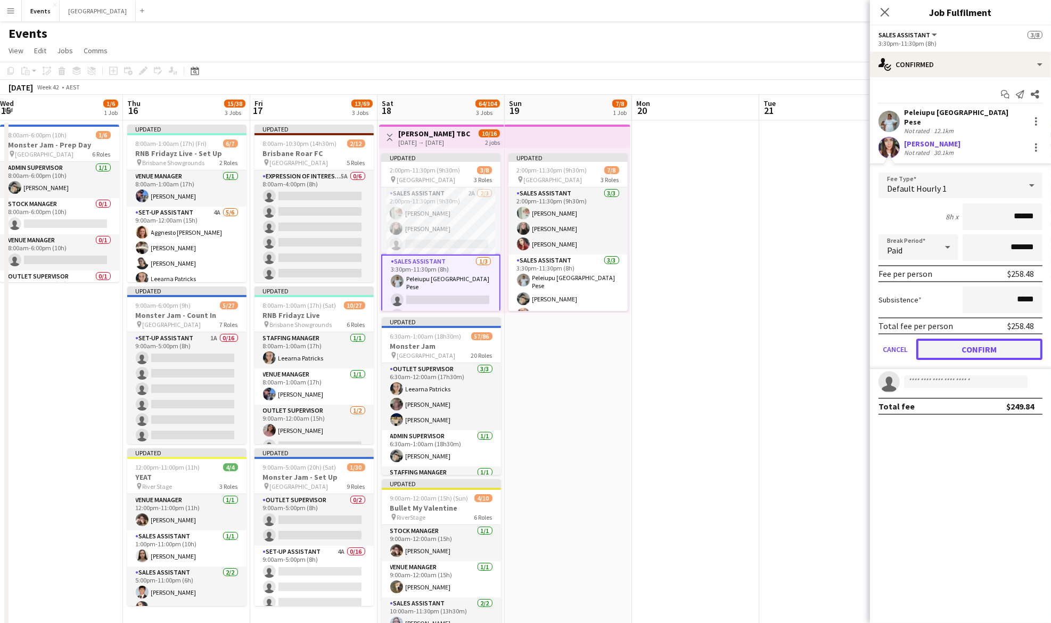
click at [998, 343] on button "Confirm" at bounding box center [979, 349] width 126 height 21
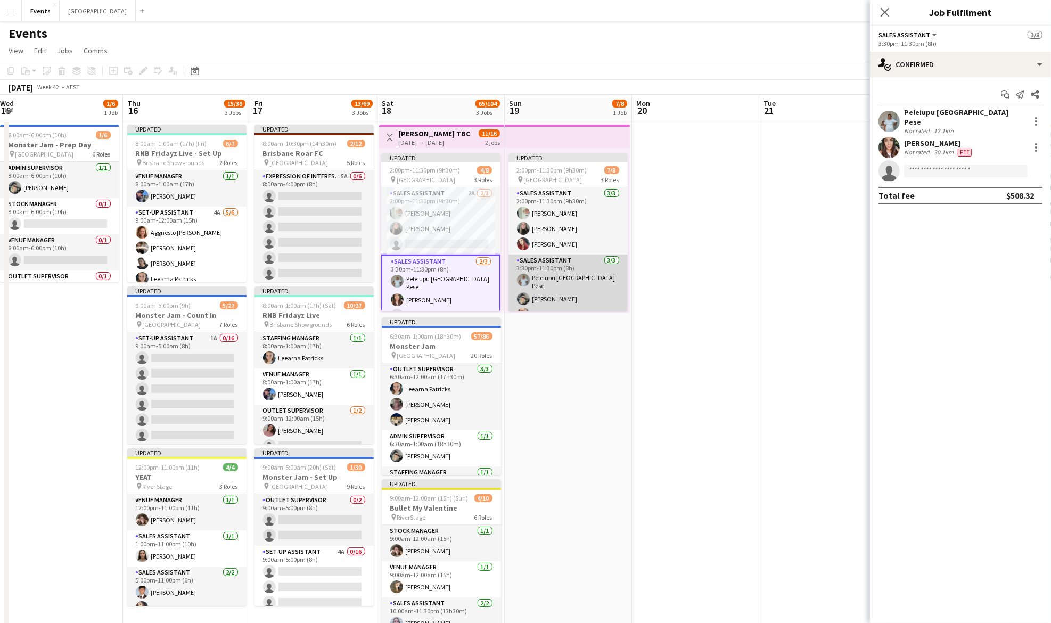
scroll to position [62, 0]
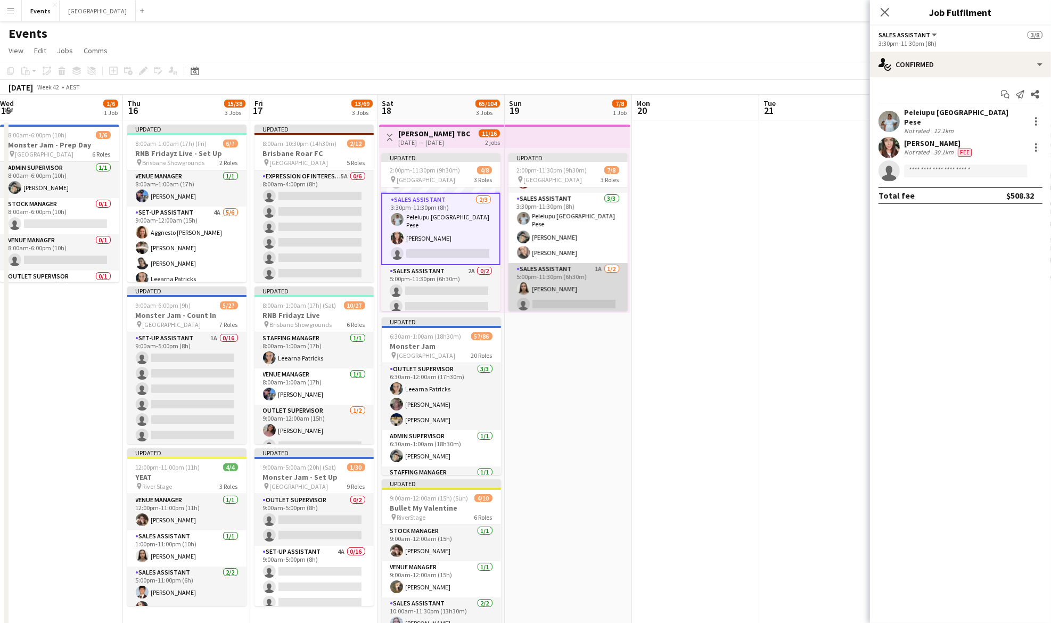
drag, startPoint x: 552, startPoint y: 288, endPoint x: 557, endPoint y: 283, distance: 6.8
click at [552, 287] on app-card-role "Sales Assistant 1A [DATE] 5:00pm-11:30pm (6h30m) [PERSON_NAME] single-neutral-a…" at bounding box center [568, 289] width 119 height 52
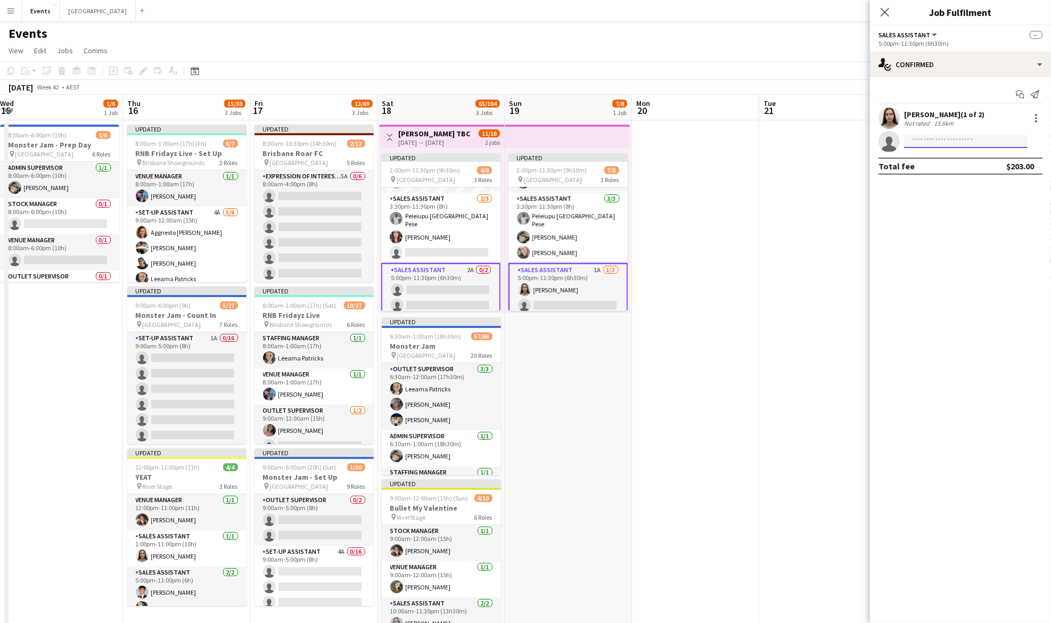
click at [916, 139] on input at bounding box center [966, 141] width 124 height 13
type input "*****"
click at [579, 273] on app-card-role "Sales Assistant 1A [DATE] 5:00pm-11:30pm (6h30m) [PERSON_NAME] single-neutral-a…" at bounding box center [568, 290] width 119 height 54
click at [937, 138] on input at bounding box center [966, 141] width 124 height 13
type input "*****"
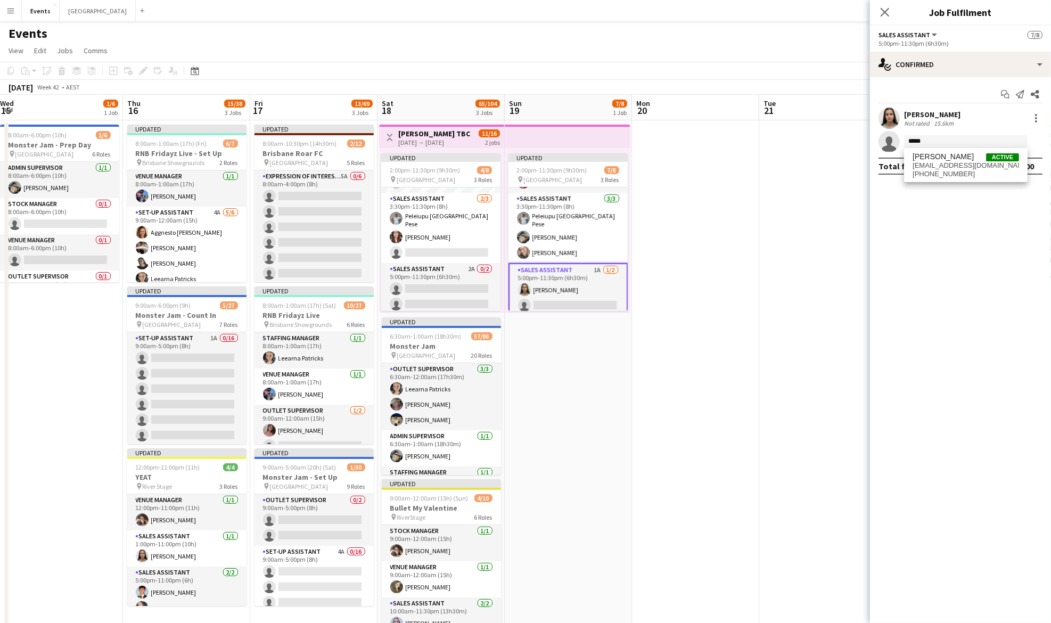
click at [941, 157] on span "[PERSON_NAME]" at bounding box center [943, 156] width 61 height 9
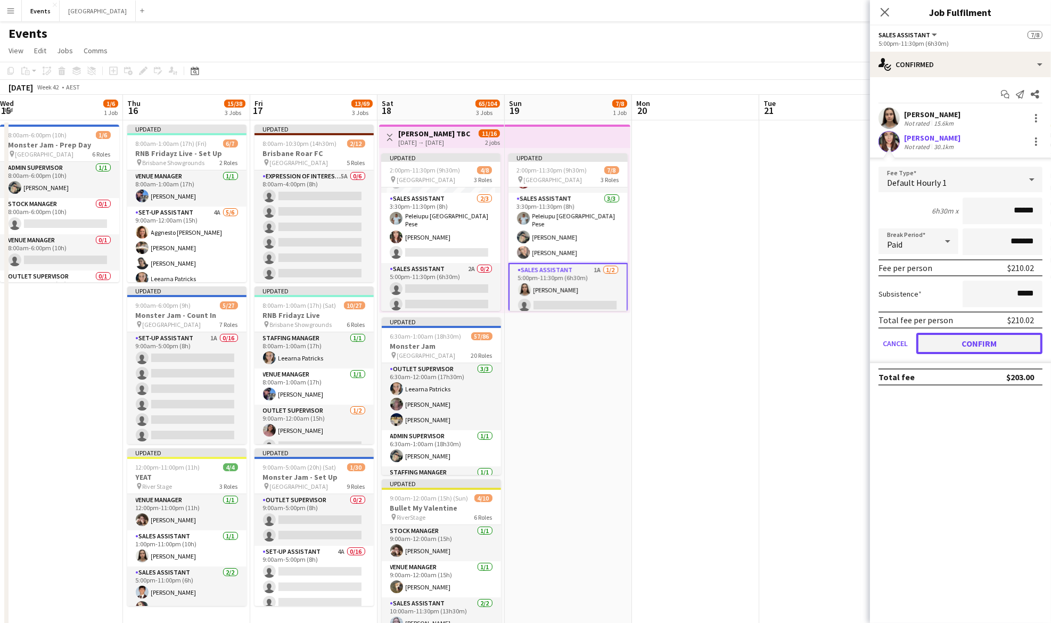
click at [967, 341] on button "Confirm" at bounding box center [979, 343] width 126 height 21
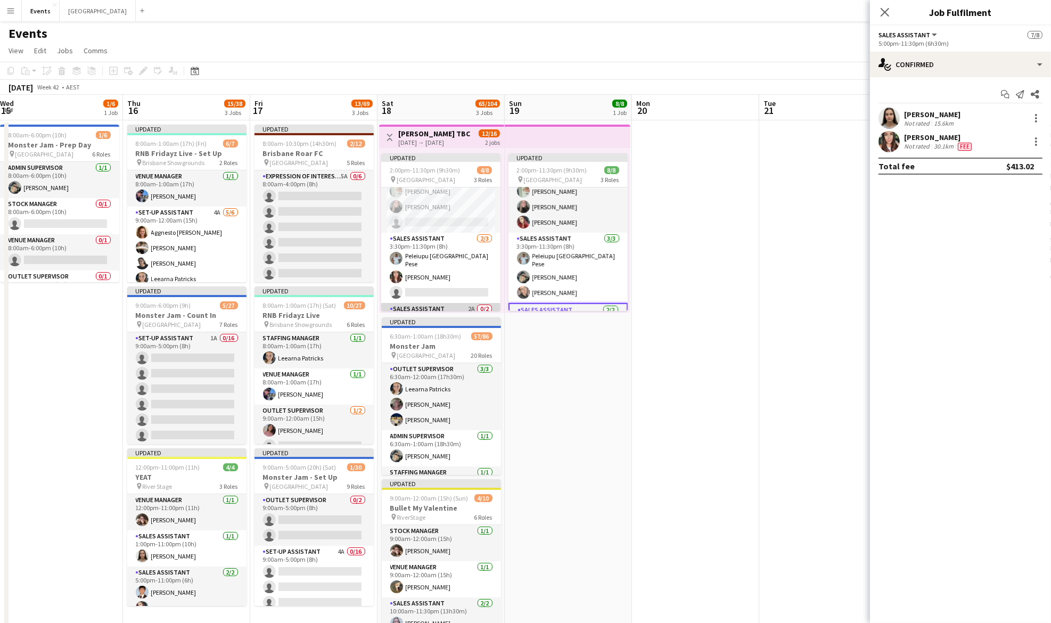
scroll to position [0, 0]
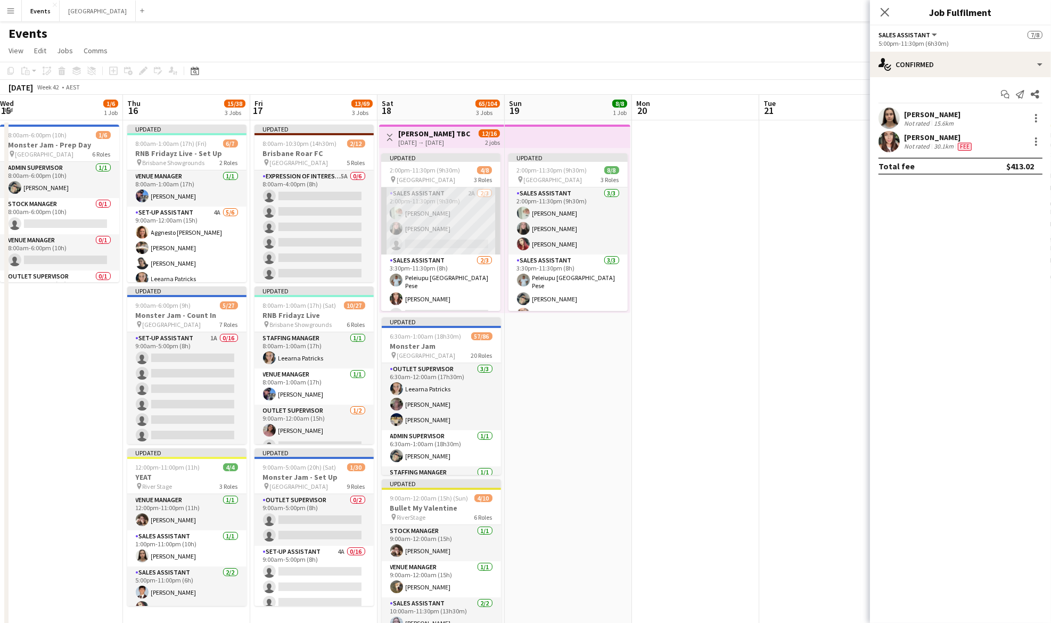
click at [437, 217] on app-card-role "Sales Assistant 2A [DATE] 2:00pm-11:30pm (9h30m) [PERSON_NAME] [PERSON_NAME] si…" at bounding box center [440, 220] width 119 height 67
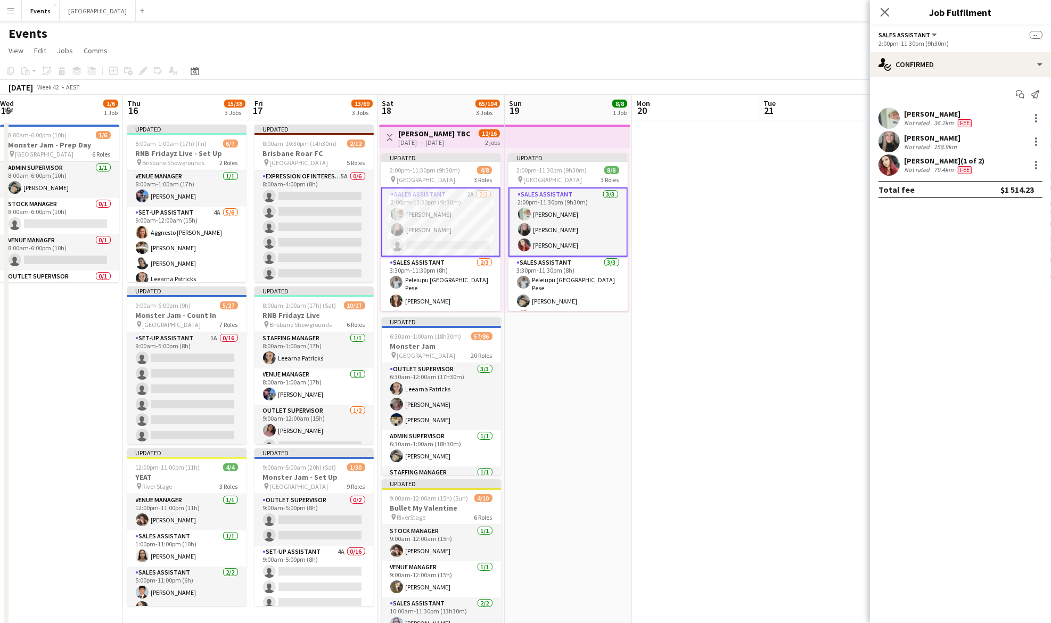
click at [421, 222] on app-card-role "Sales Assistant 2A [DATE] 2:00pm-11:30pm (9h30m) [PERSON_NAME] [PERSON_NAME] si…" at bounding box center [440, 221] width 119 height 69
click at [950, 168] on input at bounding box center [966, 165] width 124 height 13
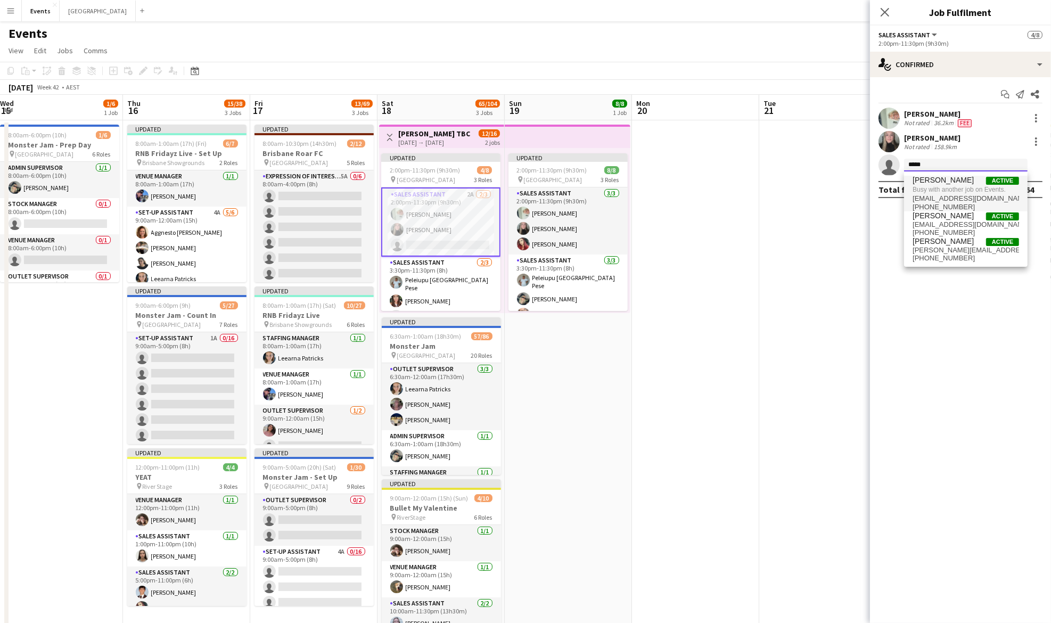
type input "*****"
click at [977, 194] on span "[PERSON_NAME] Active Busy with another job on Events. [EMAIL_ADDRESS][DOMAIN_NA…" at bounding box center [966, 194] width 107 height 36
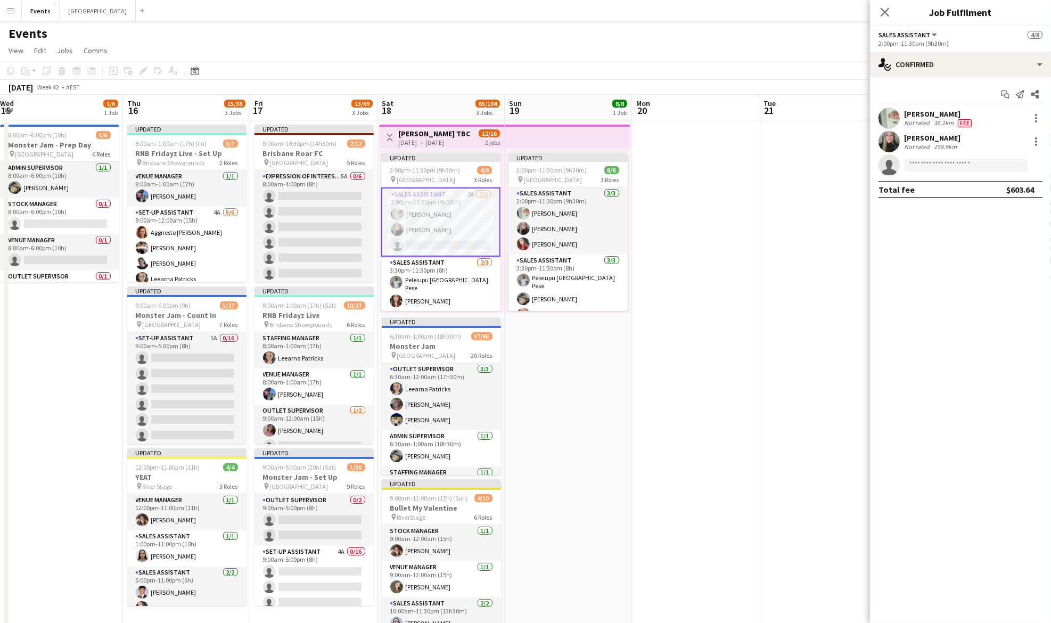
click at [644, 397] on app-date-cell at bounding box center [695, 425] width 127 height 611
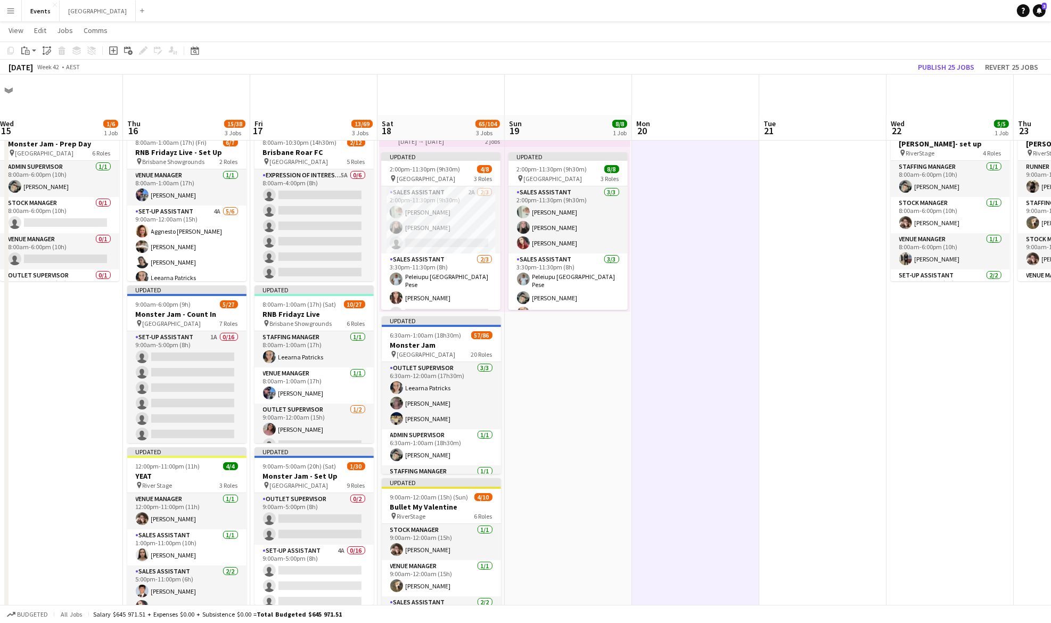
scroll to position [71, 0]
